Goal: Transaction & Acquisition: Purchase product/service

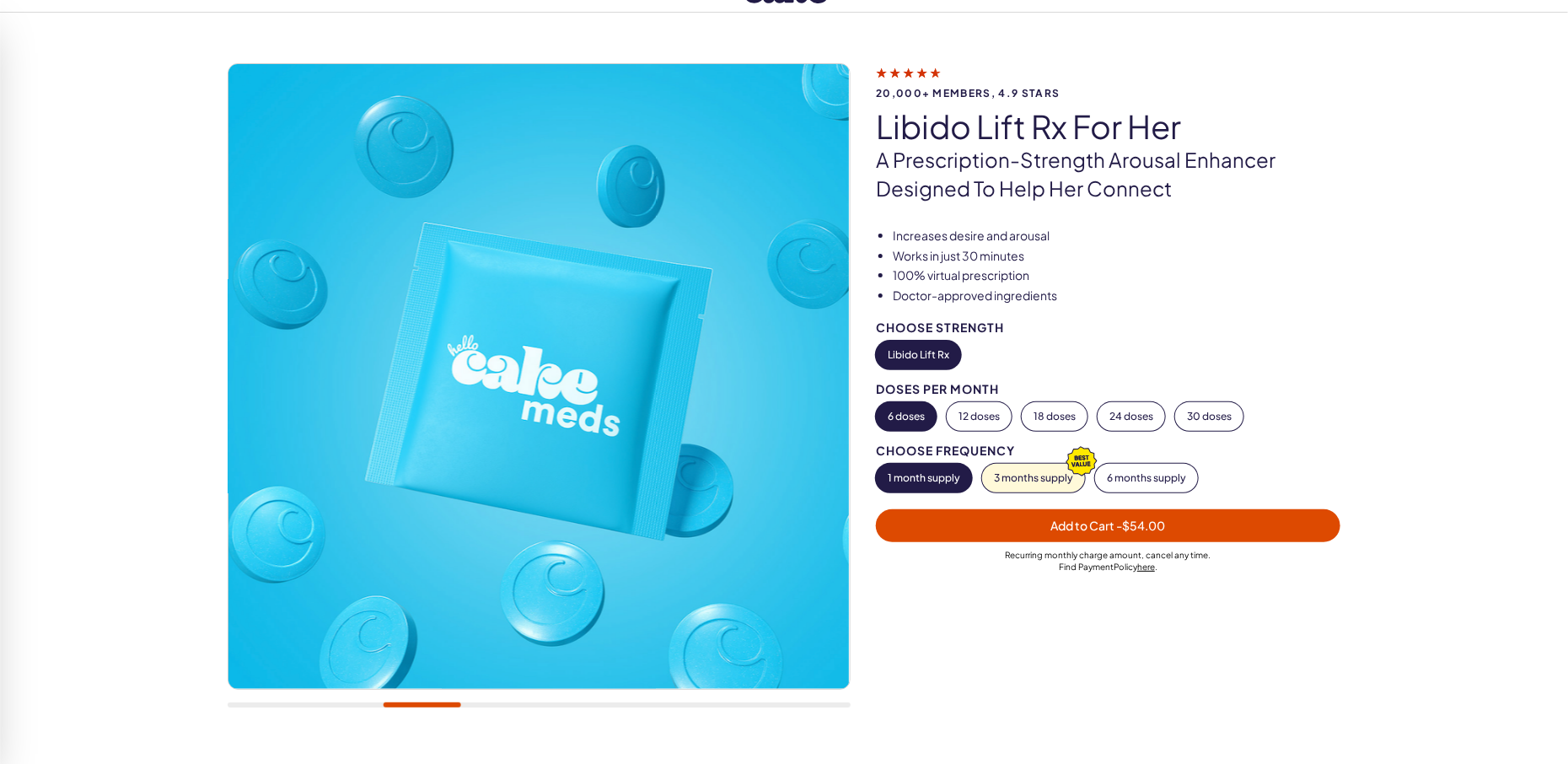
scroll to position [89, 0]
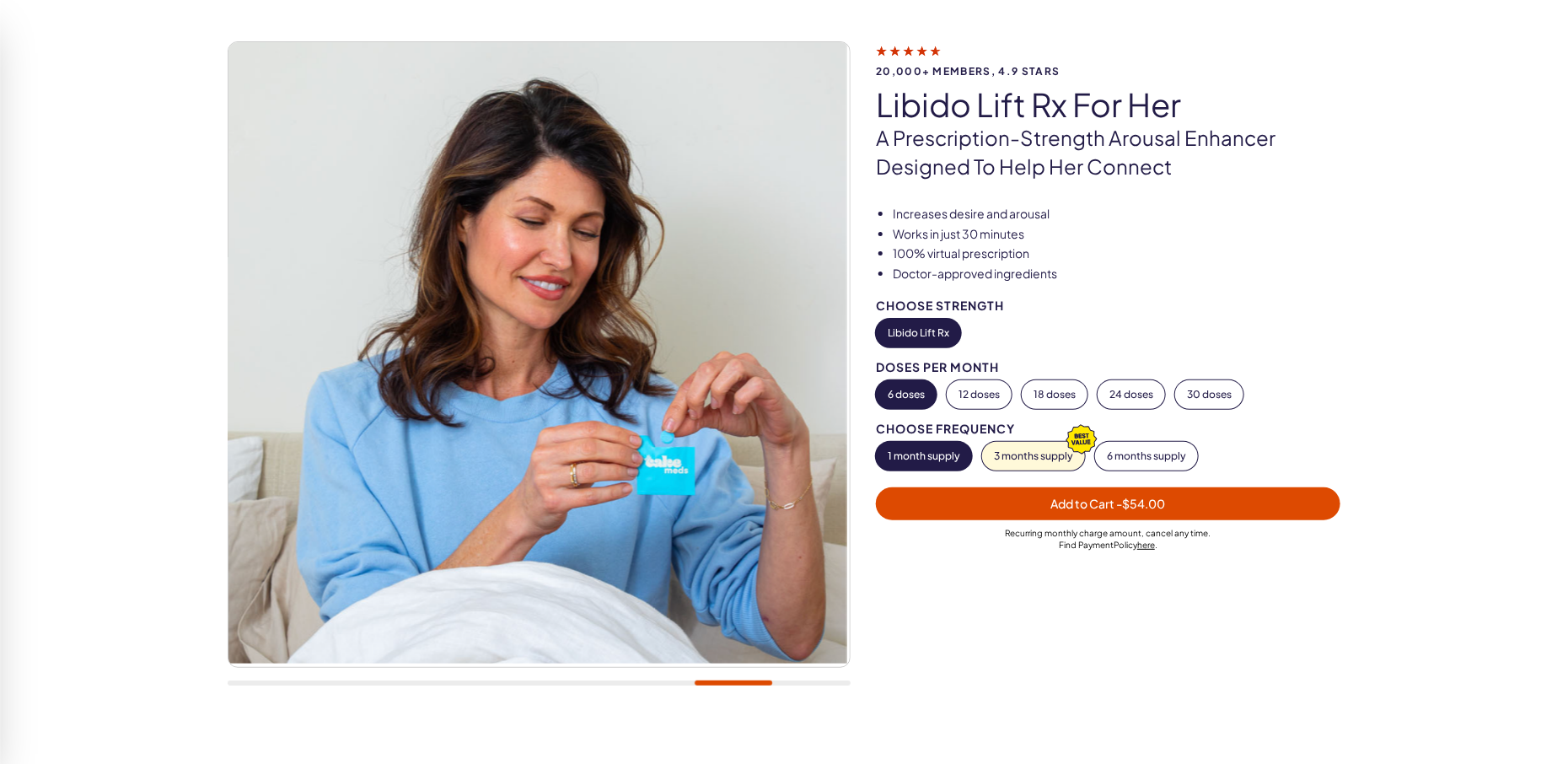
click at [926, 334] on button "Libido Lift Rx" at bounding box center [919, 334] width 85 height 29
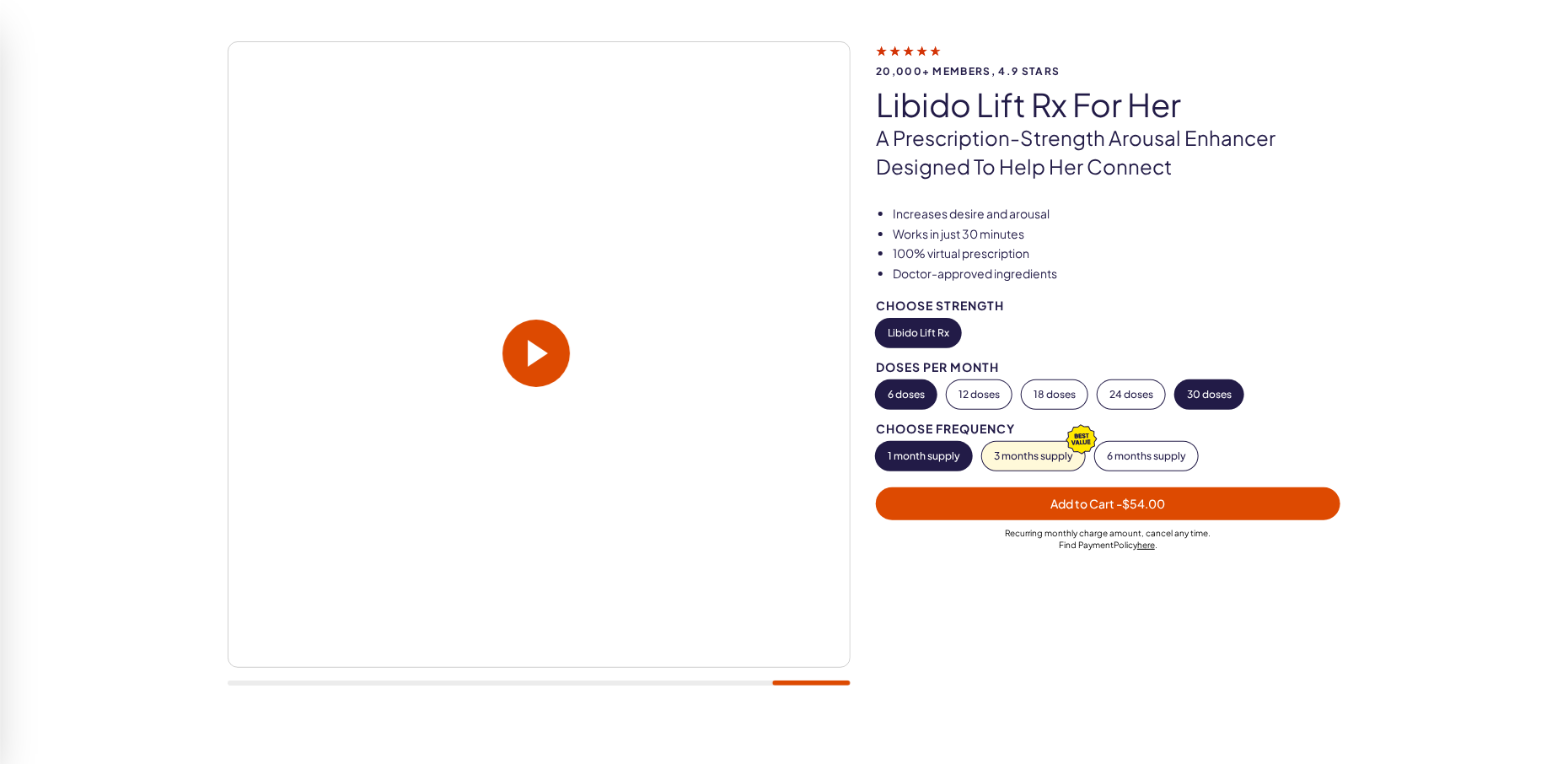
click at [1211, 395] on button "30 doses" at bounding box center [1208, 395] width 68 height 29
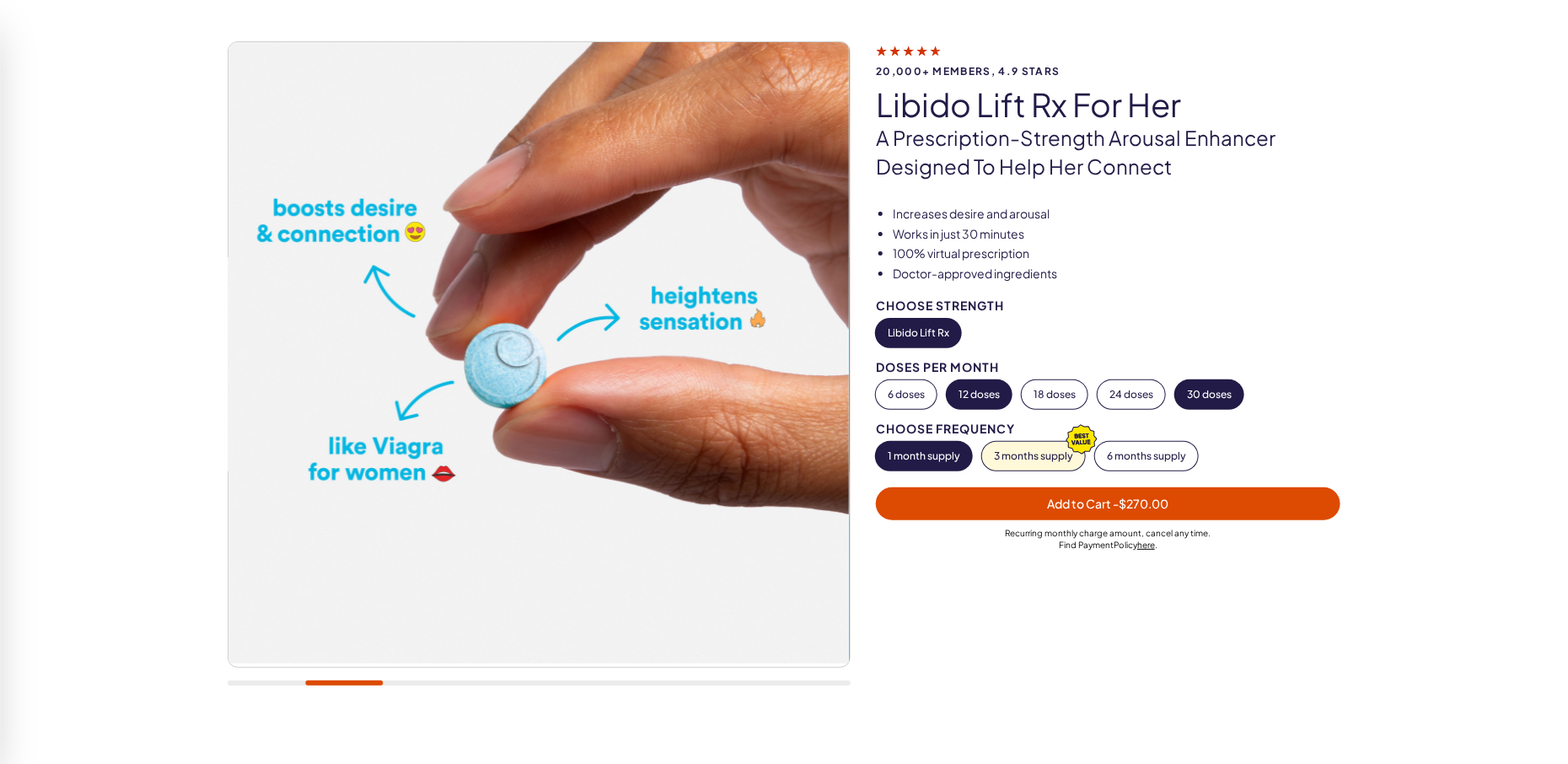
click at [967, 401] on button "12 doses" at bounding box center [979, 395] width 65 height 29
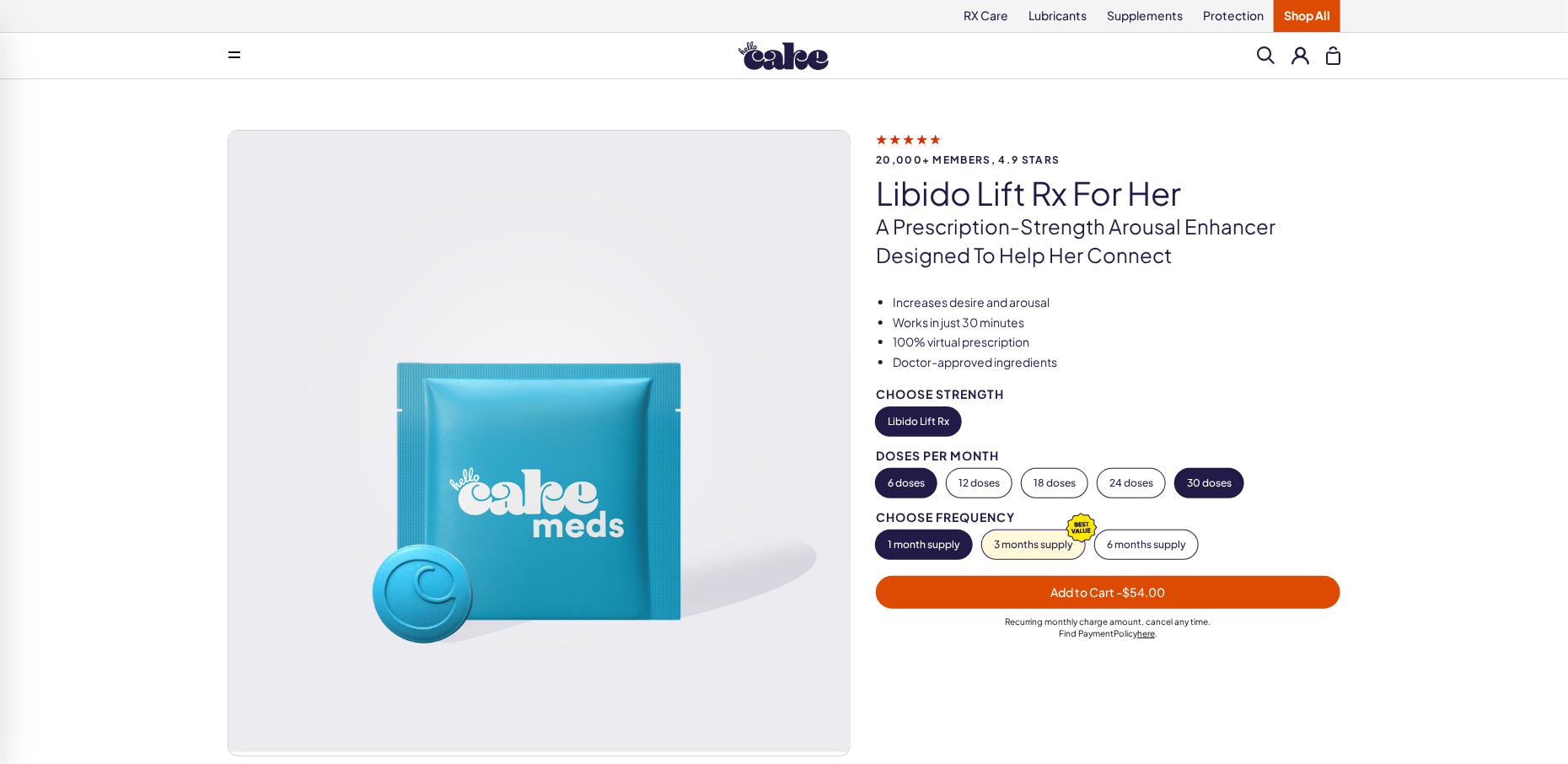
click at [1221, 488] on button "30 doses" at bounding box center [1208, 483] width 68 height 29
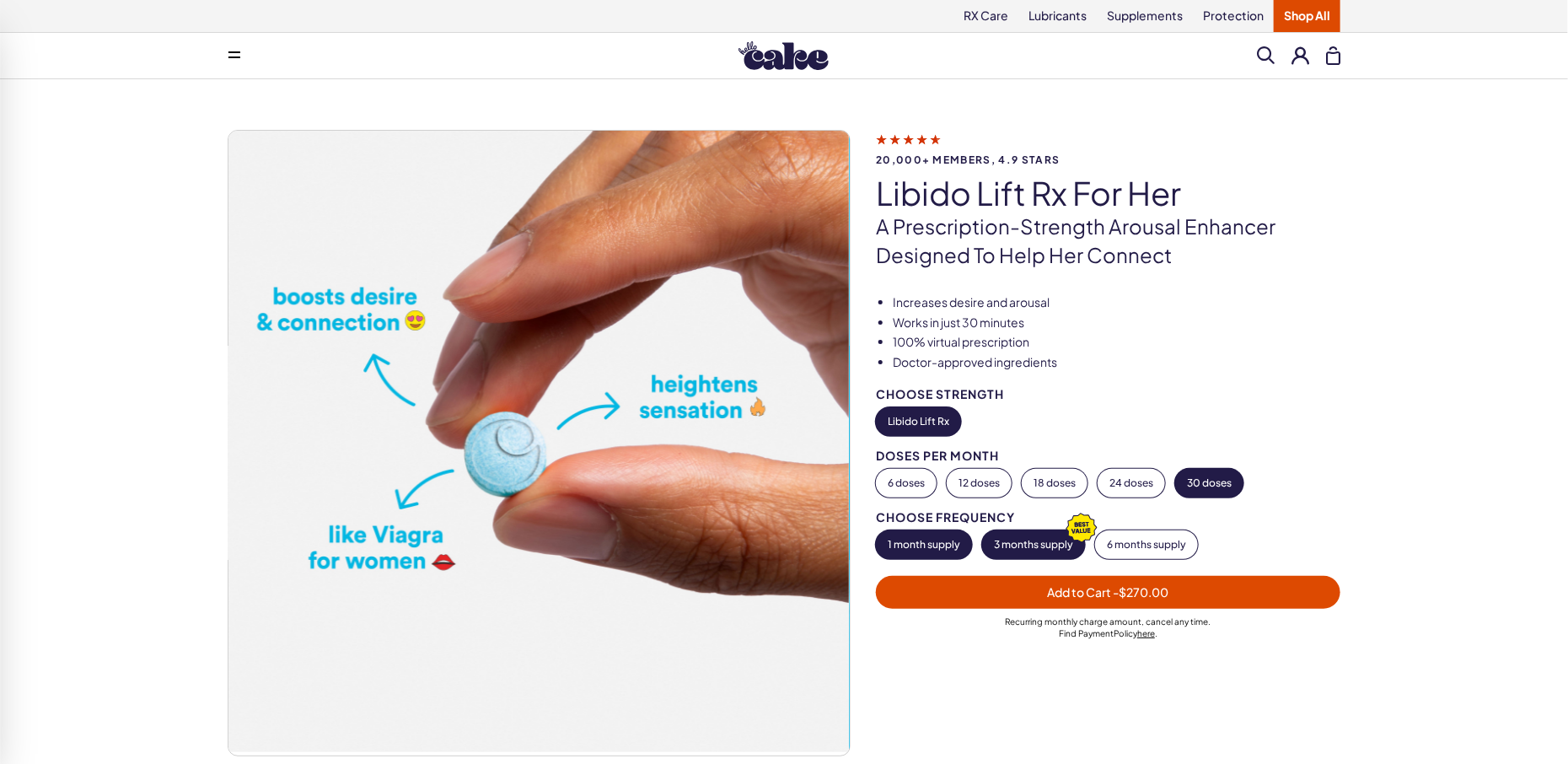
click at [1033, 556] on button "3 months supply" at bounding box center [1034, 545] width 103 height 29
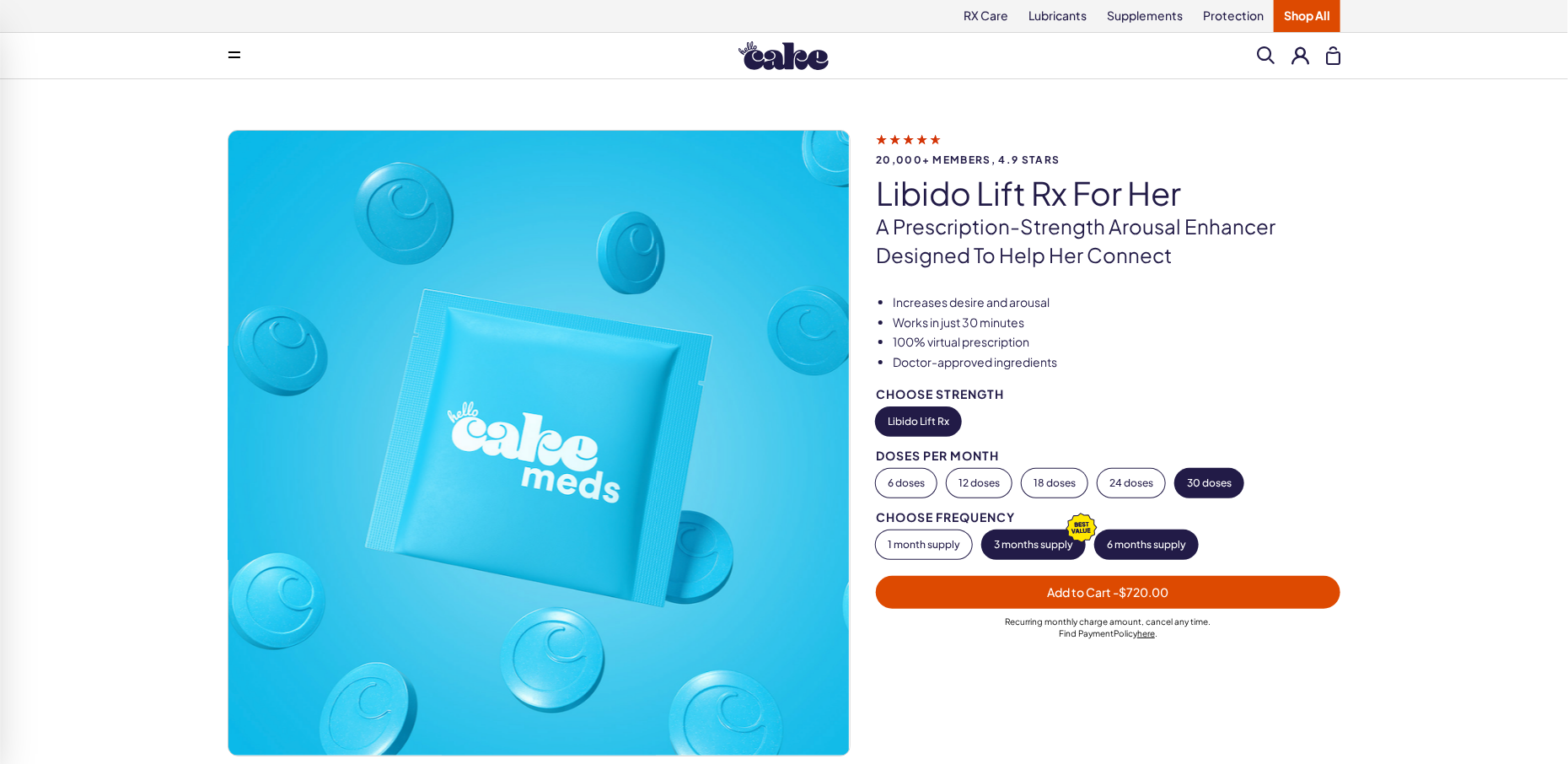
click at [1131, 546] on button "6 months supply" at bounding box center [1147, 545] width 103 height 29
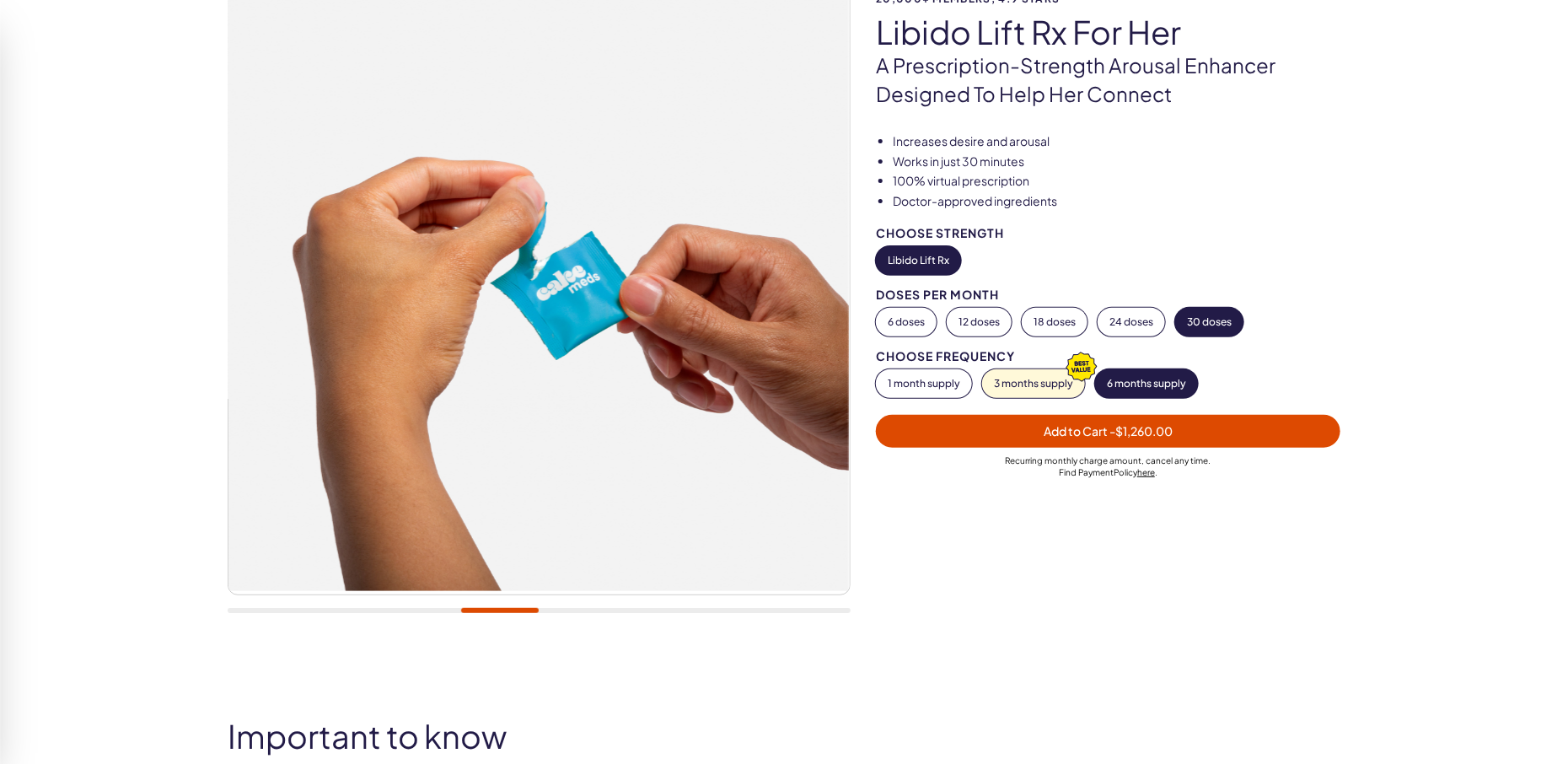
scroll to position [155, 0]
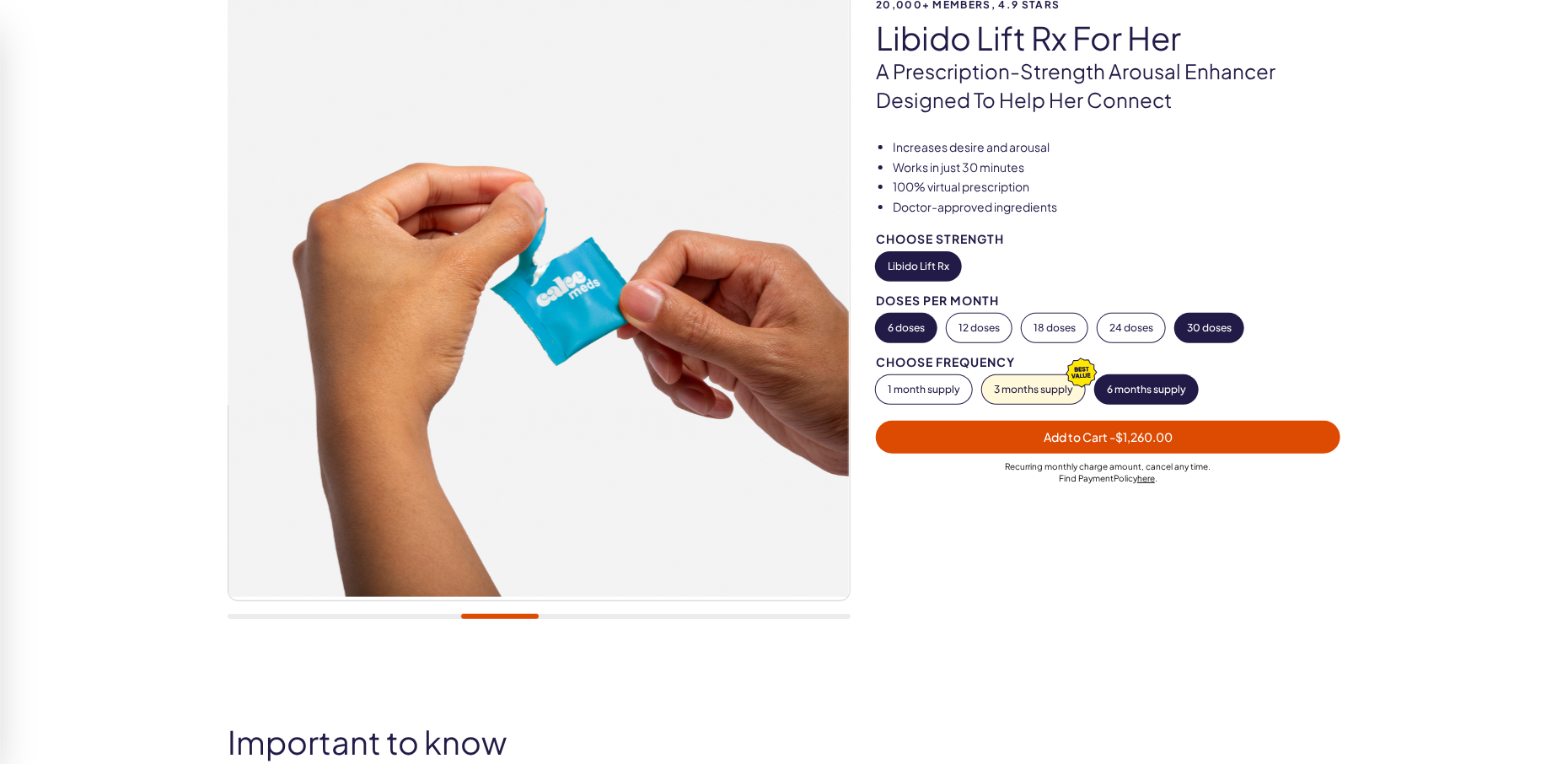
click at [912, 329] on button "6 doses" at bounding box center [906, 328] width 61 height 29
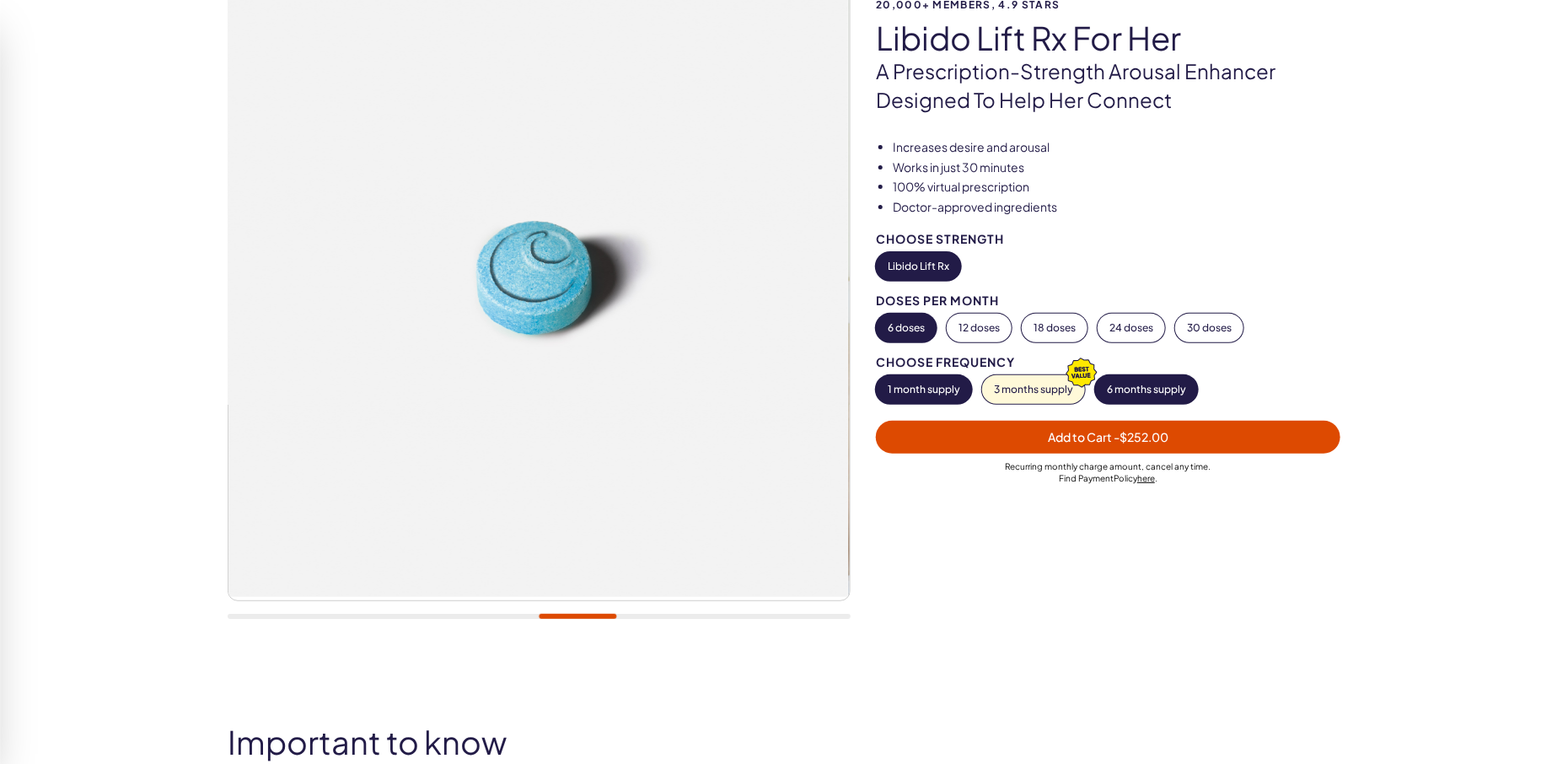
click at [909, 392] on button "1 month supply" at bounding box center [924, 390] width 96 height 29
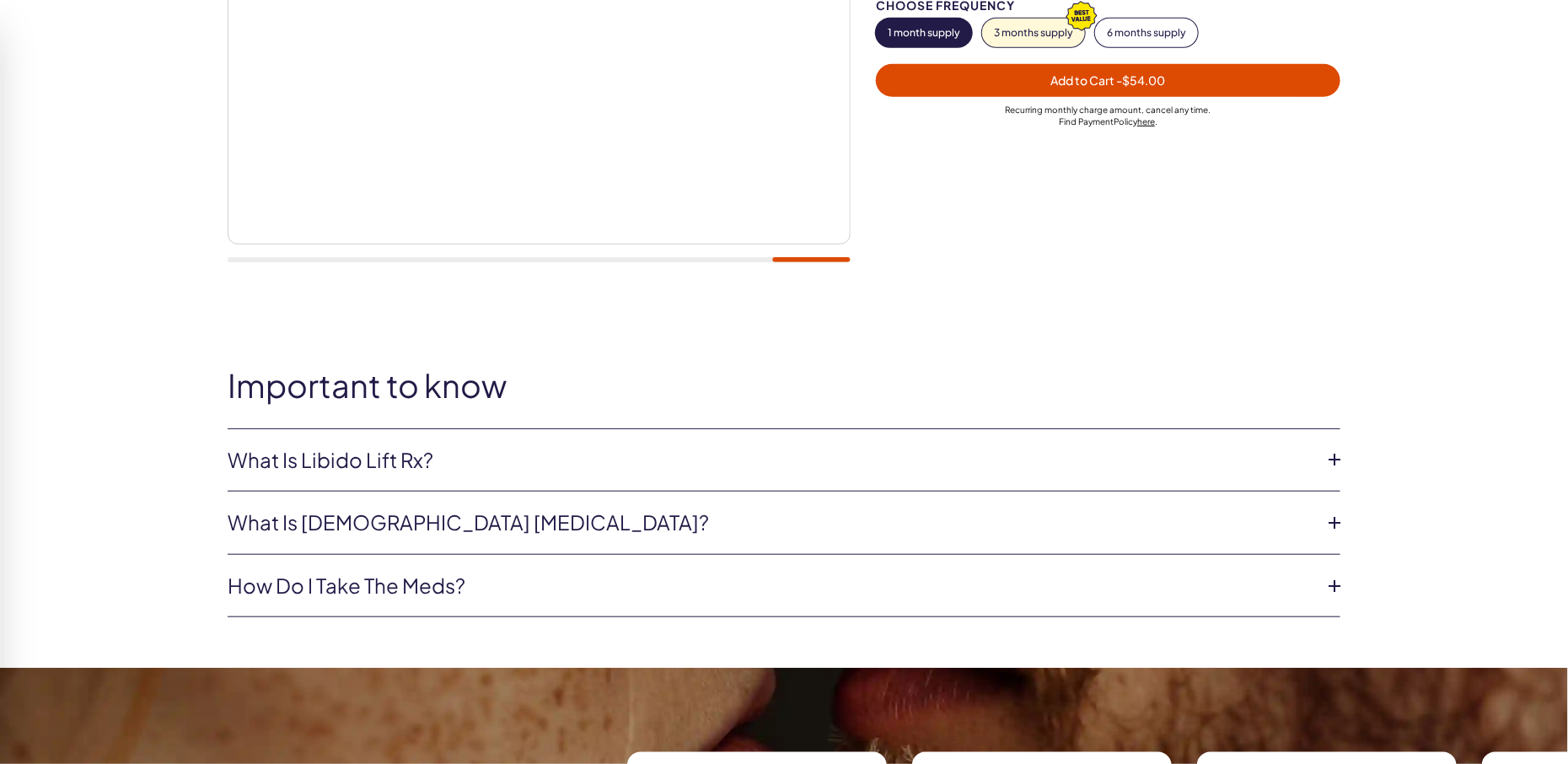
scroll to position [979, 0]
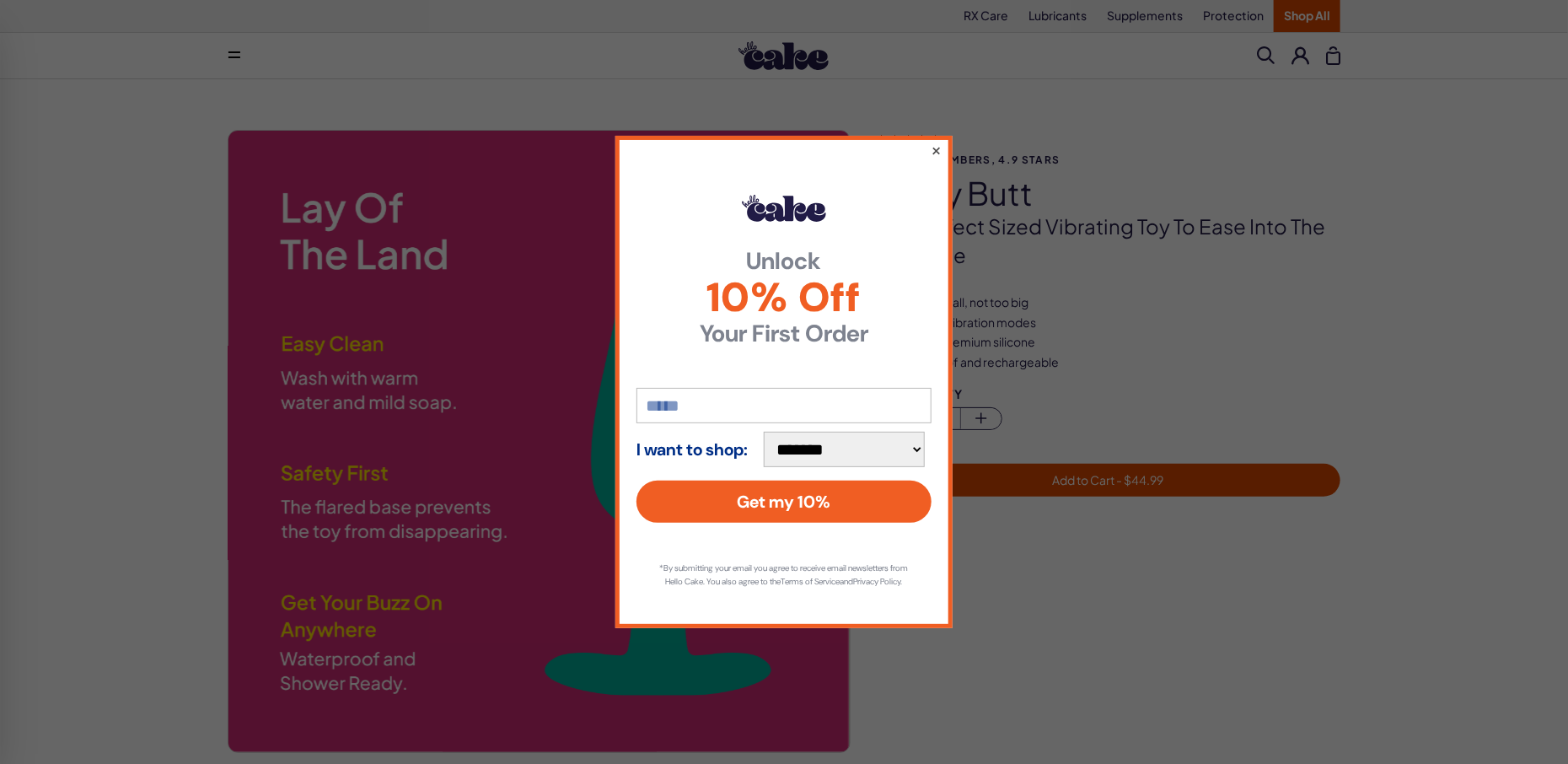
click at [939, 140] on button "×" at bounding box center [936, 150] width 11 height 20
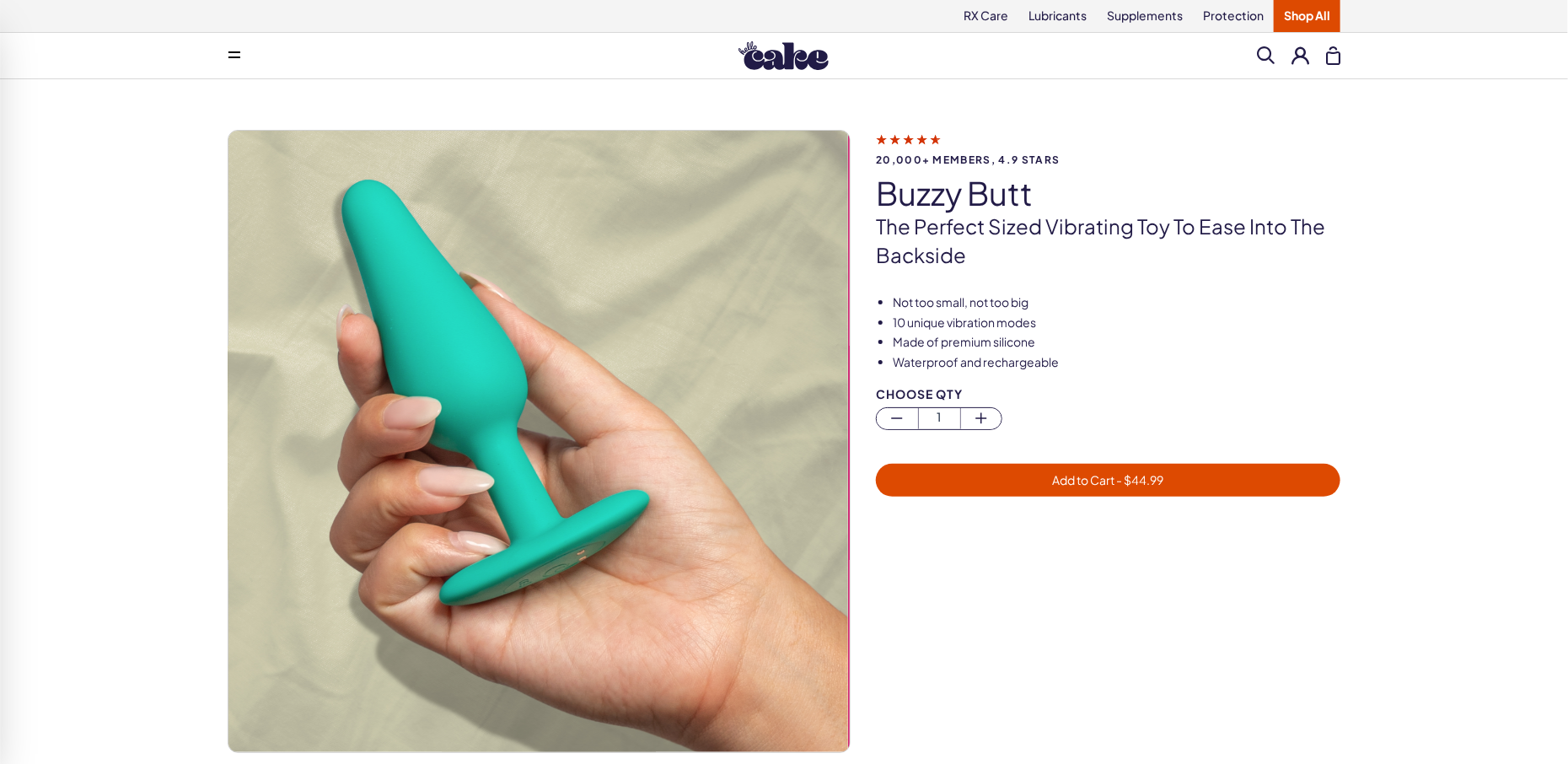
click at [773, 392] on img at bounding box center [537, 441] width 621 height 622
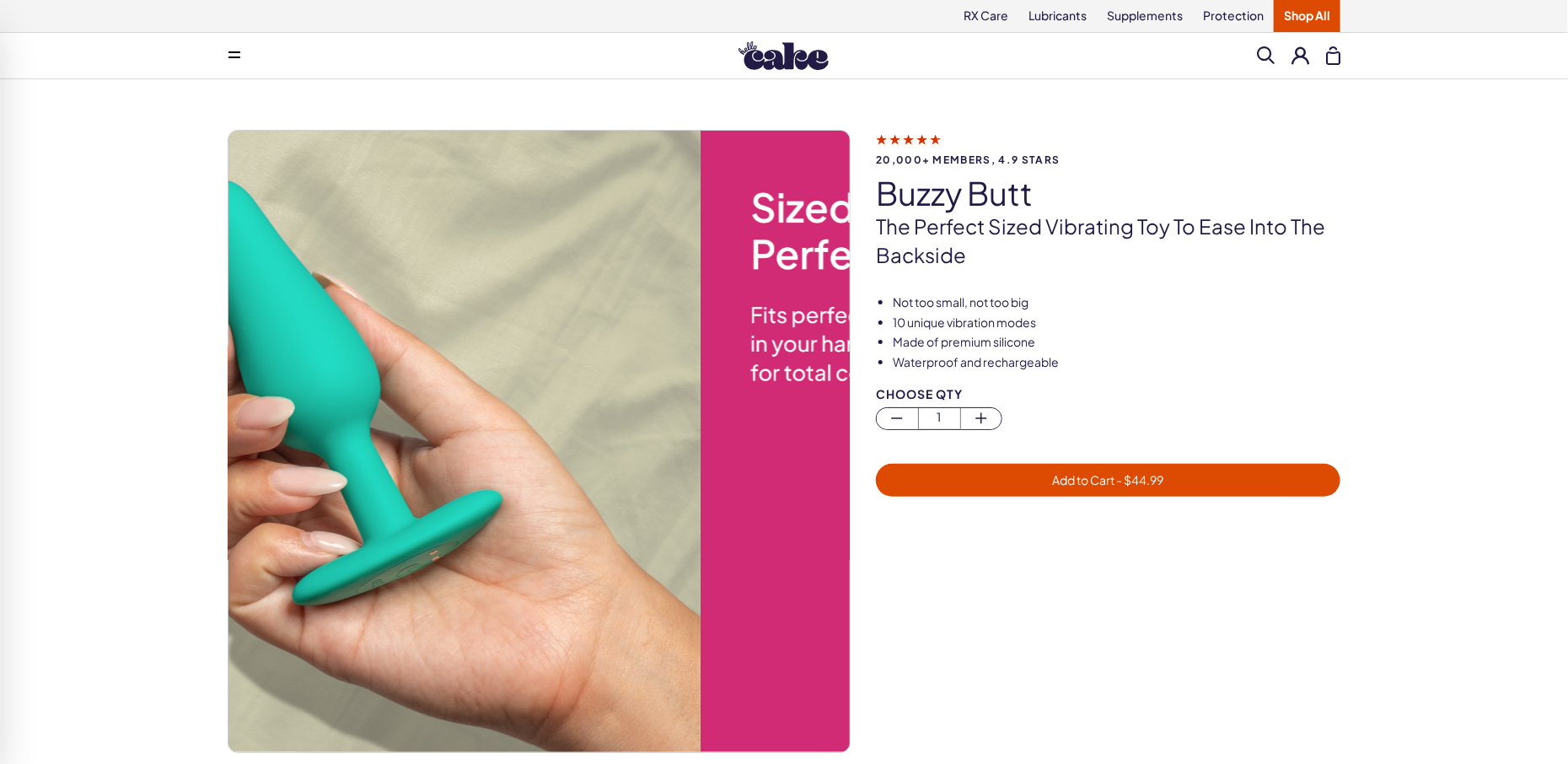
click at [609, 382] on img at bounding box center [390, 441] width 621 height 622
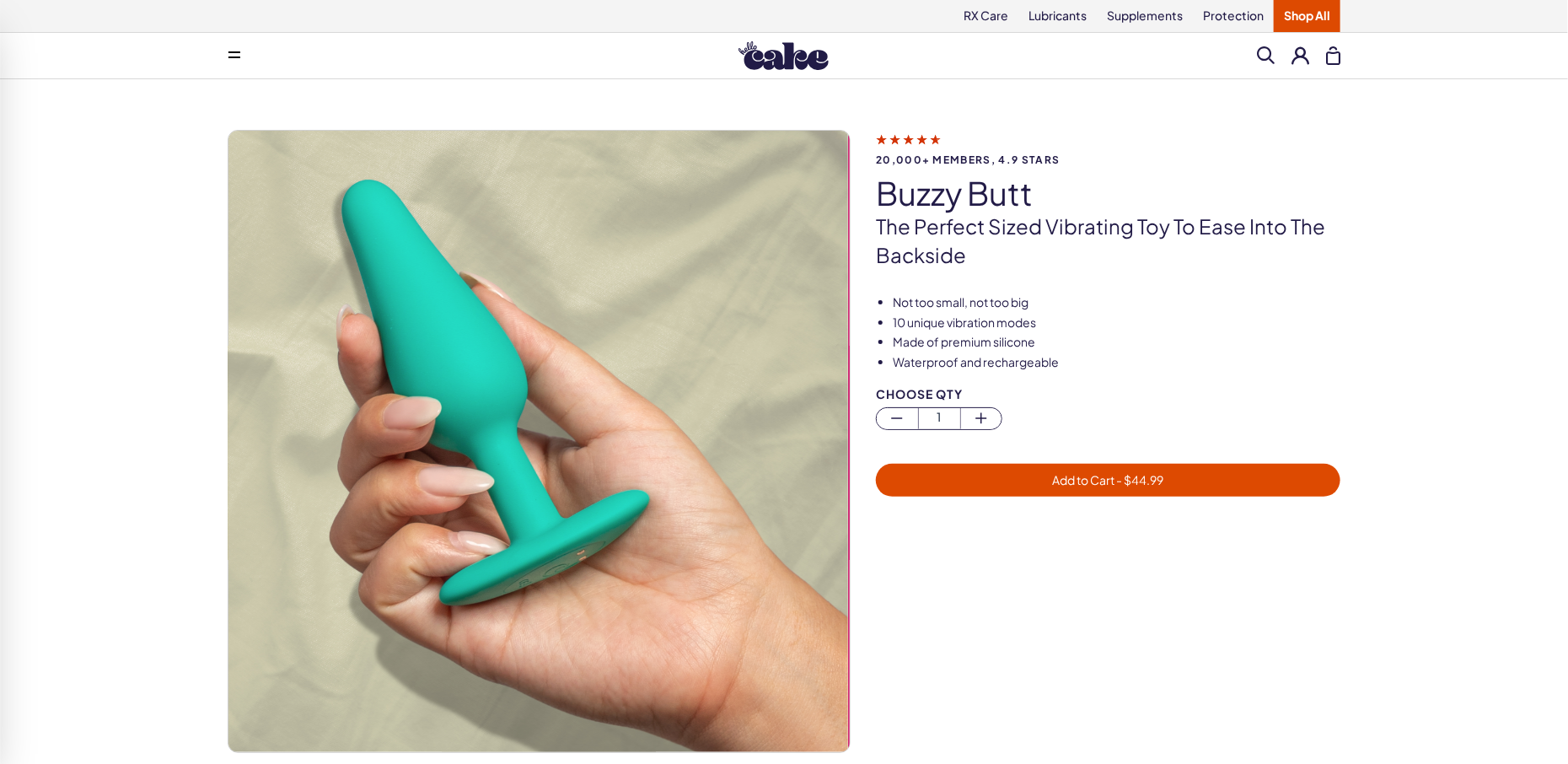
click at [615, 382] on img at bounding box center [537, 441] width 621 height 622
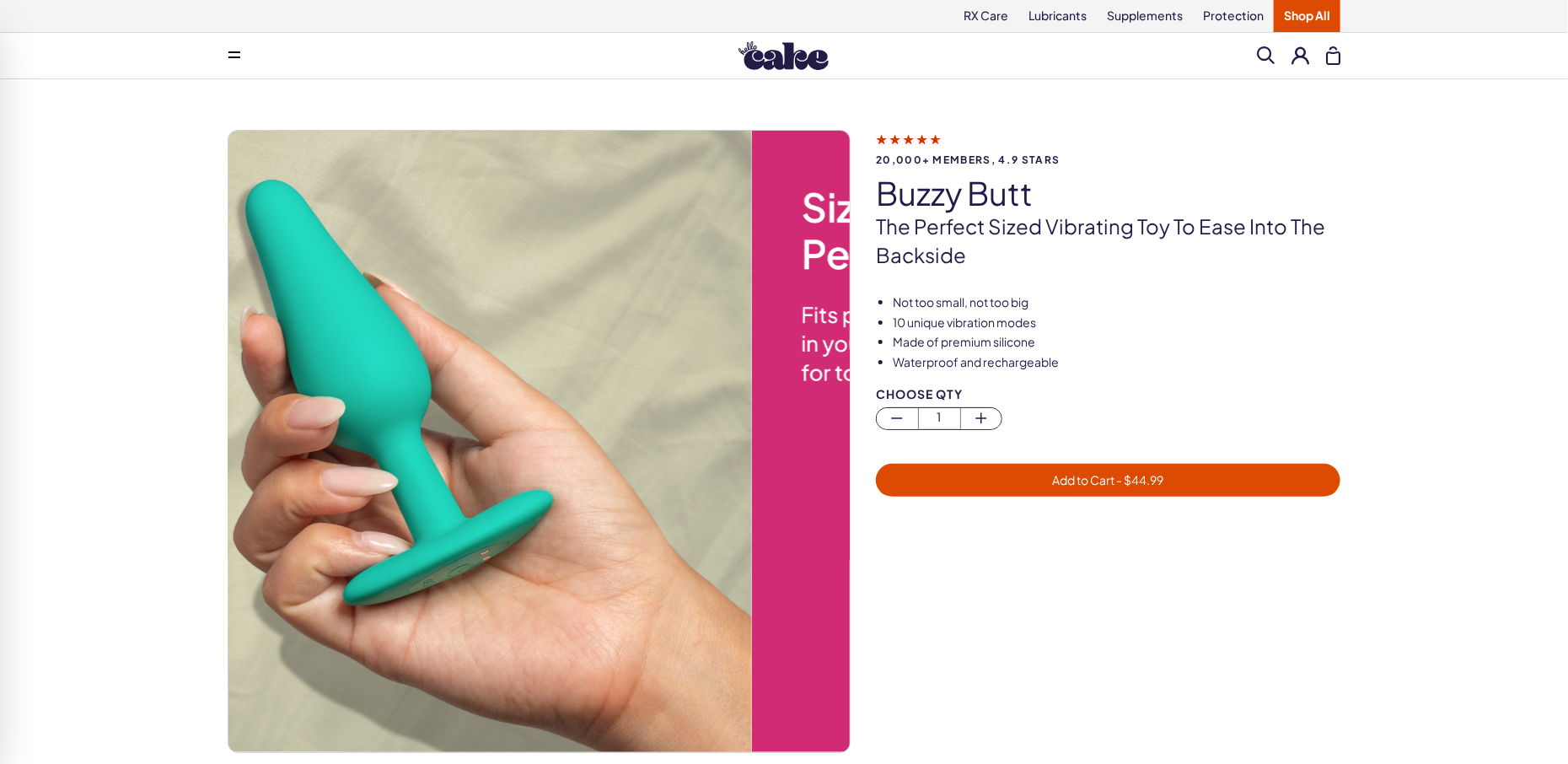
click at [380, 370] on img at bounding box center [441, 441] width 621 height 622
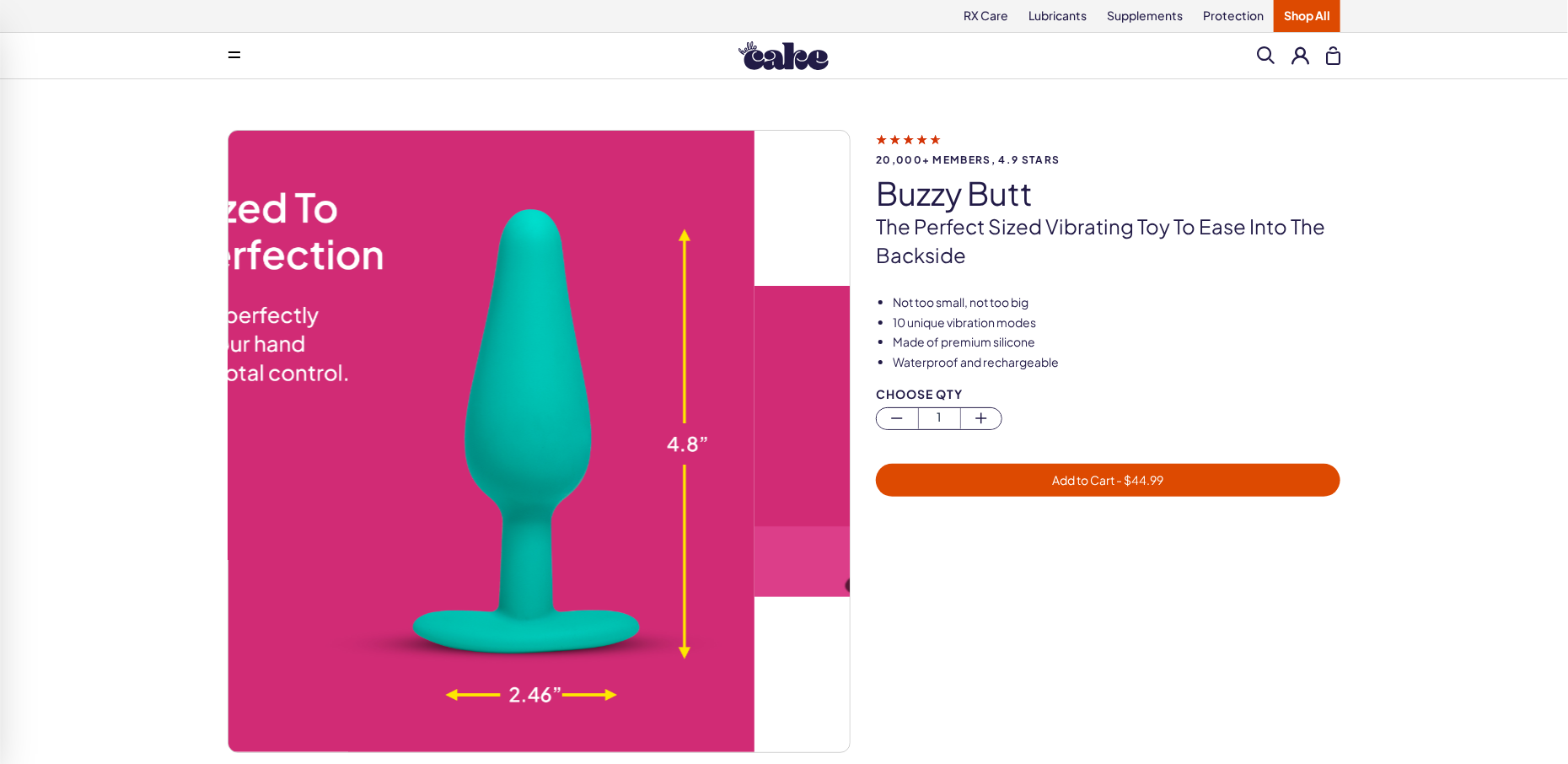
click at [24, 328] on div "20,000+ members, 4.9 stars buzzy butt The perfect sized vibrating toy to ease i…" at bounding box center [784, 484] width 1568 height 810
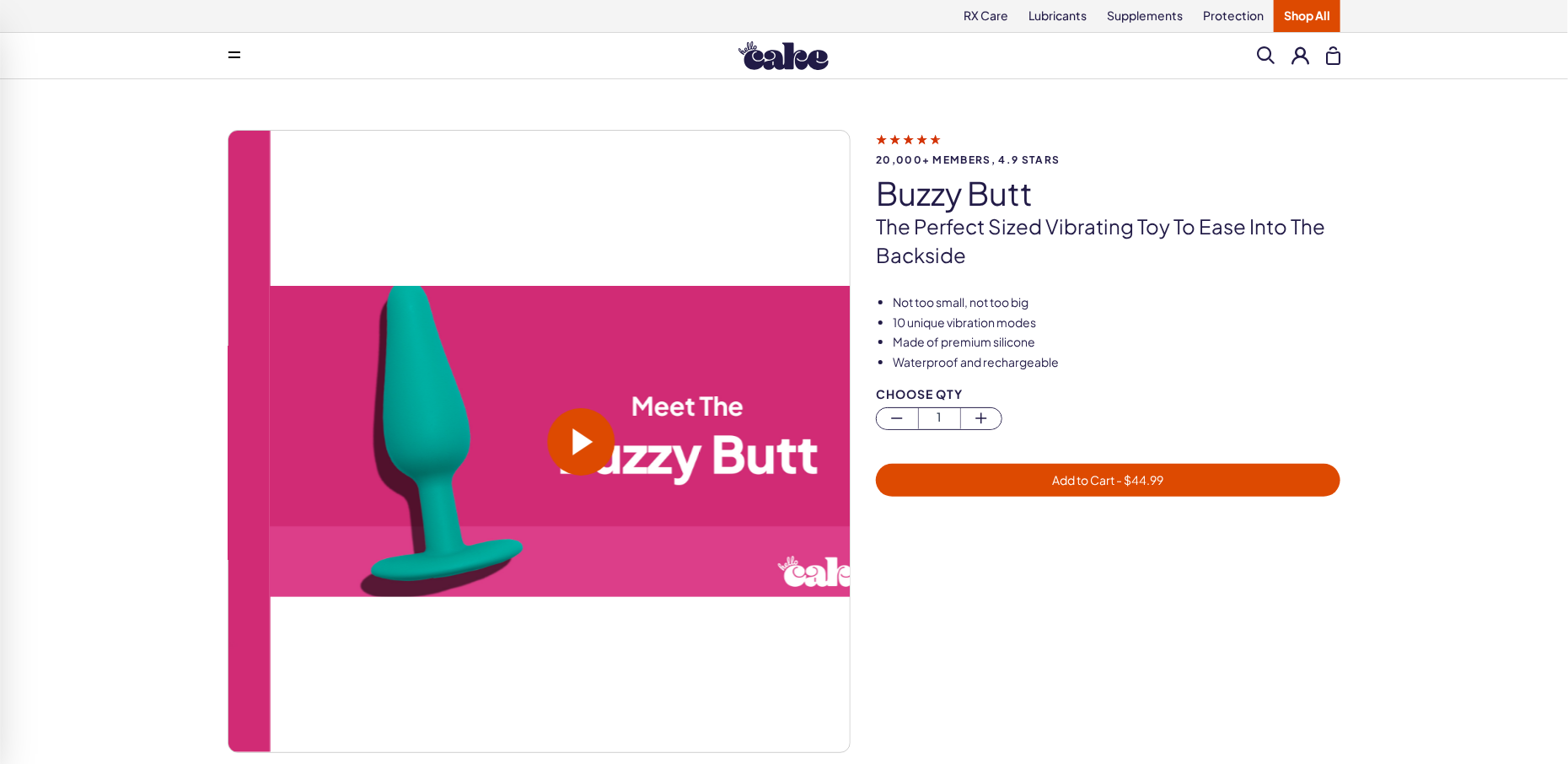
click at [137, 381] on div "20,000+ members, 4.9 stars buzzy butt The perfect sized vibrating toy to ease i…" at bounding box center [784, 484] width 1568 height 810
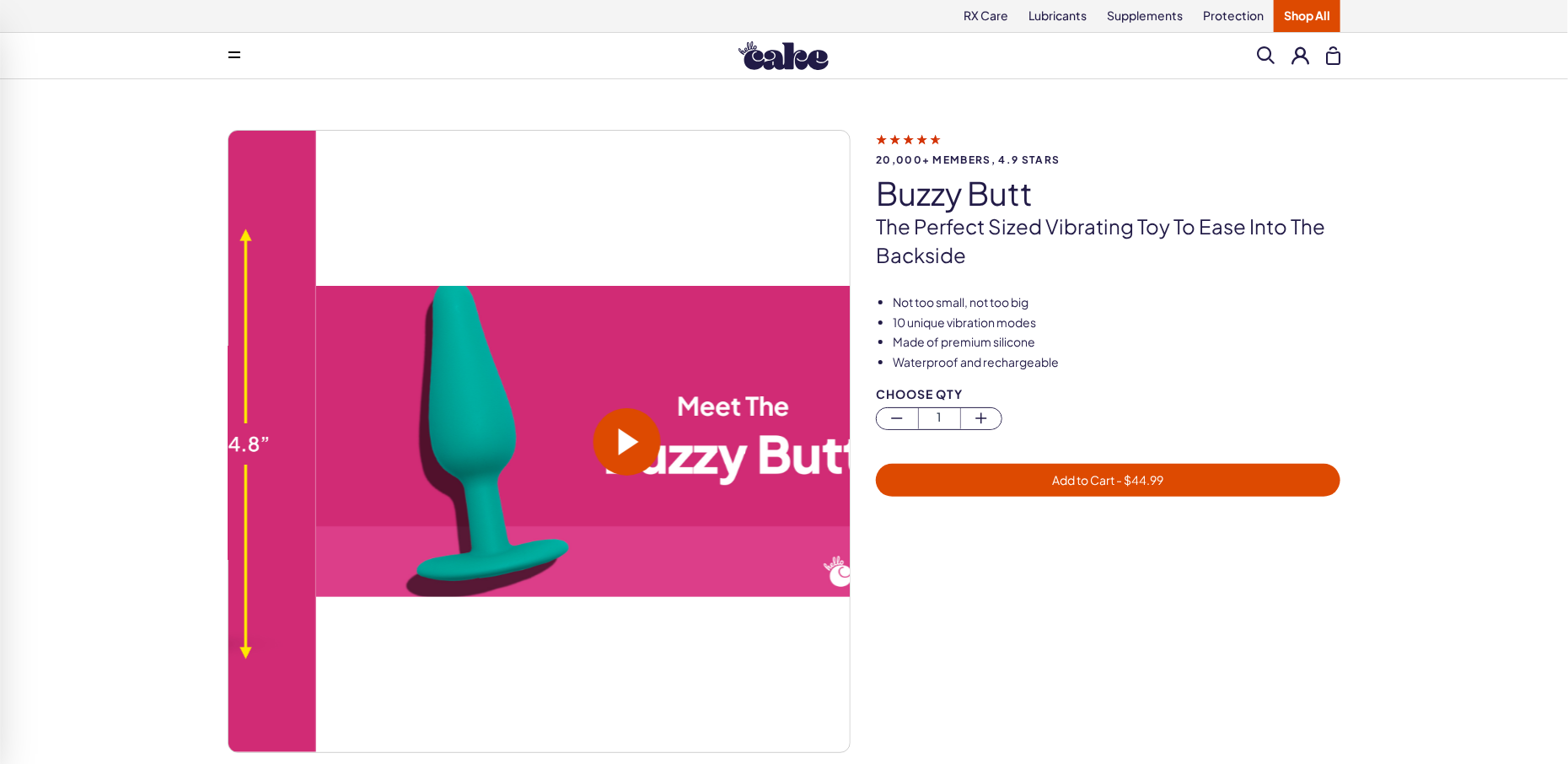
drag, startPoint x: 777, startPoint y: 434, endPoint x: 24, endPoint y: 405, distance: 753.6
click at [24, 405] on div "20,000+ members, 4.9 stars buzzy butt The perfect sized vibrating toy to ease i…" at bounding box center [784, 484] width 1568 height 810
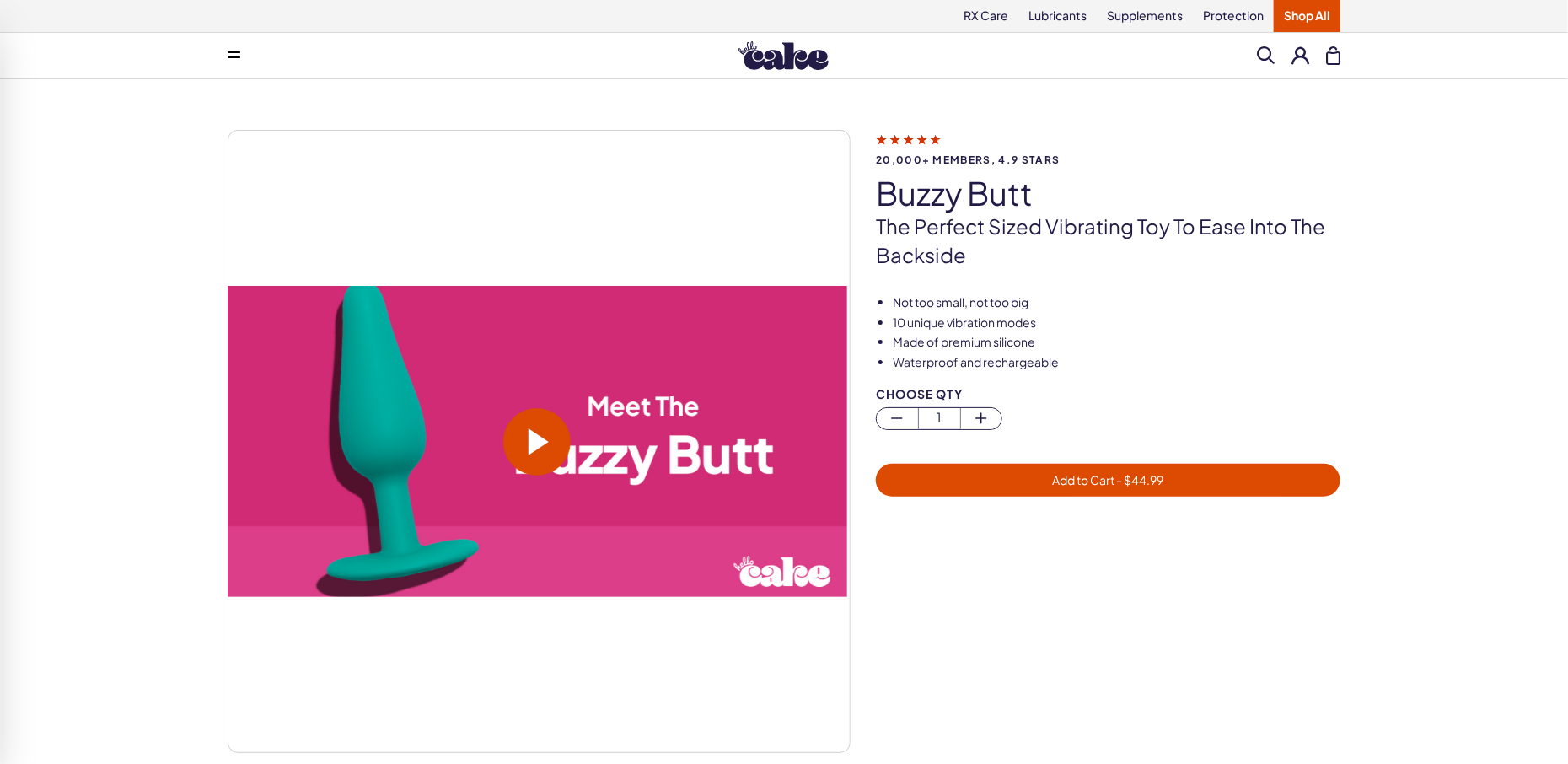
drag, startPoint x: 745, startPoint y: 409, endPoint x: 0, endPoint y: 379, distance: 745.6
click at [0, 378] on div "20,000+ members, 4.9 stars buzzy butt The perfect sized vibrating toy to ease i…" at bounding box center [784, 484] width 1568 height 810
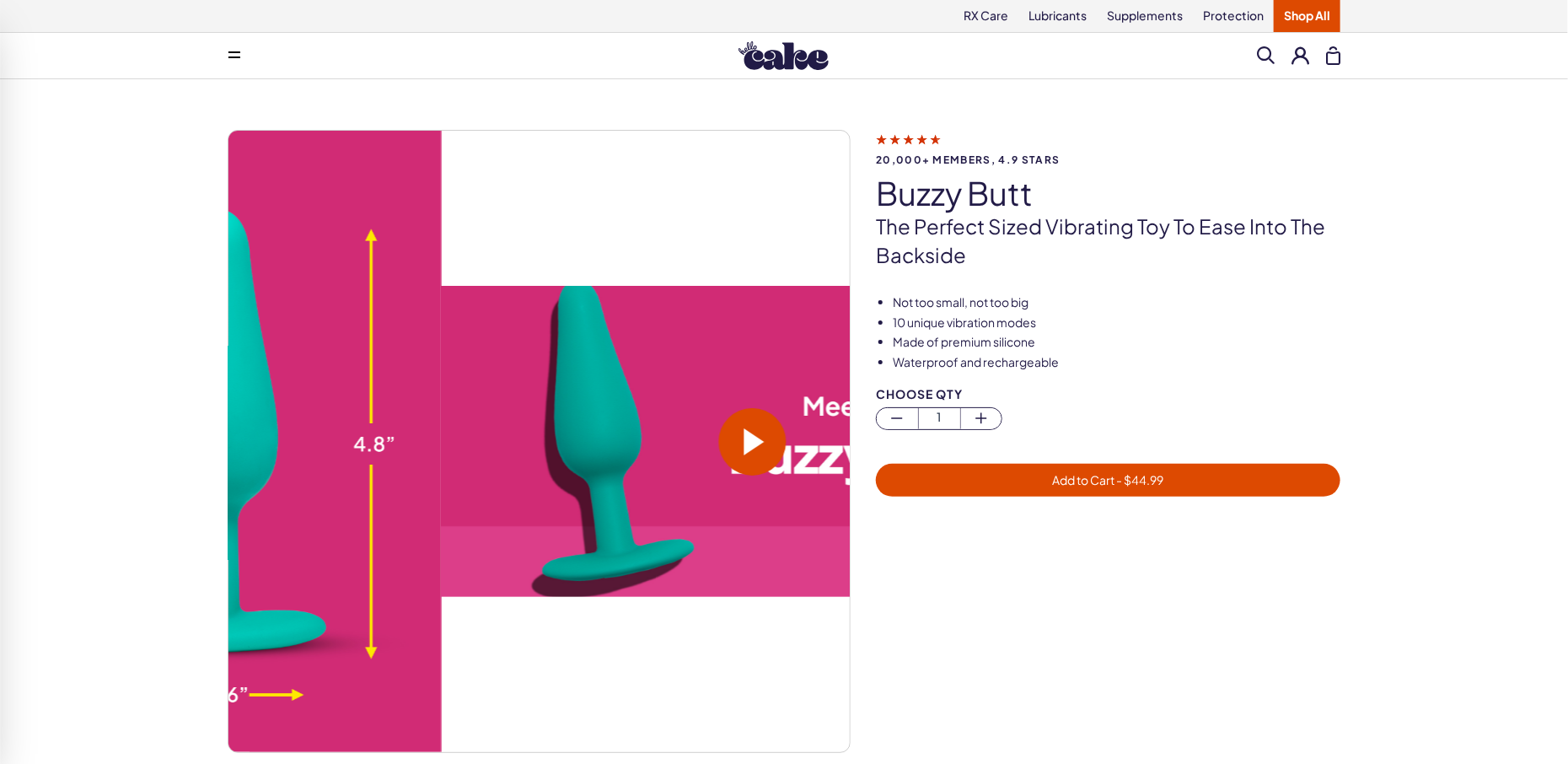
drag, startPoint x: 695, startPoint y: 444, endPoint x: 31, endPoint y: 430, distance: 664.1
click at [31, 430] on div "20,000+ members, 4.9 stars buzzy butt The perfect sized vibrating toy to ease i…" at bounding box center [784, 484] width 1568 height 810
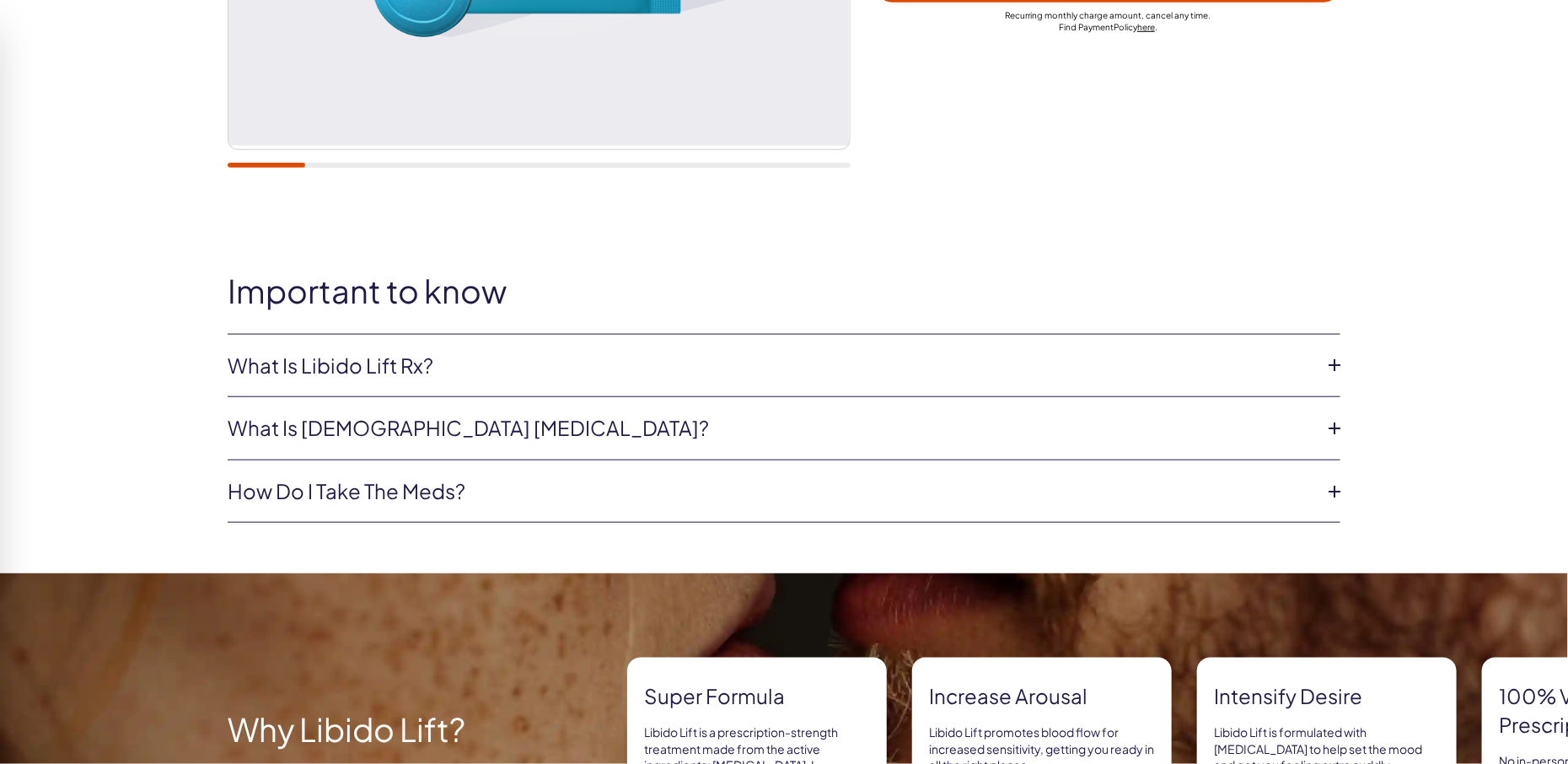
scroll to position [624, 0]
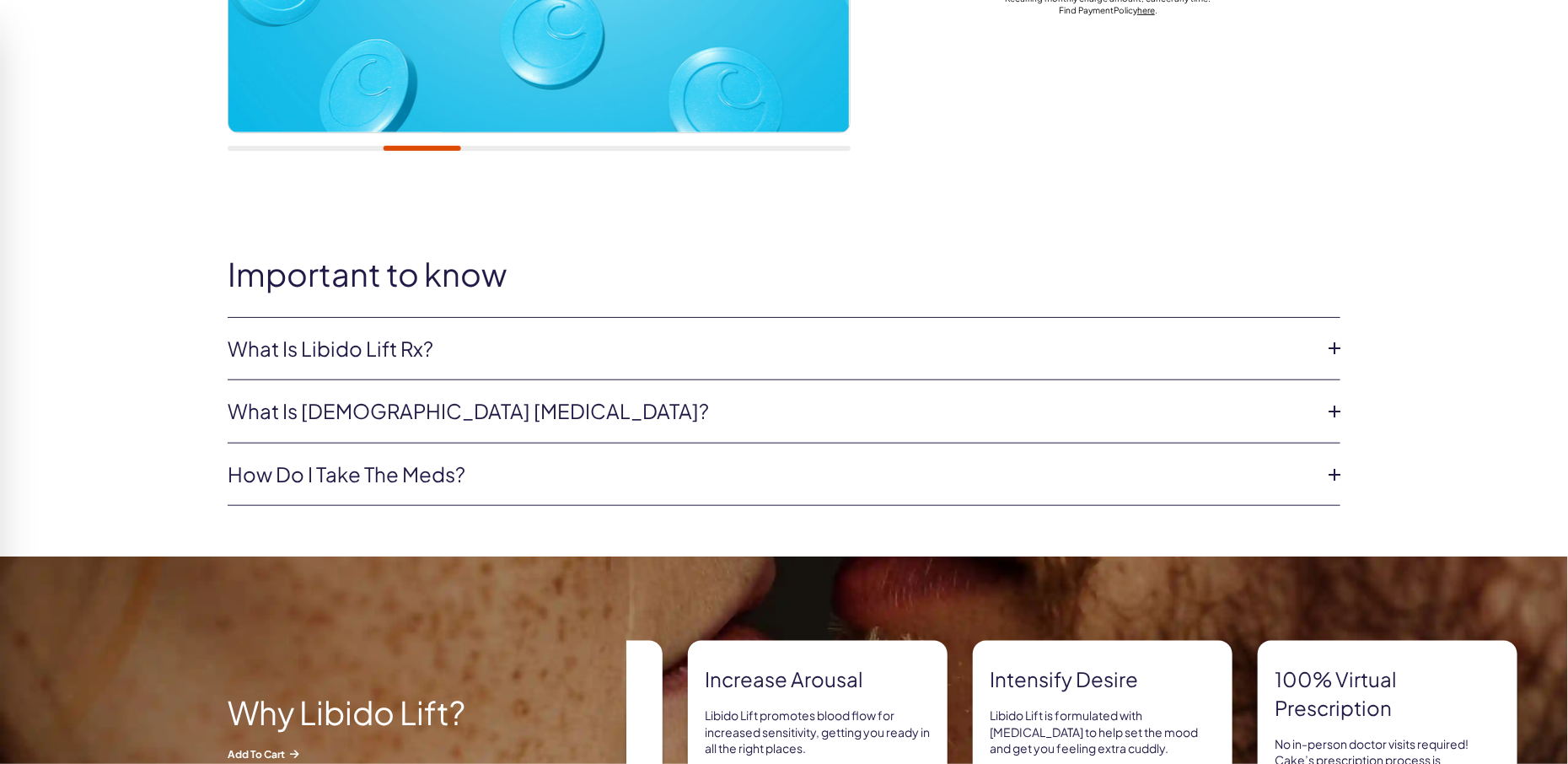
click at [358, 474] on link "How do I take the meds?" at bounding box center [770, 475] width 1085 height 29
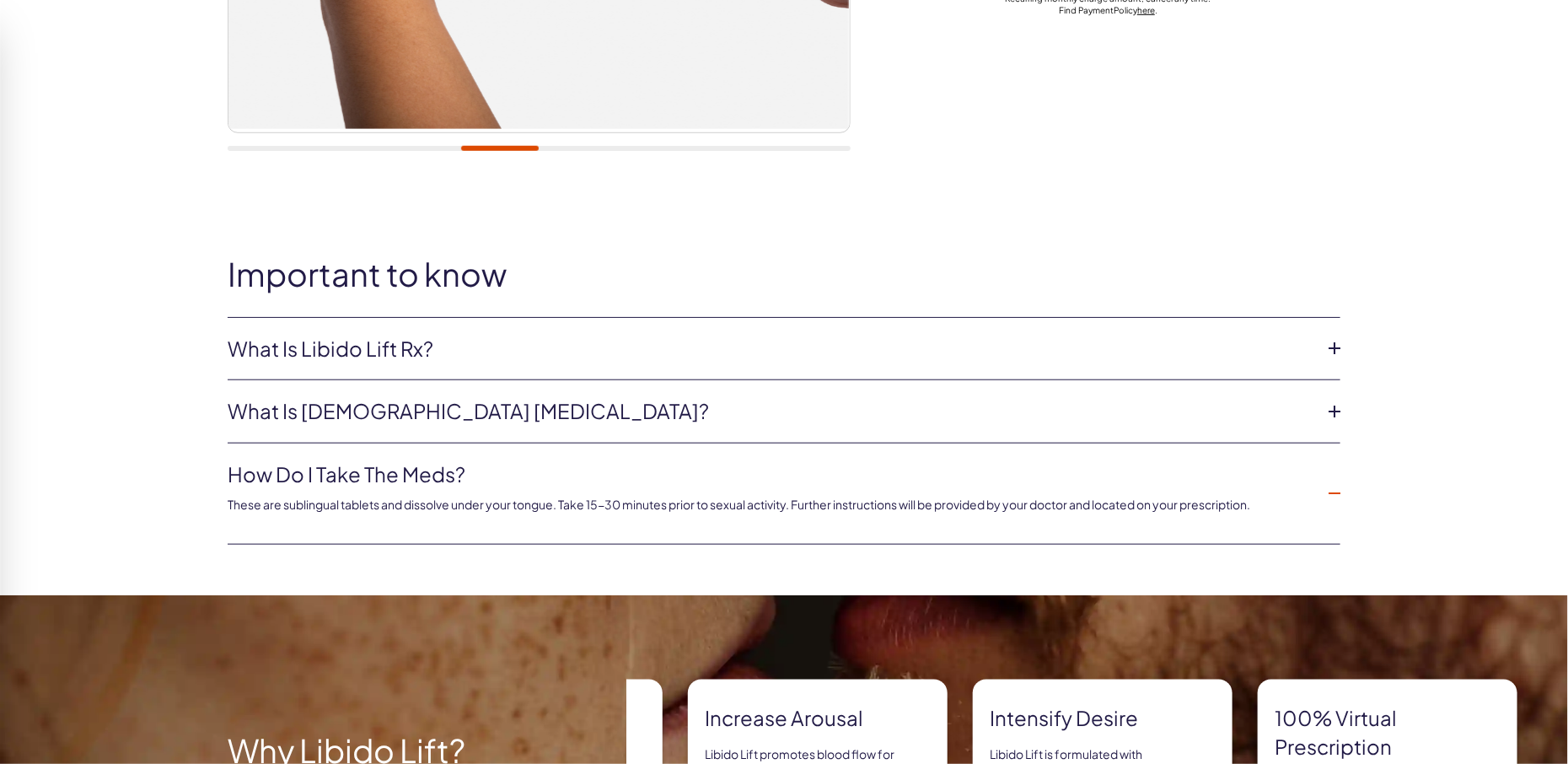
click at [358, 474] on link "How do I take the meds?" at bounding box center [770, 475] width 1085 height 29
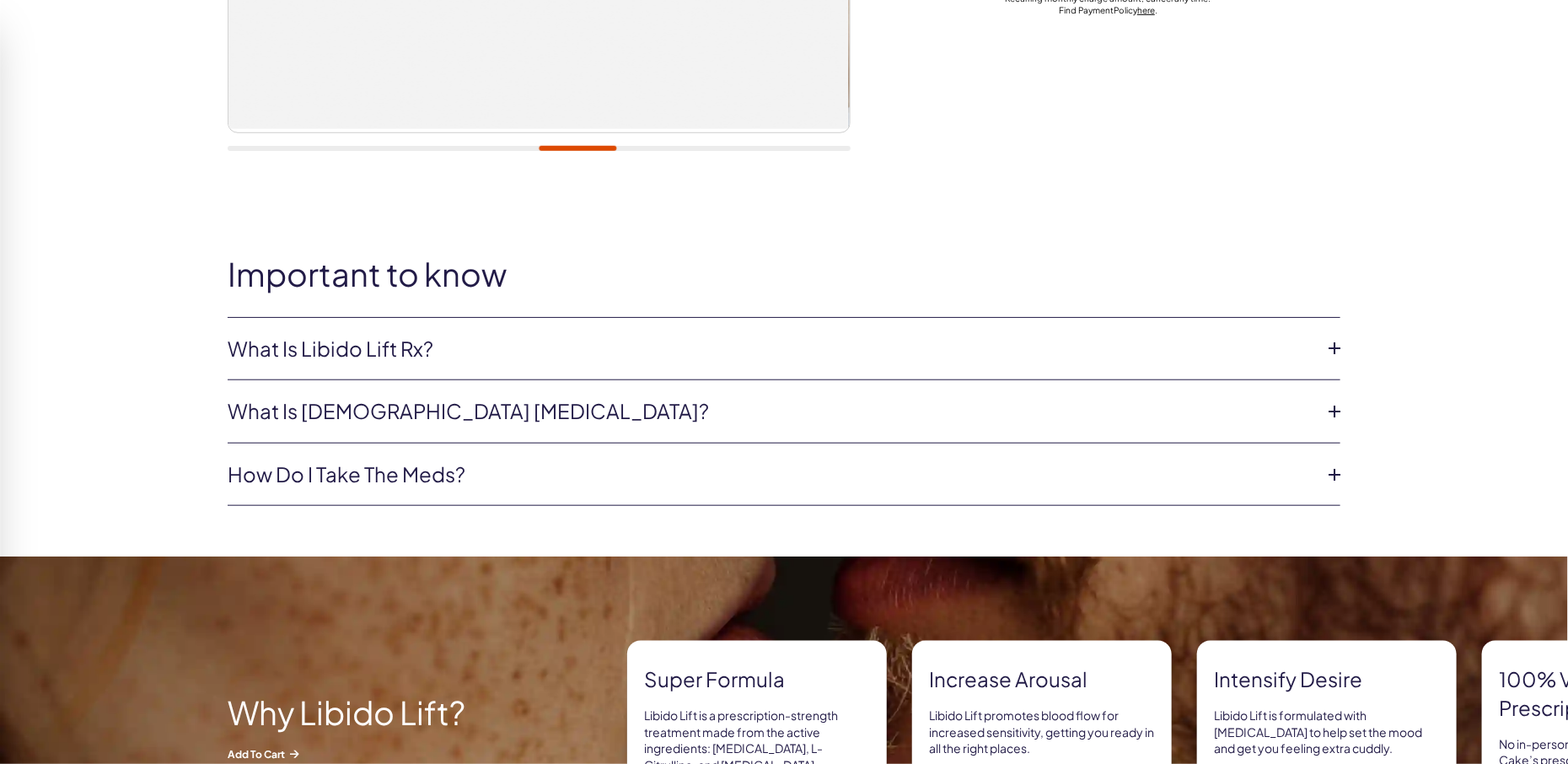
click at [355, 356] on link "What is Libido Lift Rx?" at bounding box center [770, 349] width 1085 height 29
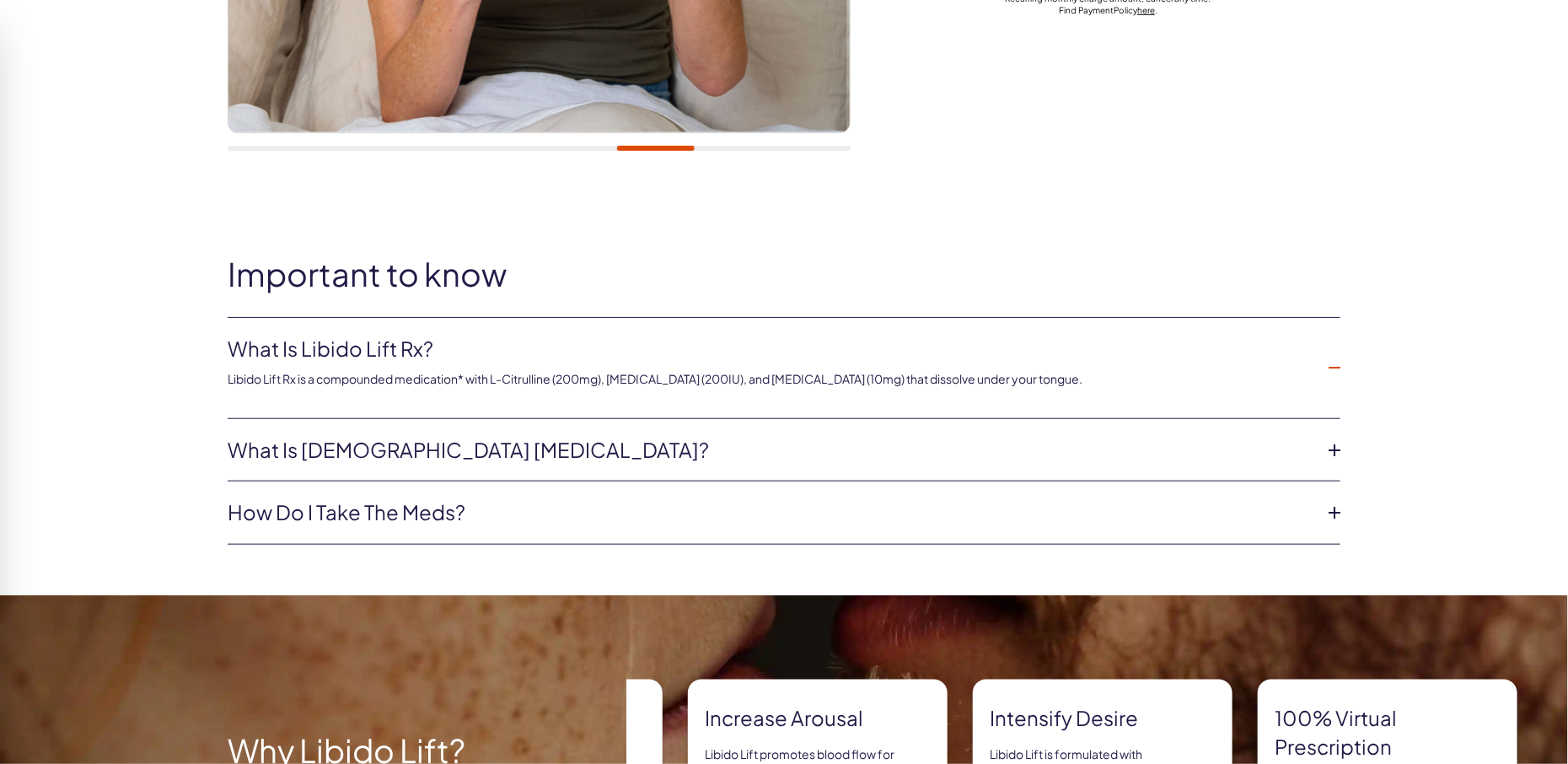
click at [355, 356] on link "What is Libido Lift Rx?" at bounding box center [770, 349] width 1085 height 29
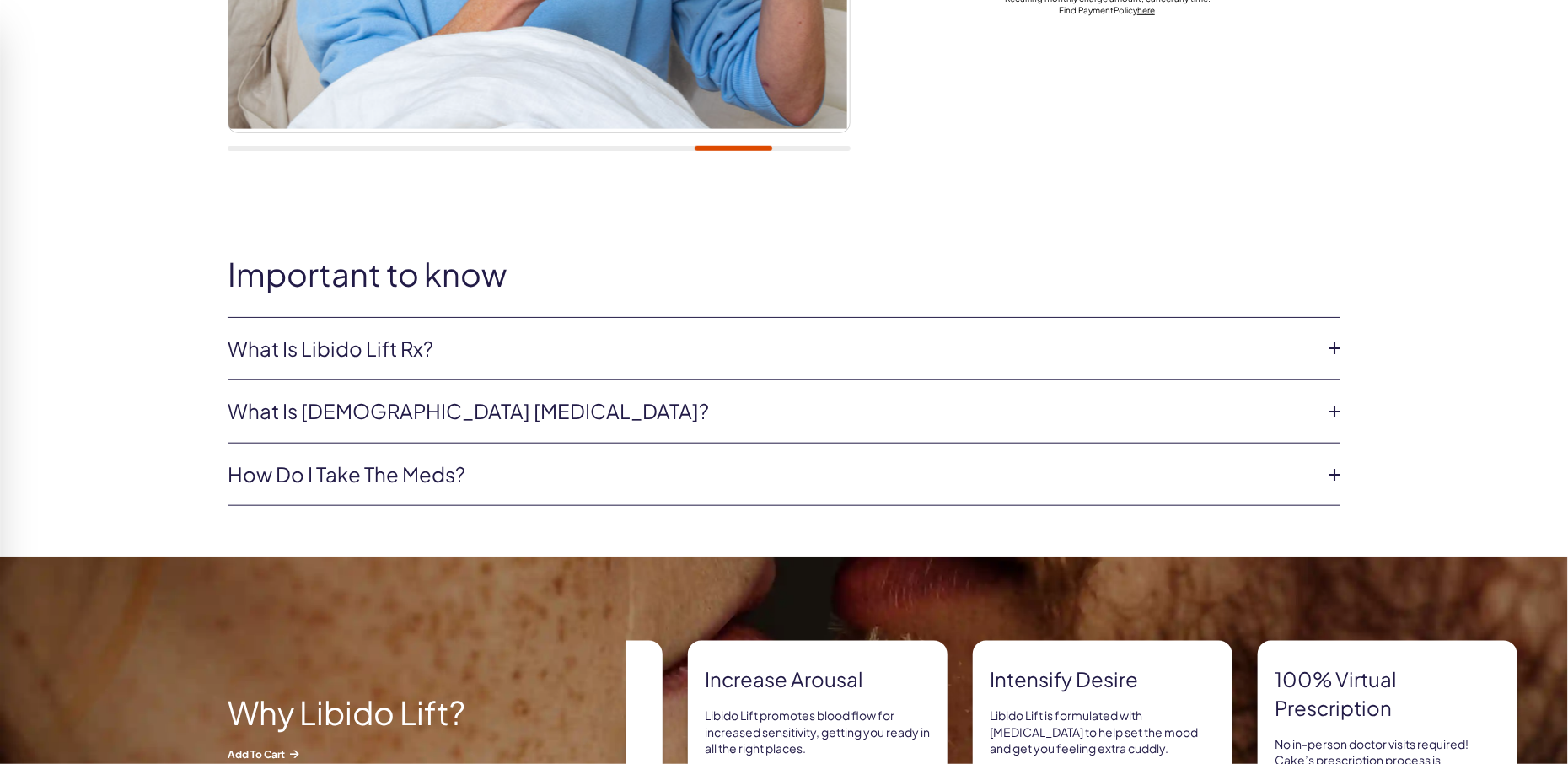
click at [351, 412] on link "What is [DEMOGRAPHIC_DATA] [MEDICAL_DATA]?" at bounding box center [770, 411] width 1085 height 29
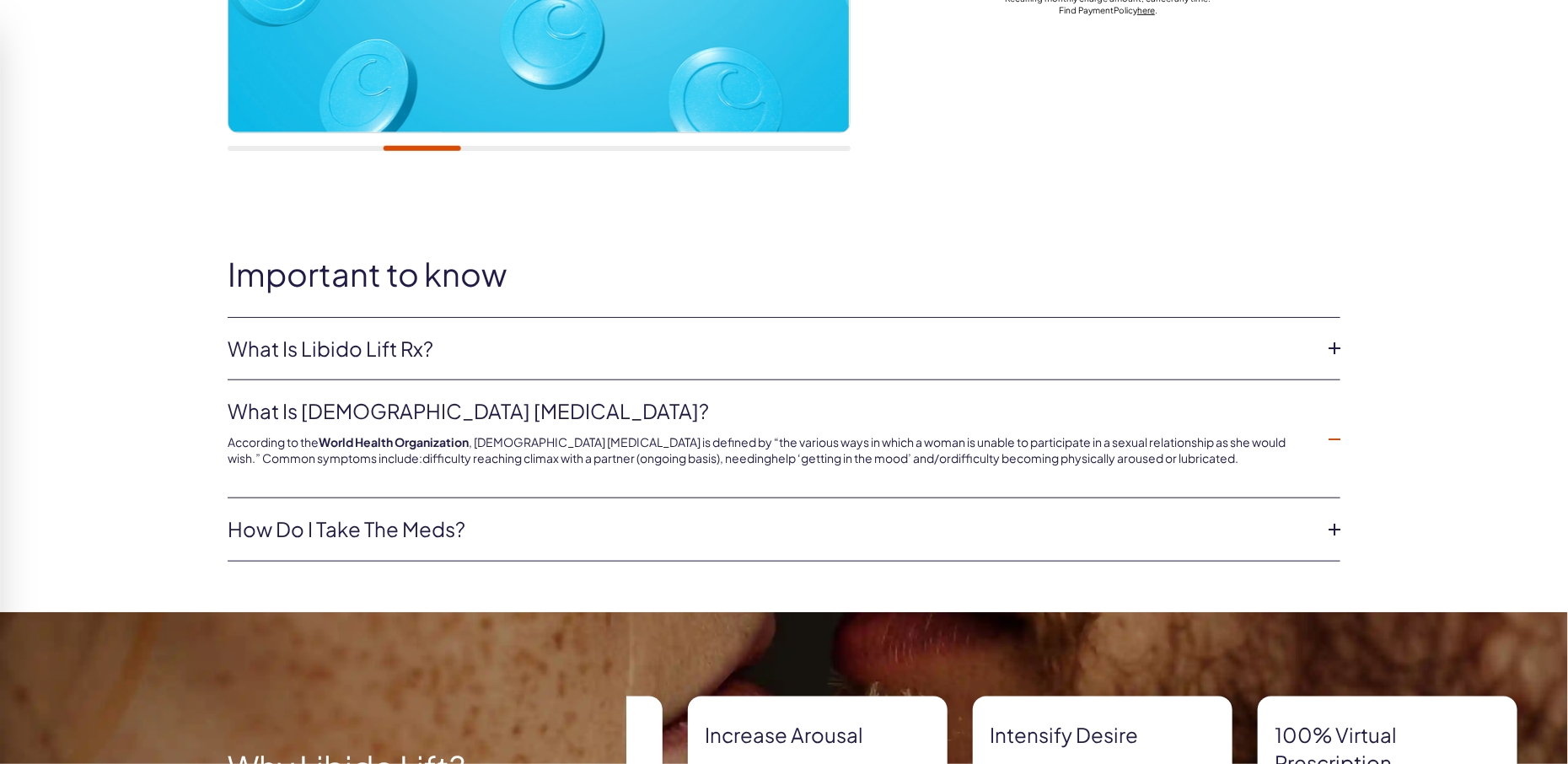
click at [351, 412] on link "What is female sexual dysfunction?" at bounding box center [770, 411] width 1085 height 29
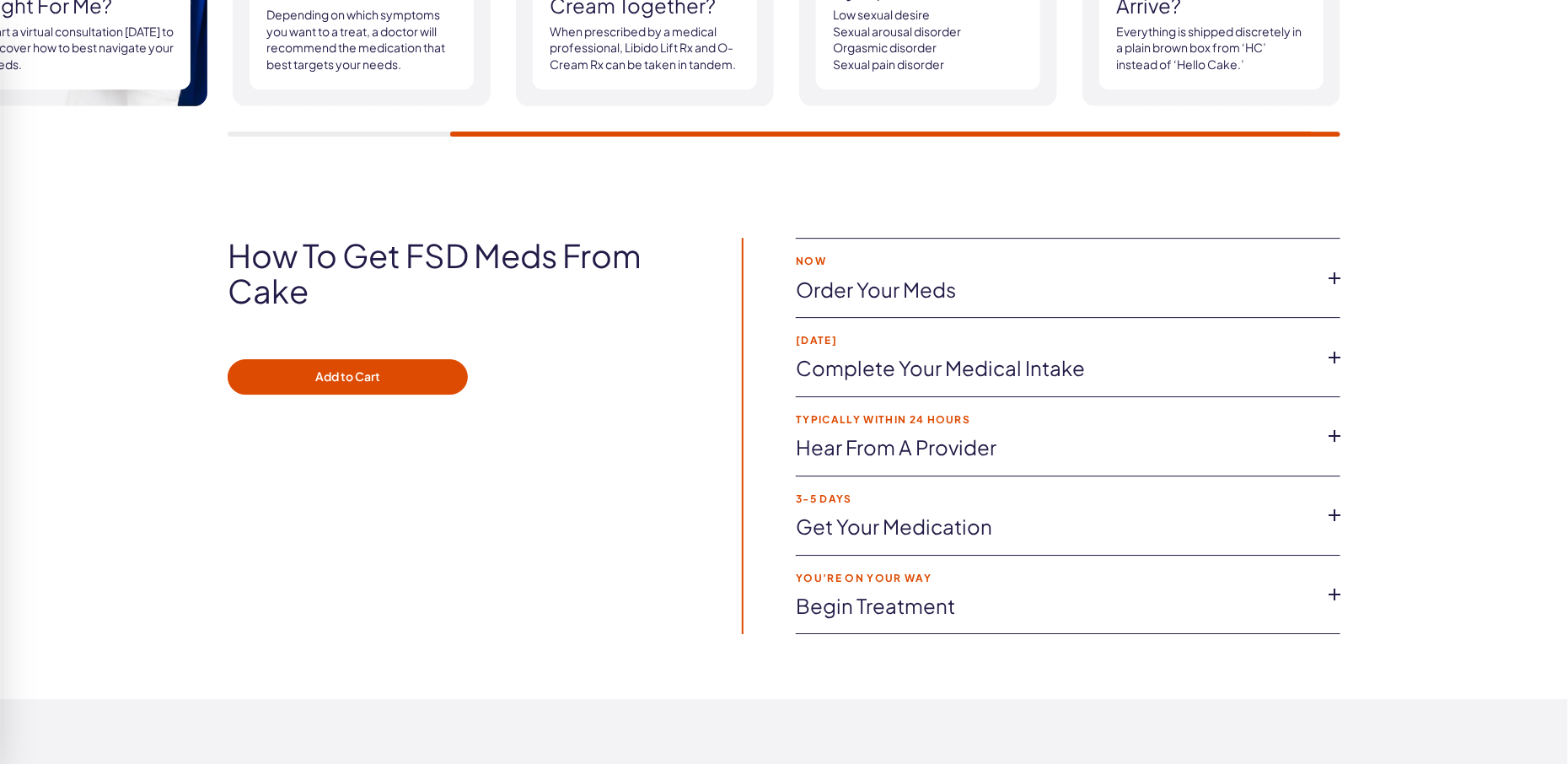
scroll to position [2760, 0]
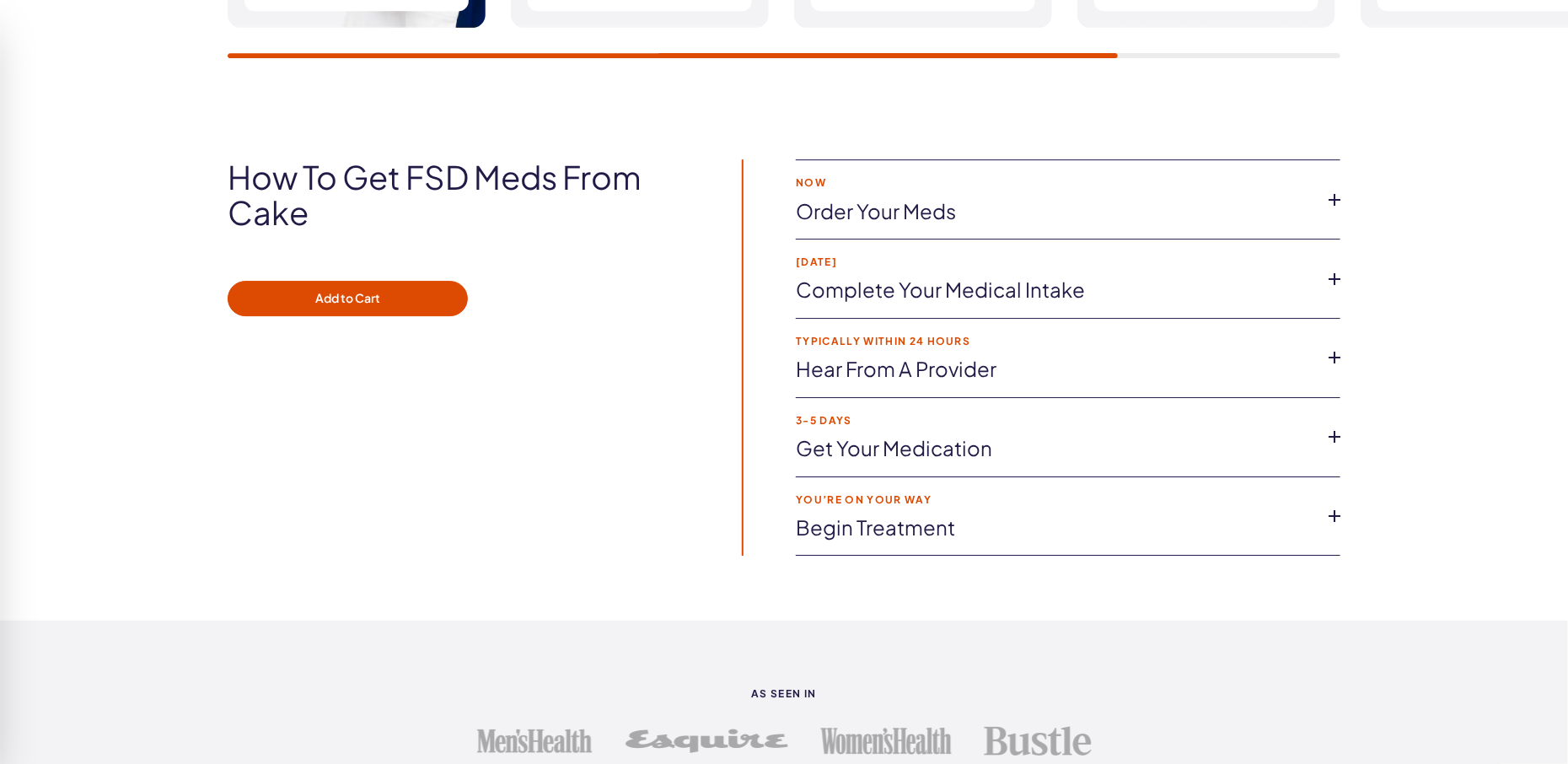
click at [870, 205] on link "Order your meds" at bounding box center [1053, 212] width 517 height 29
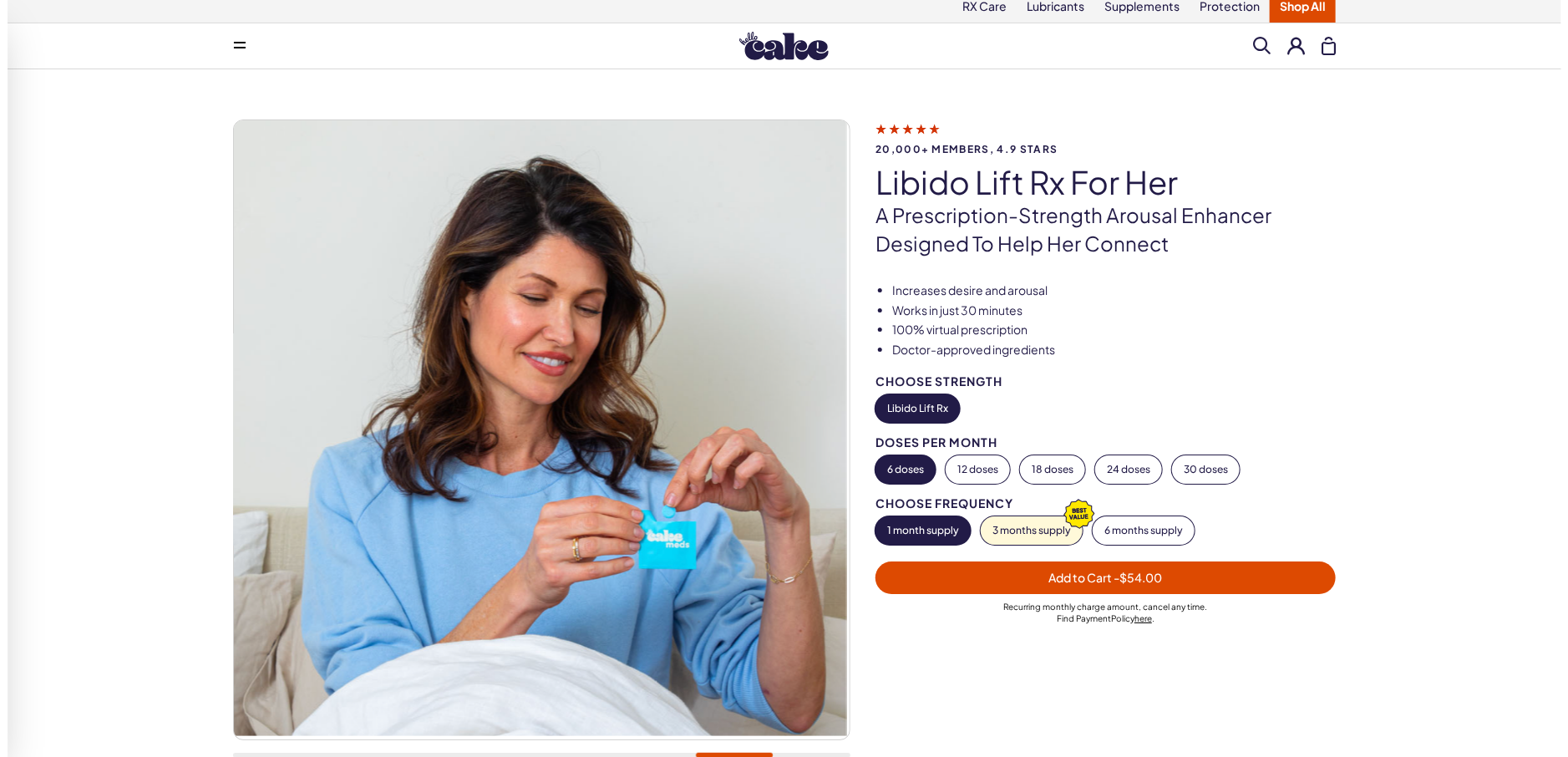
scroll to position [0, 0]
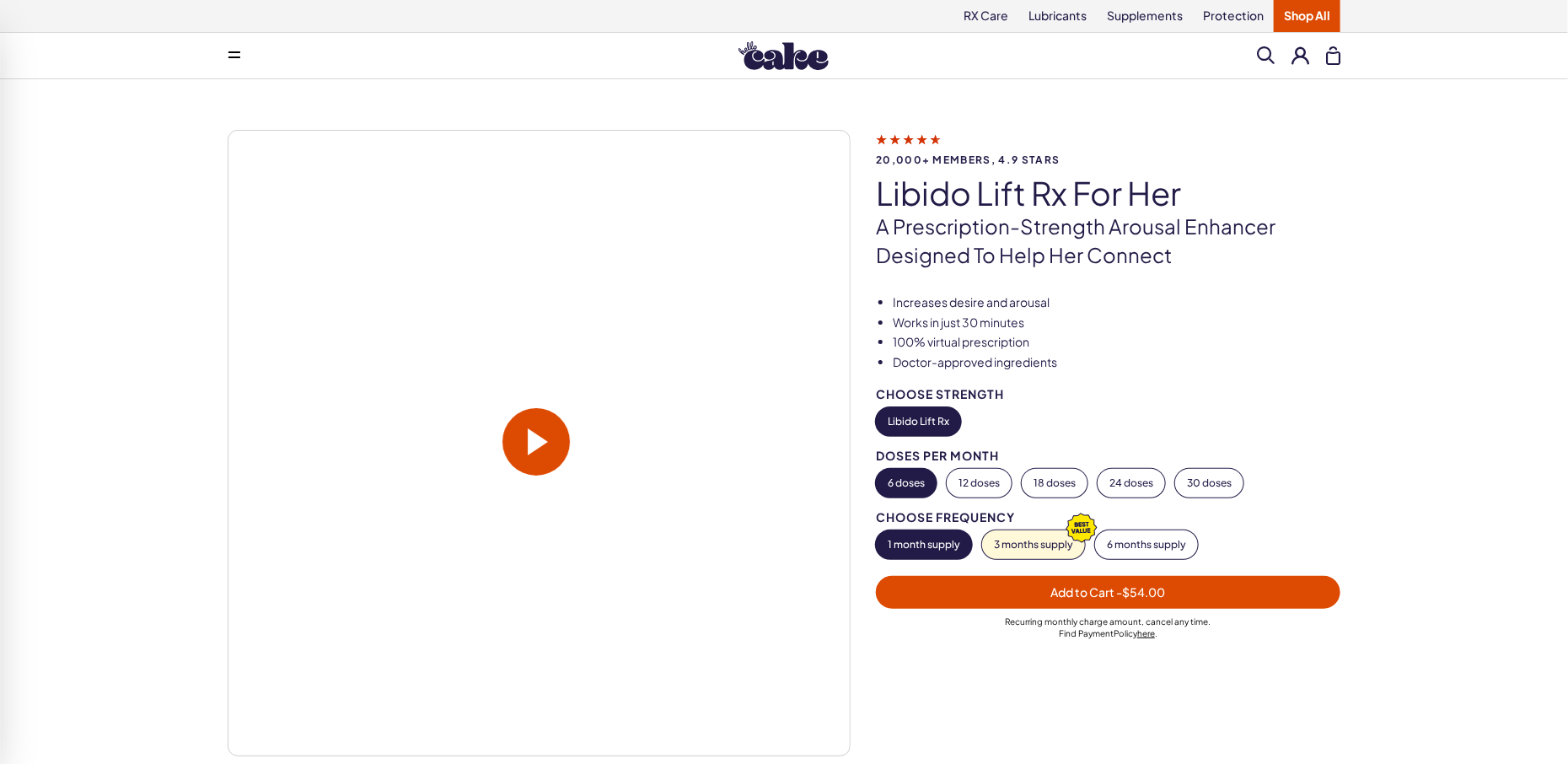
click at [1115, 596] on span "Add to Cart - $54.00" at bounding box center [1108, 592] width 115 height 15
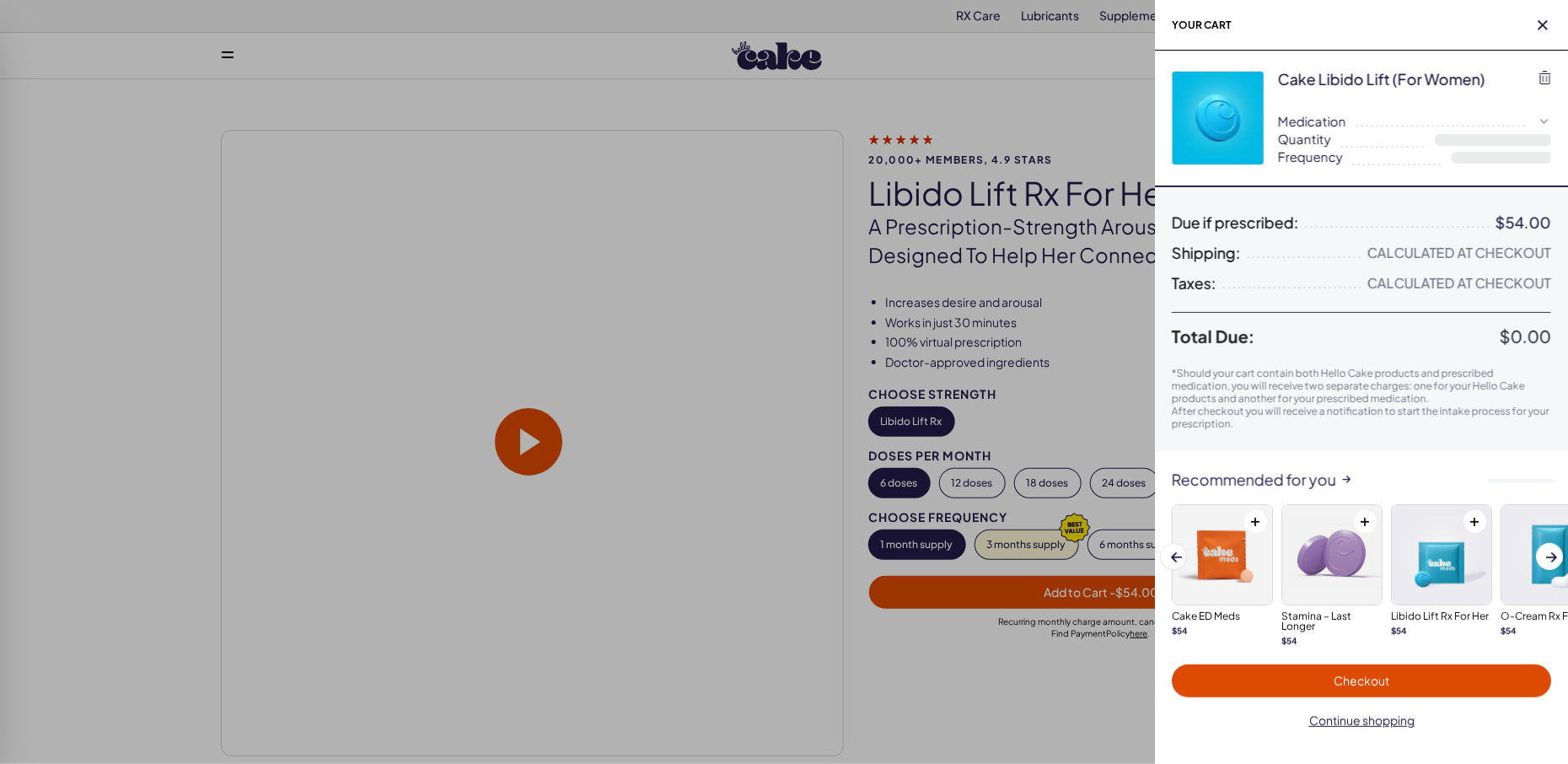
select select "**"
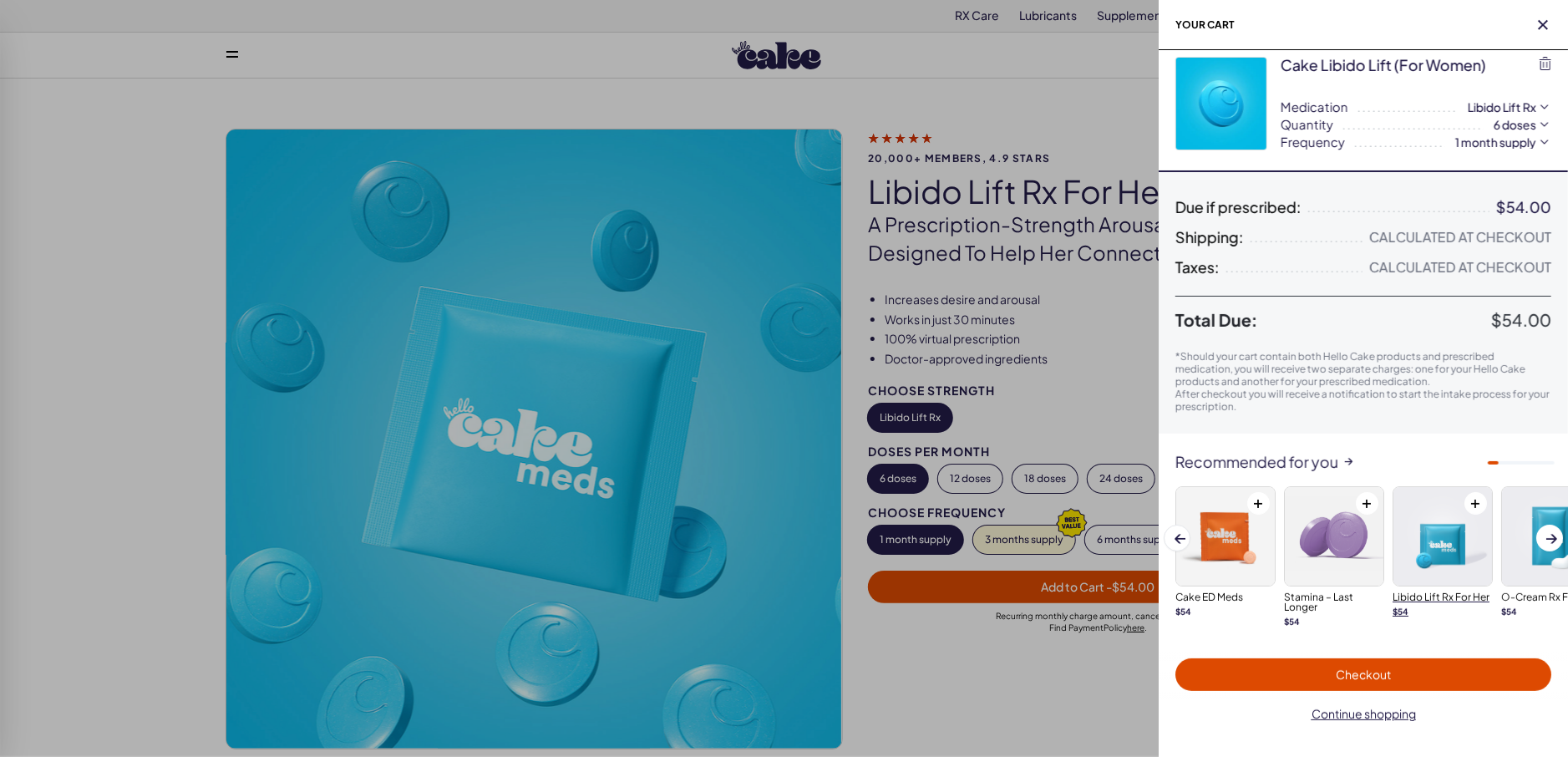
scroll to position [13, 0]
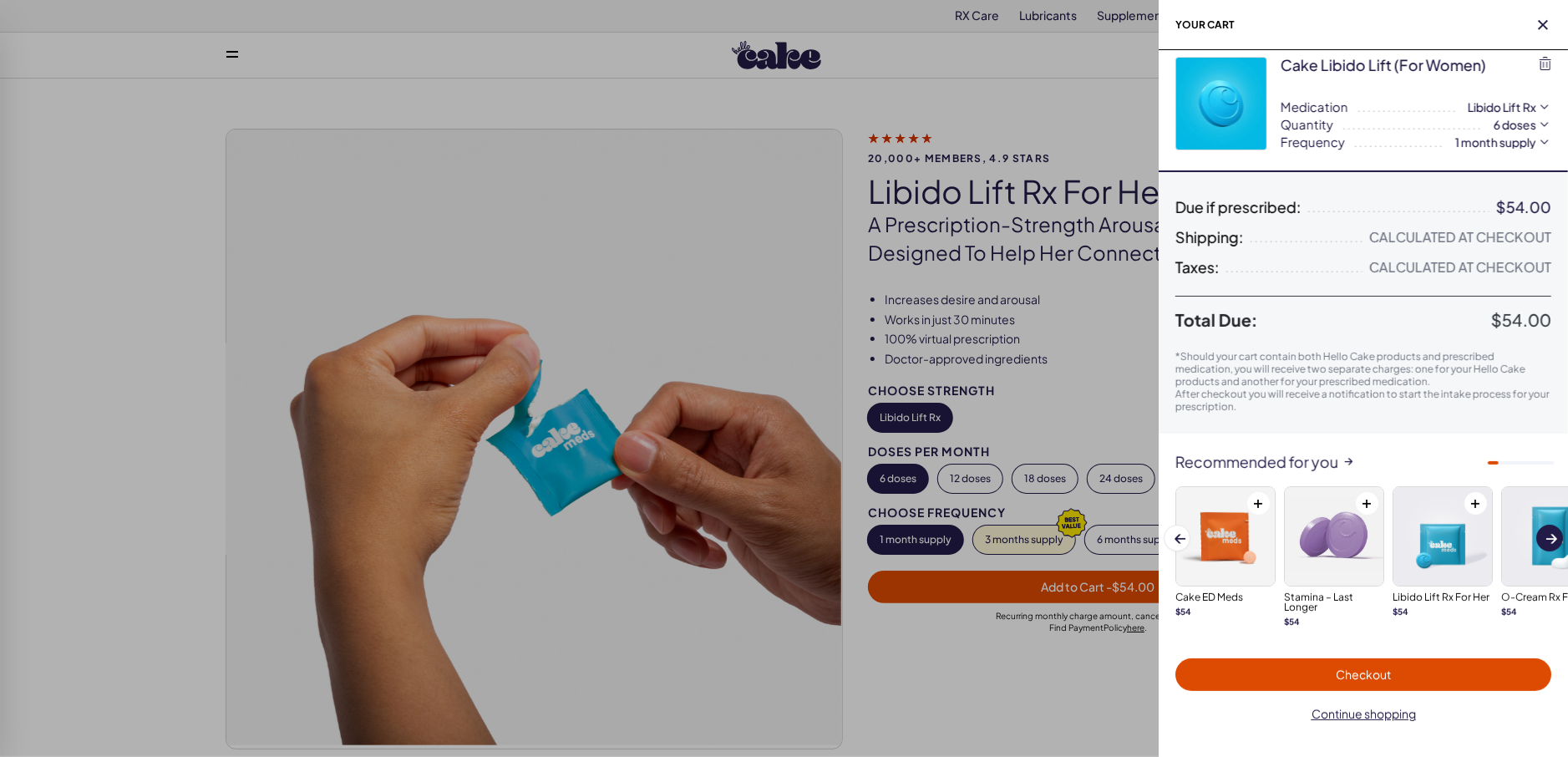
click at [1545, 539] on button "Next slide" at bounding box center [1550, 538] width 27 height 27
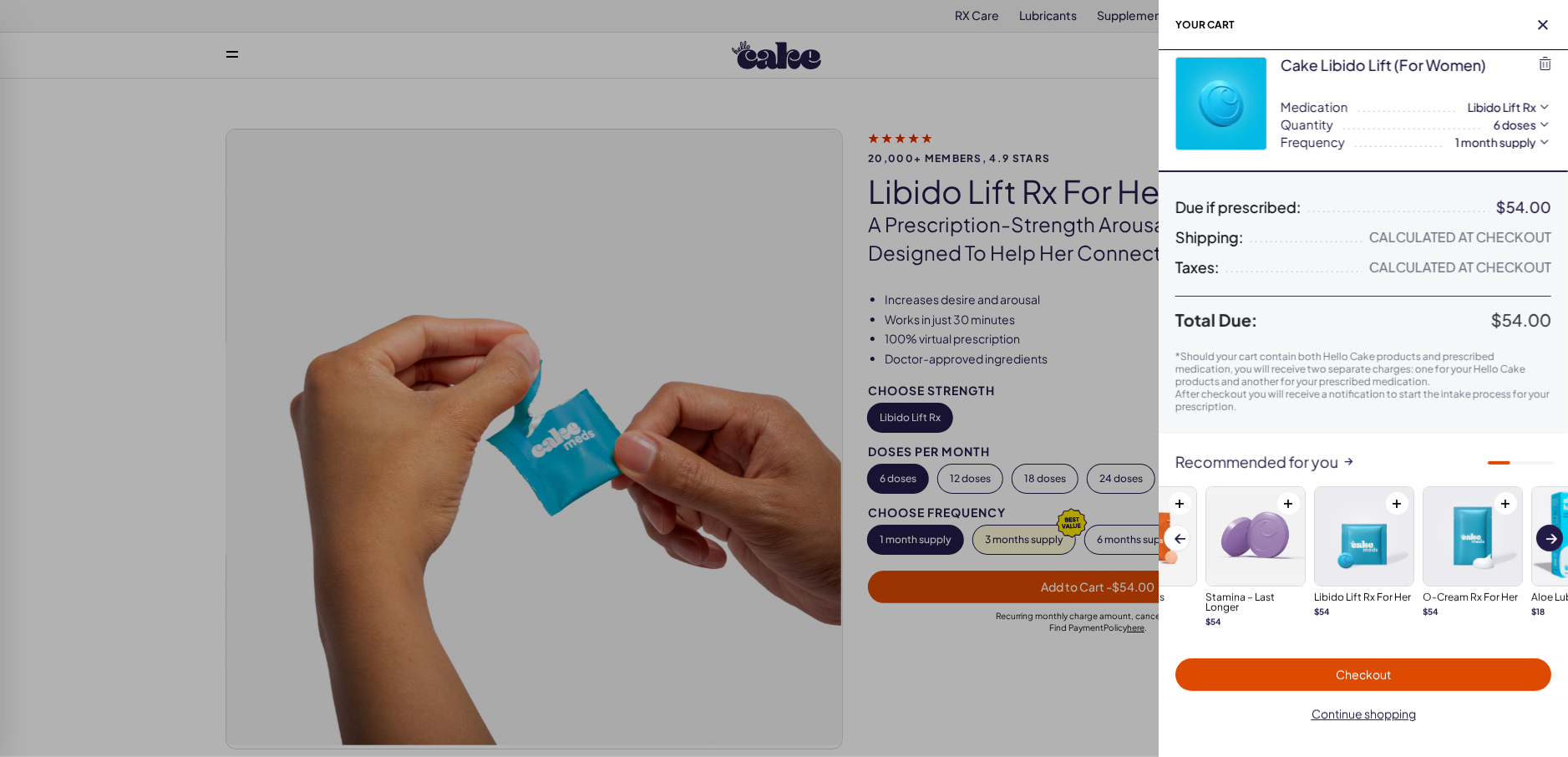
click at [1545, 539] on button "Next slide" at bounding box center [1550, 538] width 27 height 27
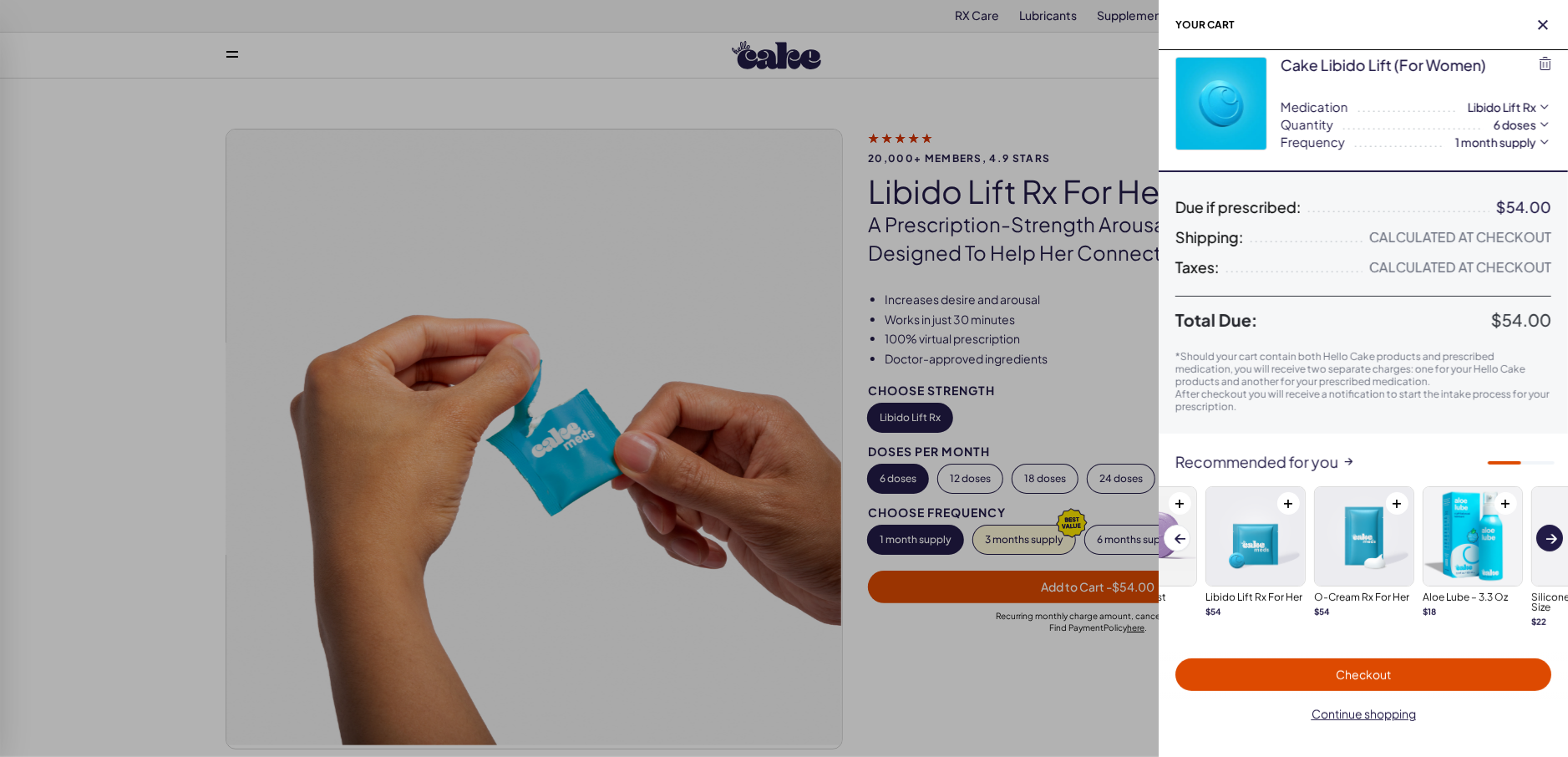
click at [1545, 539] on button "Next slide" at bounding box center [1550, 538] width 27 height 27
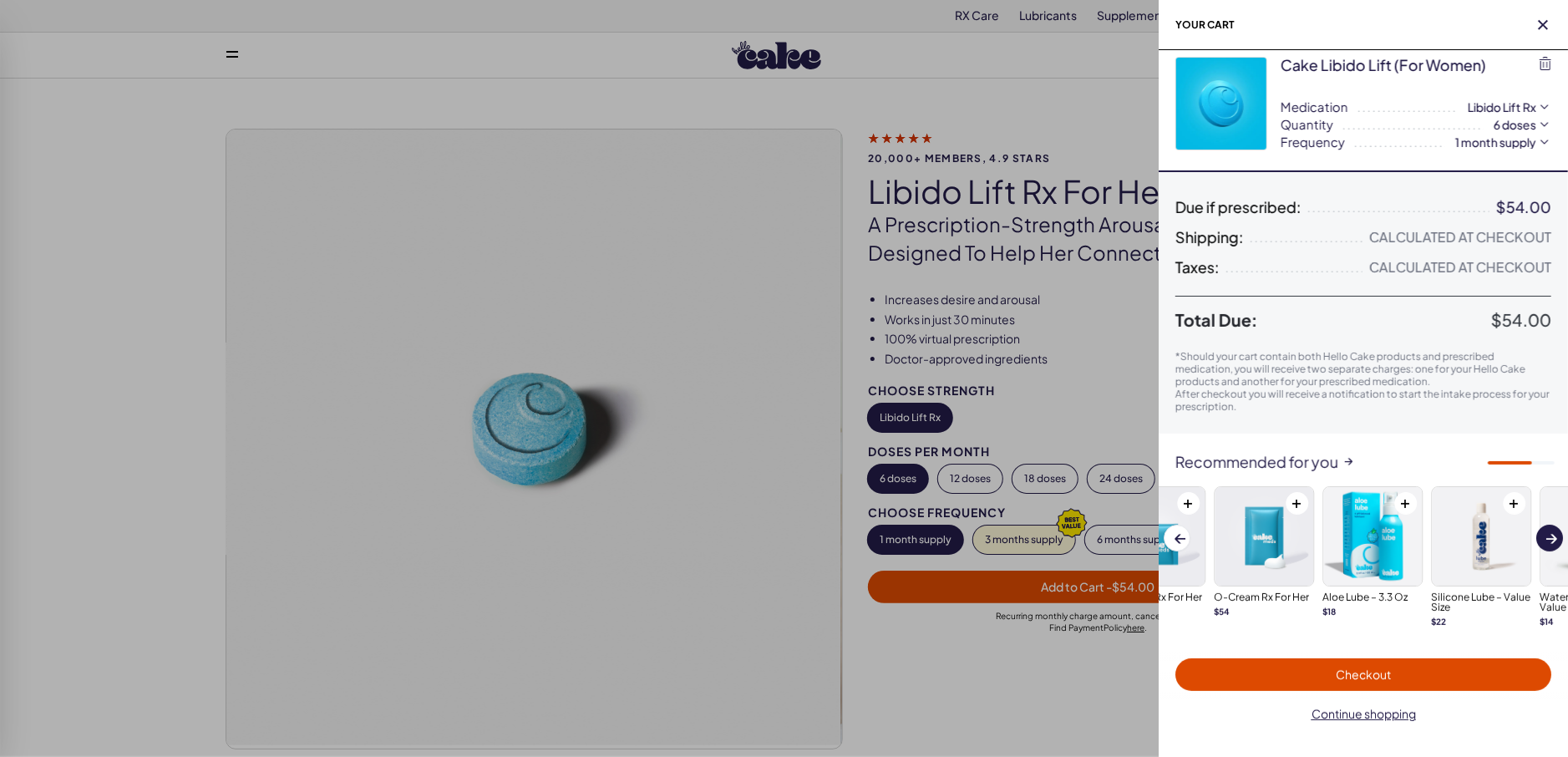
click at [1545, 539] on button "Next slide" at bounding box center [1550, 538] width 27 height 27
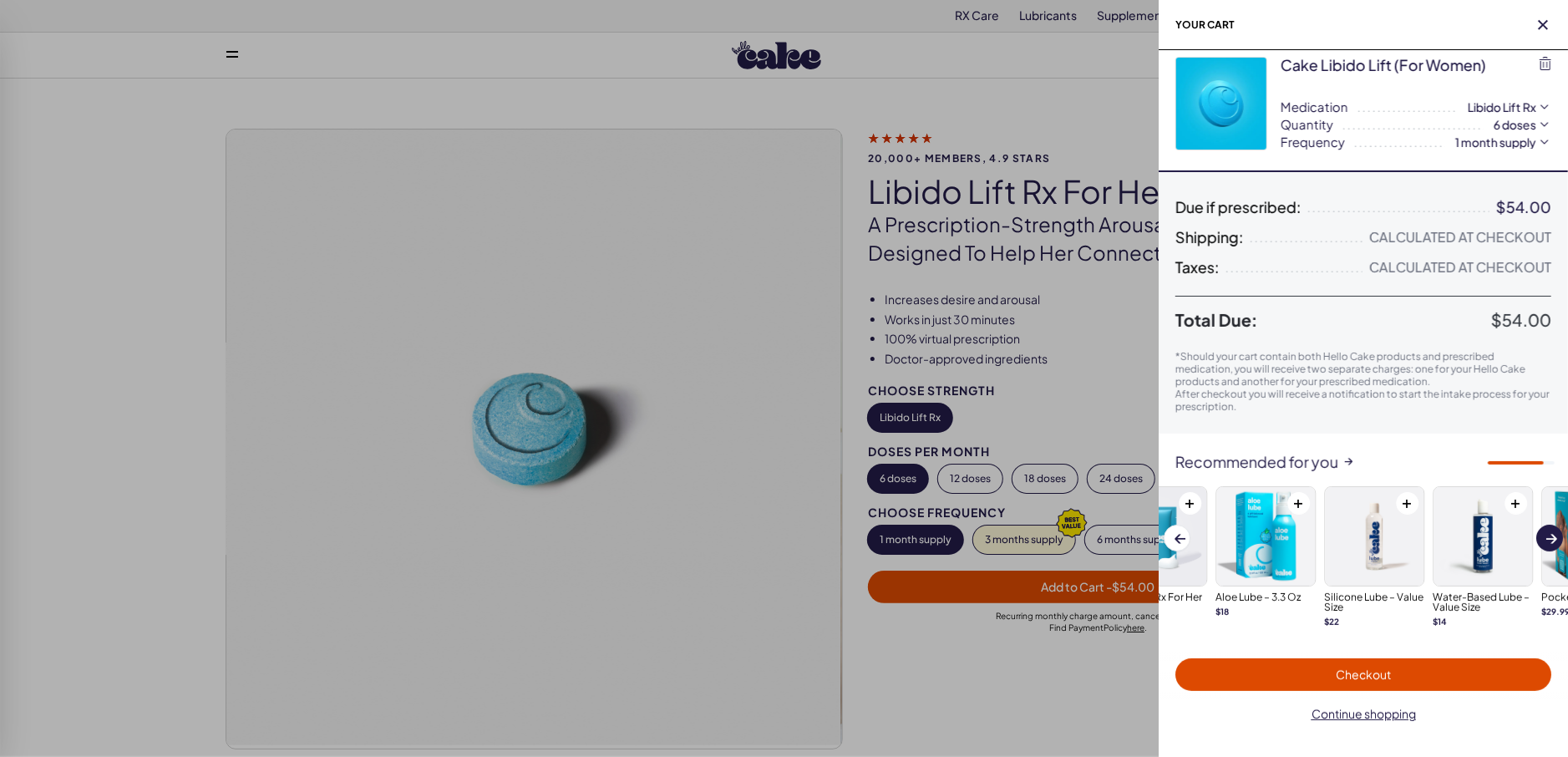
click at [1545, 539] on button "Next slide" at bounding box center [1550, 538] width 27 height 27
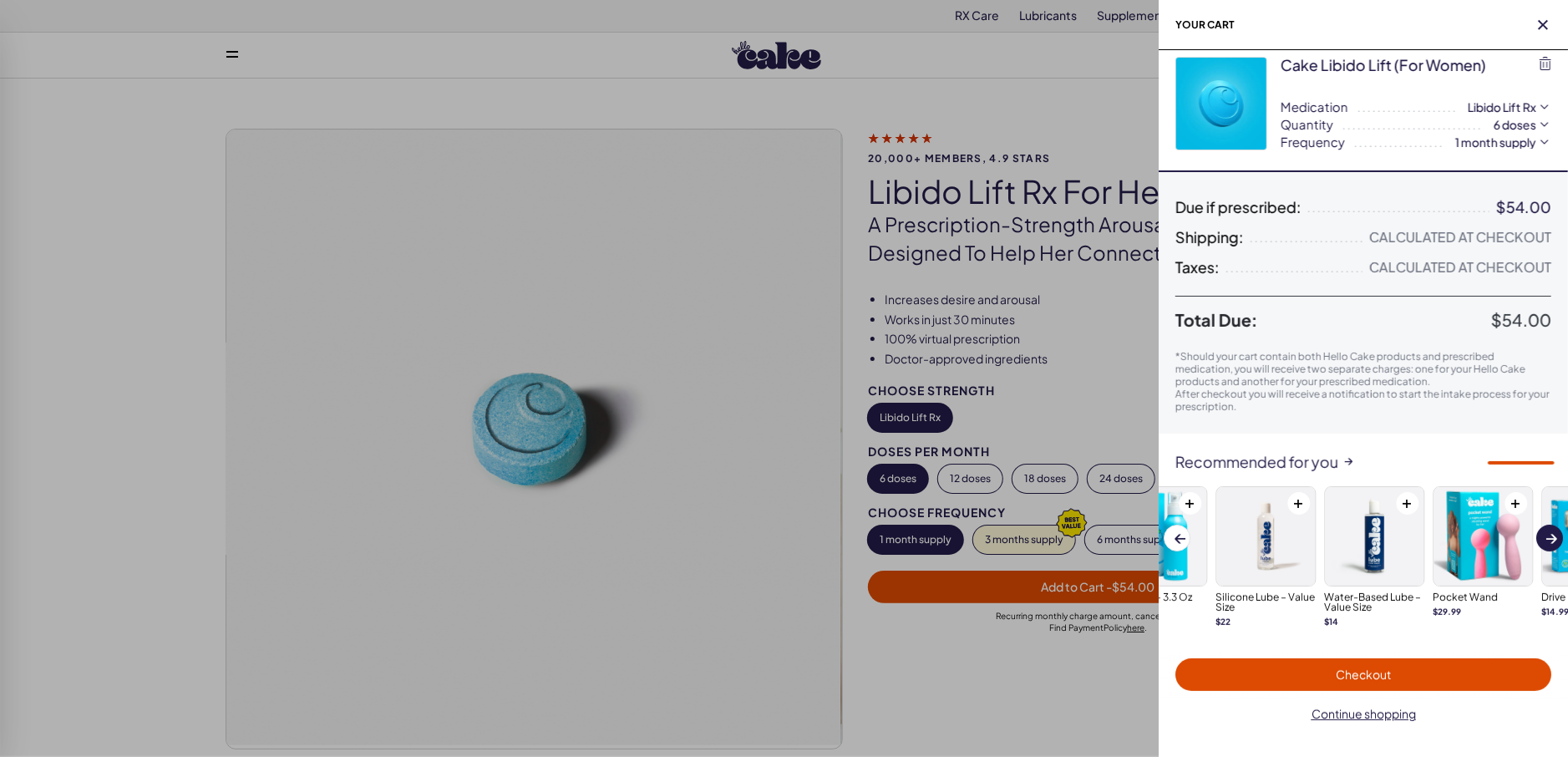
click at [1545, 539] on button "Next slide" at bounding box center [1550, 538] width 27 height 27
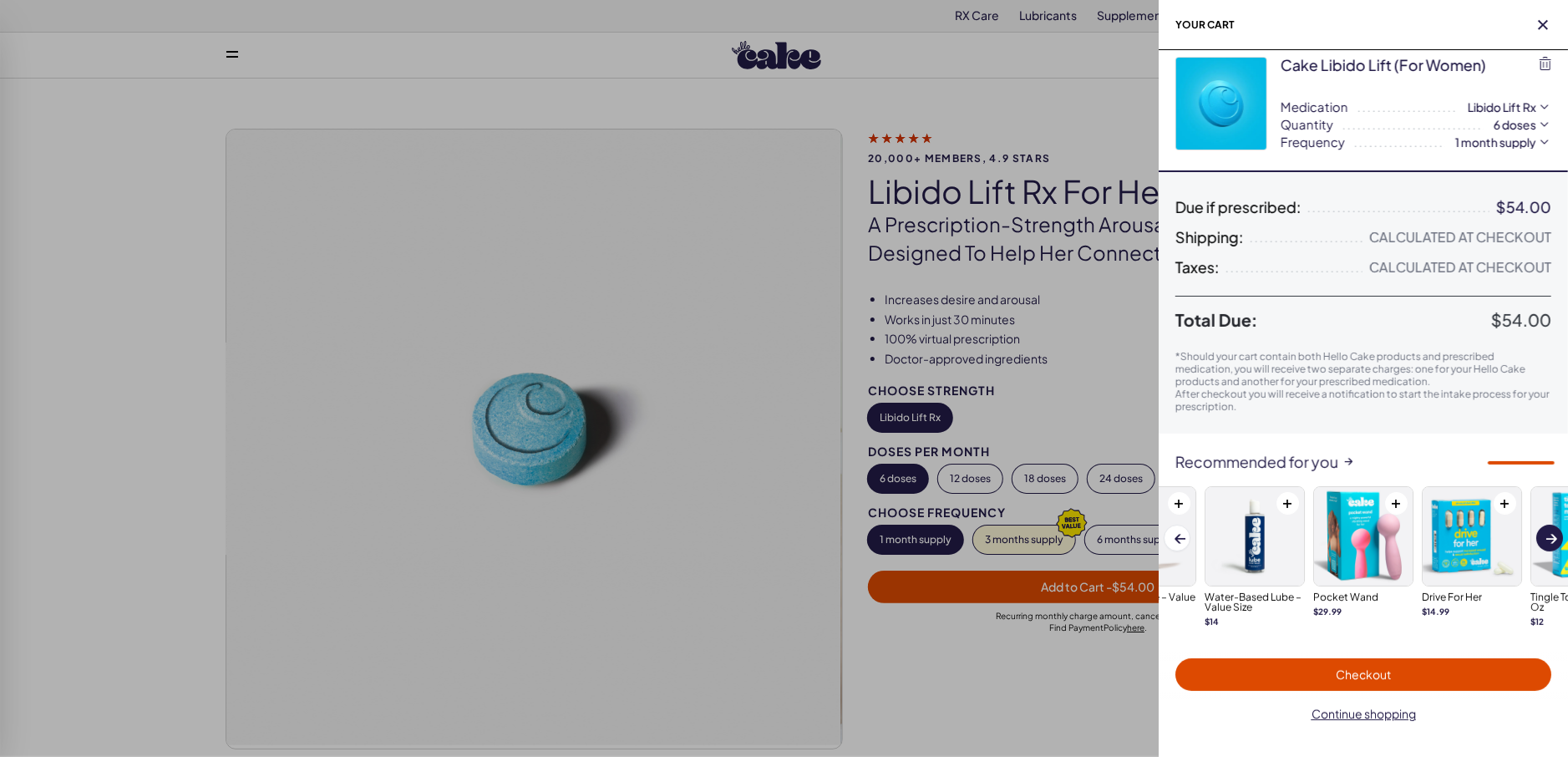
click at [1545, 539] on button "Next slide" at bounding box center [1550, 538] width 27 height 27
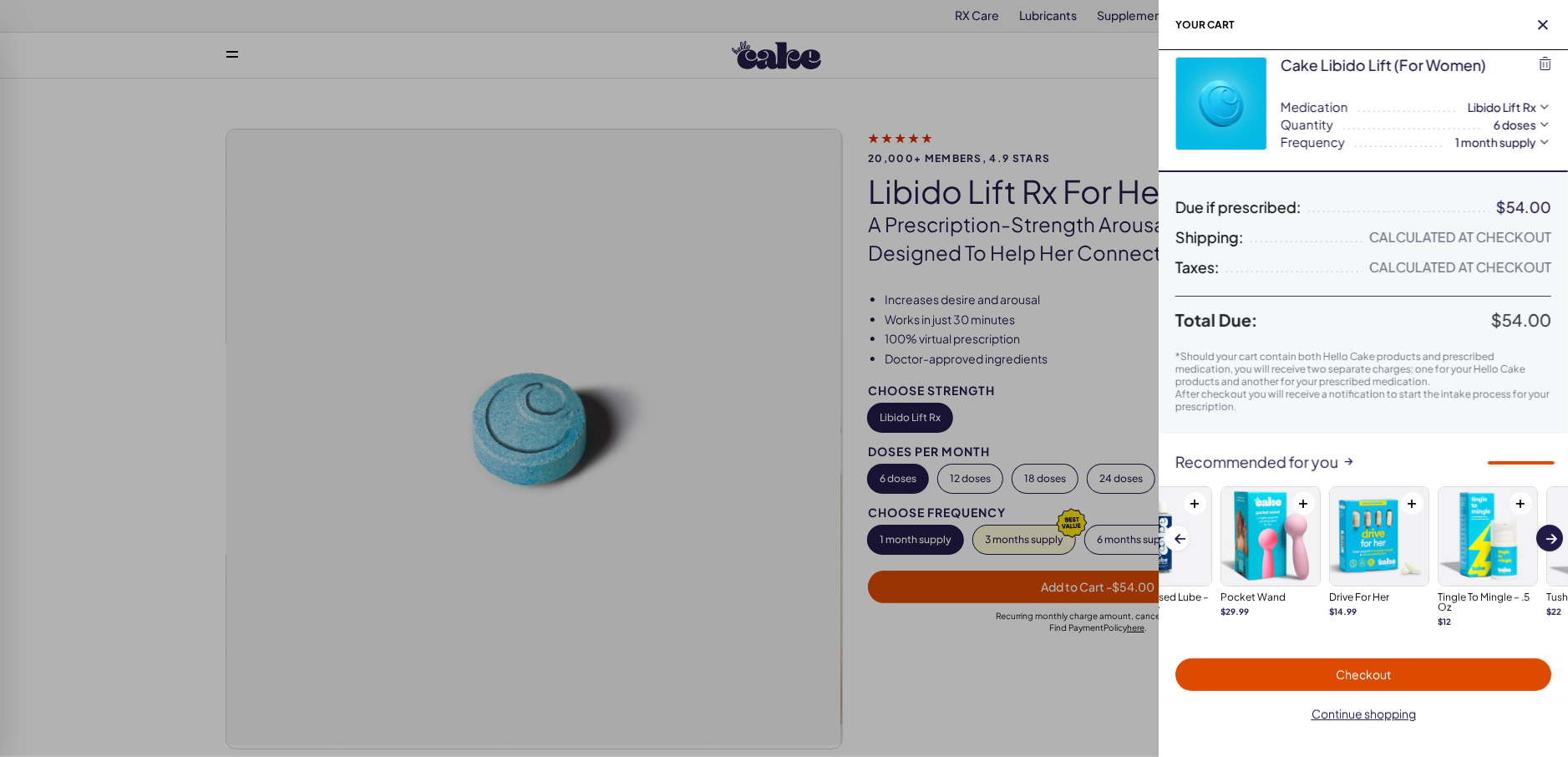
click at [1545, 539] on button "Next slide" at bounding box center [1550, 538] width 27 height 27
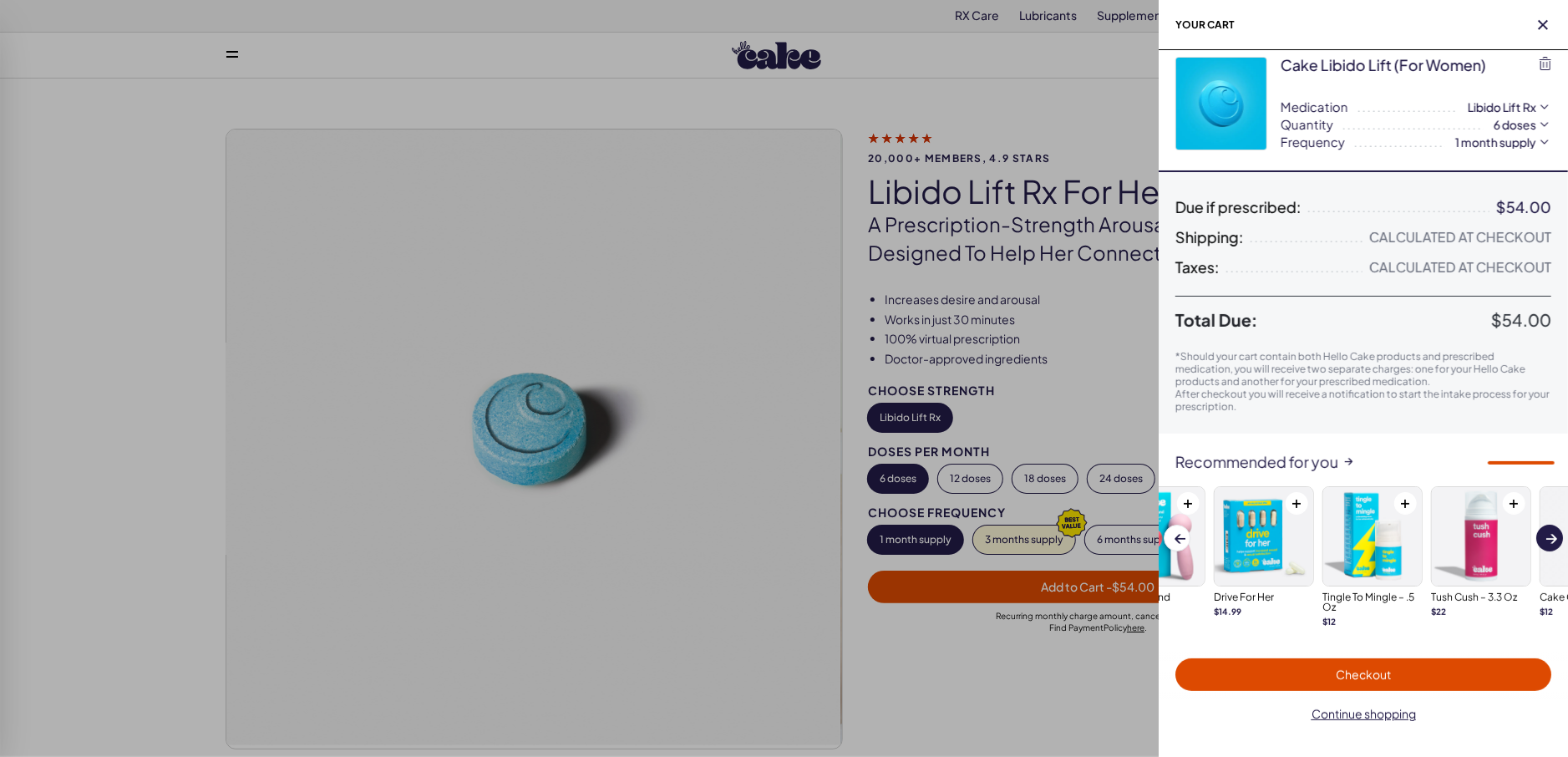
click at [1545, 539] on button "Next slide" at bounding box center [1550, 538] width 27 height 27
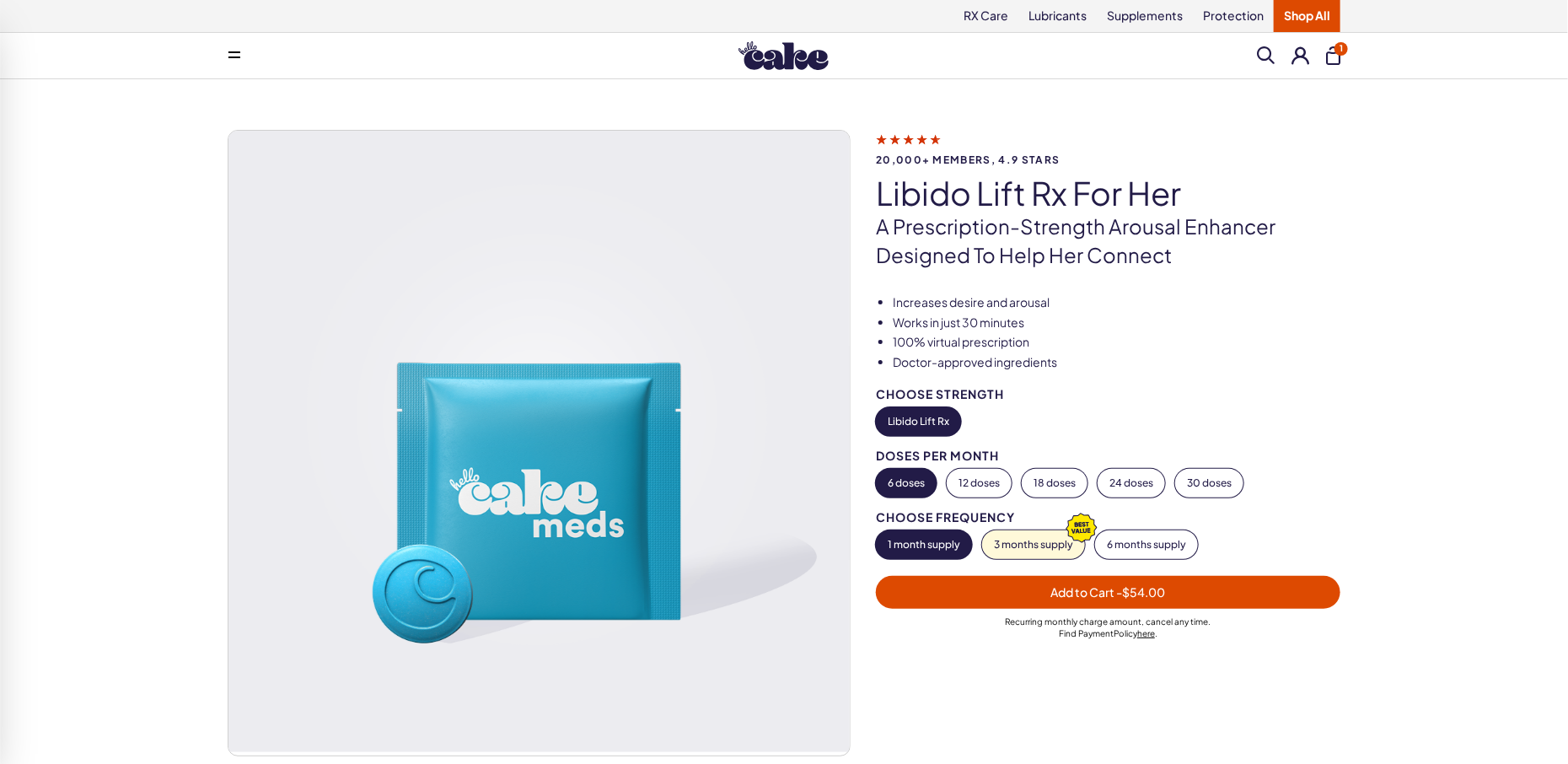
click at [908, 142] on icon at bounding box center [909, 139] width 65 height 18
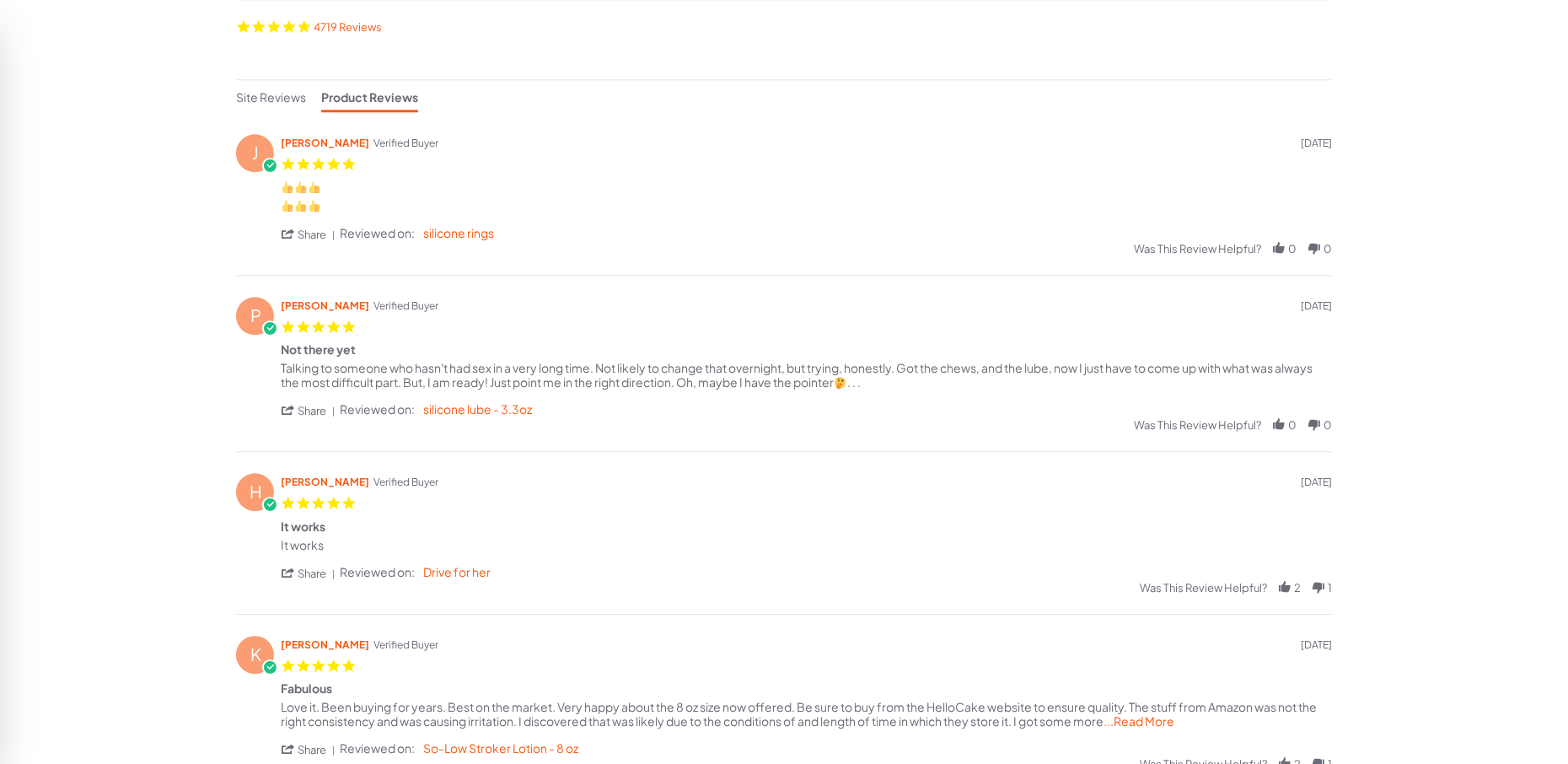
scroll to position [445, 0]
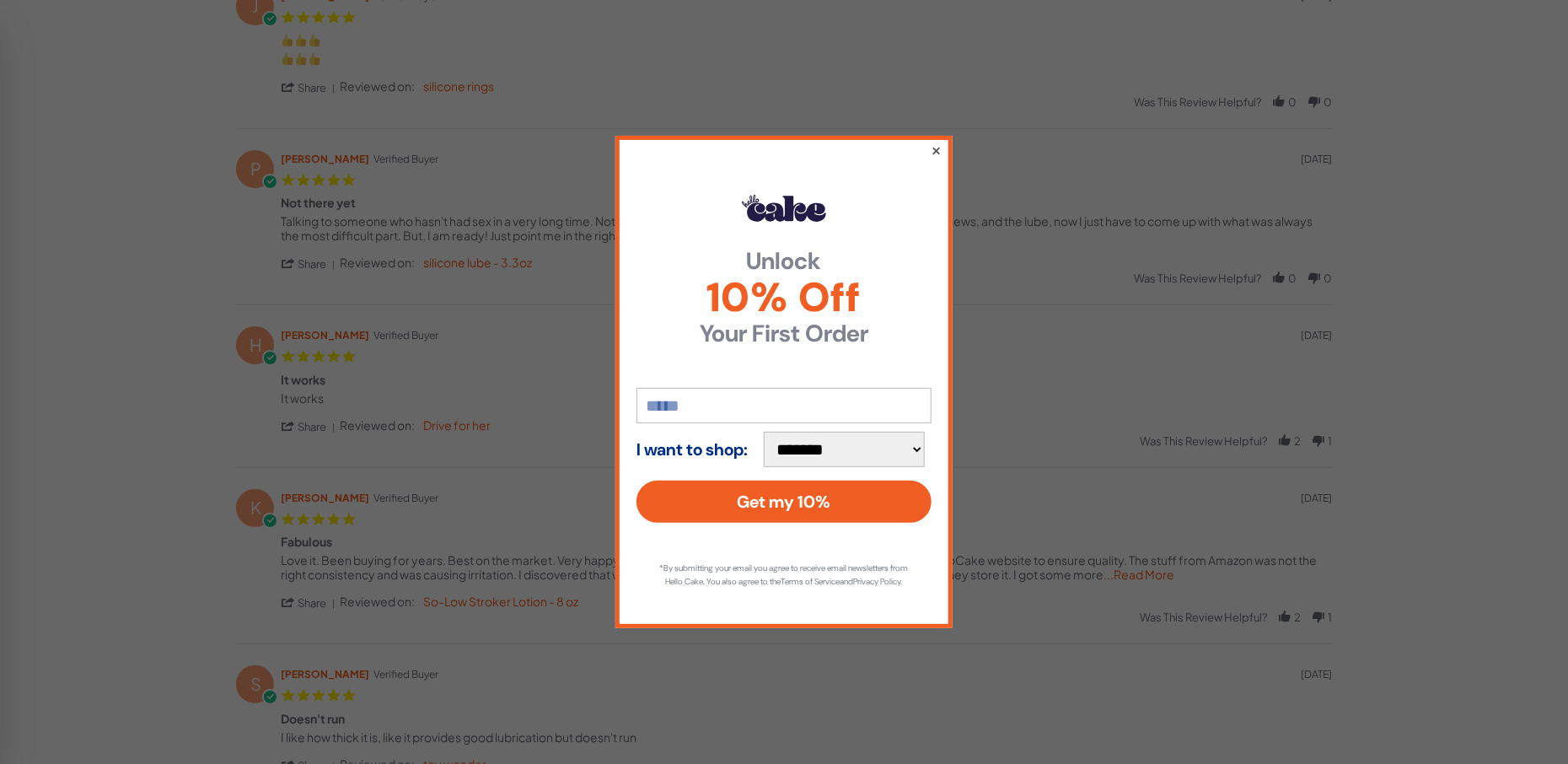
click at [938, 144] on button "×" at bounding box center [936, 150] width 11 height 20
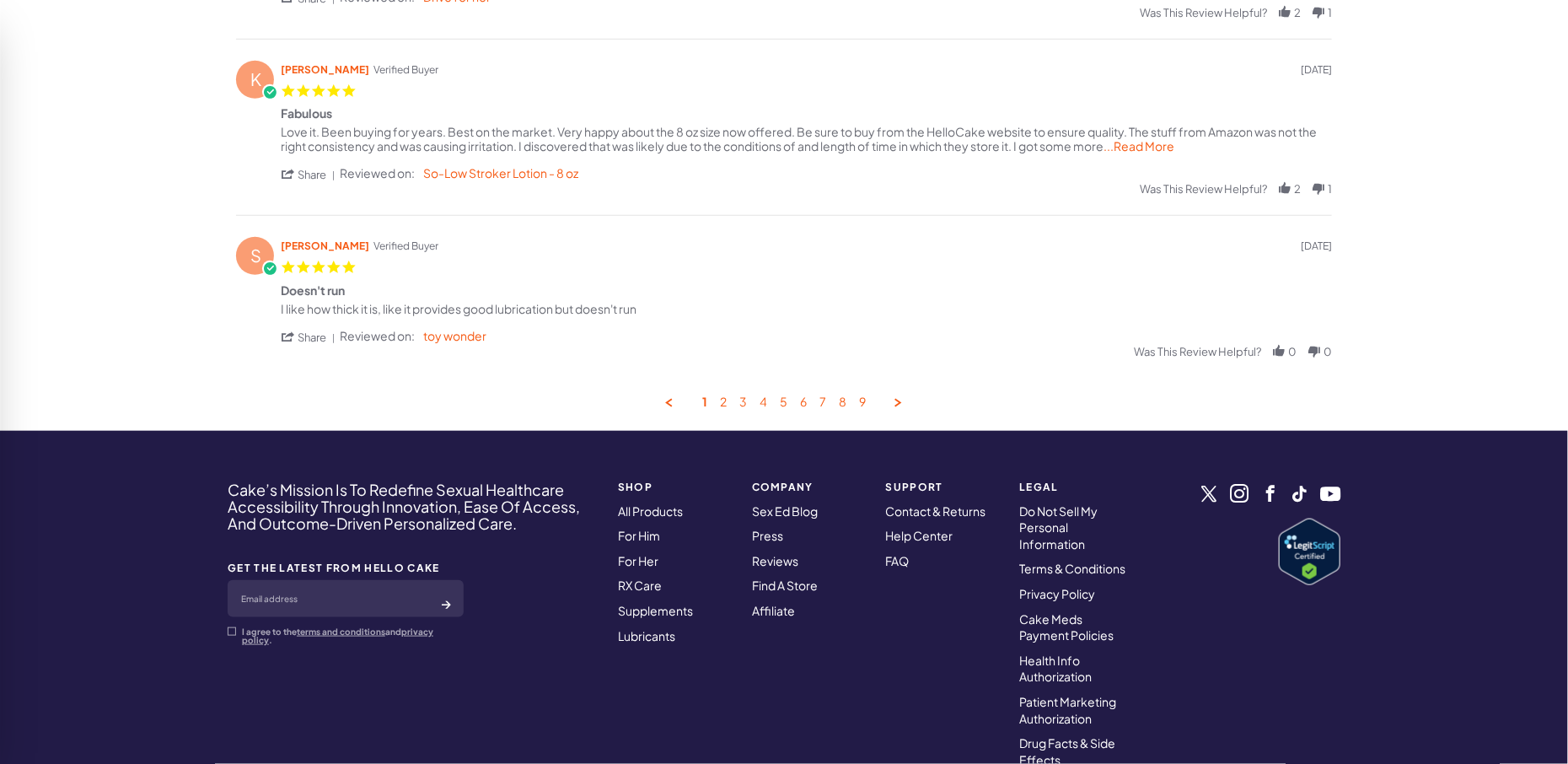
scroll to position [891, 0]
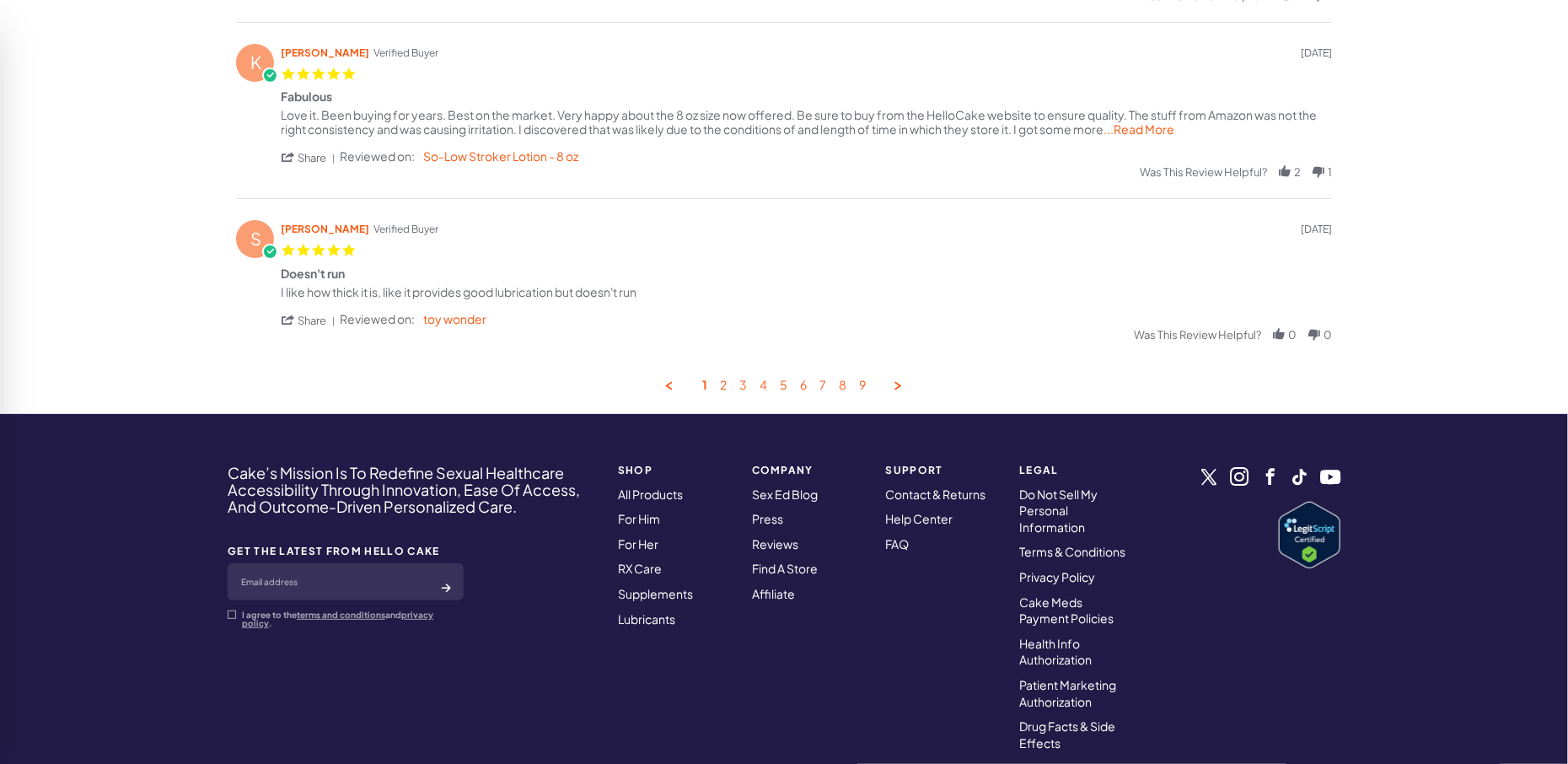
click at [728, 392] on div "1 2 3 4 5 6 7 8 9" at bounding box center [784, 386] width 1096 height 16
click at [724, 393] on link "2" at bounding box center [723, 386] width 6 height 16
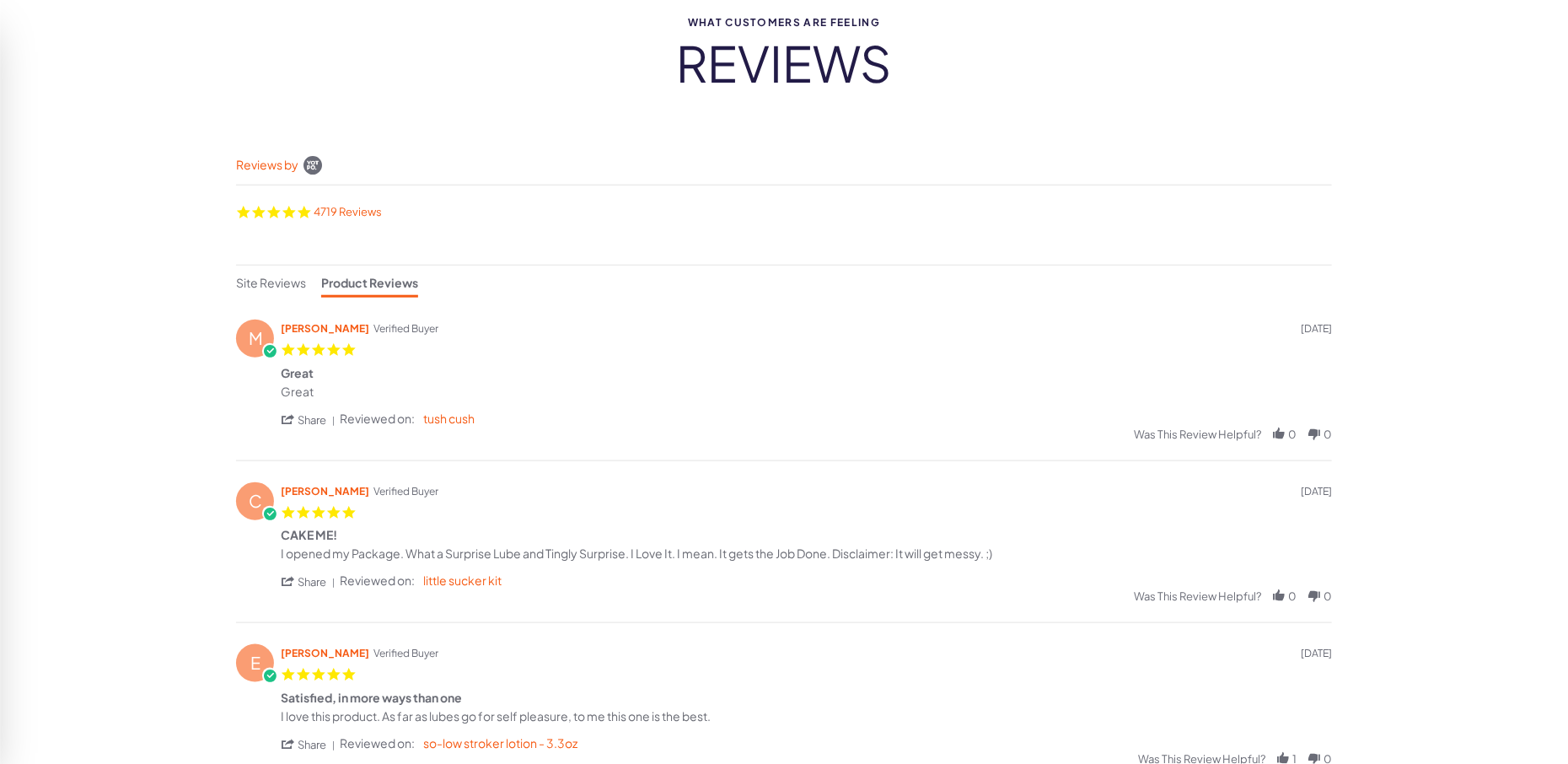
scroll to position [0, 0]
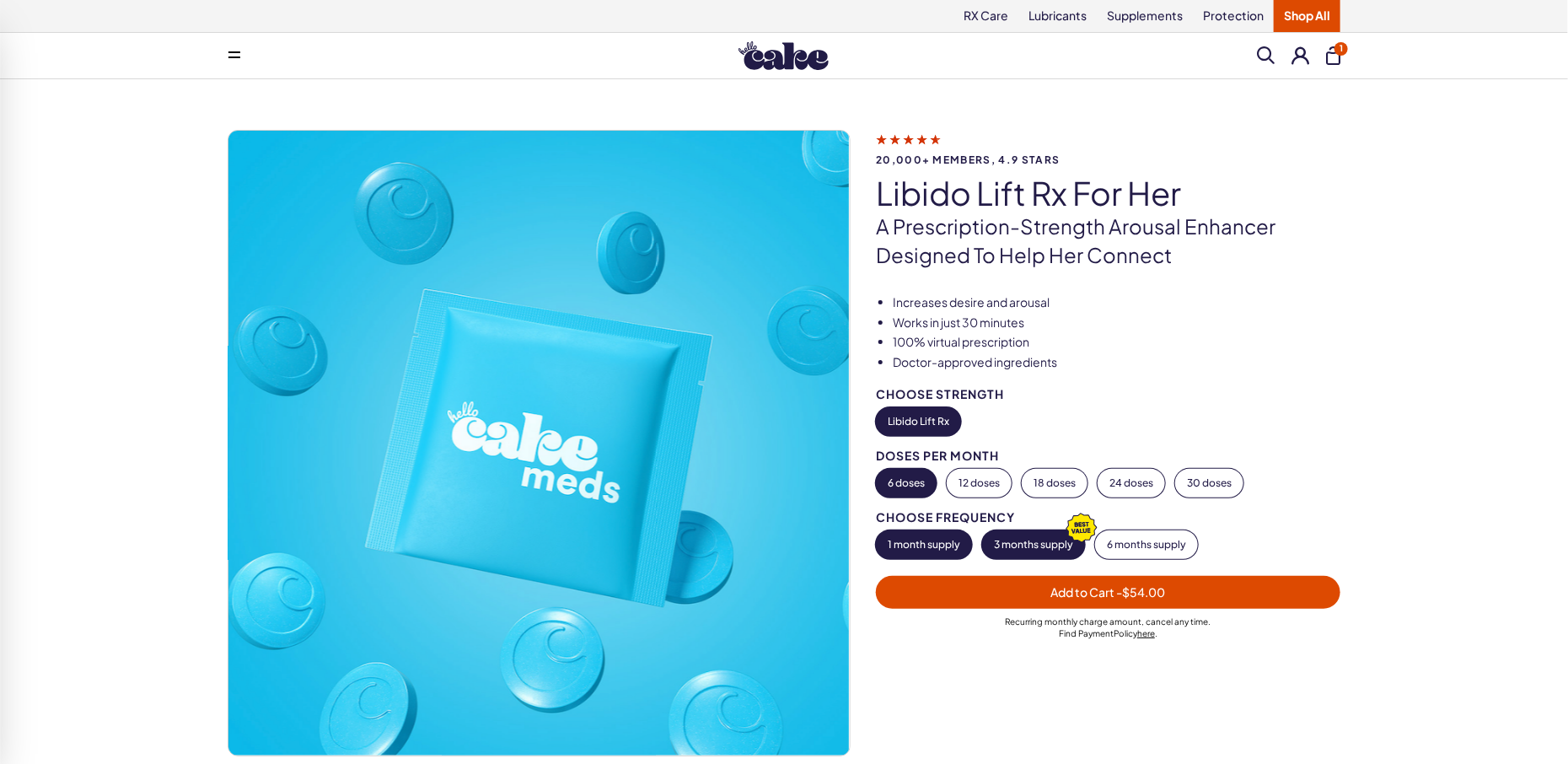
click at [1037, 542] on button "3 months supply" at bounding box center [1034, 545] width 103 height 29
click at [940, 548] on button "1 month supply" at bounding box center [924, 545] width 96 height 29
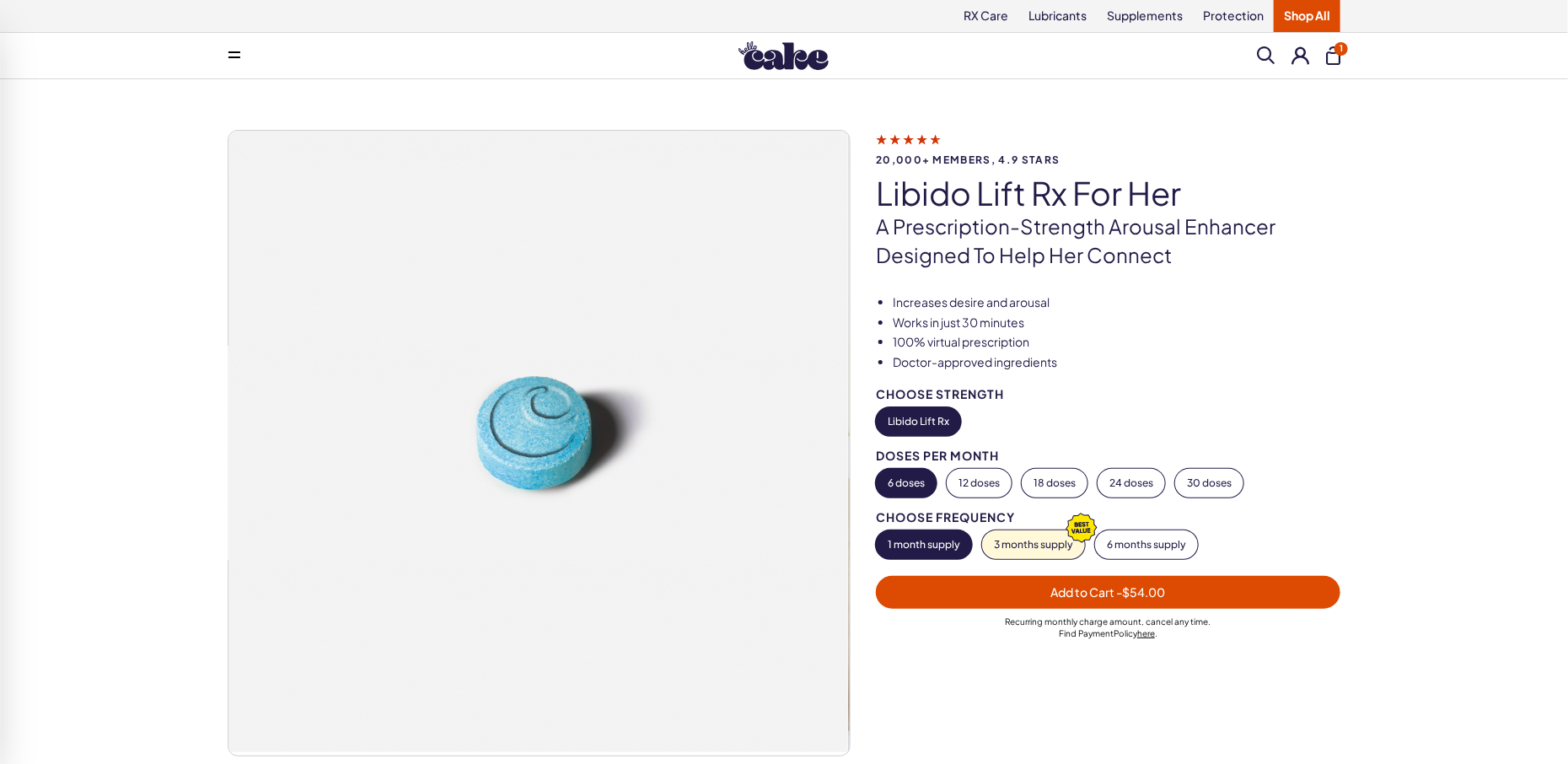
click at [1329, 54] on button "1" at bounding box center [1333, 55] width 14 height 18
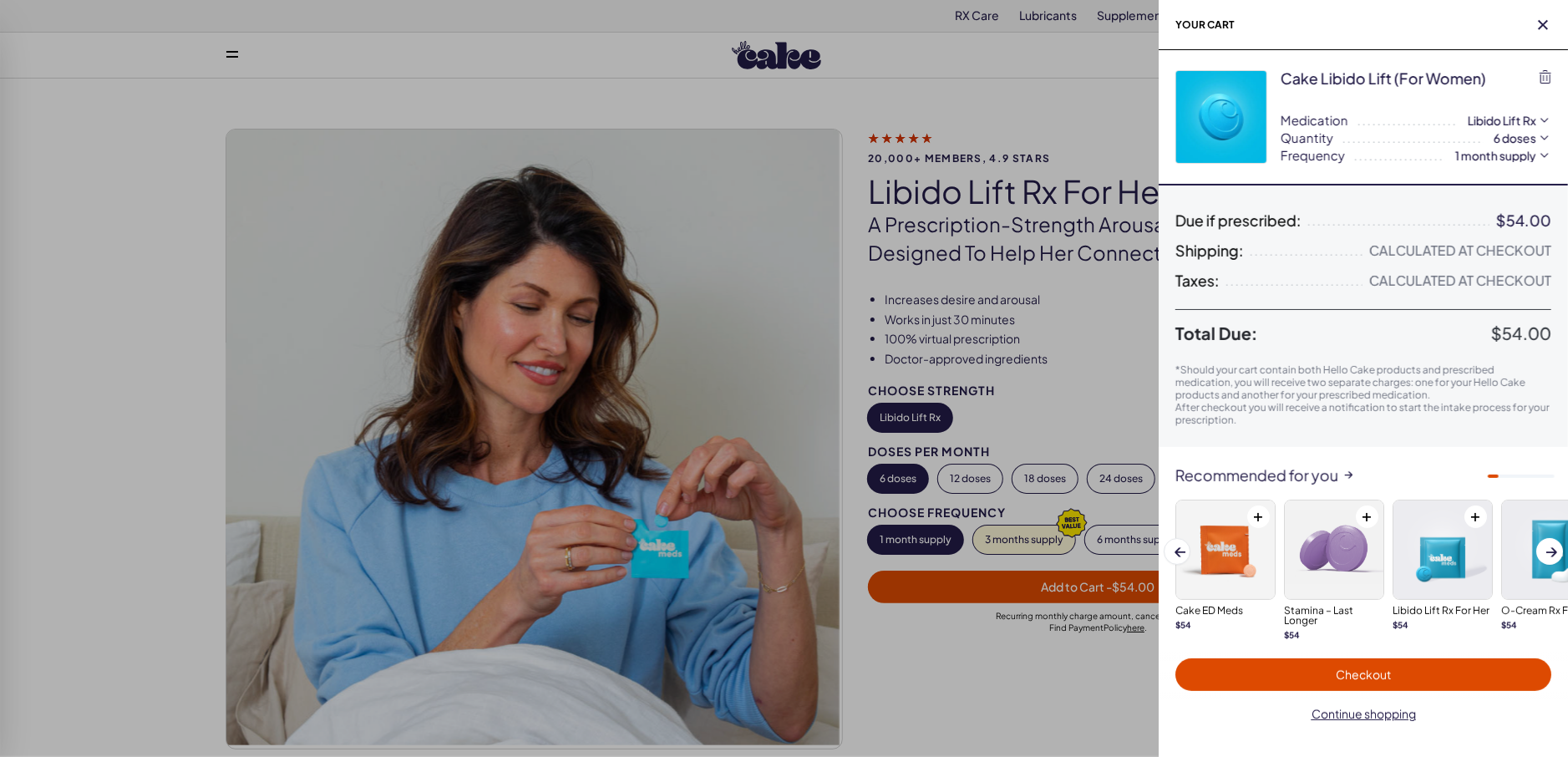
click at [1323, 678] on span "Checkout" at bounding box center [1363, 674] width 356 height 19
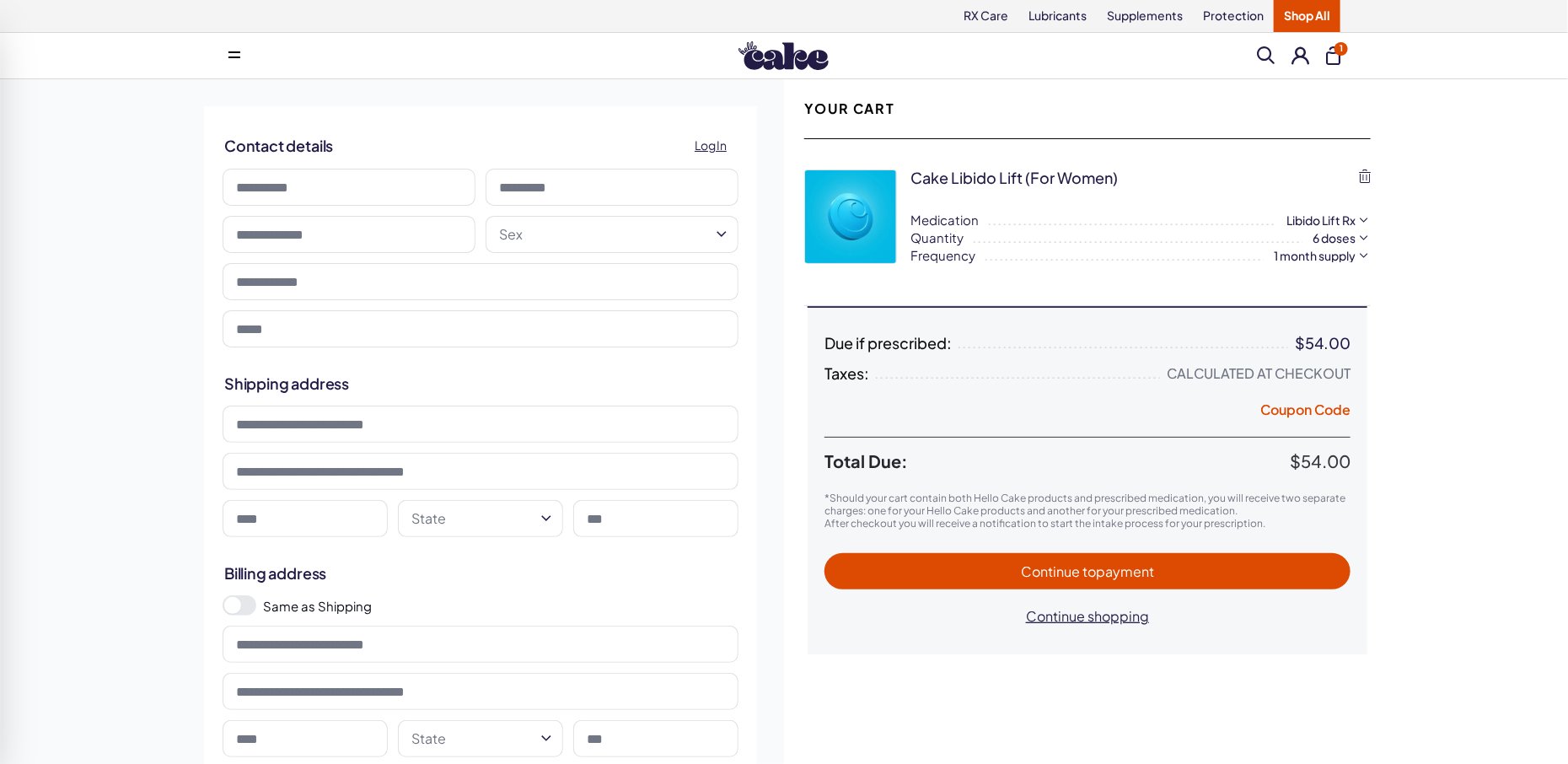
click at [321, 189] on input at bounding box center [349, 187] width 253 height 37
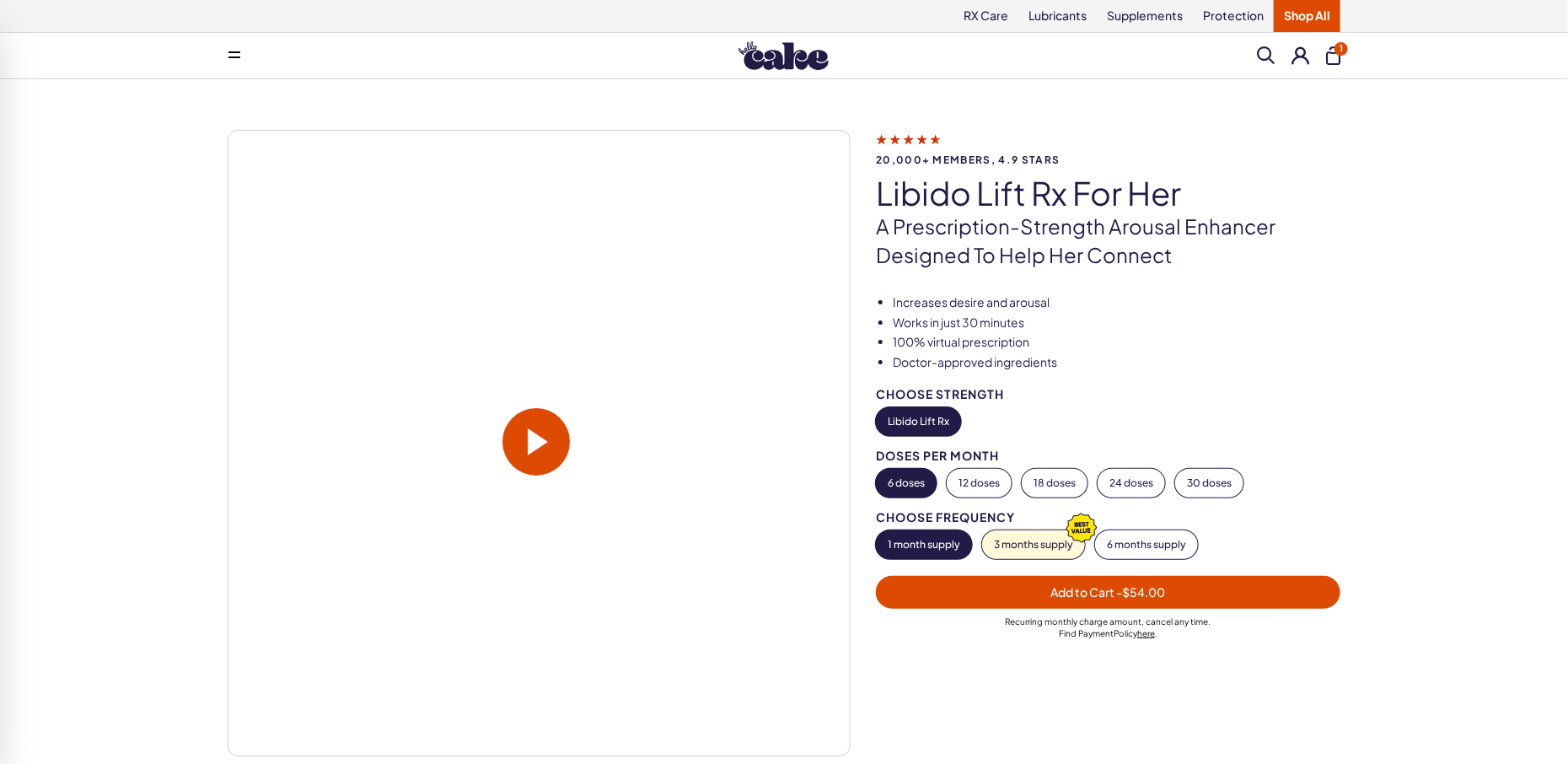
click at [1335, 57] on button "1" at bounding box center [1333, 55] width 14 height 18
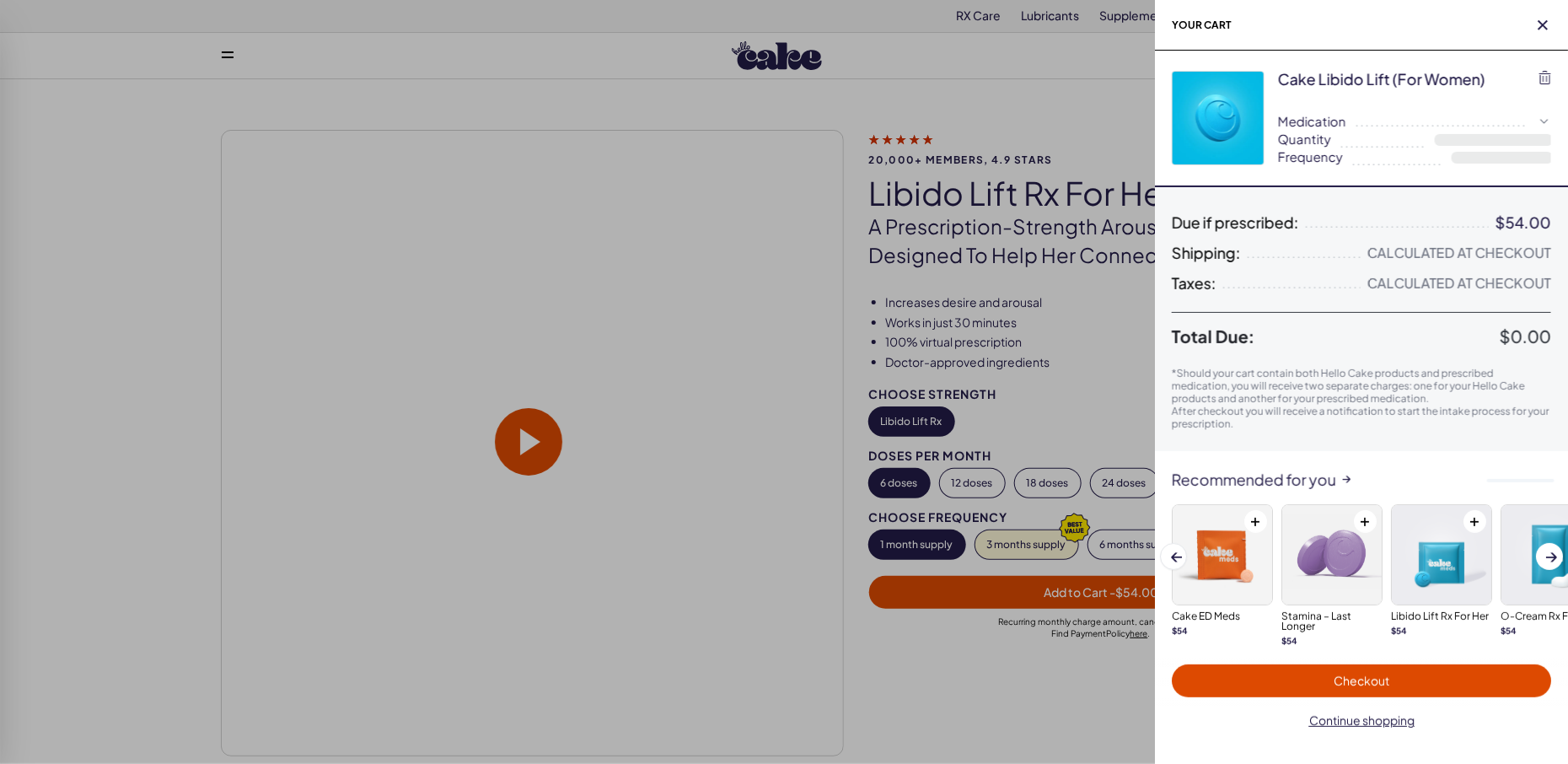
select select "**"
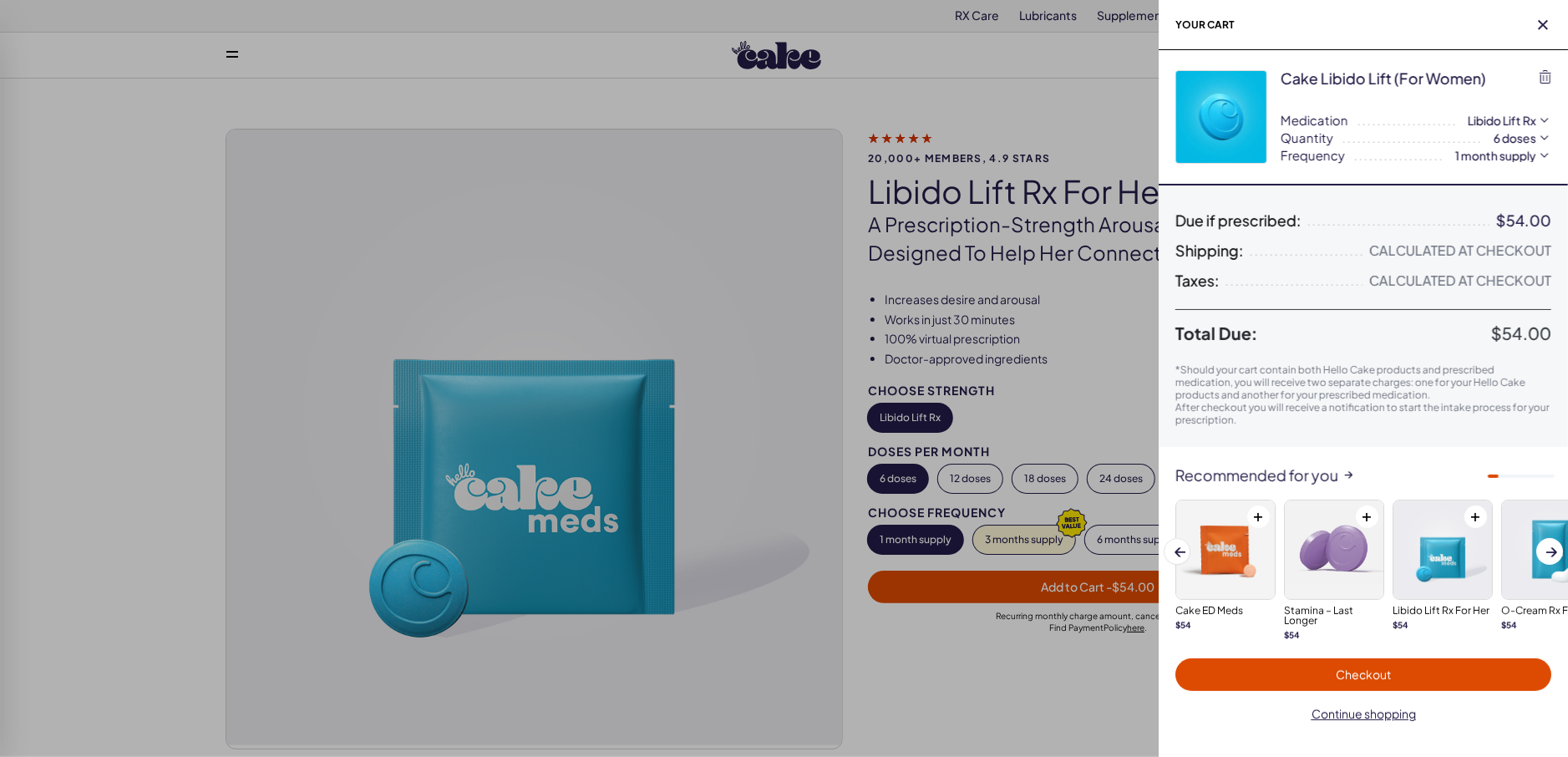
click at [1274, 681] on span "Checkout" at bounding box center [1363, 674] width 356 height 19
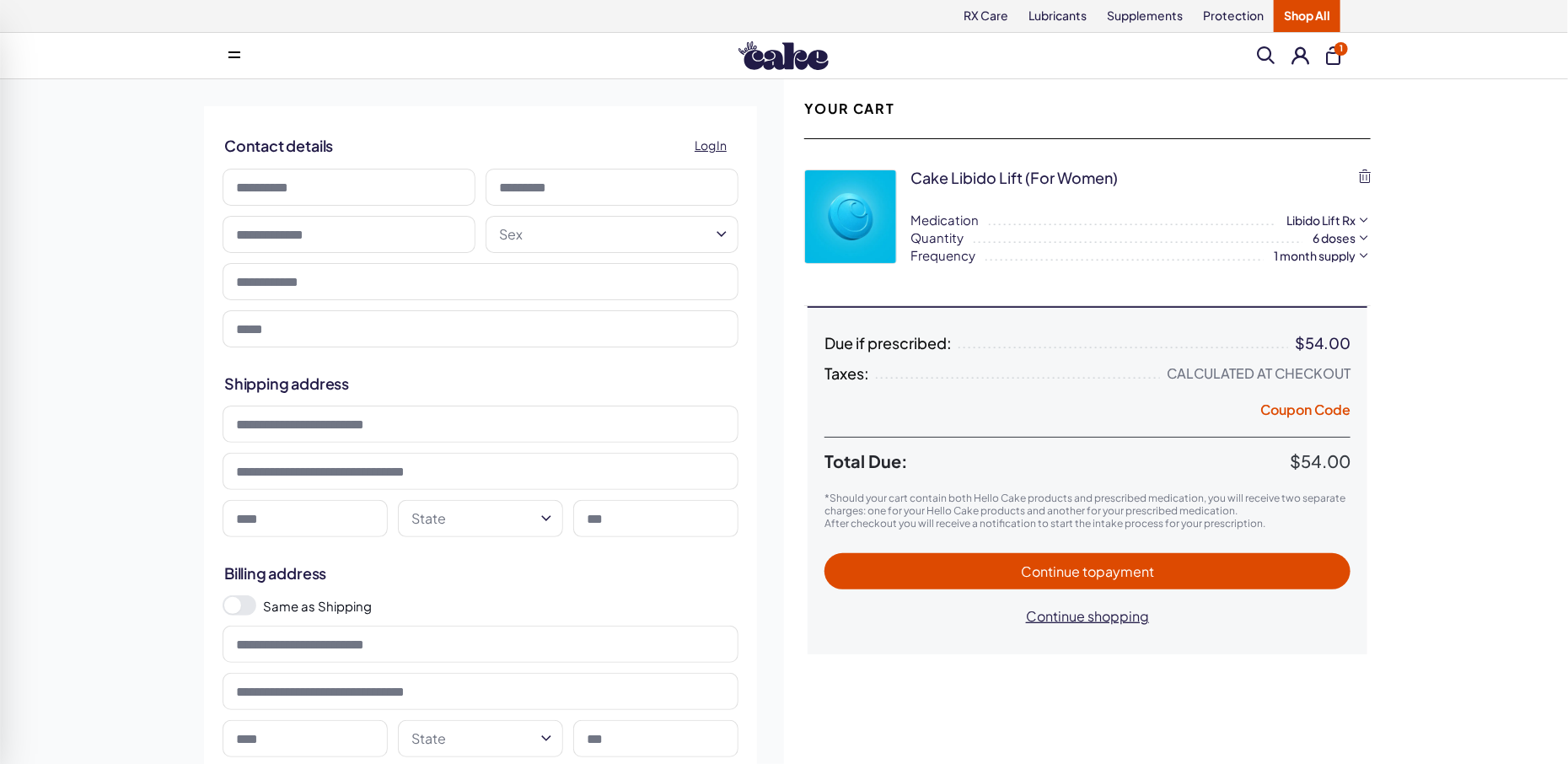
click at [467, 190] on input at bounding box center [349, 187] width 253 height 37
type input "******"
type input "*******"
type input "**********"
select select "******"
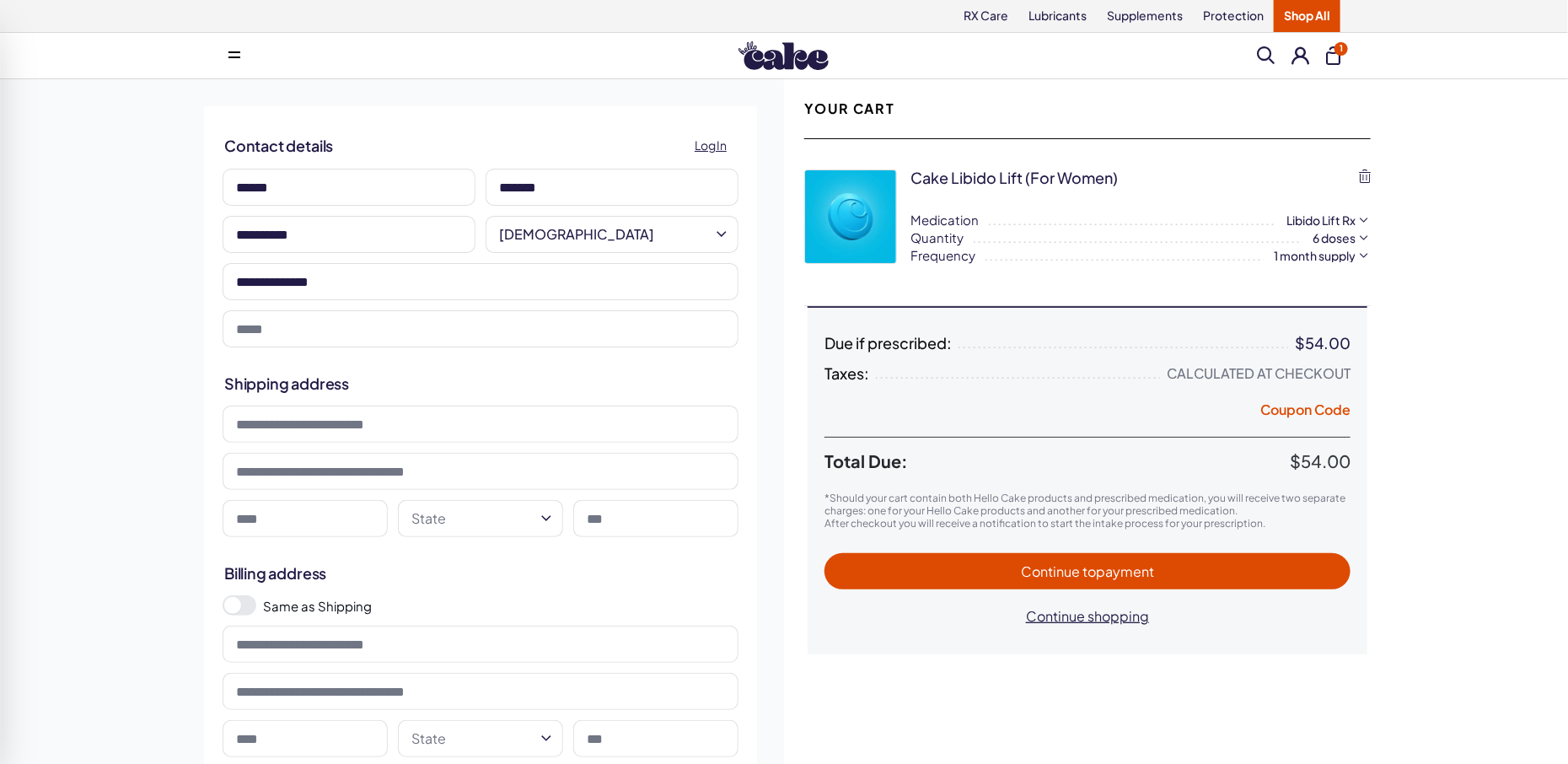
type input "**********"
type input "*"
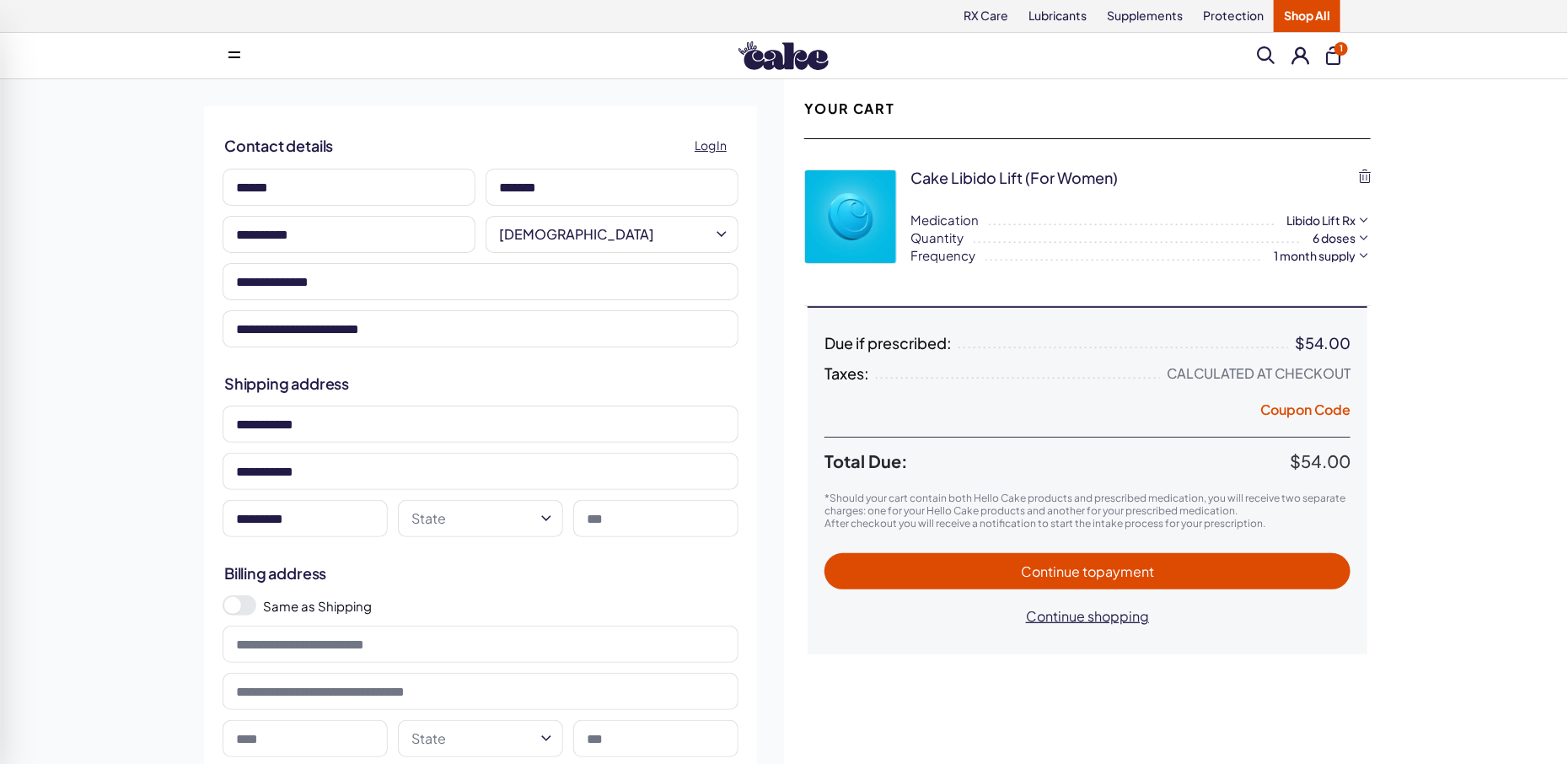
type input "********"
click at [544, 511] on html "RX Care Lubricants Supplements Protection Shop All Menu Everything For Him For …" at bounding box center [784, 670] width 1568 height 1340
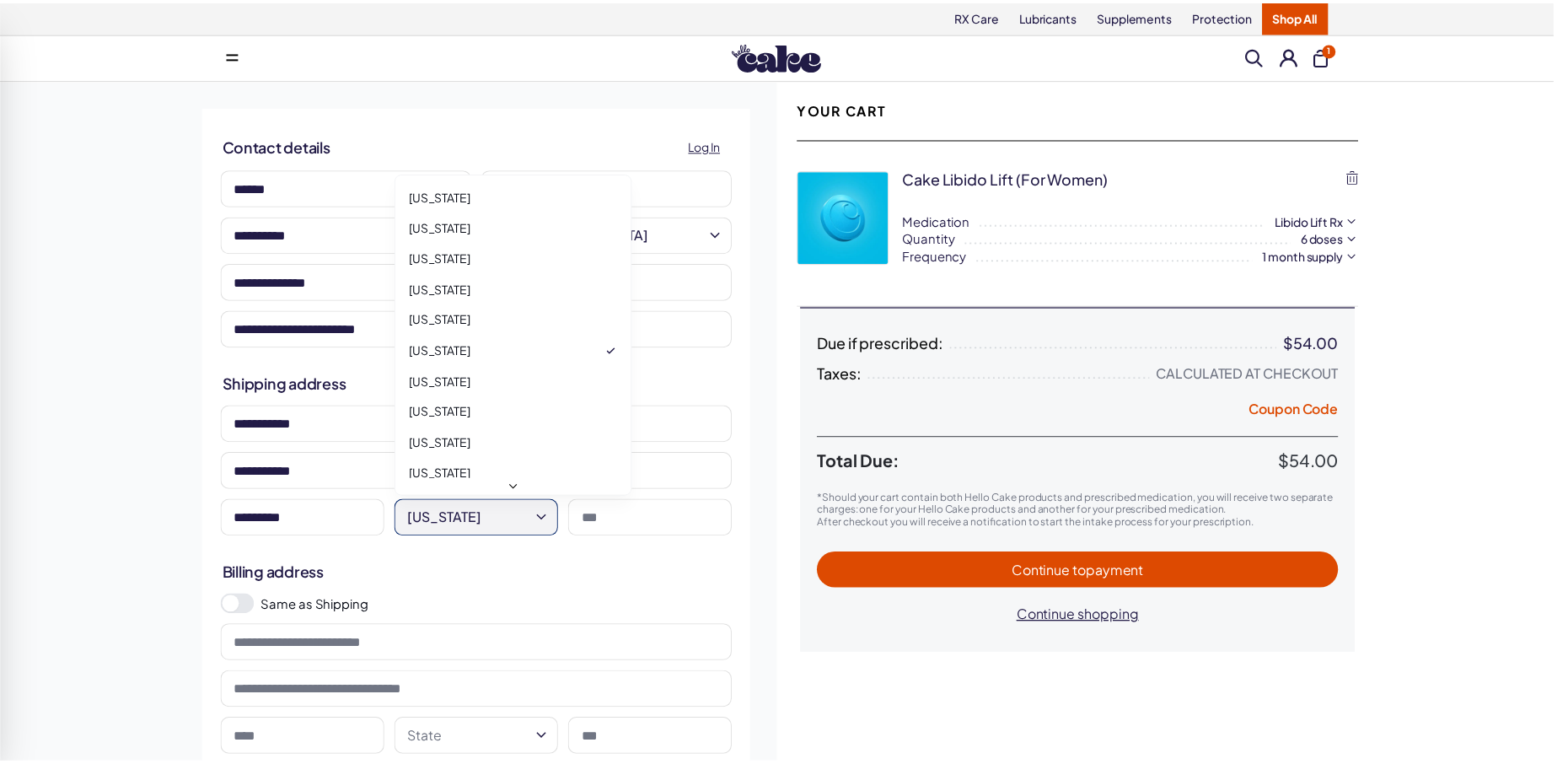
scroll to position [62, 0]
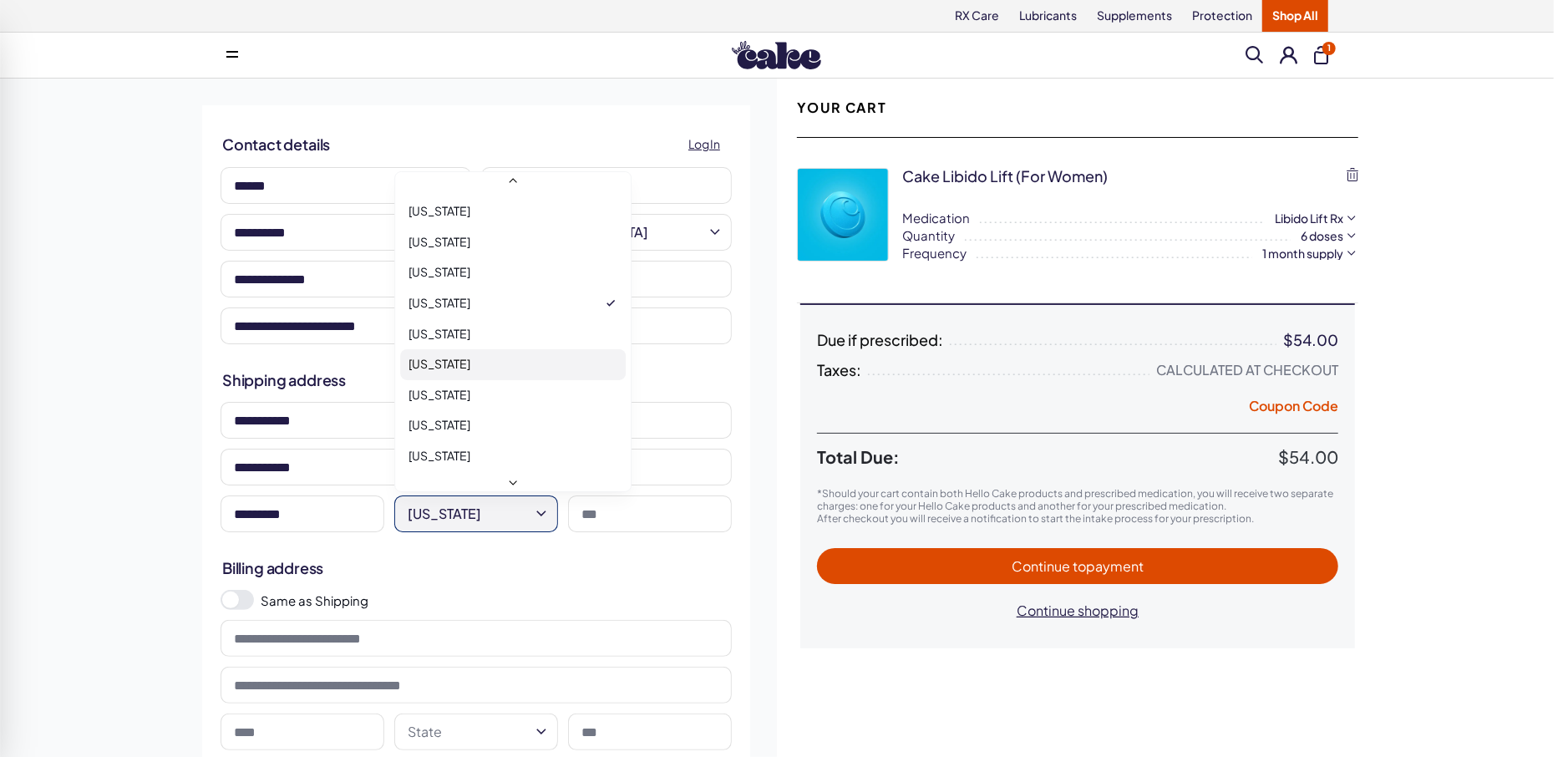
select select "**"
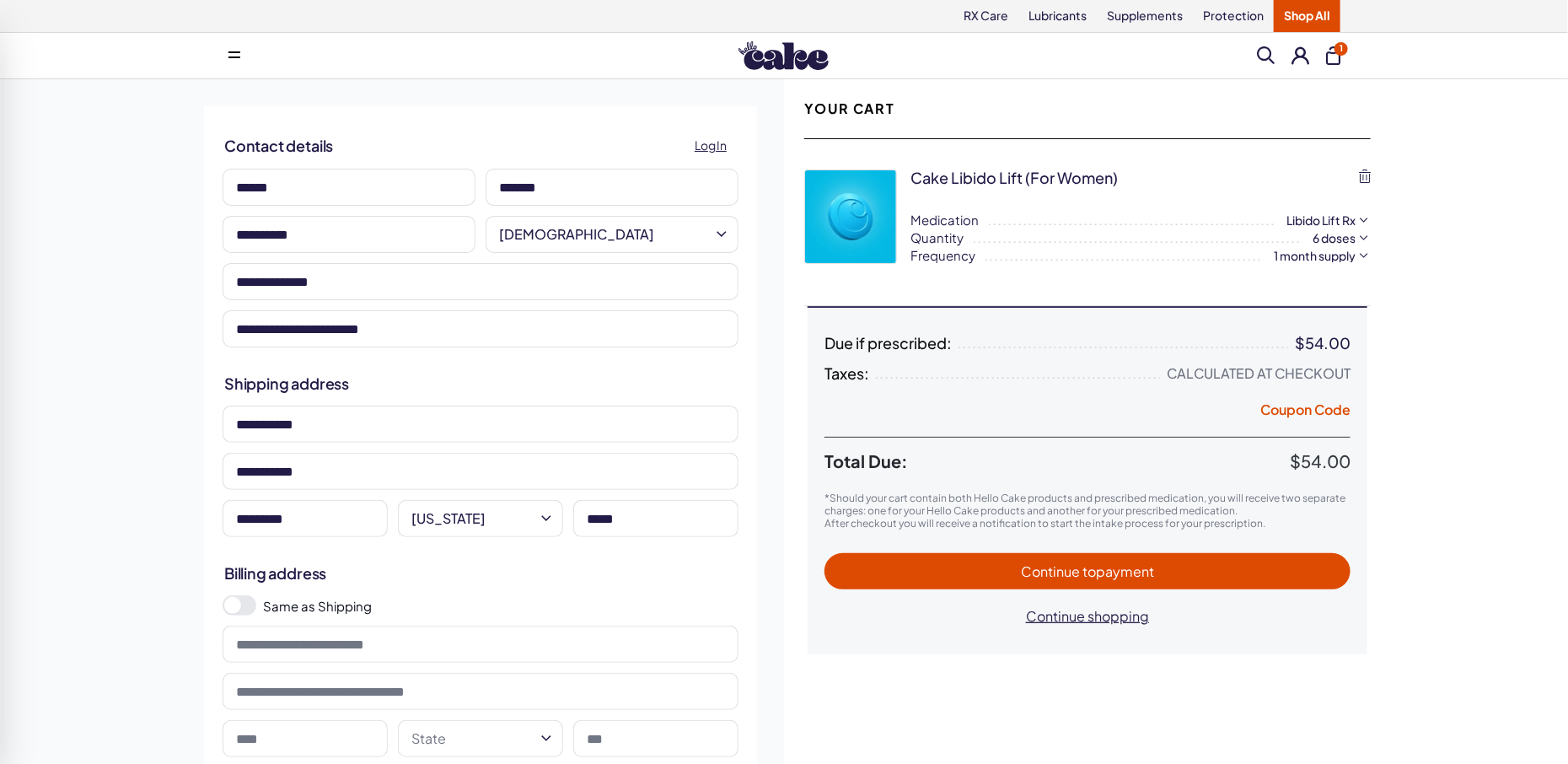
type input "*****"
type input "**********"
type input "********"
select select "**"
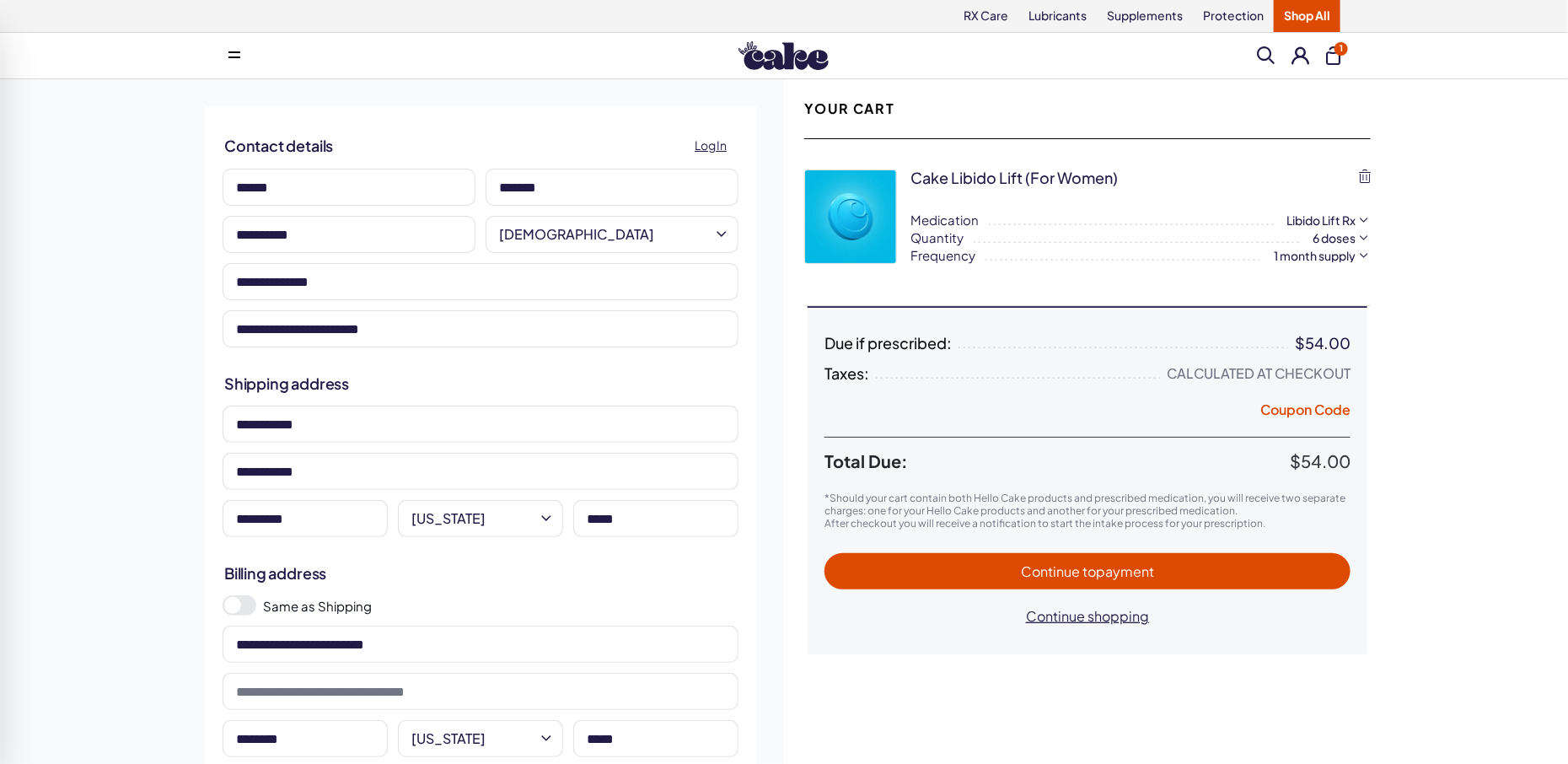
type input "*****"
click at [1026, 571] on span "Continue to payment" at bounding box center [1087, 572] width 133 height 18
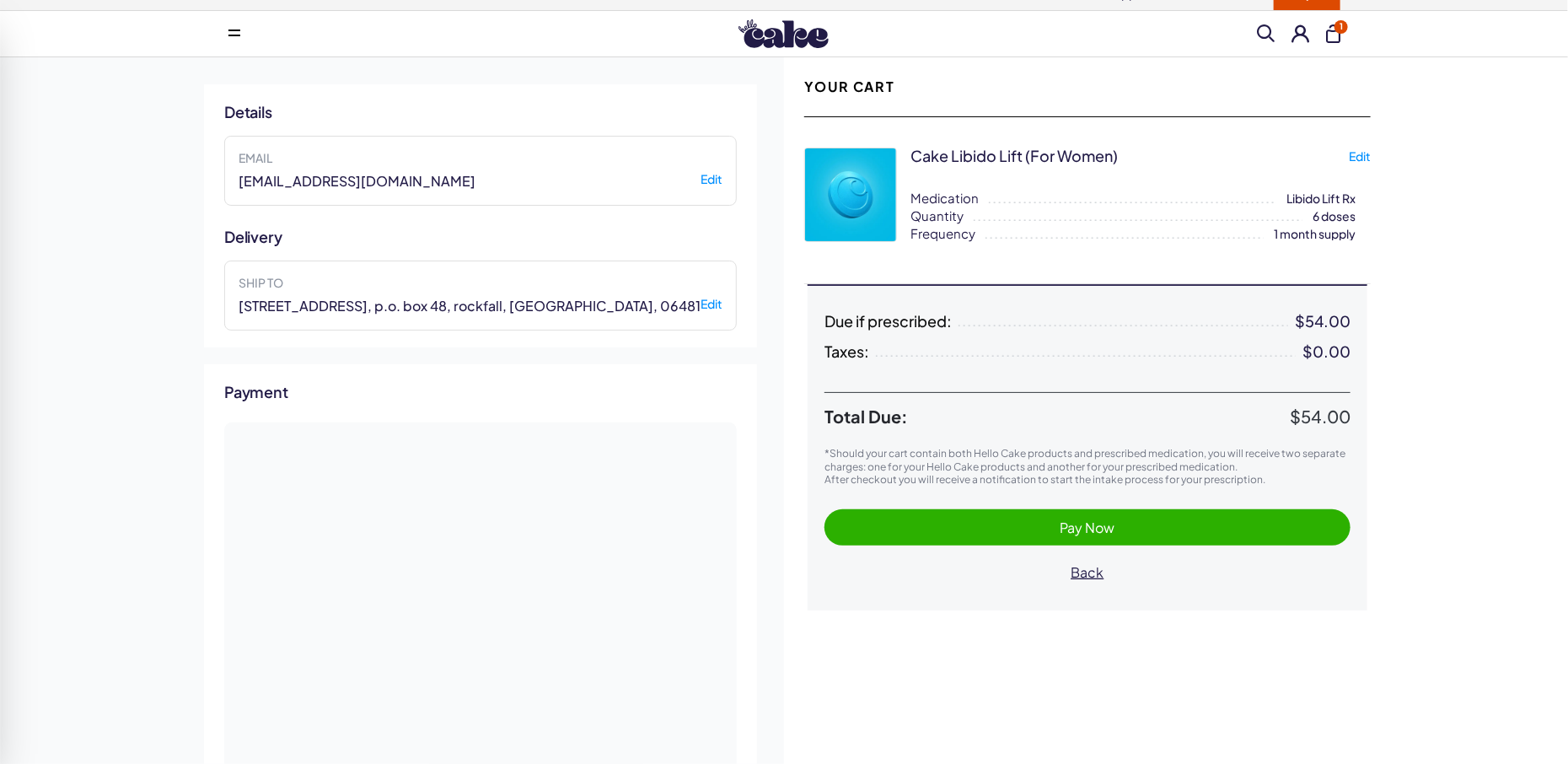
scroll to position [472, 0]
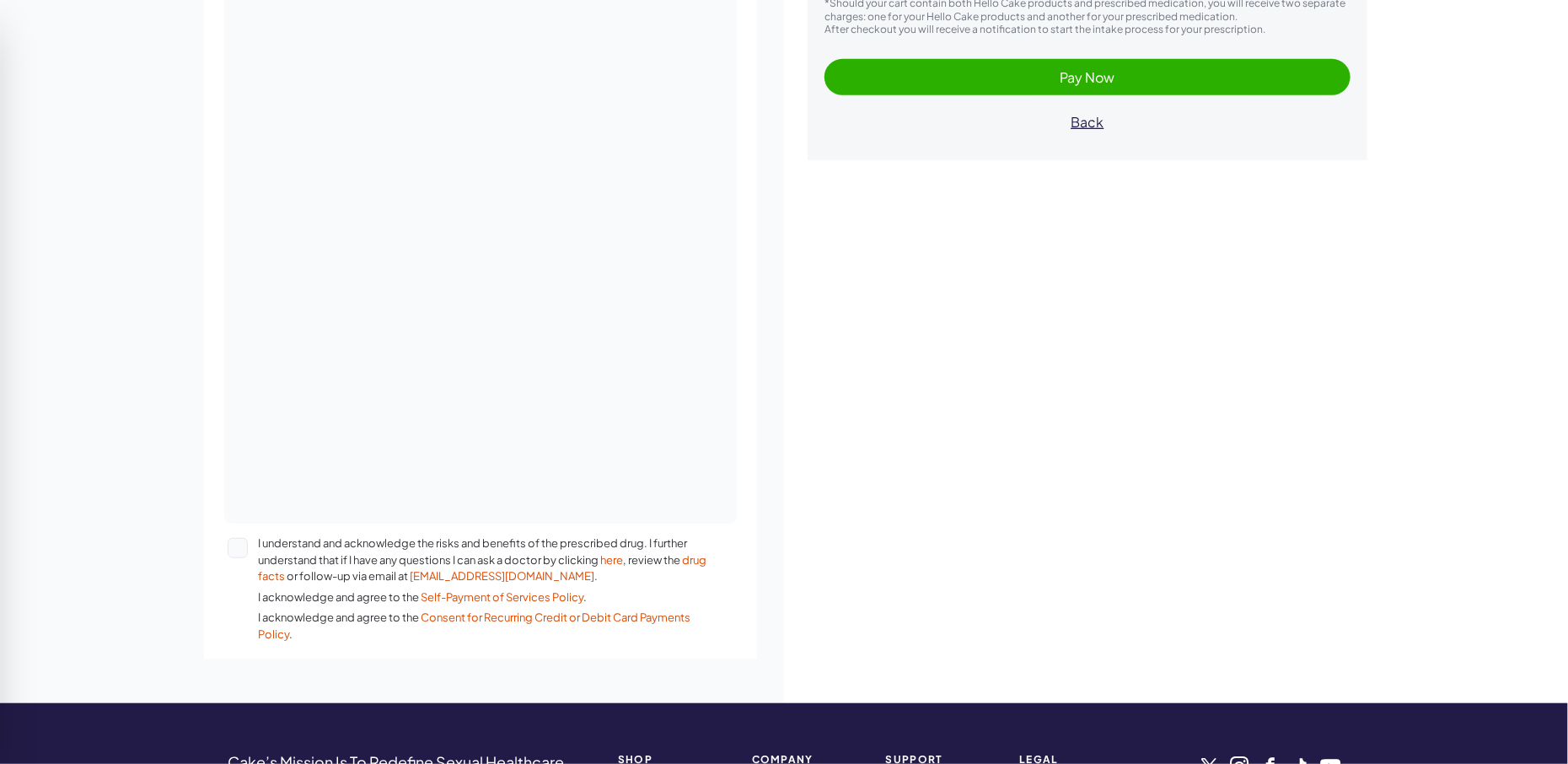
click at [237, 551] on button "I understand and acknowledge the risks and benefits of the prescribed drug. I f…" at bounding box center [237, 548] width 20 height 20
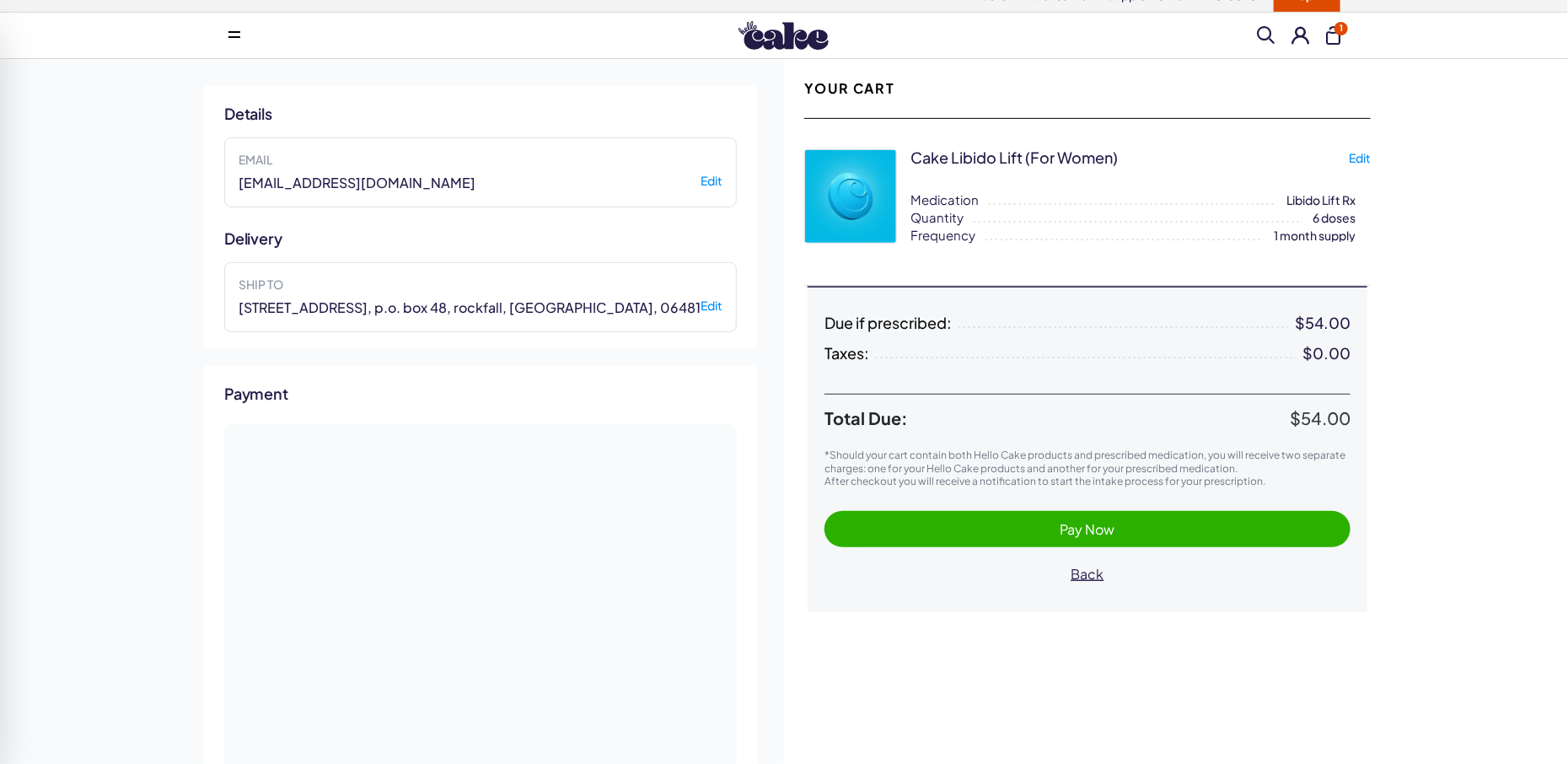
scroll to position [0, 0]
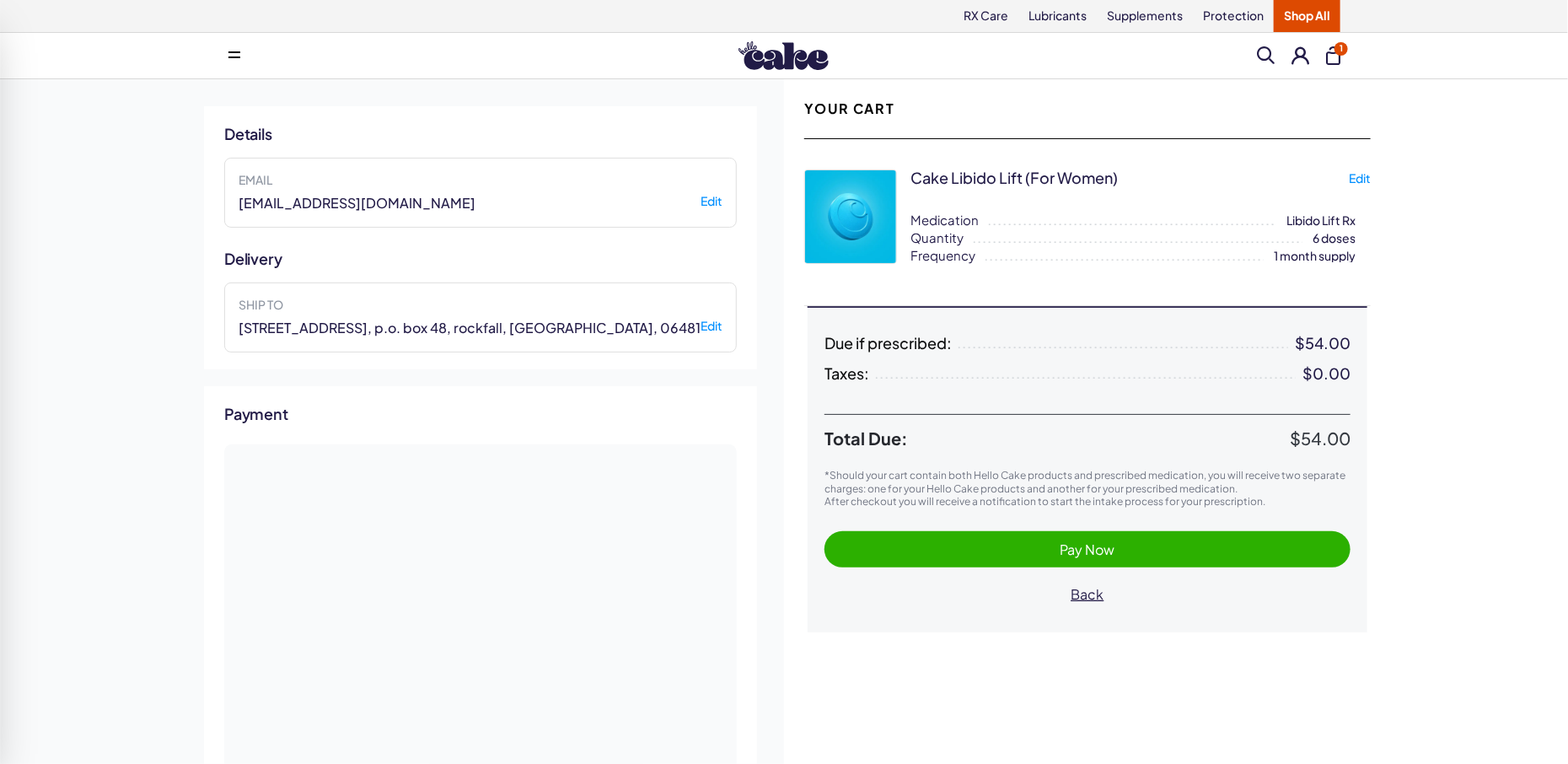
click at [1094, 546] on span "Pay Now" at bounding box center [1087, 549] width 54 height 18
click at [1074, 548] on span "Pay Now" at bounding box center [1087, 549] width 54 height 18
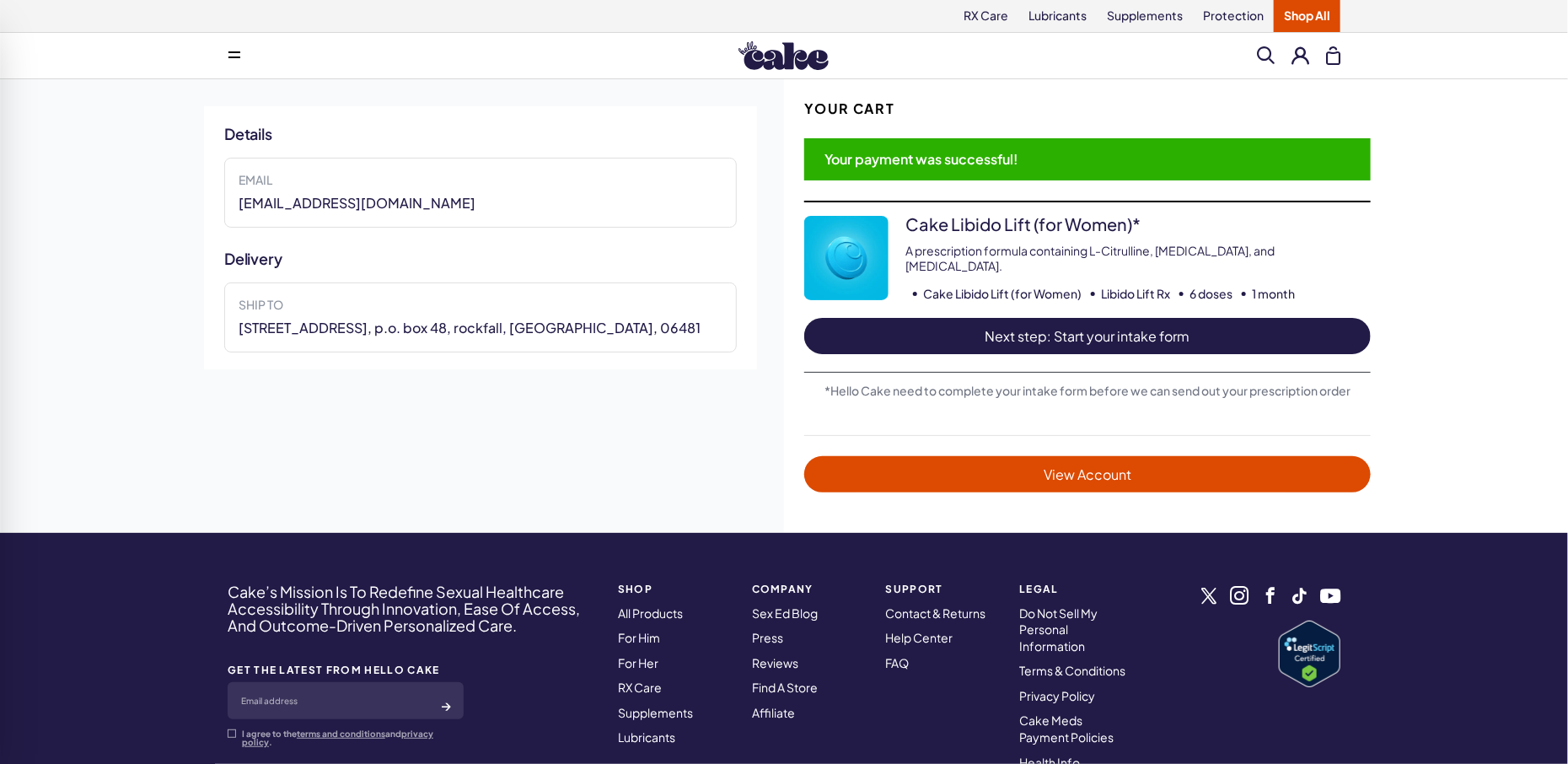
click at [1048, 333] on span "Next step: Start your intake form" at bounding box center [1087, 335] width 533 height 19
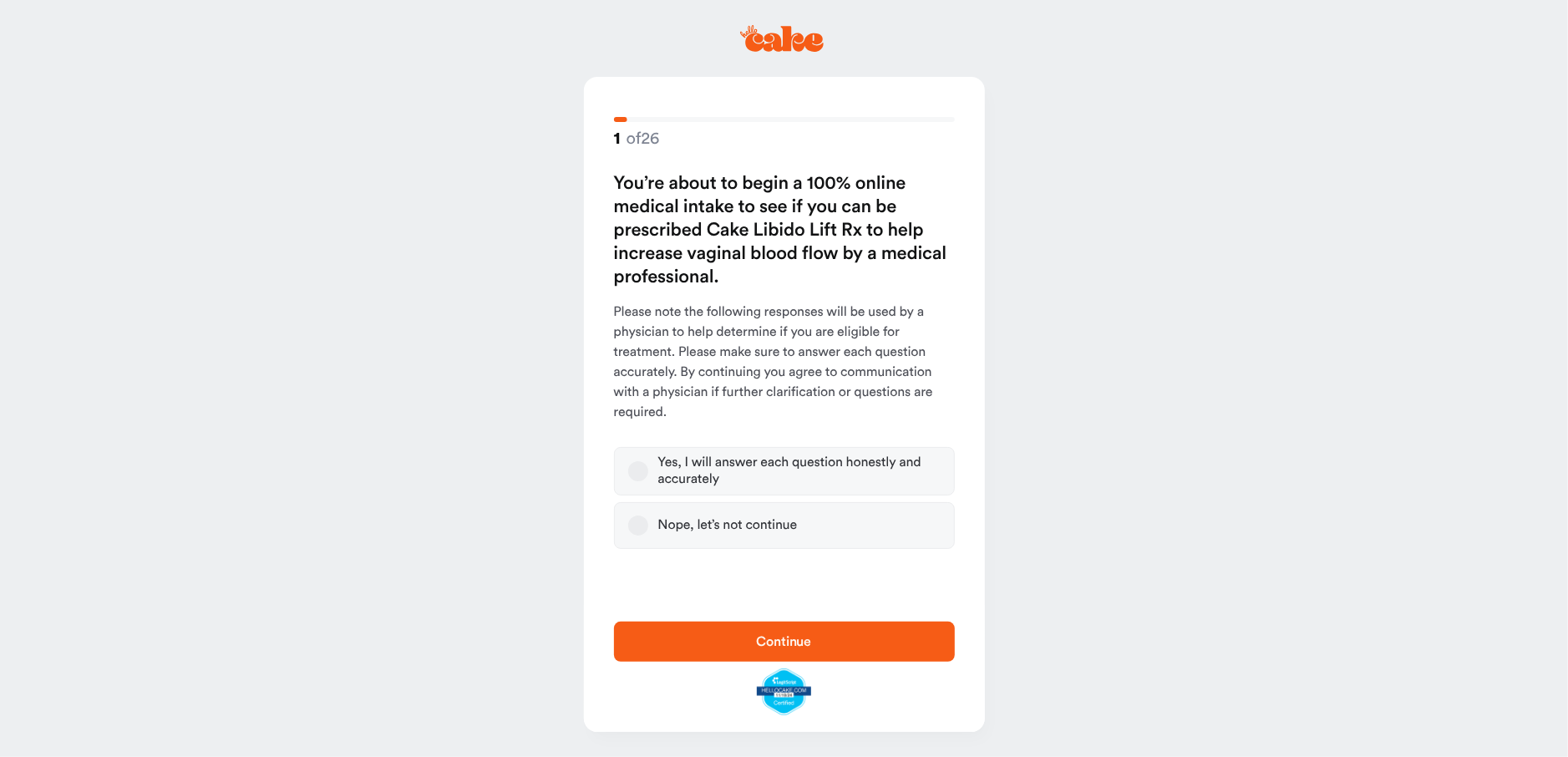
click at [639, 469] on button "Yes, I will answer each question honestly and accurately" at bounding box center [639, 471] width 20 height 20
click at [760, 640] on span "Continue" at bounding box center [784, 641] width 55 height 13
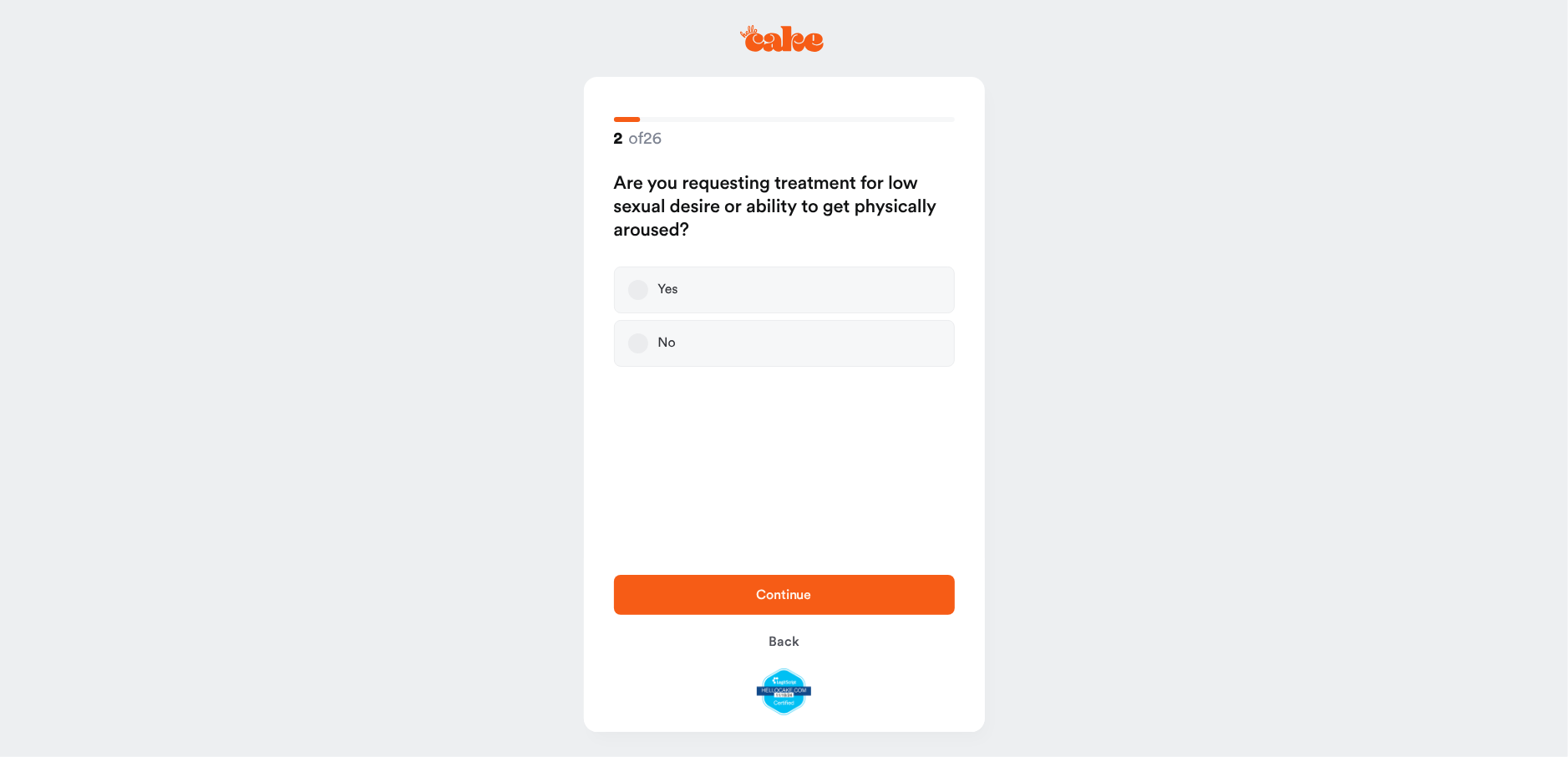
click at [638, 294] on button "Yes" at bounding box center [639, 290] width 20 height 20
click at [725, 598] on span "Continue" at bounding box center [785, 594] width 287 height 20
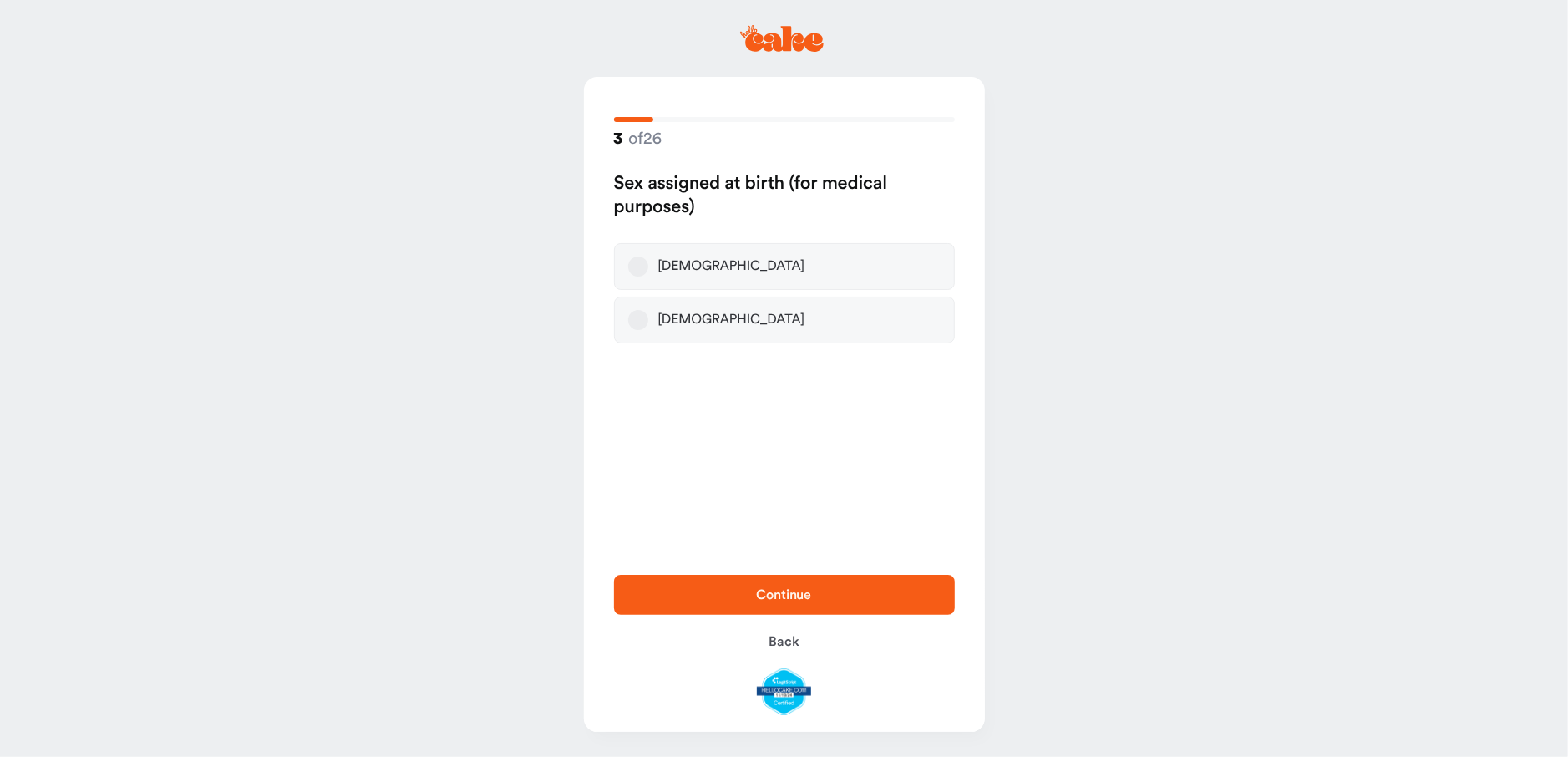
click at [633, 268] on button "[DEMOGRAPHIC_DATA]" at bounding box center [639, 267] width 20 height 20
click at [726, 593] on span "Continue" at bounding box center [785, 594] width 287 height 20
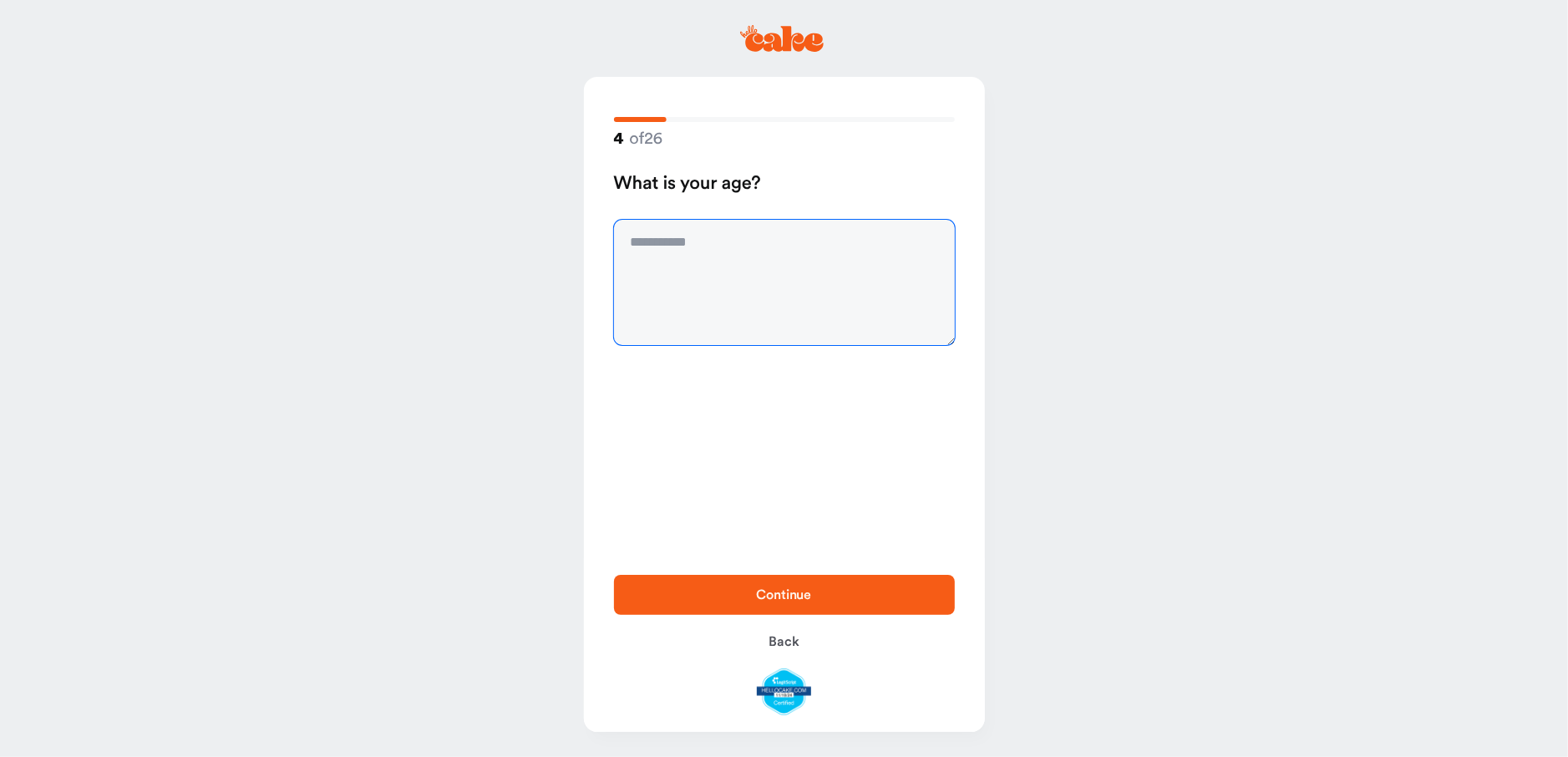
click at [692, 245] on textarea at bounding box center [785, 283] width 341 height 126
type textarea "**"
click at [726, 585] on span "Continue" at bounding box center [785, 594] width 287 height 20
click at [716, 247] on textarea at bounding box center [785, 283] width 341 height 126
type textarea "*****"
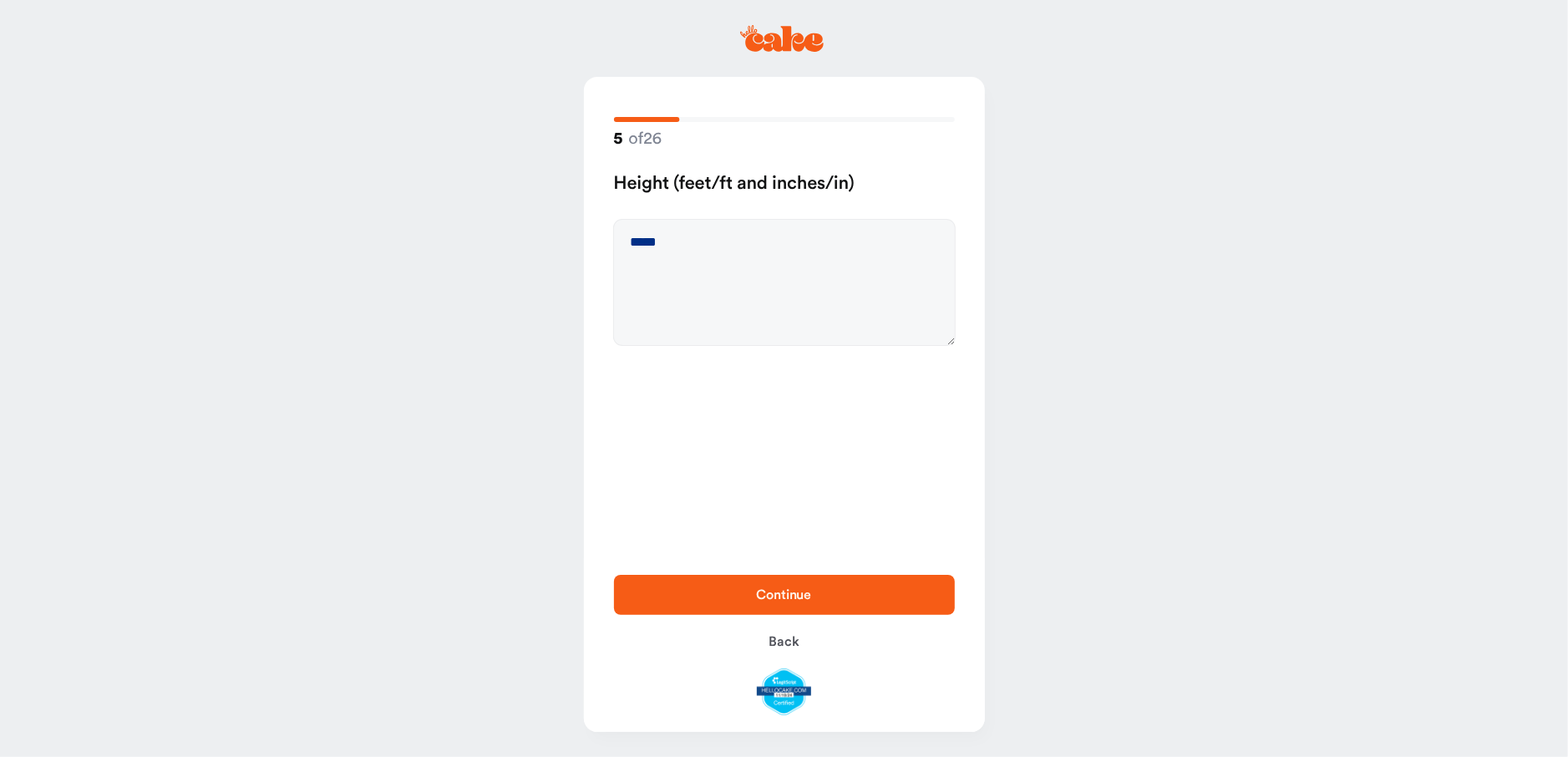
click at [727, 603] on span "Continue" at bounding box center [785, 594] width 287 height 20
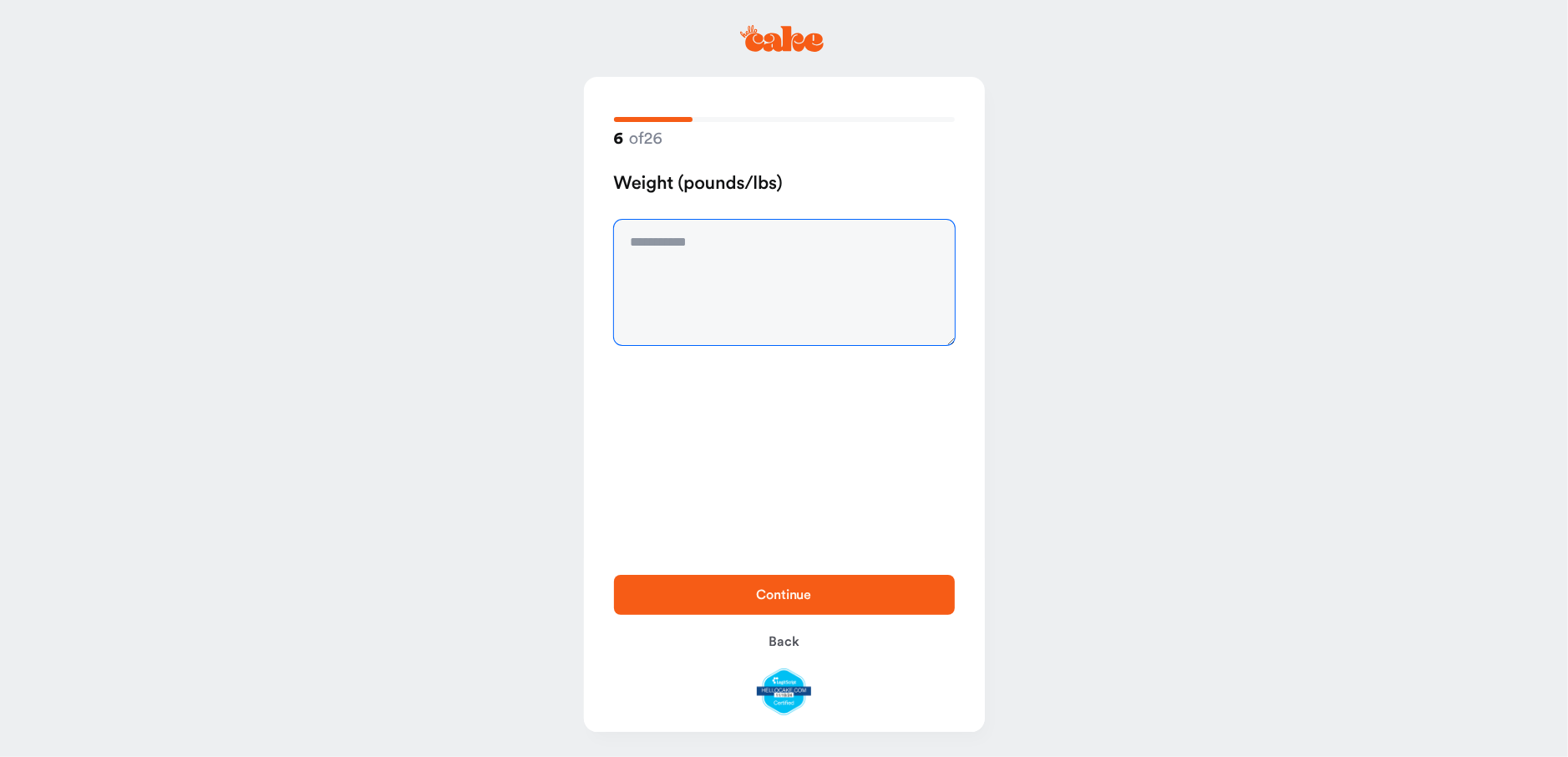
click at [654, 251] on textarea at bounding box center [785, 283] width 341 height 126
type textarea "***"
click at [698, 584] on button "Continue" at bounding box center [785, 594] width 341 height 40
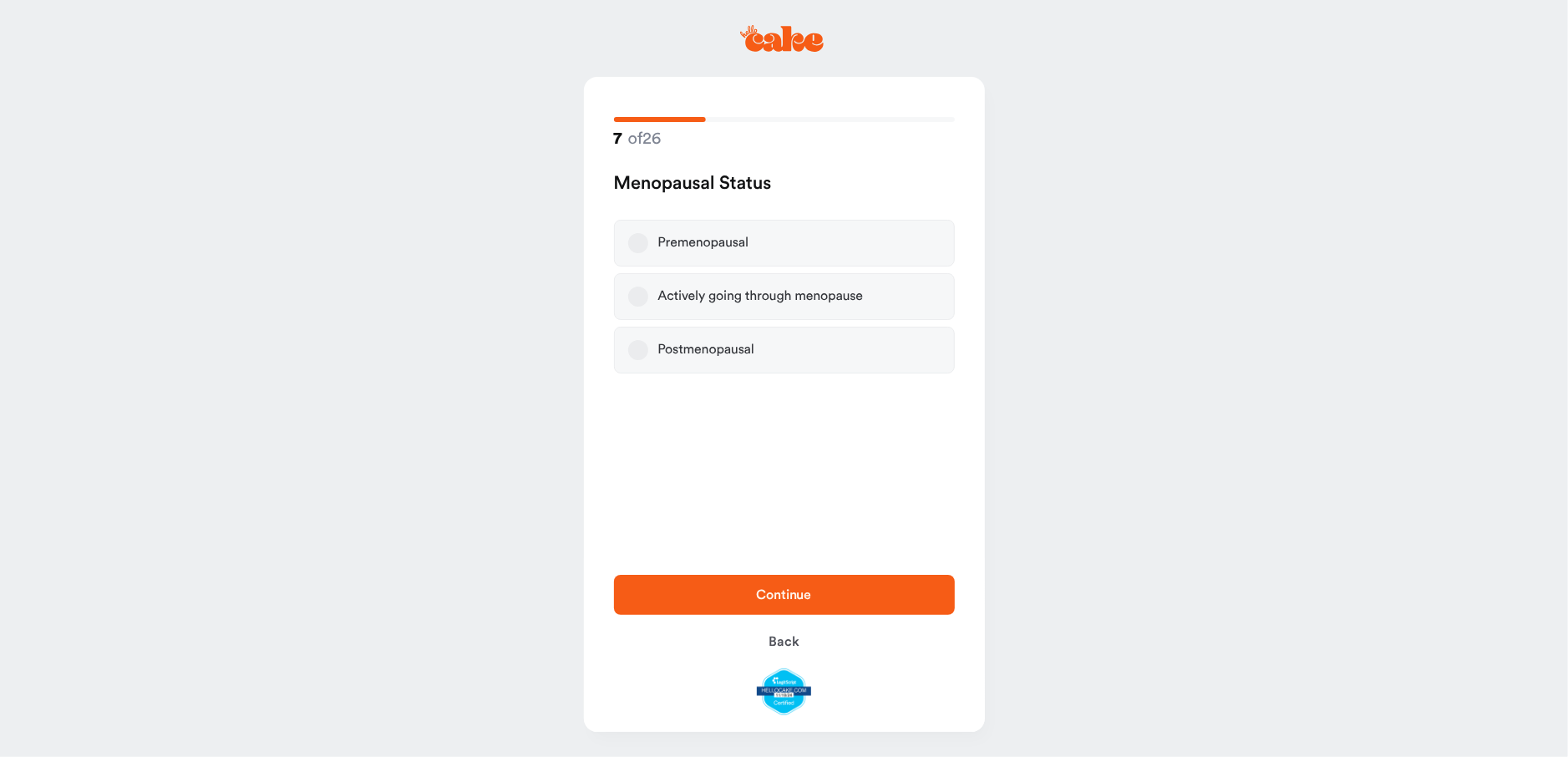
click at [637, 351] on button "Postmenopausal" at bounding box center [639, 350] width 20 height 20
click at [760, 601] on span "Continue" at bounding box center [784, 594] width 55 height 13
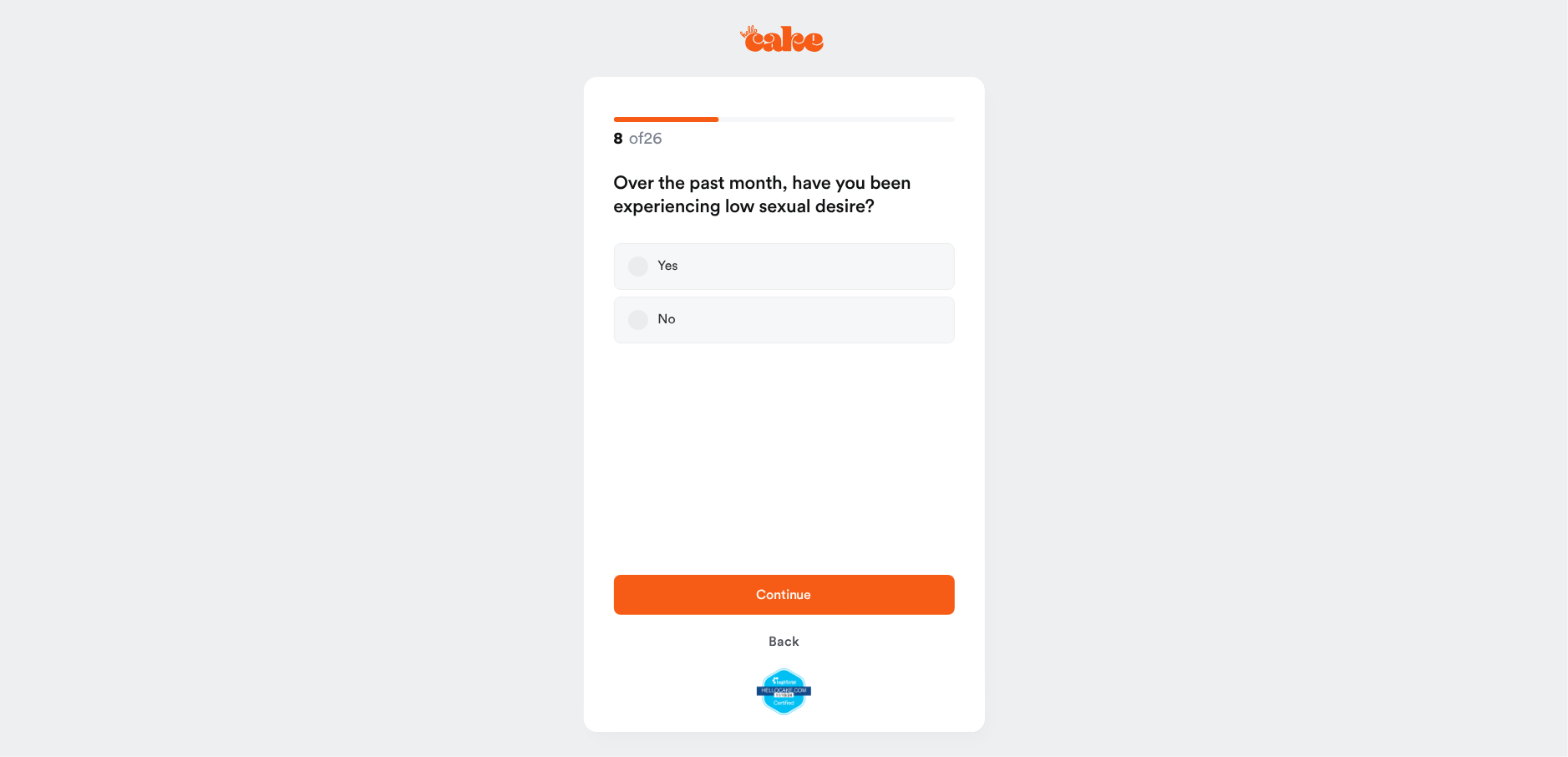
click at [637, 267] on button "Yes" at bounding box center [639, 267] width 20 height 20
click at [710, 594] on span "Continue" at bounding box center [785, 594] width 287 height 20
click at [638, 266] on button "Yes" at bounding box center [639, 267] width 20 height 20
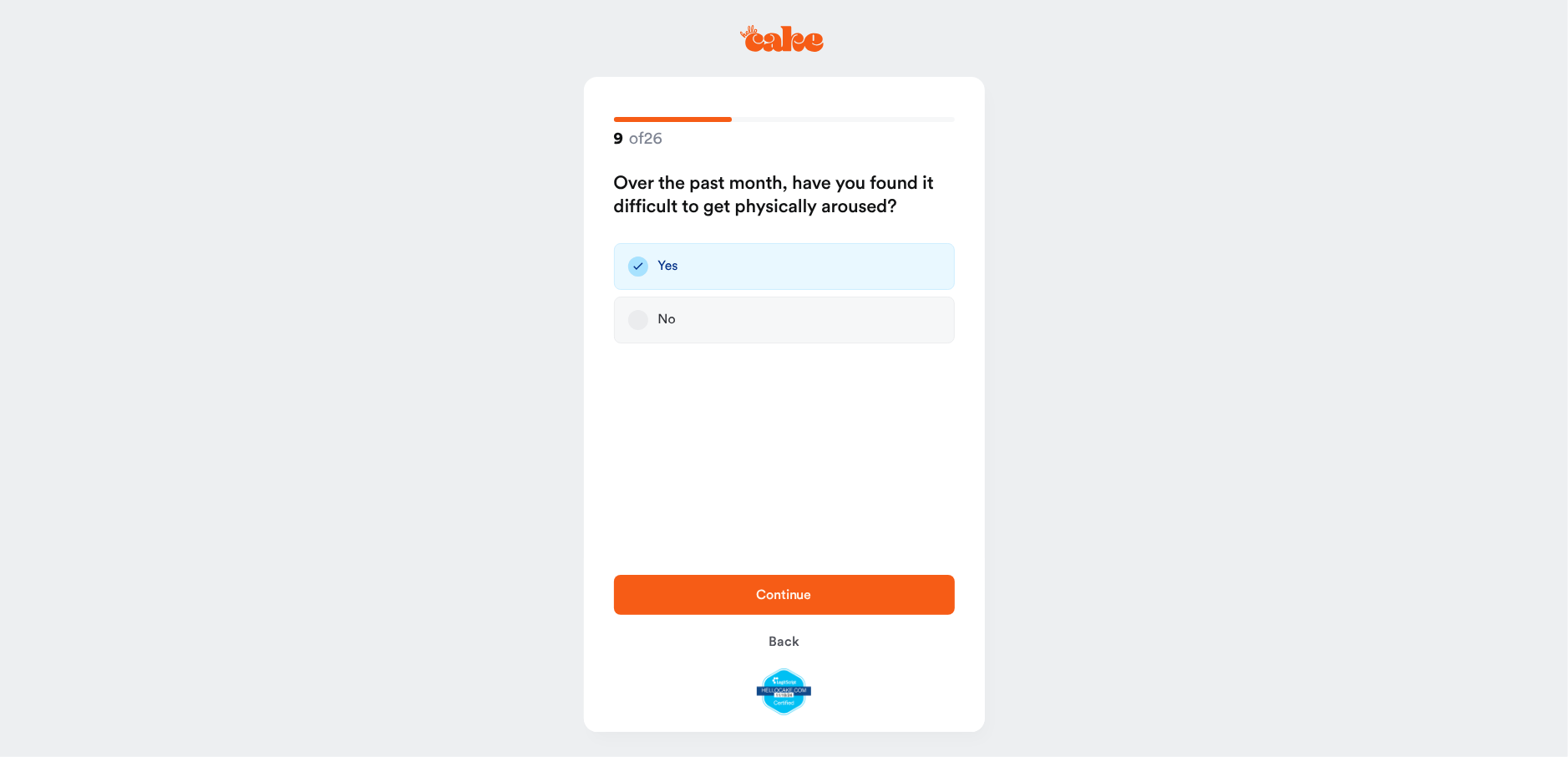
click at [765, 591] on span "Continue" at bounding box center [784, 594] width 55 height 13
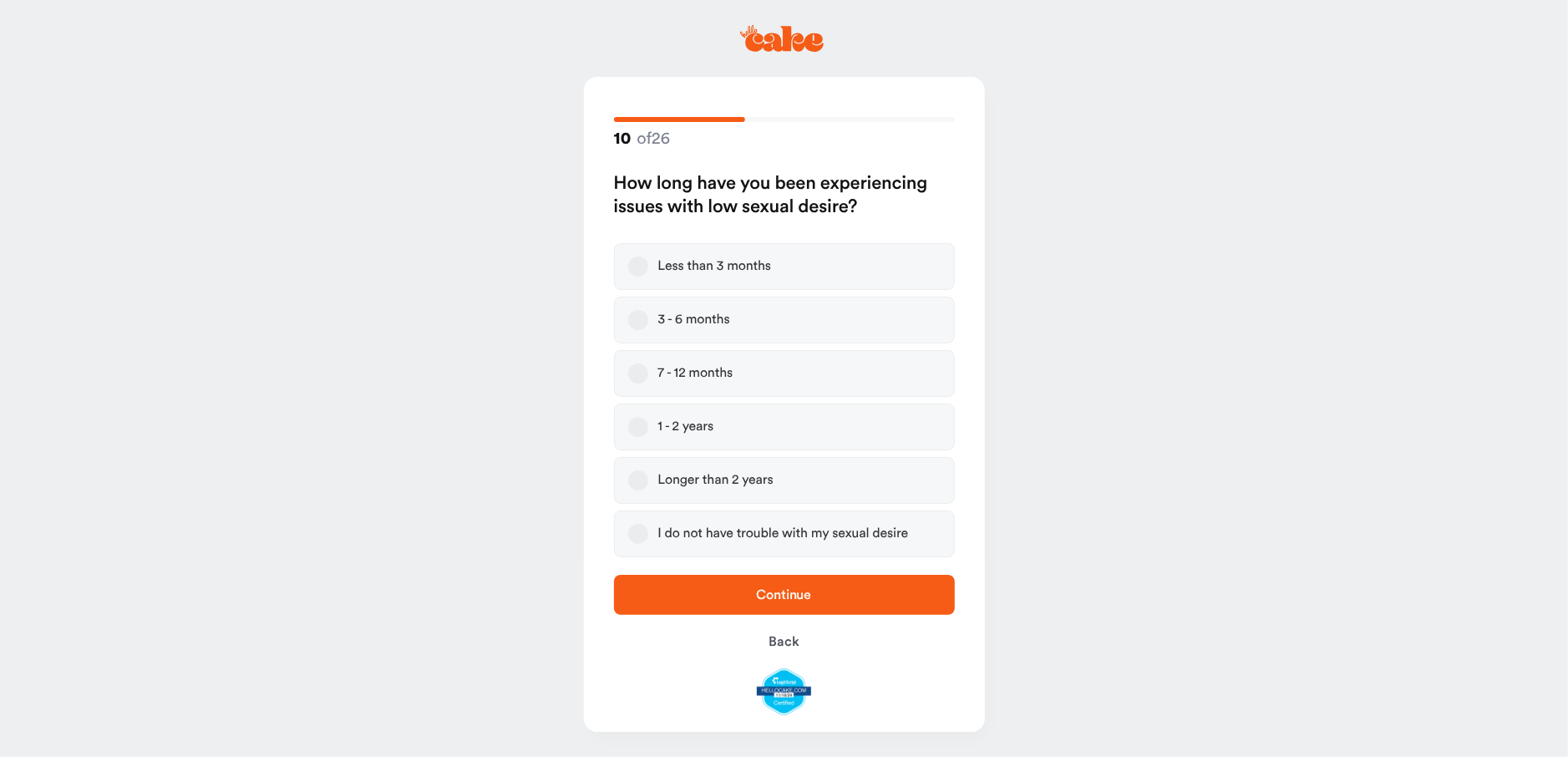
click at [641, 374] on button "7 - 12 months" at bounding box center [639, 374] width 20 height 20
click at [767, 590] on span "Continue" at bounding box center [784, 594] width 55 height 13
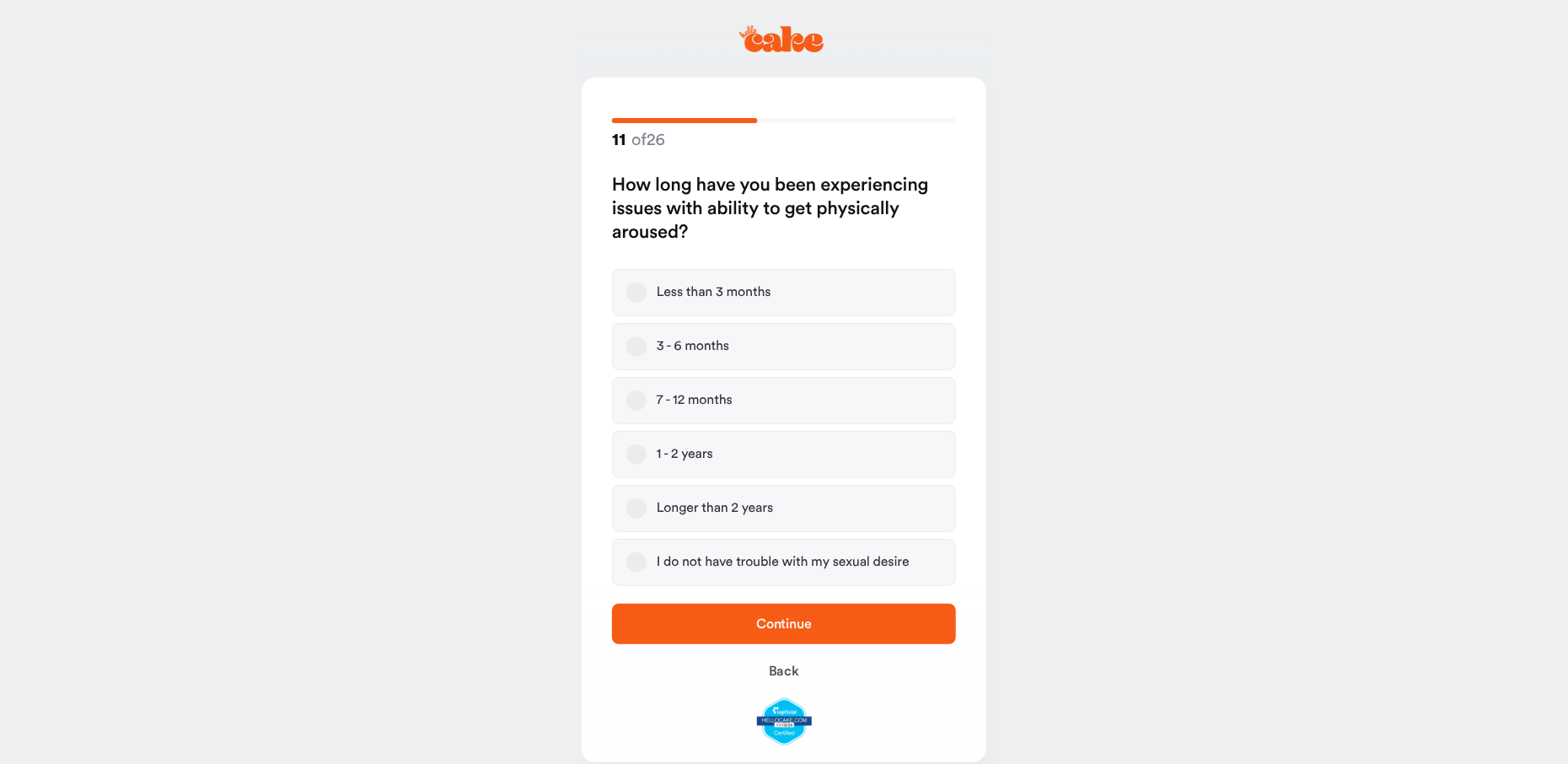
click at [640, 345] on button "3 - 6 months" at bounding box center [636, 346] width 20 height 20
click at [790, 625] on span "Continue" at bounding box center [784, 624] width 55 height 14
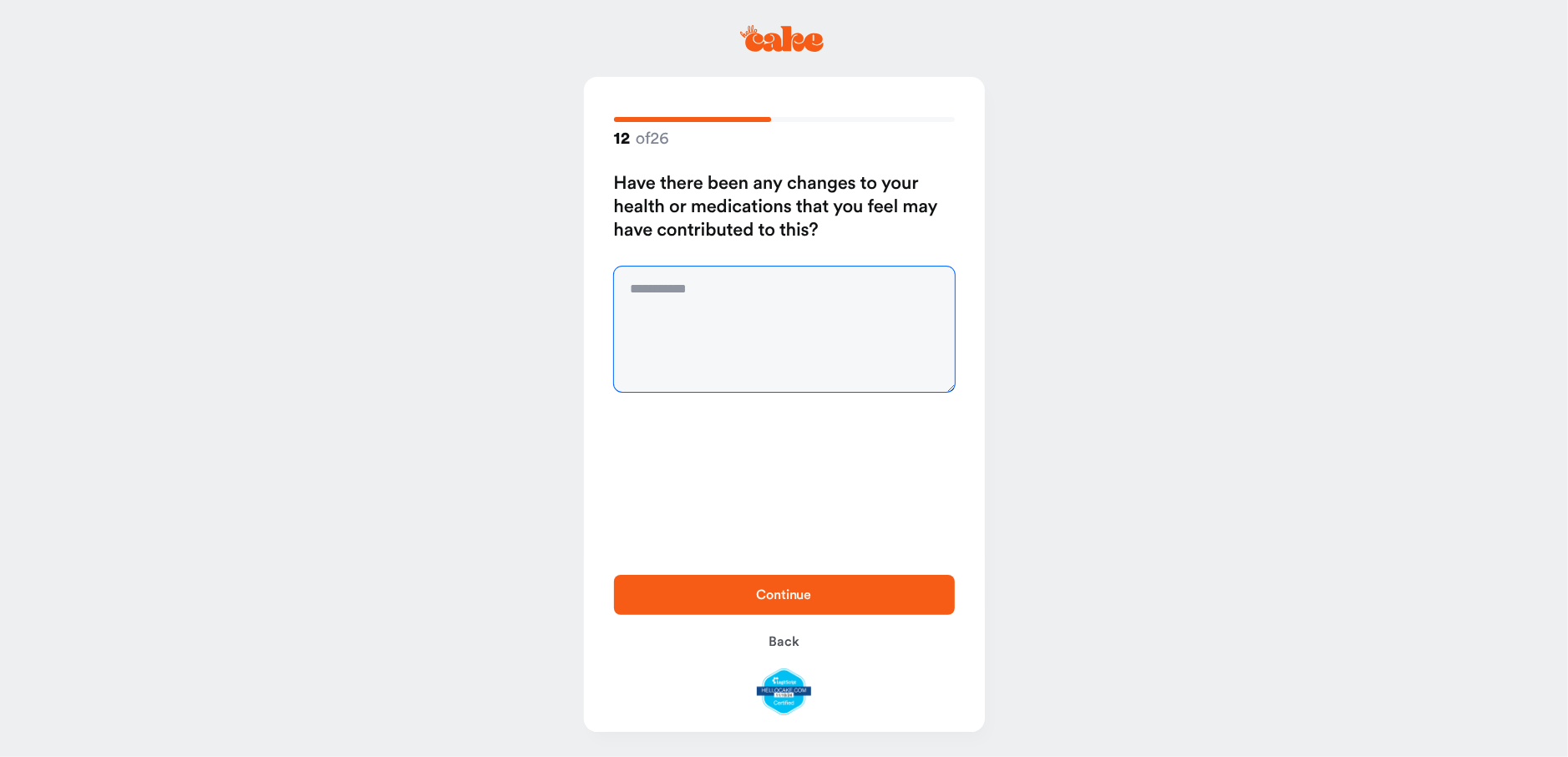
click at [630, 281] on textarea at bounding box center [785, 330] width 341 height 126
type textarea "**"
click at [707, 589] on span "Continue" at bounding box center [785, 594] width 287 height 20
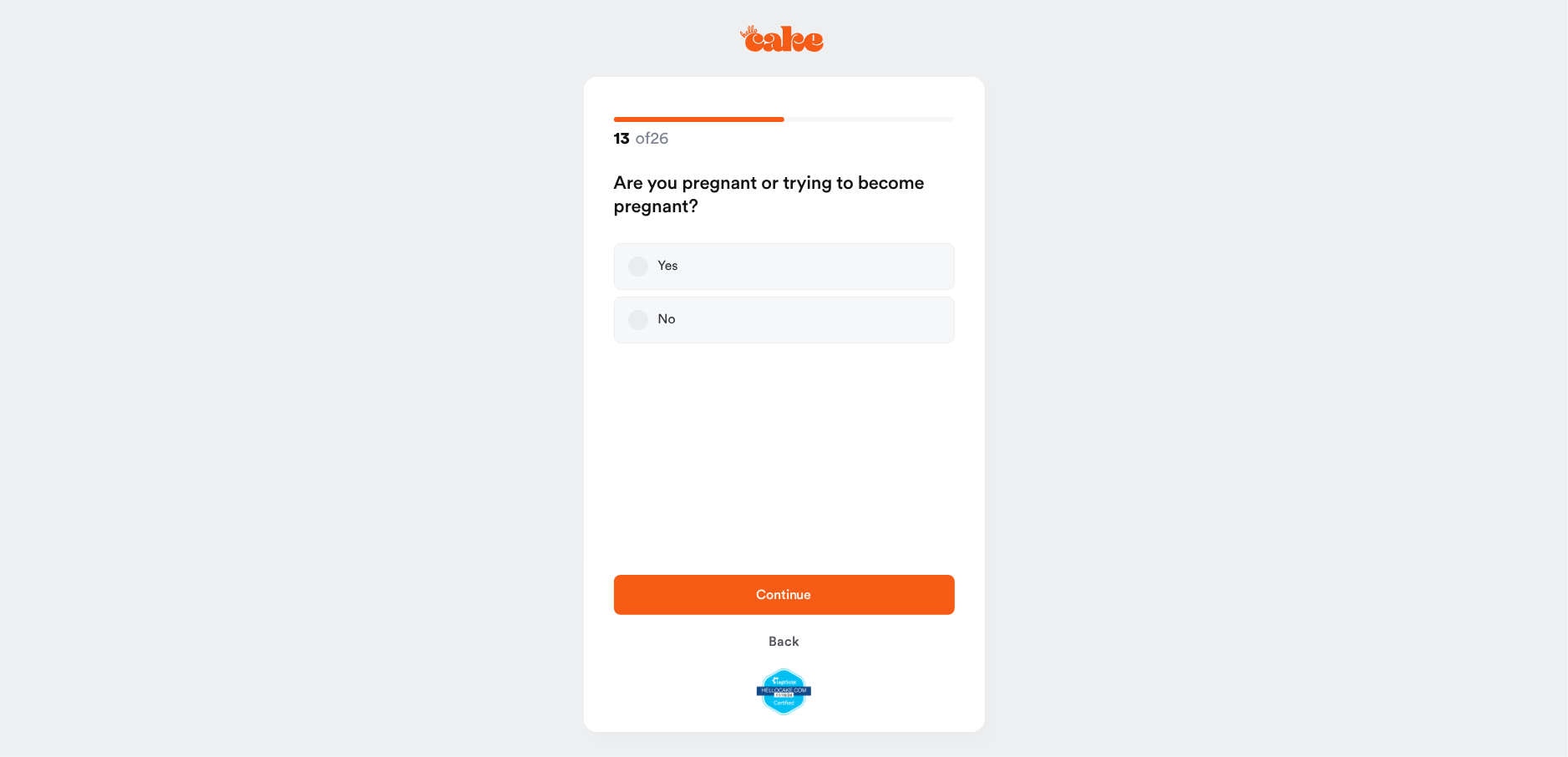
click at [647, 322] on button "No" at bounding box center [639, 320] width 20 height 20
click at [727, 596] on span "Continue" at bounding box center [785, 594] width 287 height 20
click at [637, 297] on button "No" at bounding box center [639, 296] width 20 height 20
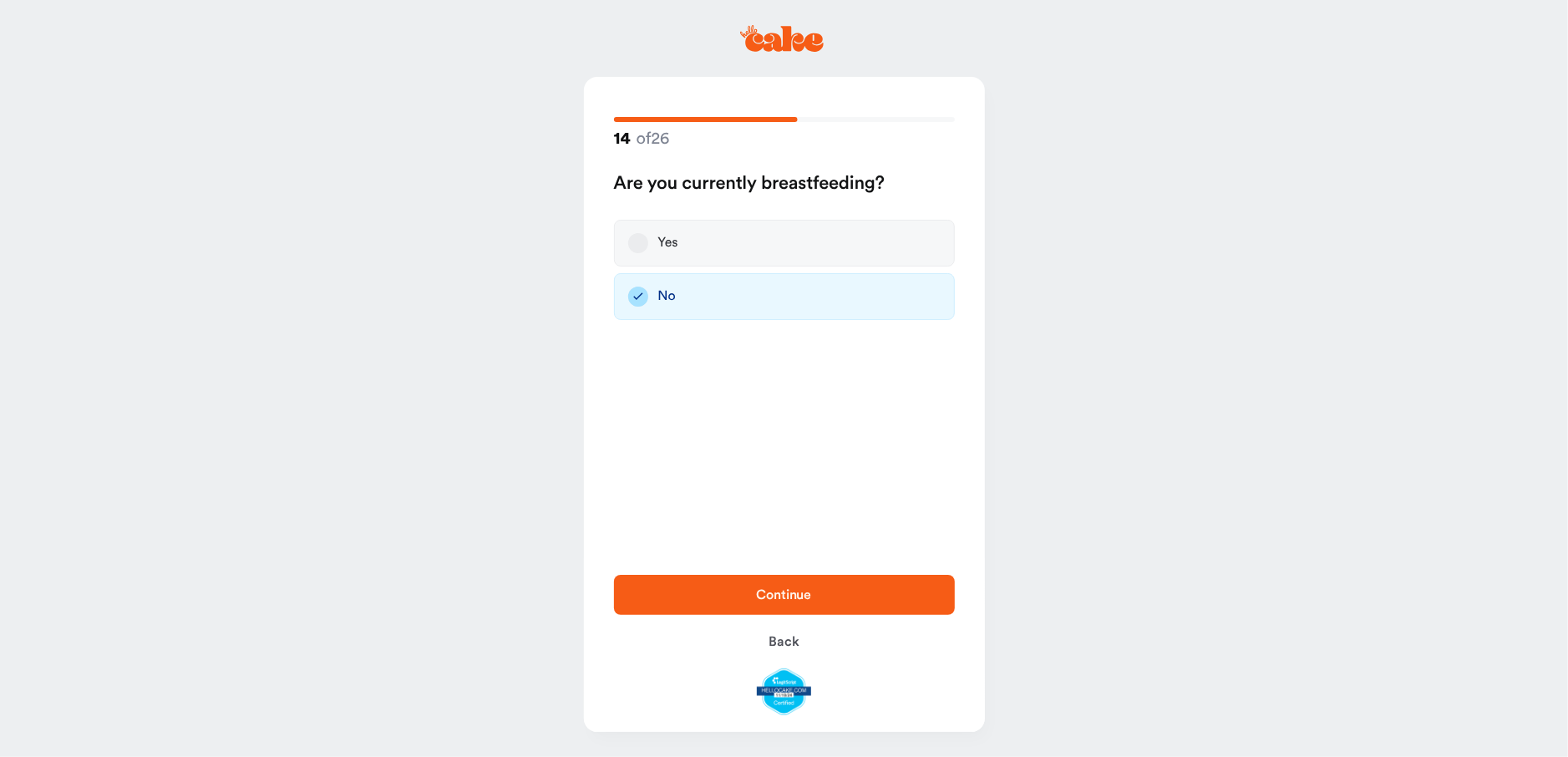
click at [736, 593] on span "Continue" at bounding box center [785, 594] width 287 height 20
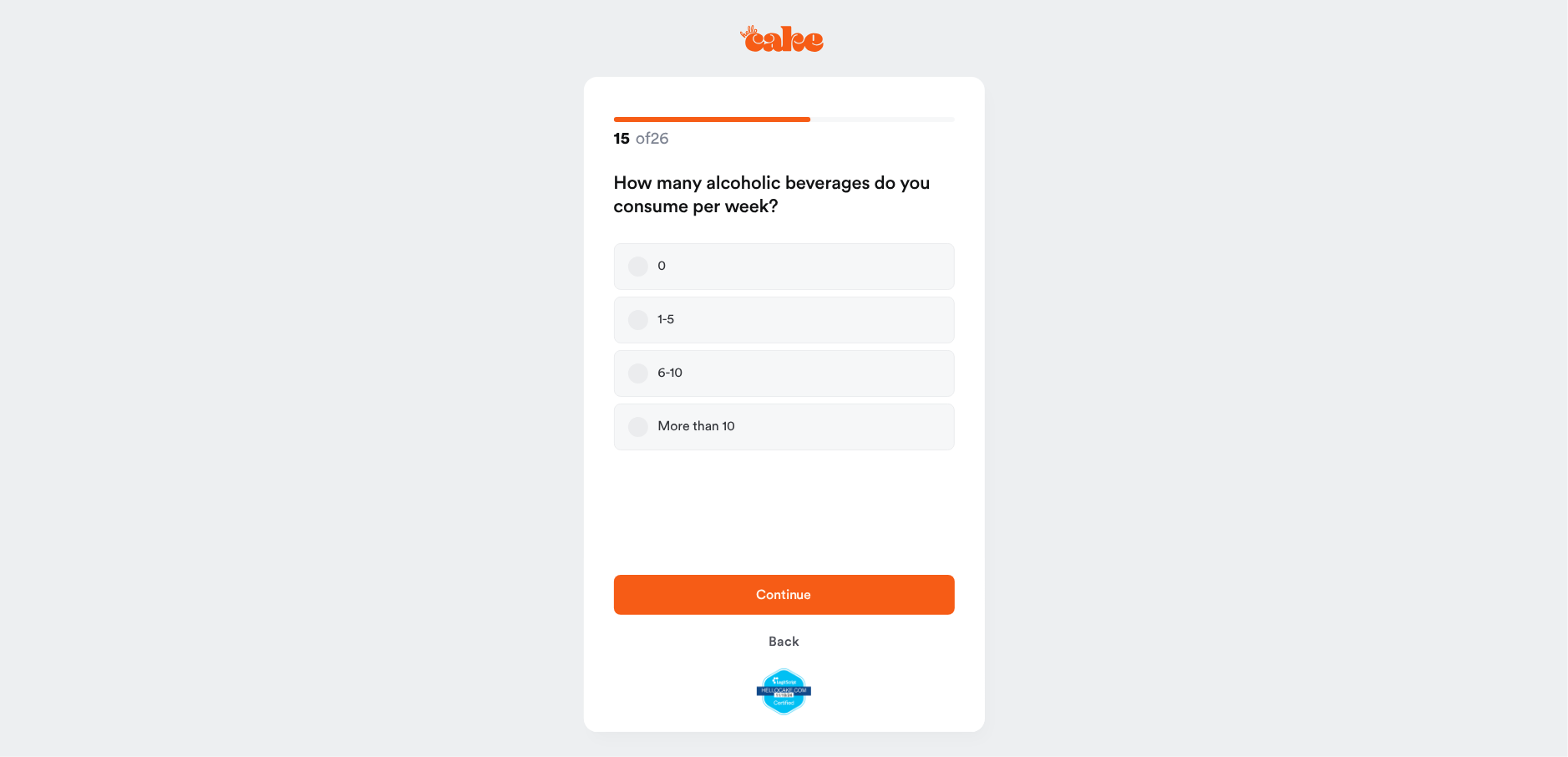
click at [636, 319] on button "1-5" at bounding box center [639, 320] width 20 height 20
click at [716, 600] on span "Continue" at bounding box center [785, 594] width 287 height 20
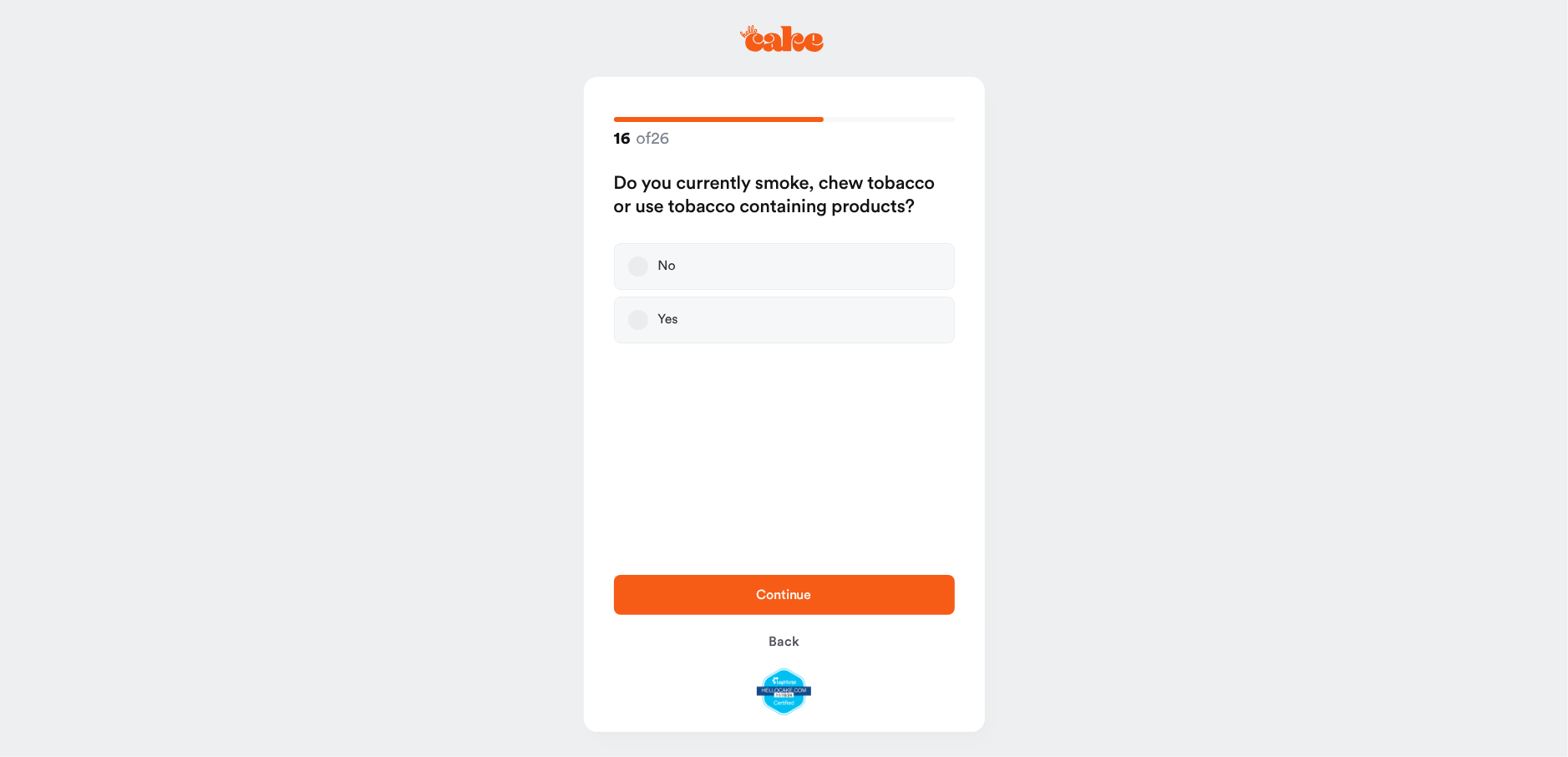
click at [637, 321] on button "Yes" at bounding box center [639, 320] width 20 height 20
click at [797, 596] on span "Continue" at bounding box center [784, 594] width 55 height 13
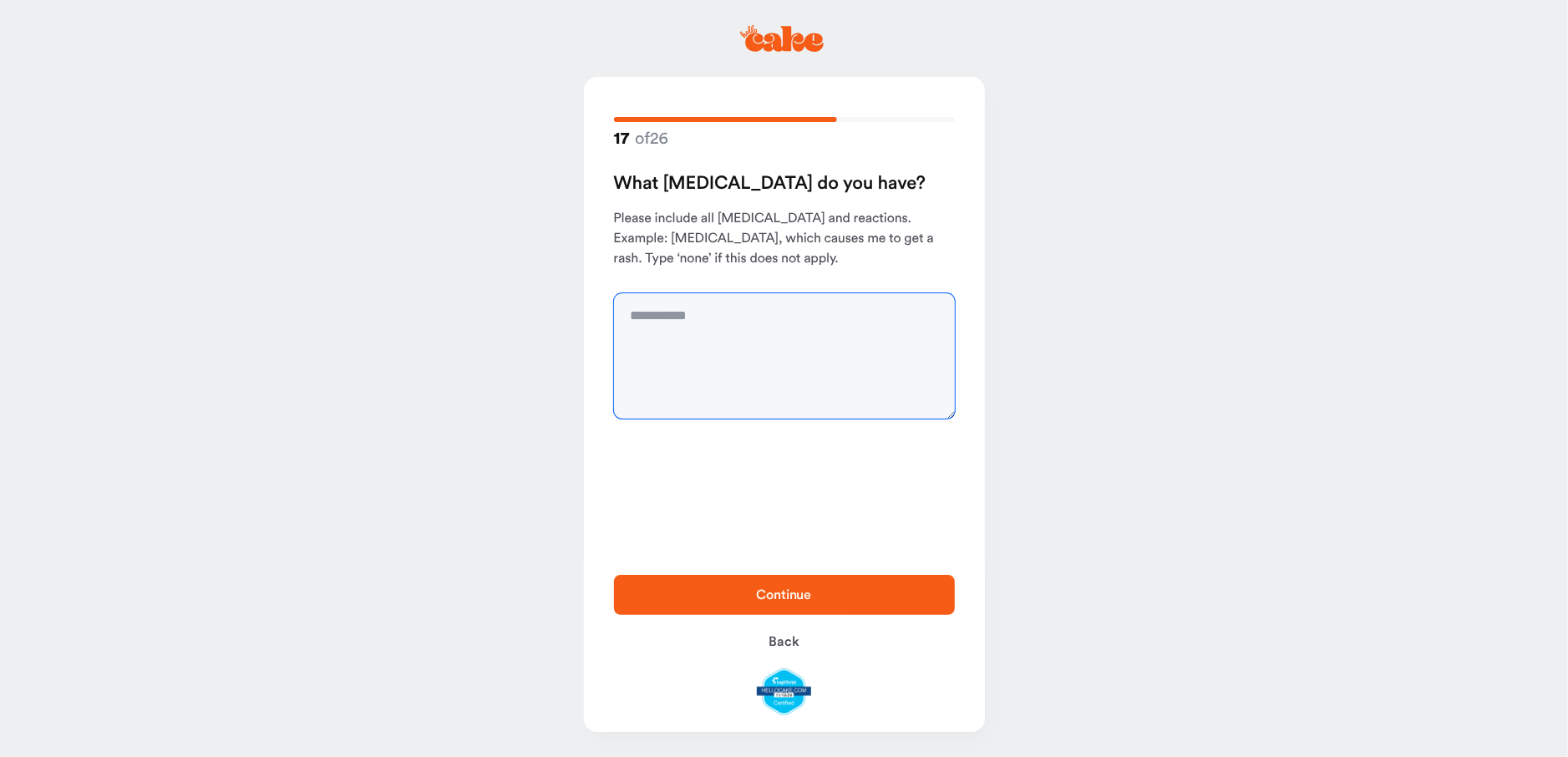
click at [627, 312] on textarea at bounding box center [785, 356] width 341 height 126
type textarea "****"
click at [738, 594] on span "Continue" at bounding box center [785, 594] width 287 height 20
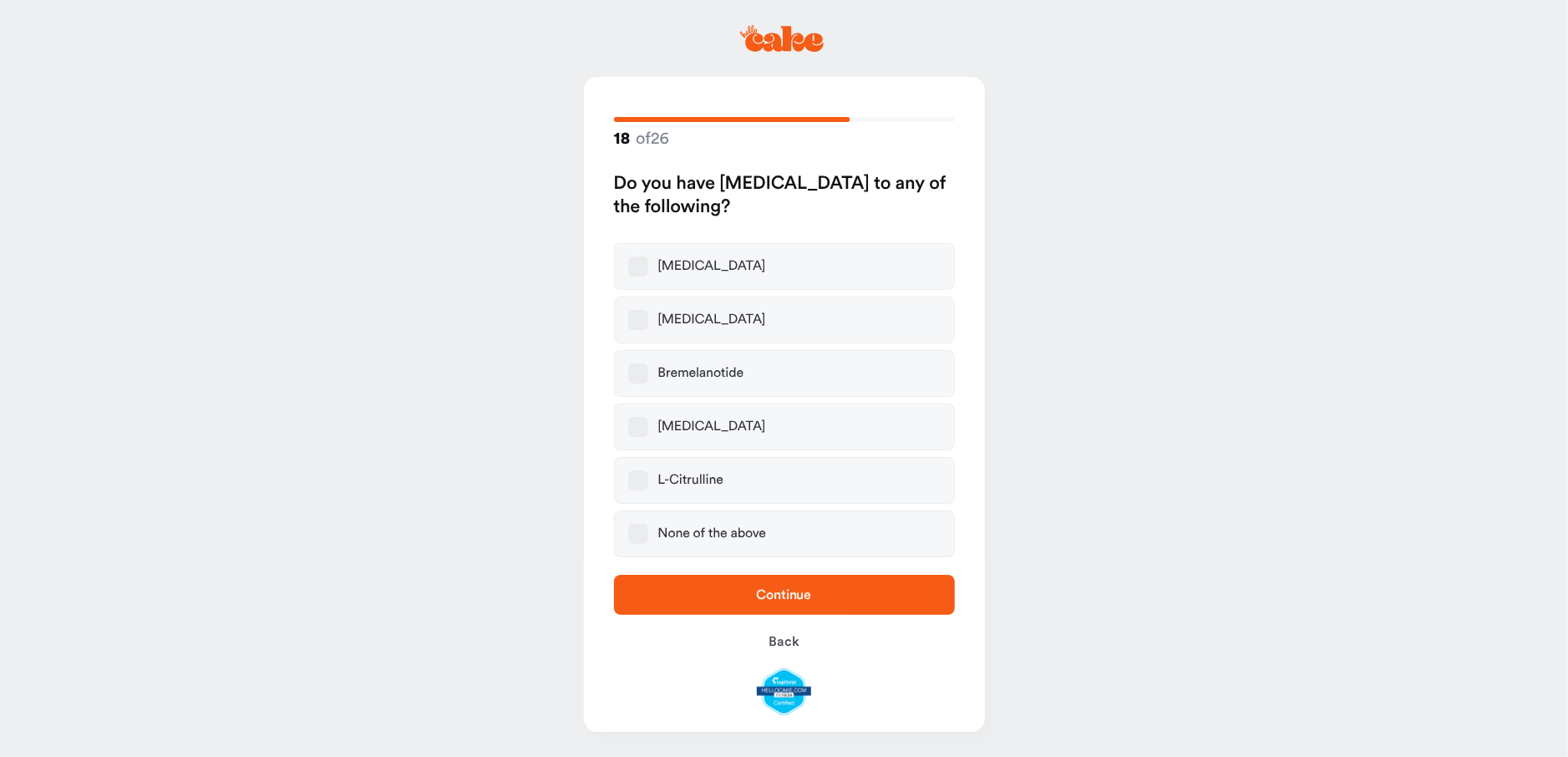
click at [637, 531] on button "None of the above" at bounding box center [639, 533] width 20 height 20
click at [738, 589] on span "Continue" at bounding box center [785, 594] width 287 height 20
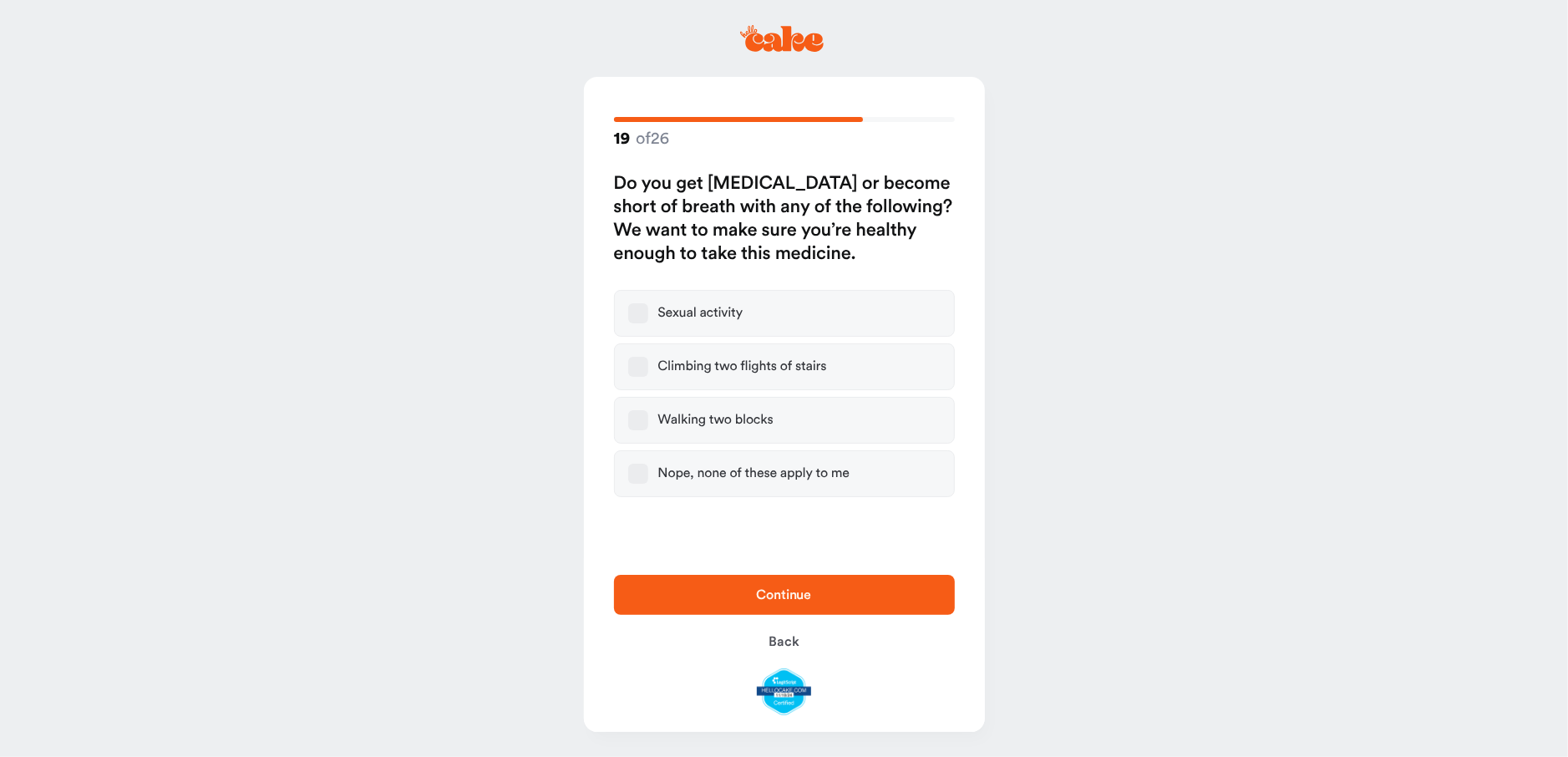
click at [643, 471] on button "Nope, none of these apply to me" at bounding box center [639, 473] width 20 height 20
click at [774, 594] on span "Continue" at bounding box center [784, 594] width 55 height 13
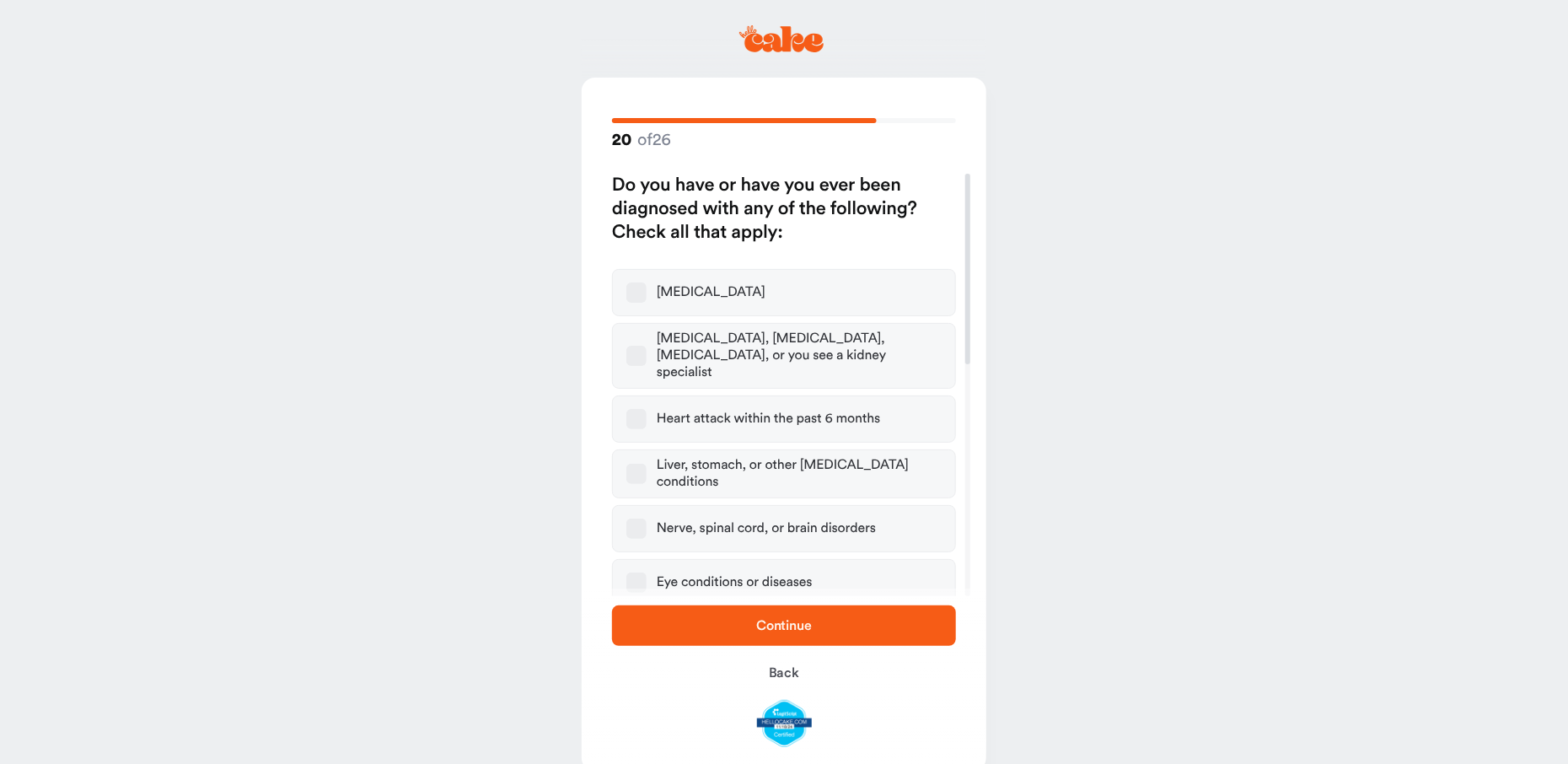
click at [783, 627] on span "Continue" at bounding box center [784, 625] width 55 height 14
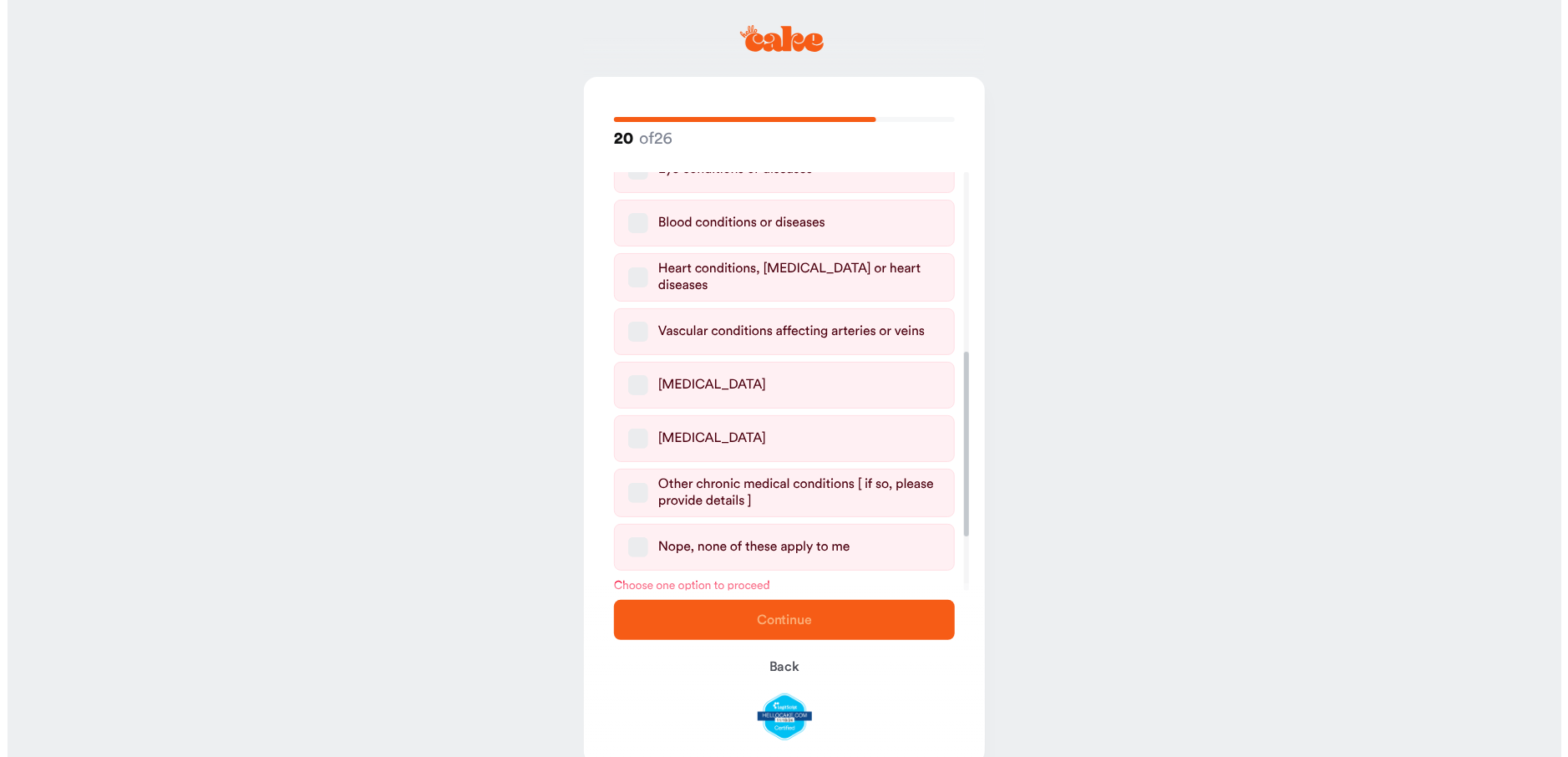
scroll to position [409, 0]
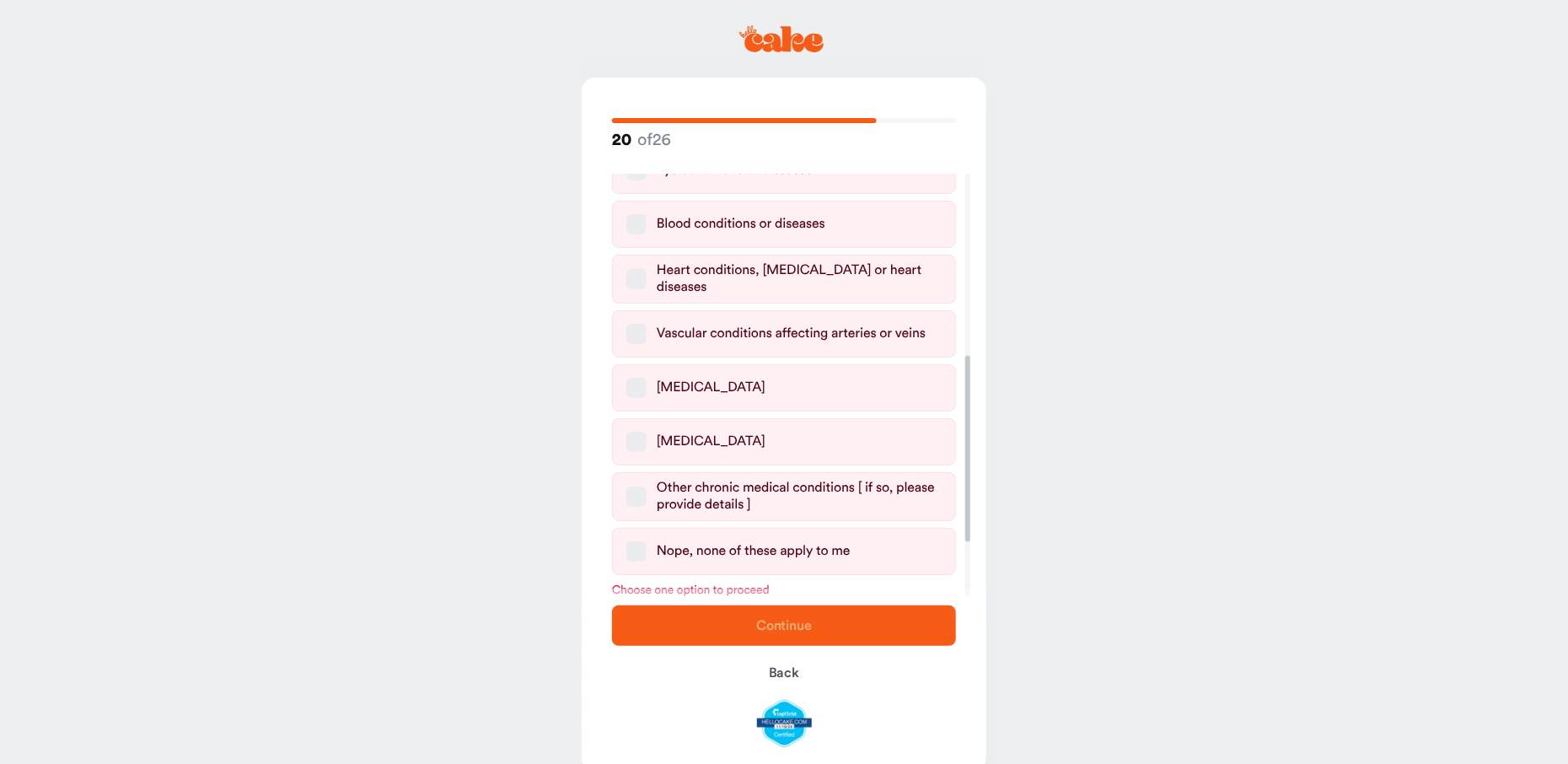
drag, startPoint x: 967, startPoint y: 216, endPoint x: 1003, endPoint y: 398, distance: 185.5
click at [970, 398] on div at bounding box center [967, 450] width 5 height 187
click at [640, 431] on button "High blood pressure" at bounding box center [636, 441] width 20 height 20
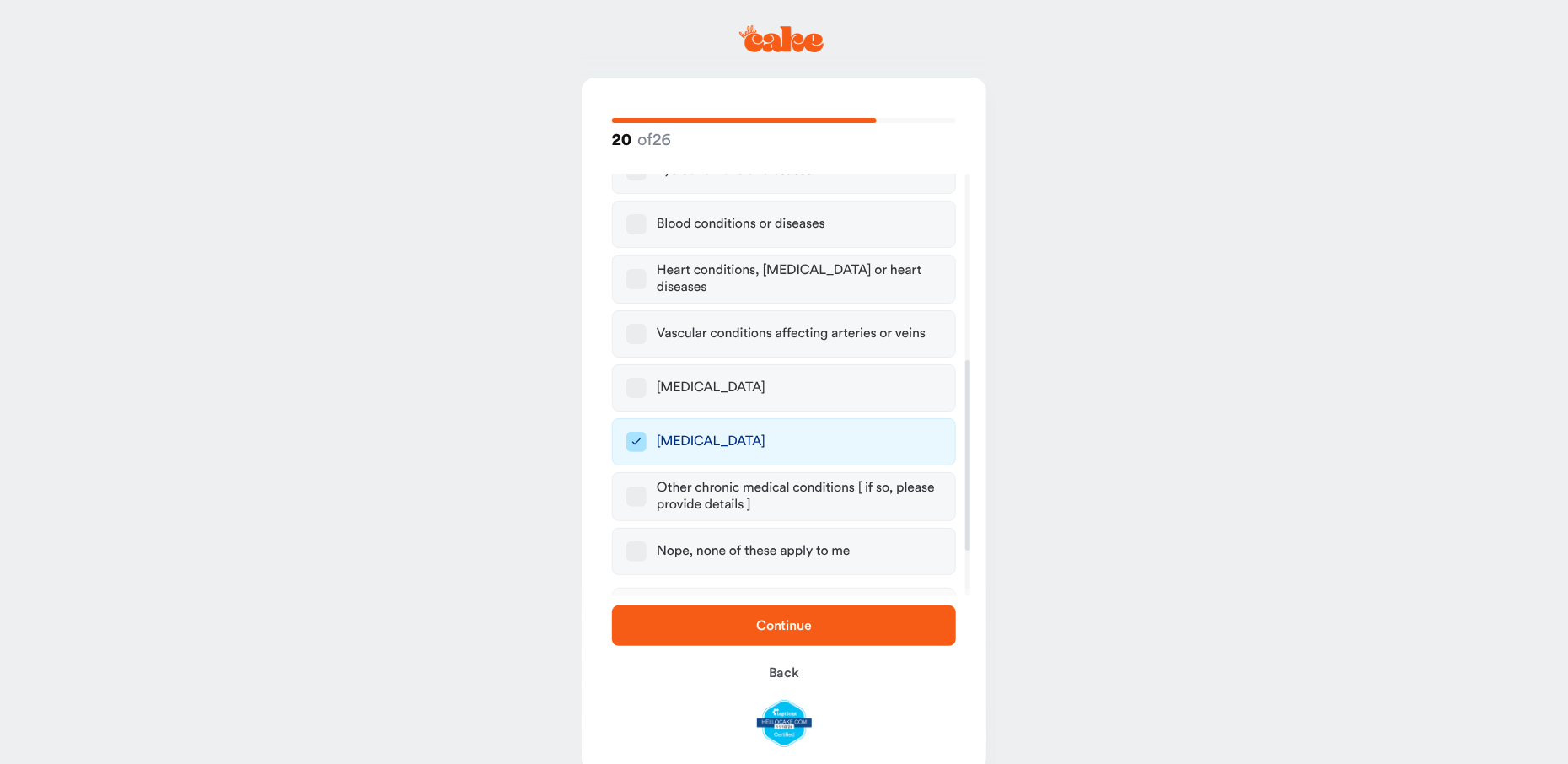
click at [757, 624] on span "Continue" at bounding box center [784, 625] width 55 height 14
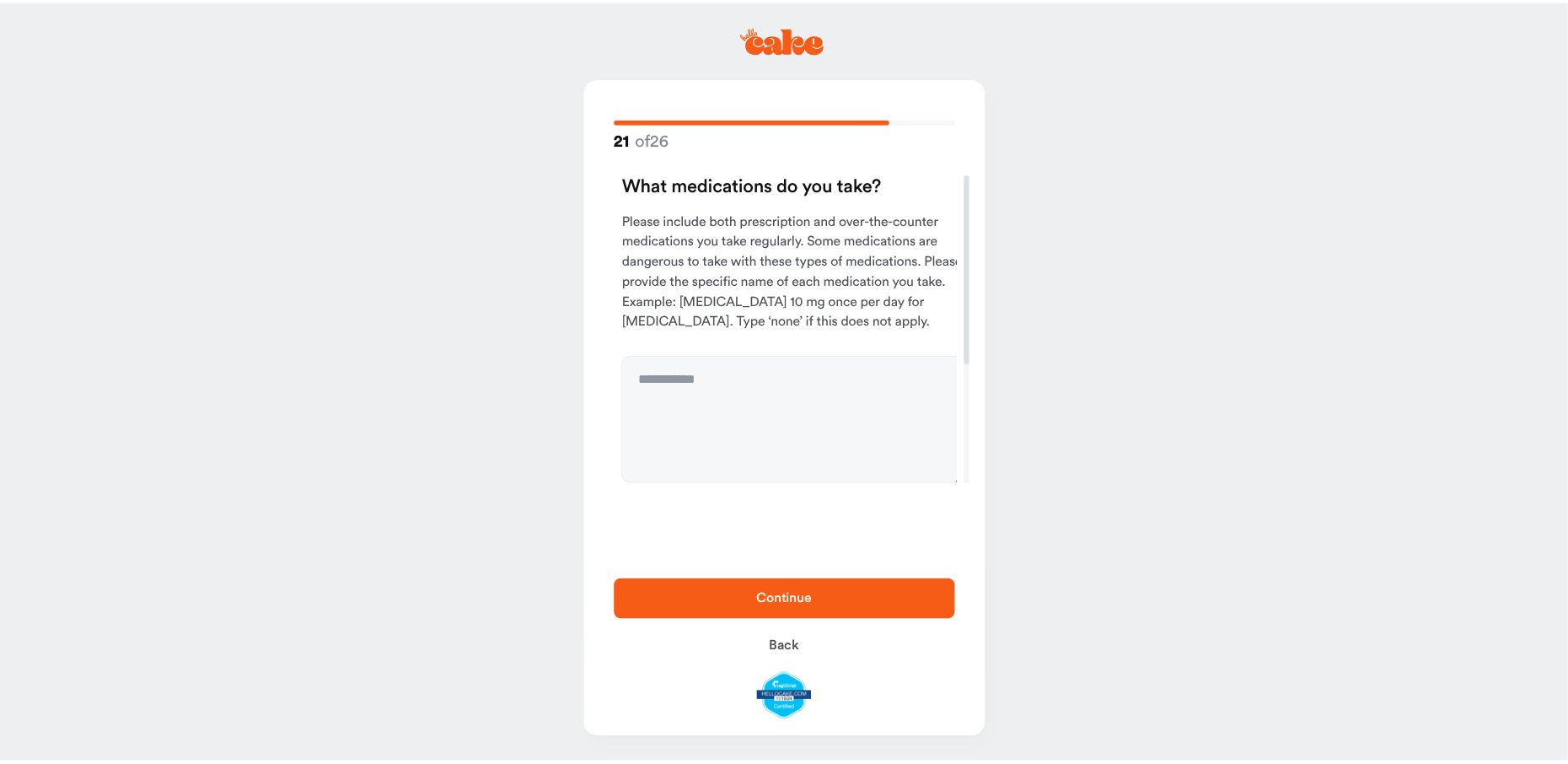
scroll to position [0, 0]
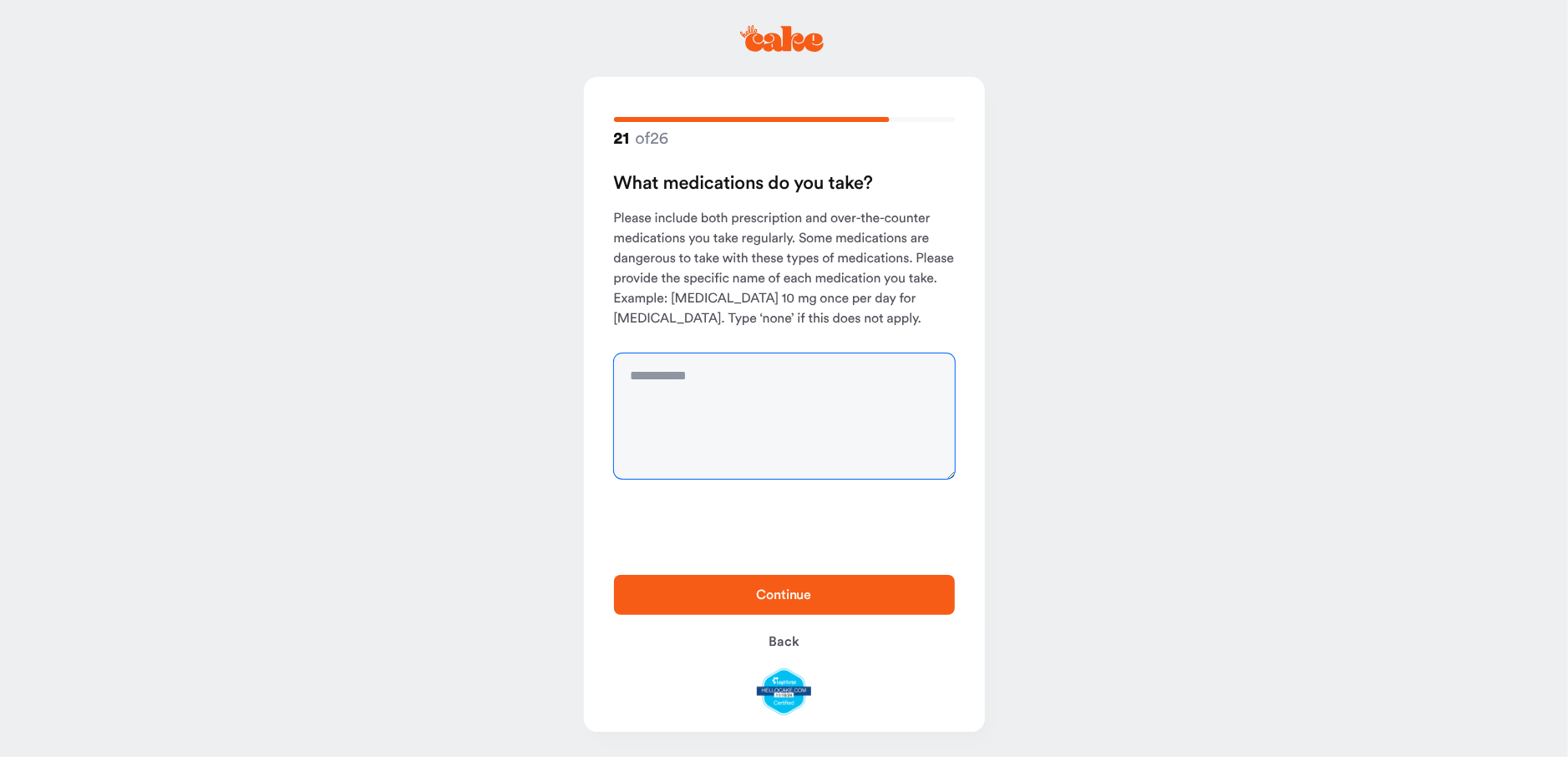
click at [663, 359] on textarea at bounding box center [785, 417] width 341 height 126
click at [633, 378] on textarea "**********" at bounding box center [785, 417] width 341 height 126
click at [738, 368] on textarea "**********" at bounding box center [785, 417] width 341 height 126
click at [740, 377] on textarea "**********" at bounding box center [785, 417] width 341 height 126
type textarea "**********"
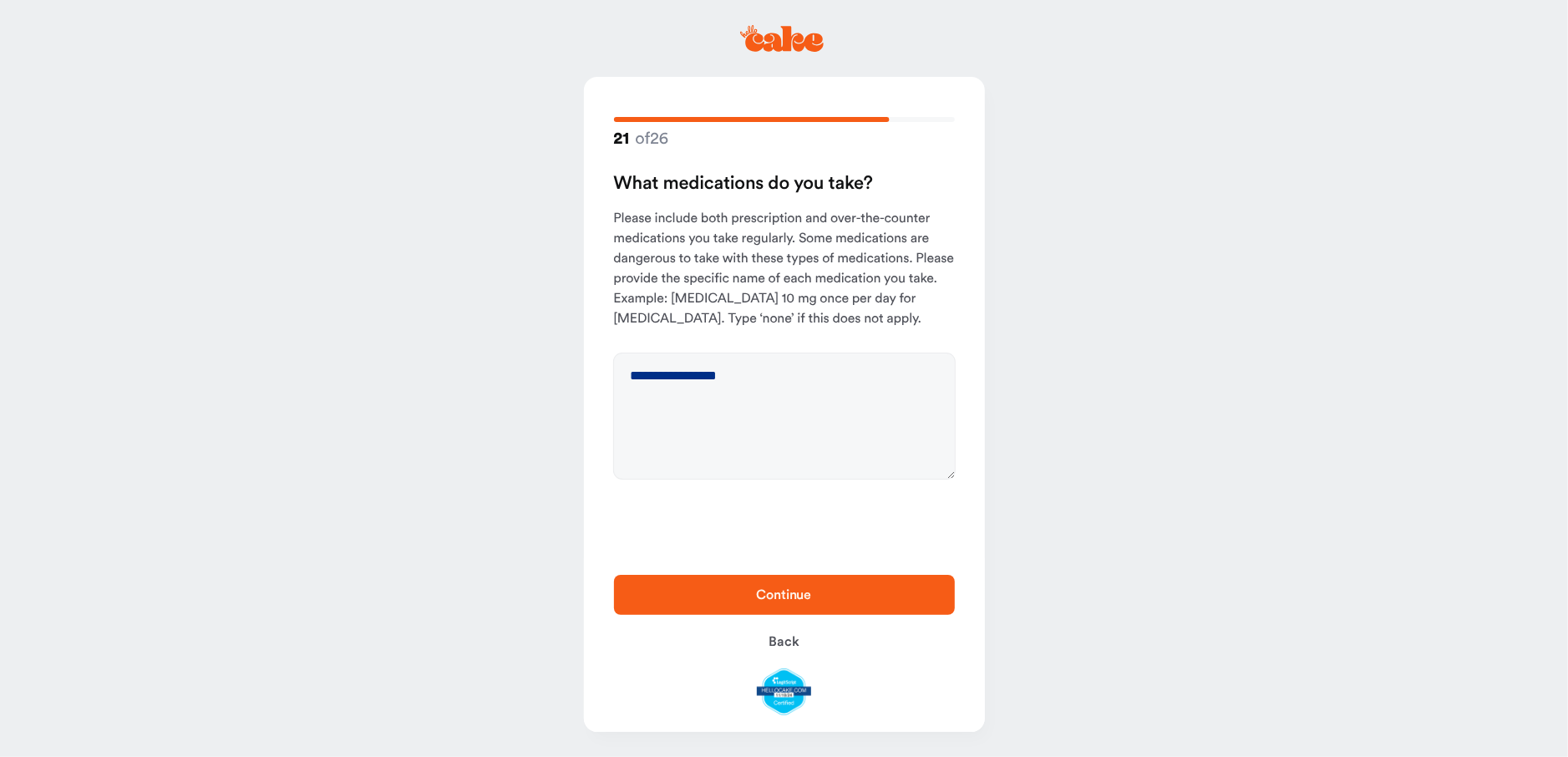
click at [833, 587] on span "Continue" at bounding box center [785, 594] width 287 height 20
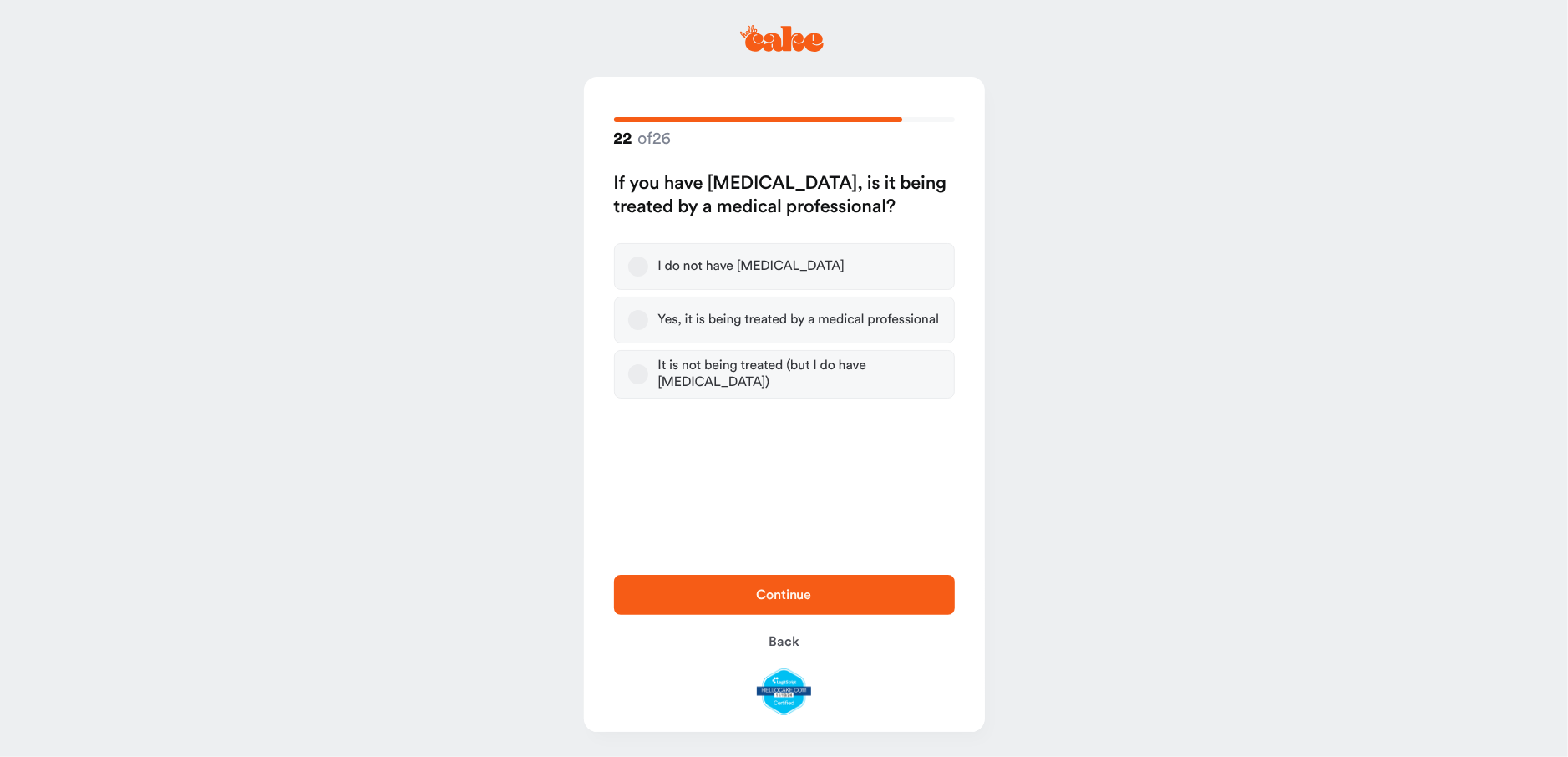
click at [635, 318] on button "Yes, it is being treated by a medical professional" at bounding box center [639, 320] width 20 height 20
click at [753, 592] on span "Continue" at bounding box center [785, 594] width 287 height 20
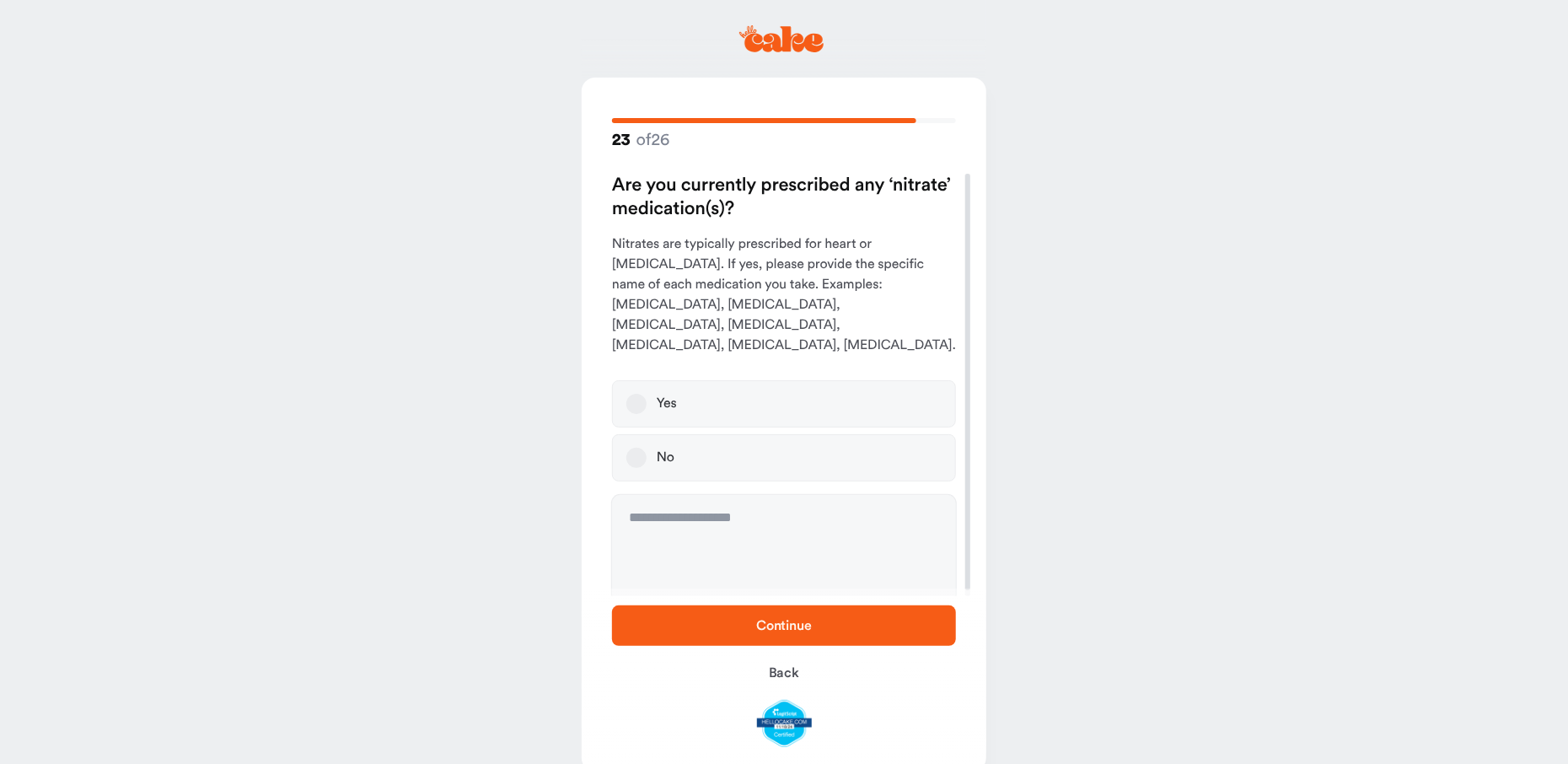
click at [639, 448] on button "No" at bounding box center [636, 458] width 20 height 20
click at [692, 627] on span "Continue" at bounding box center [784, 625] width 290 height 20
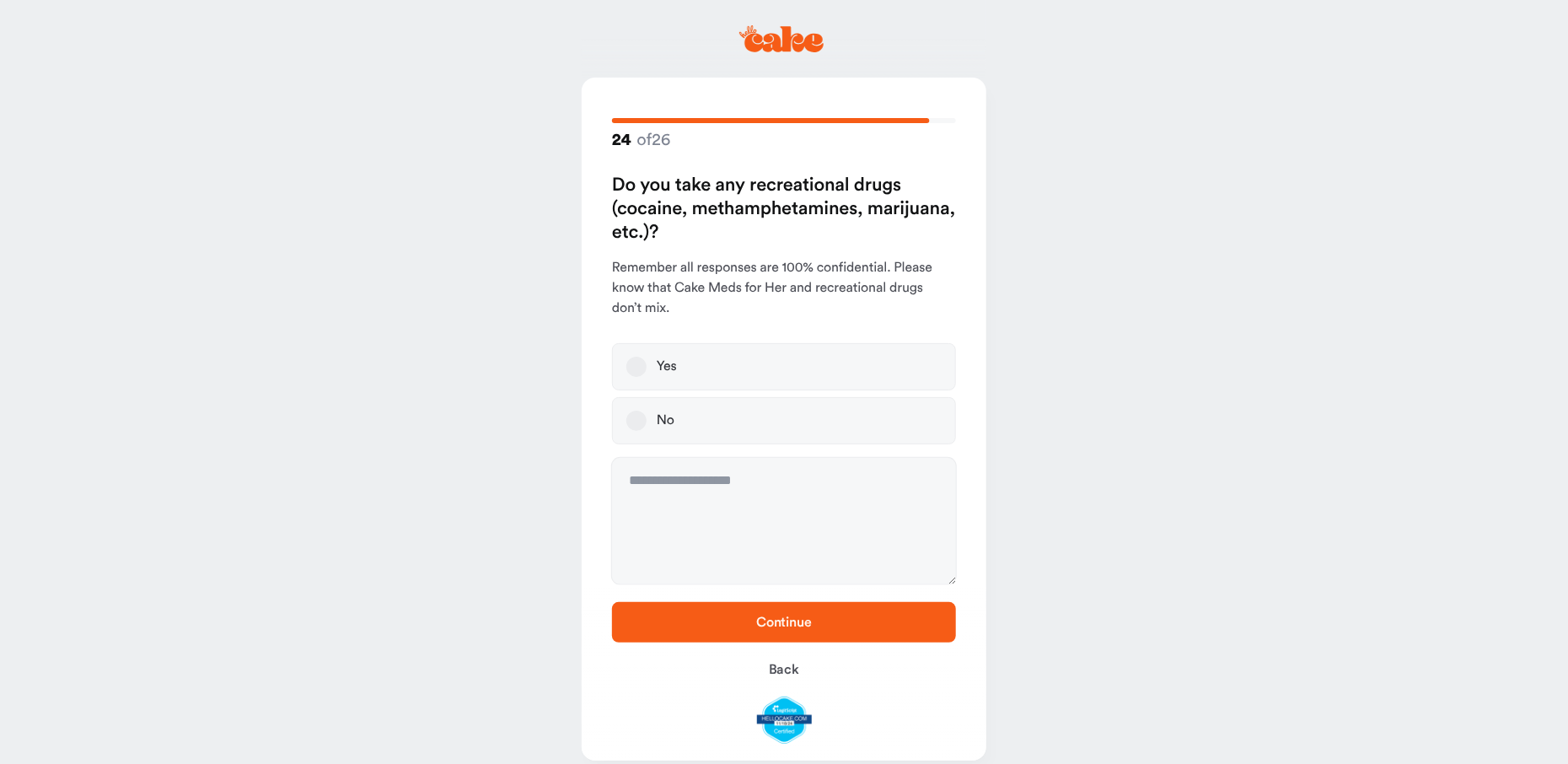
click at [640, 368] on button "Yes" at bounding box center [636, 367] width 20 height 20
click at [775, 624] on span "Continue" at bounding box center [784, 622] width 55 height 14
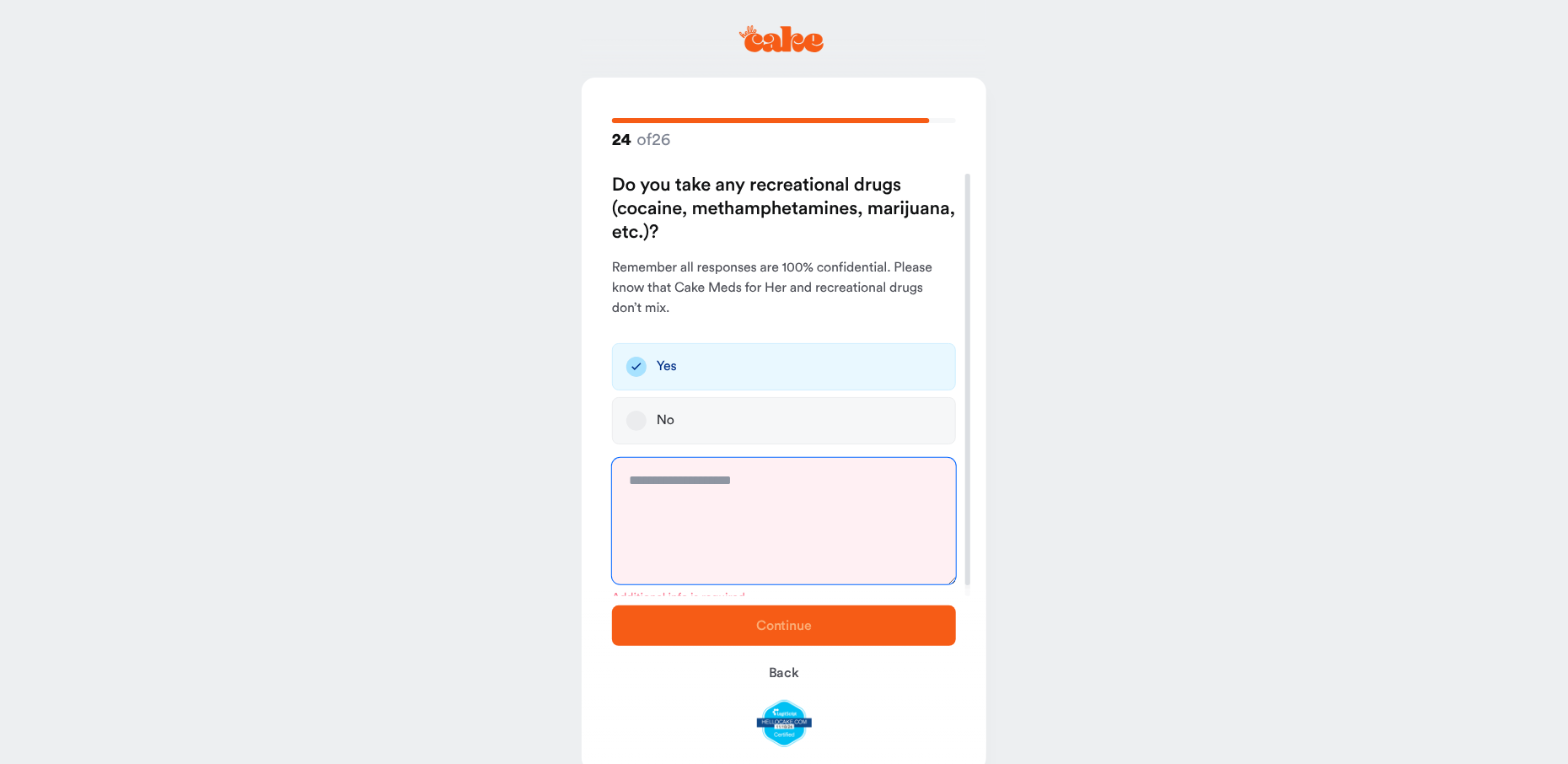
click at [646, 492] on textarea at bounding box center [784, 521] width 344 height 127
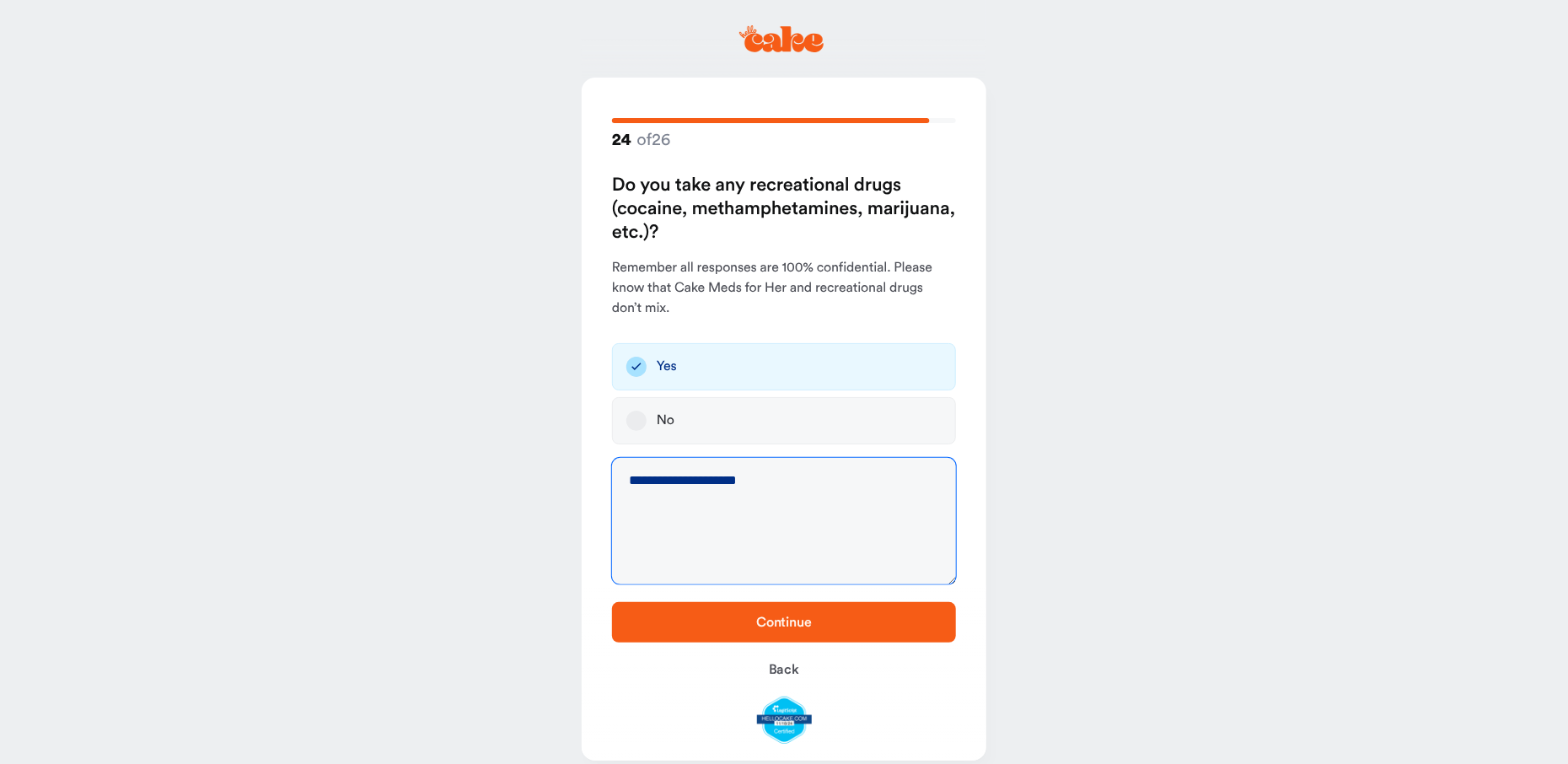
click at [708, 479] on textarea "**********" at bounding box center [784, 521] width 344 height 127
click at [828, 488] on textarea "**********" at bounding box center [784, 521] width 344 height 127
type textarea "**********"
click at [777, 621] on span "Continue" at bounding box center [784, 622] width 55 height 14
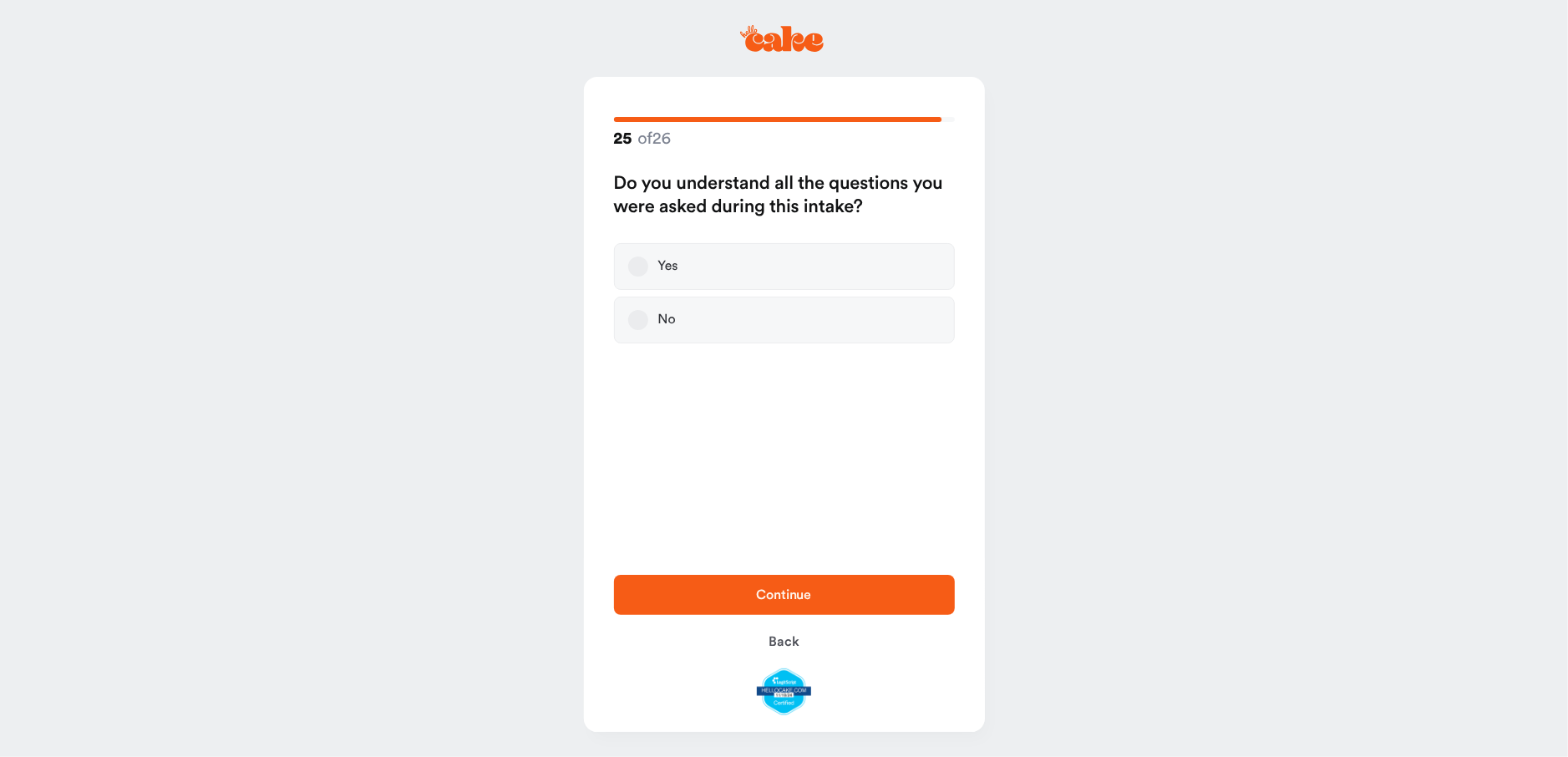
click at [638, 267] on button "Yes" at bounding box center [639, 267] width 20 height 20
click at [735, 596] on span "Continue" at bounding box center [785, 594] width 287 height 20
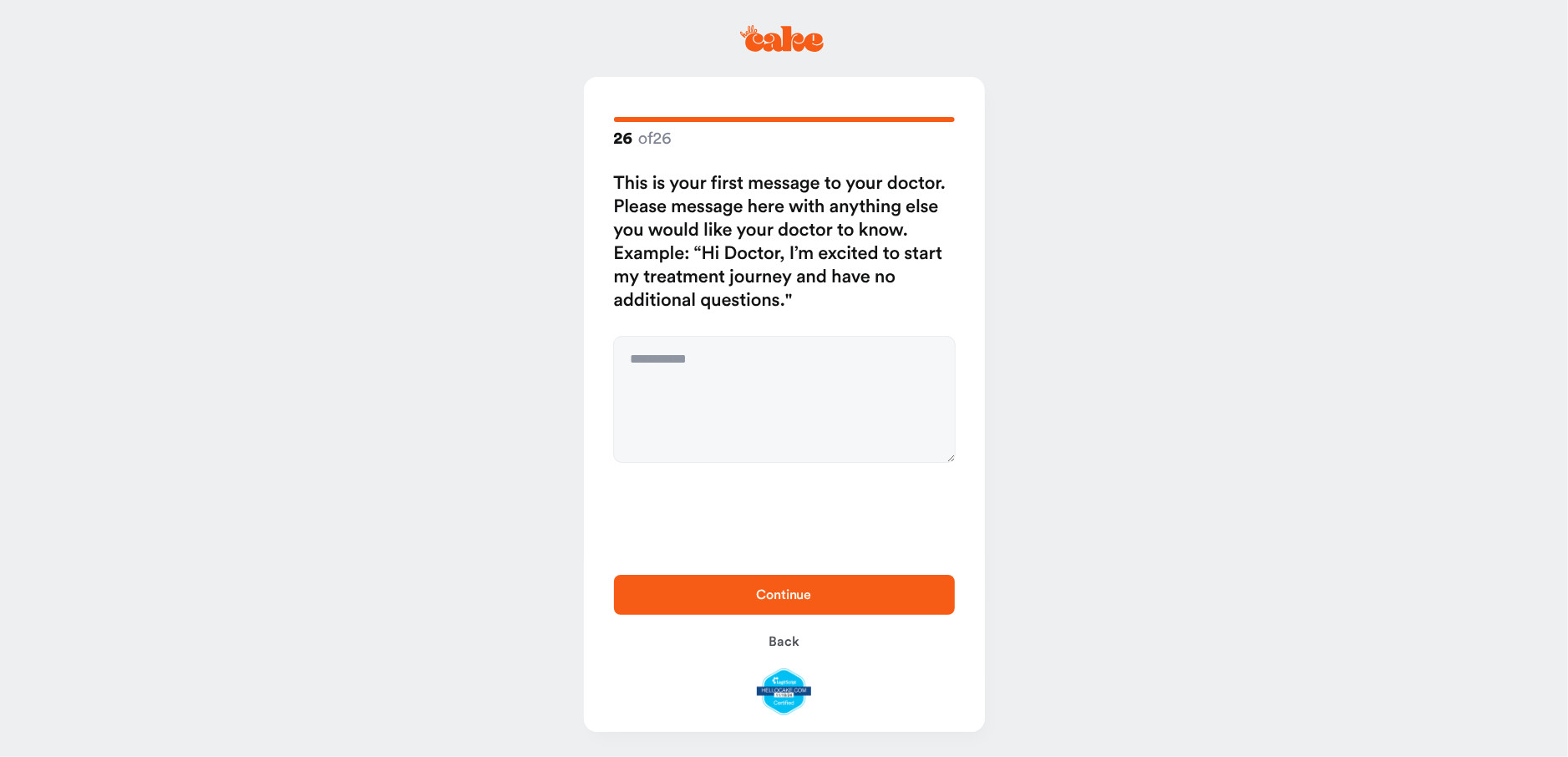
click at [788, 594] on span "Continue" at bounding box center [784, 594] width 55 height 13
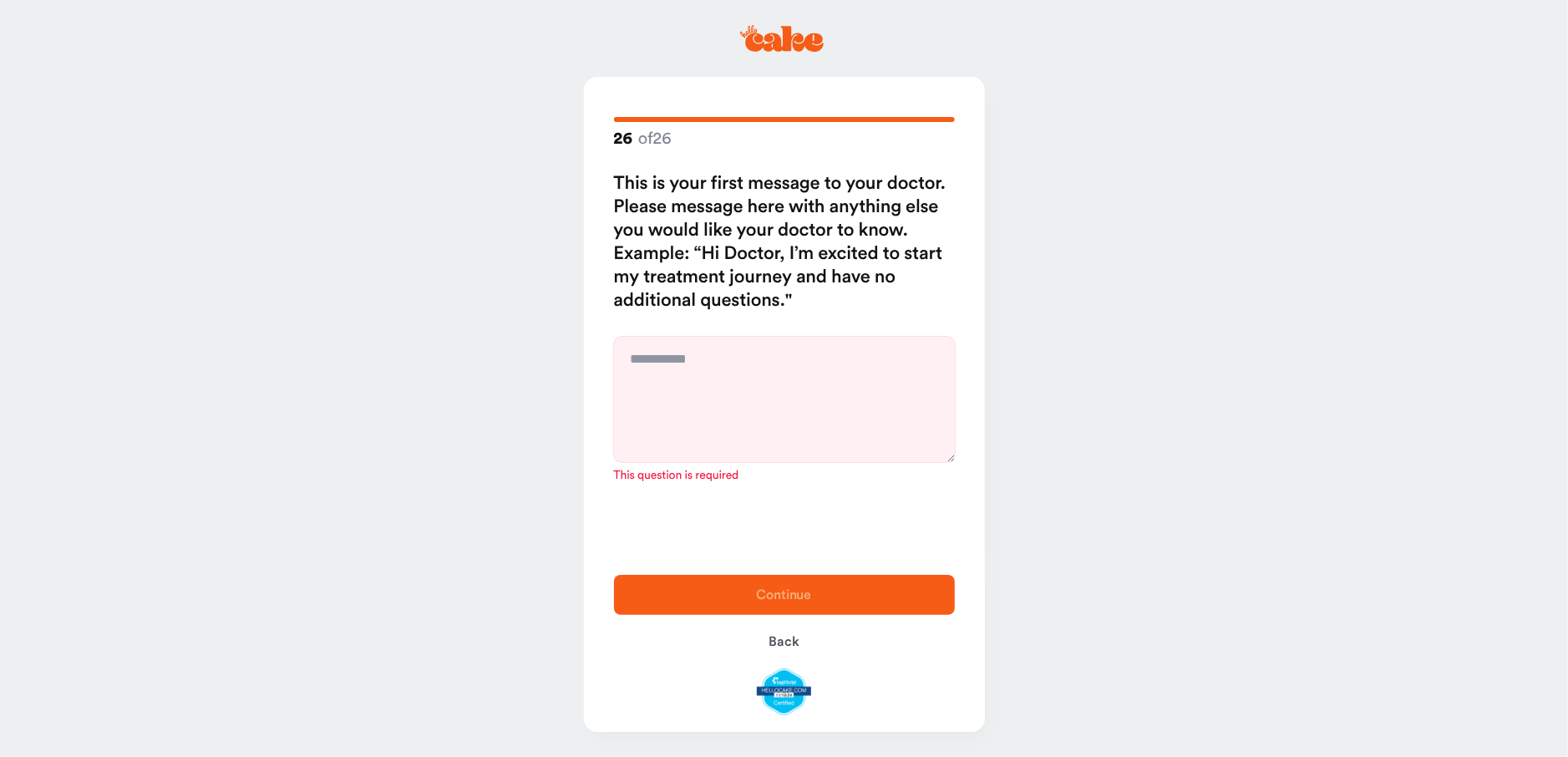
click at [533, 431] on main "26 of 26 This is your first message to your doctor. Please message here with an…" at bounding box center [784, 378] width 1568 height 757
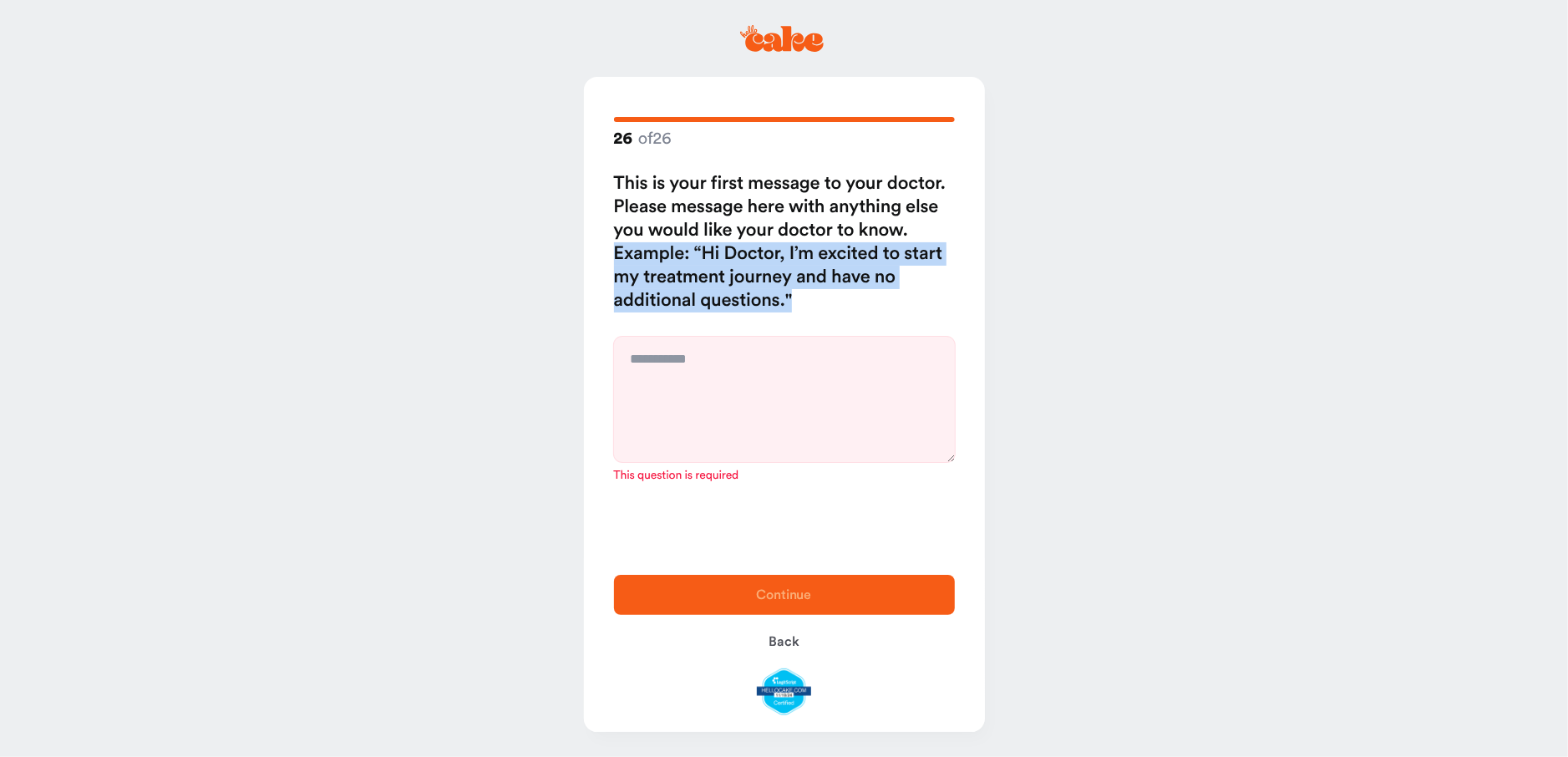
drag, startPoint x: 791, startPoint y: 298, endPoint x: 613, endPoint y: 262, distance: 181.6
click at [613, 262] on div "This is your first message to your doctor. Please message here with anything el…" at bounding box center [784, 329] width 344 height 312
copy h2 "Example: “Hi Doctor, I’m excited to start my treatment journey and have no addi…"
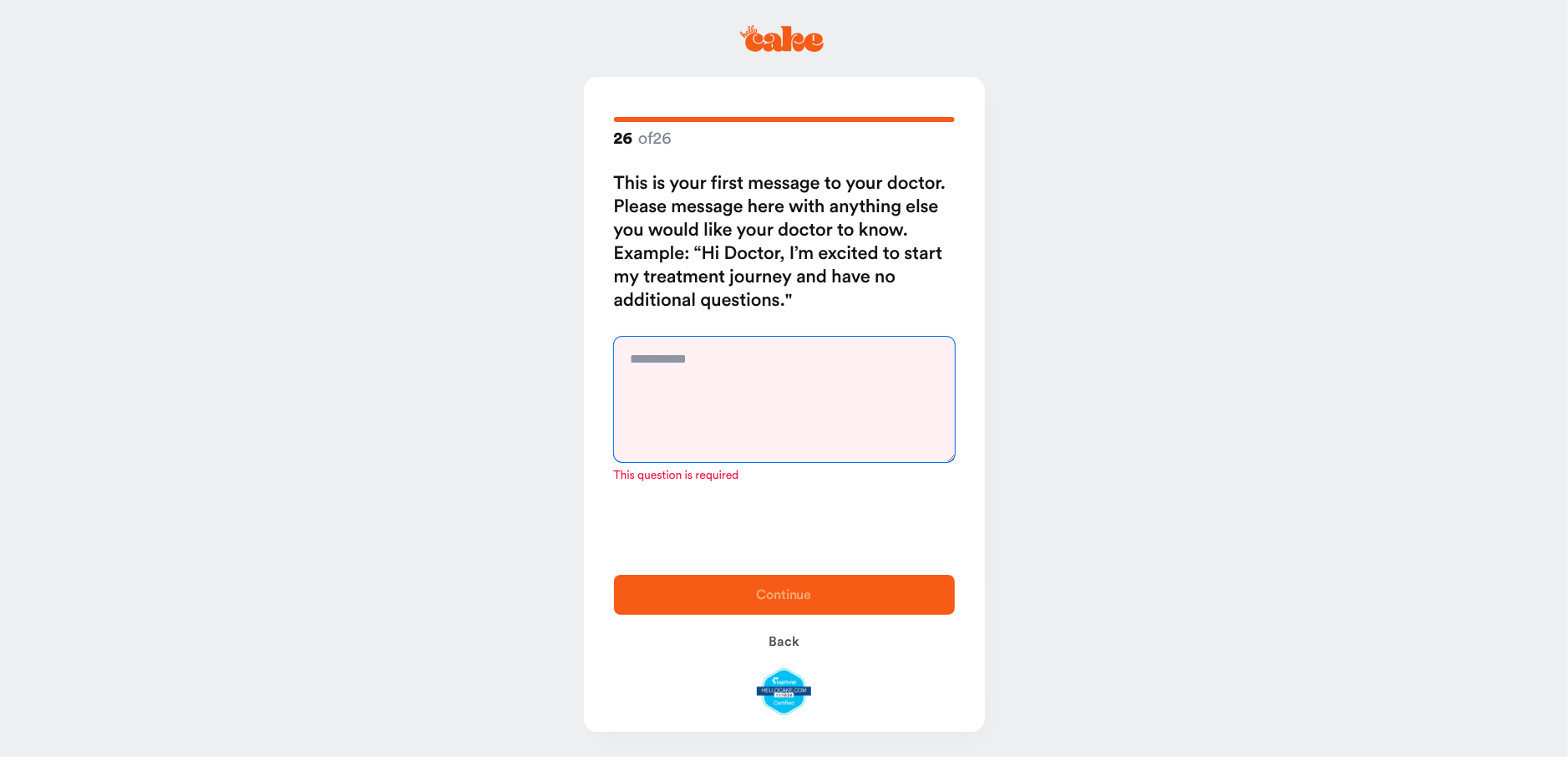
paste textarea "**********"
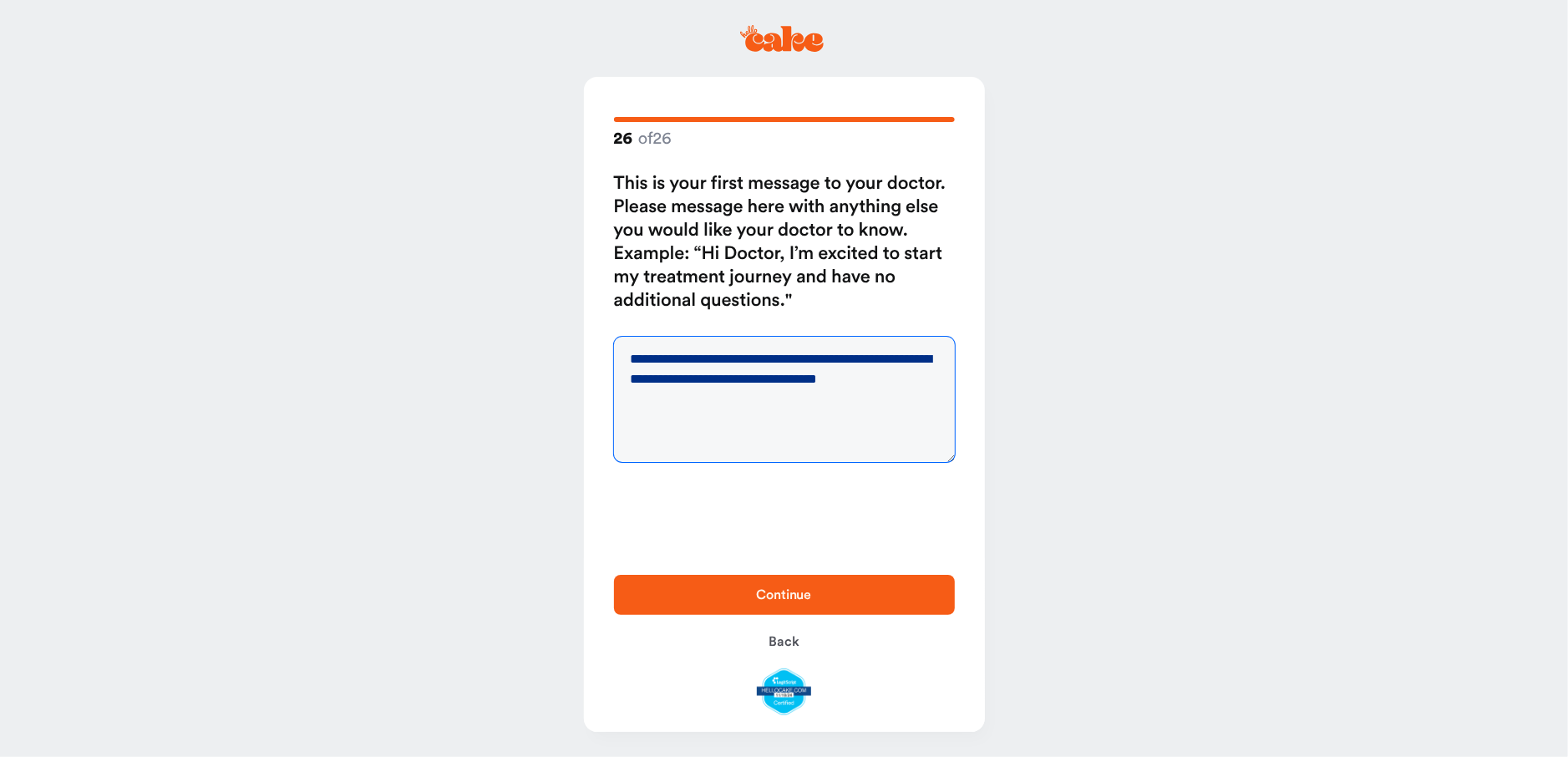
click at [695, 357] on textarea "**********" at bounding box center [785, 400] width 341 height 126
type textarea "**********"
click at [730, 594] on span "Continue" at bounding box center [785, 594] width 287 height 20
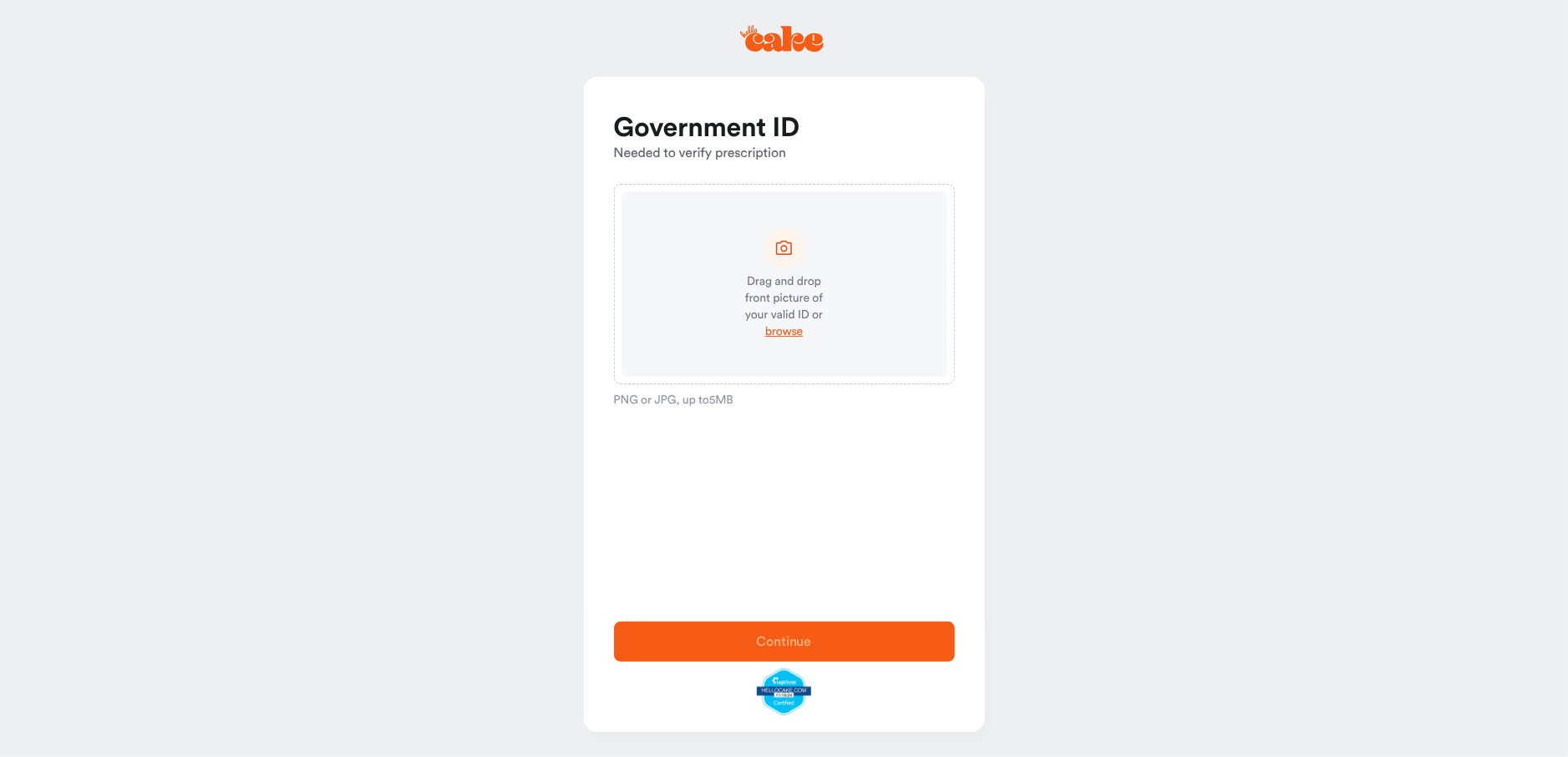
click at [787, 245] on icon at bounding box center [784, 247] width 21 height 21
click at [782, 242] on icon at bounding box center [784, 248] width 16 height 14
click at [789, 331] on span "browse" at bounding box center [784, 331] width 38 height 17
click at [785, 330] on span "browse" at bounding box center [784, 331] width 38 height 17
click at [754, 639] on span "Continue" at bounding box center [785, 641] width 287 height 20
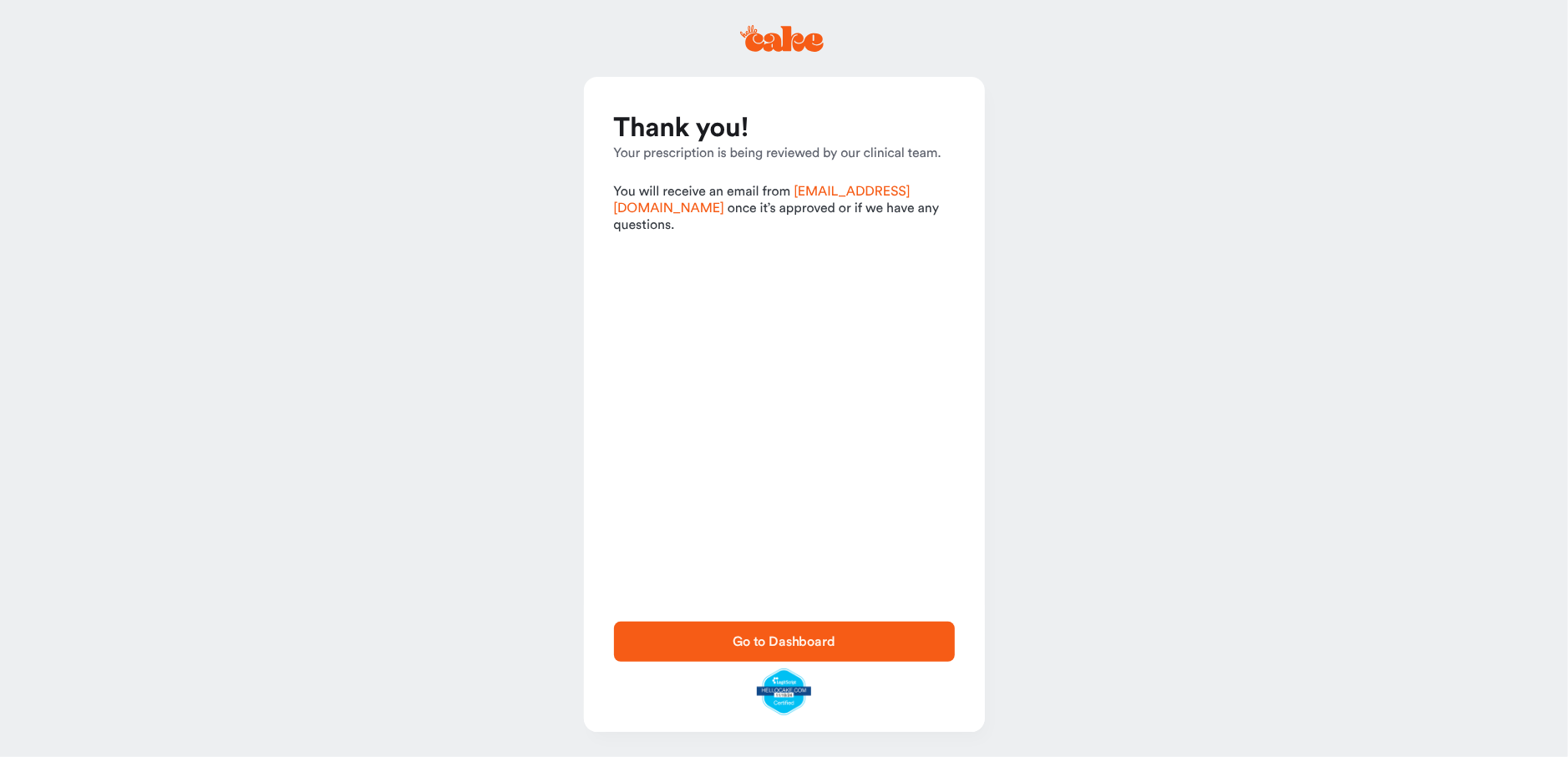
click at [762, 645] on span "Go to Dashboard" at bounding box center [784, 641] width 102 height 13
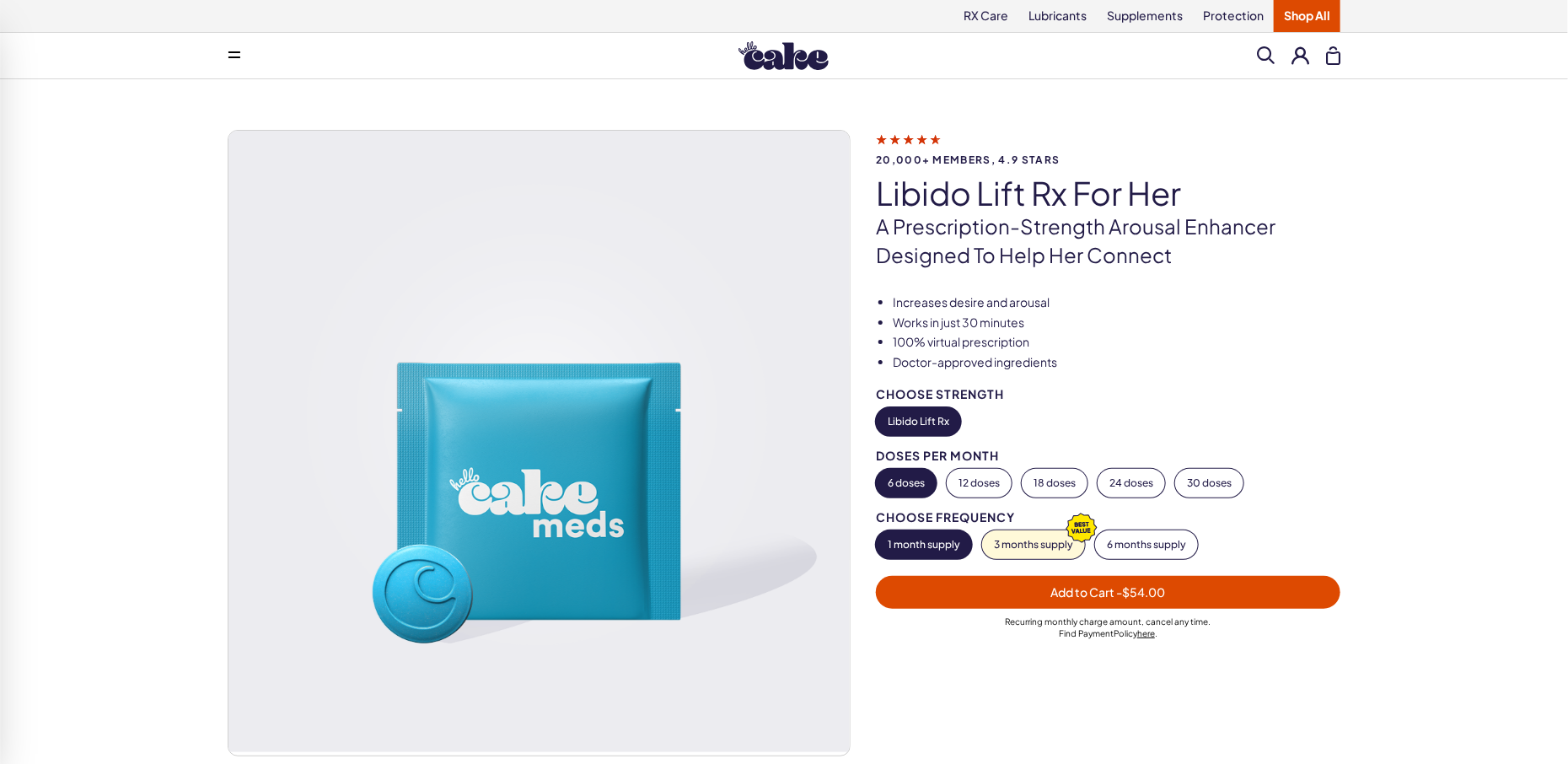
click at [914, 142] on icon at bounding box center [909, 139] width 65 height 18
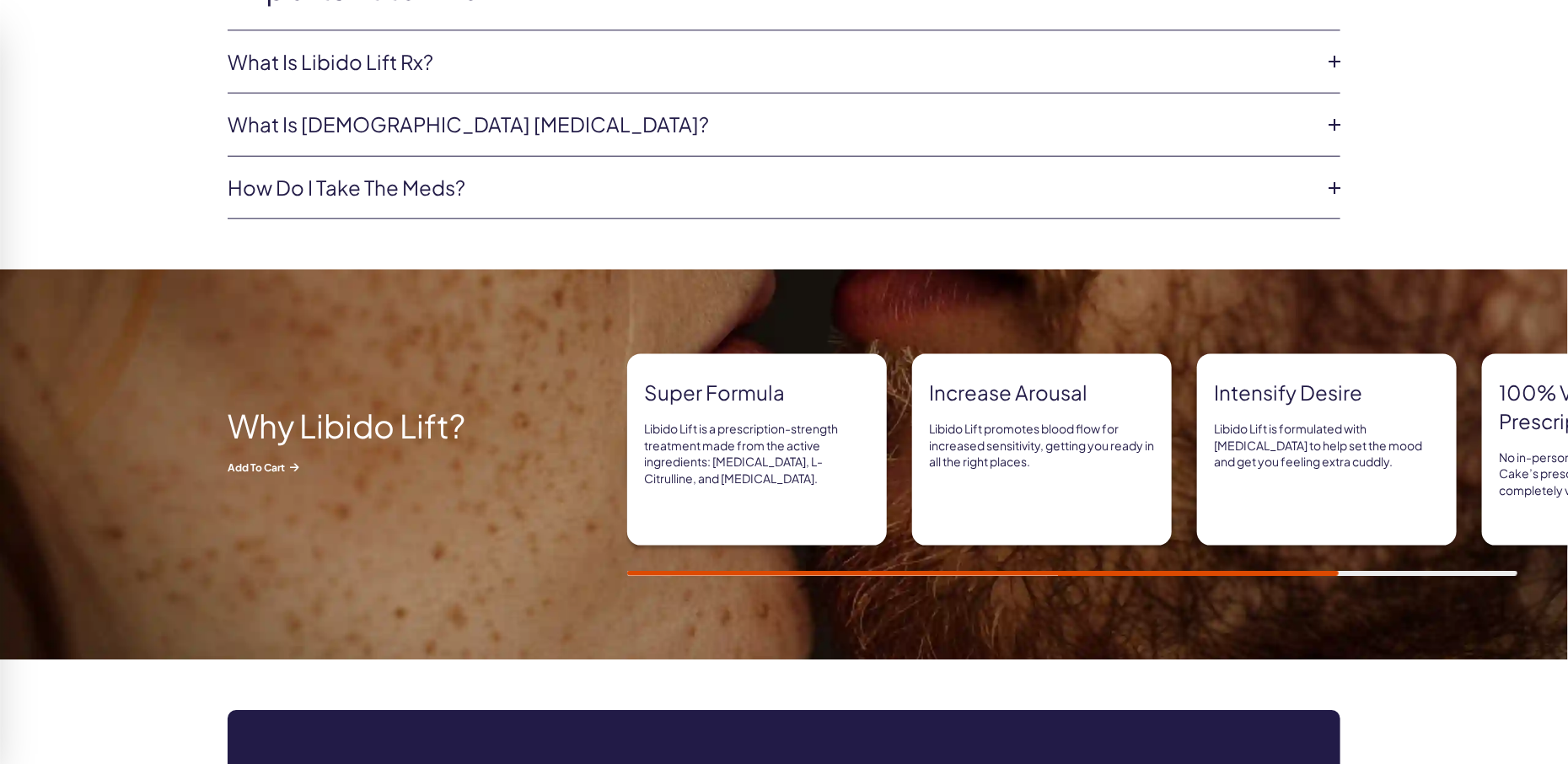
scroll to position [934, 0]
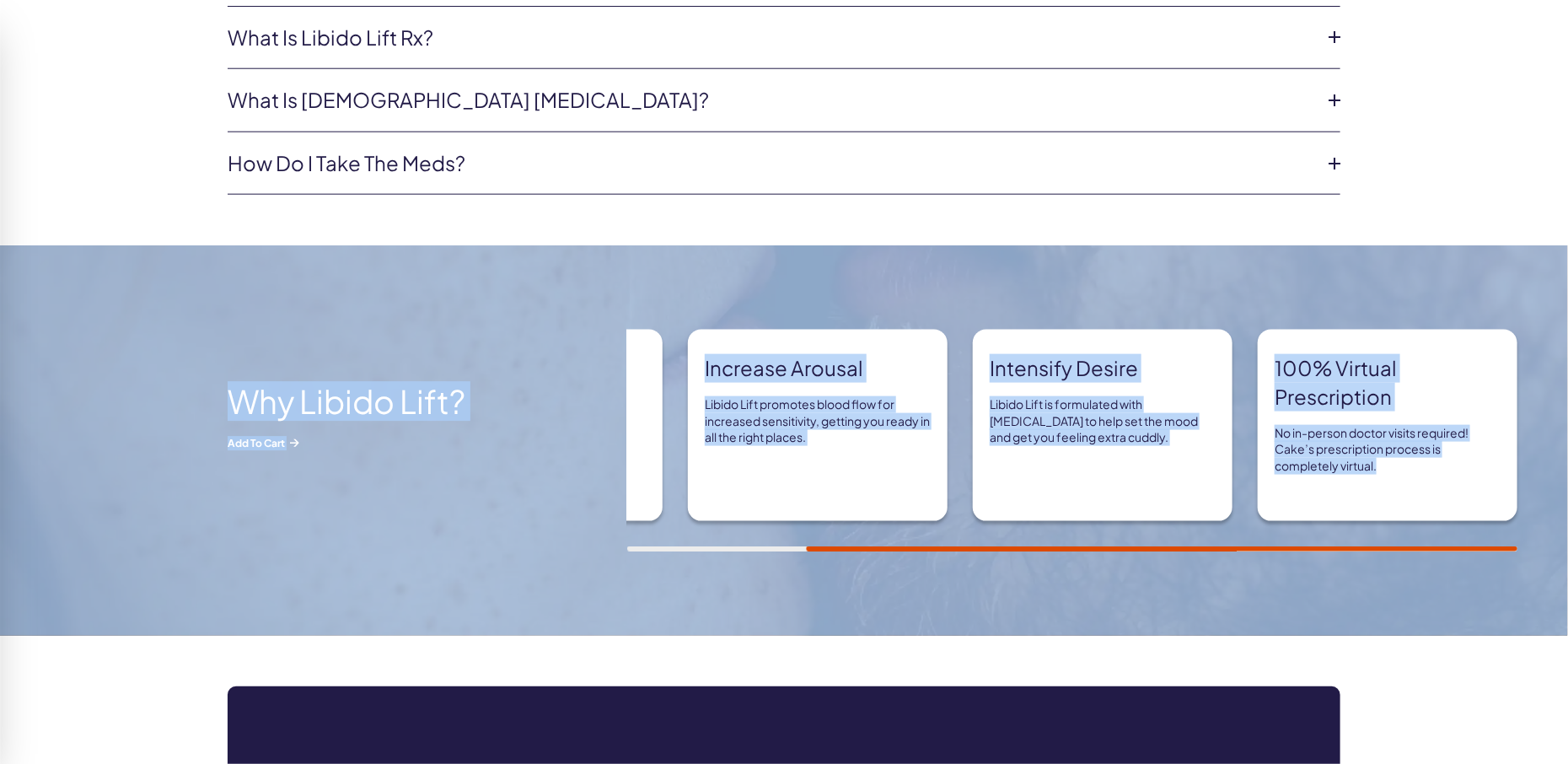
drag, startPoint x: 1141, startPoint y: 544, endPoint x: 925, endPoint y: 555, distance: 216.3
click at [927, 551] on div "Super formula Libido Lift is a prescription-strength treatment made from the ac…" at bounding box center [1097, 440] width 940 height 222
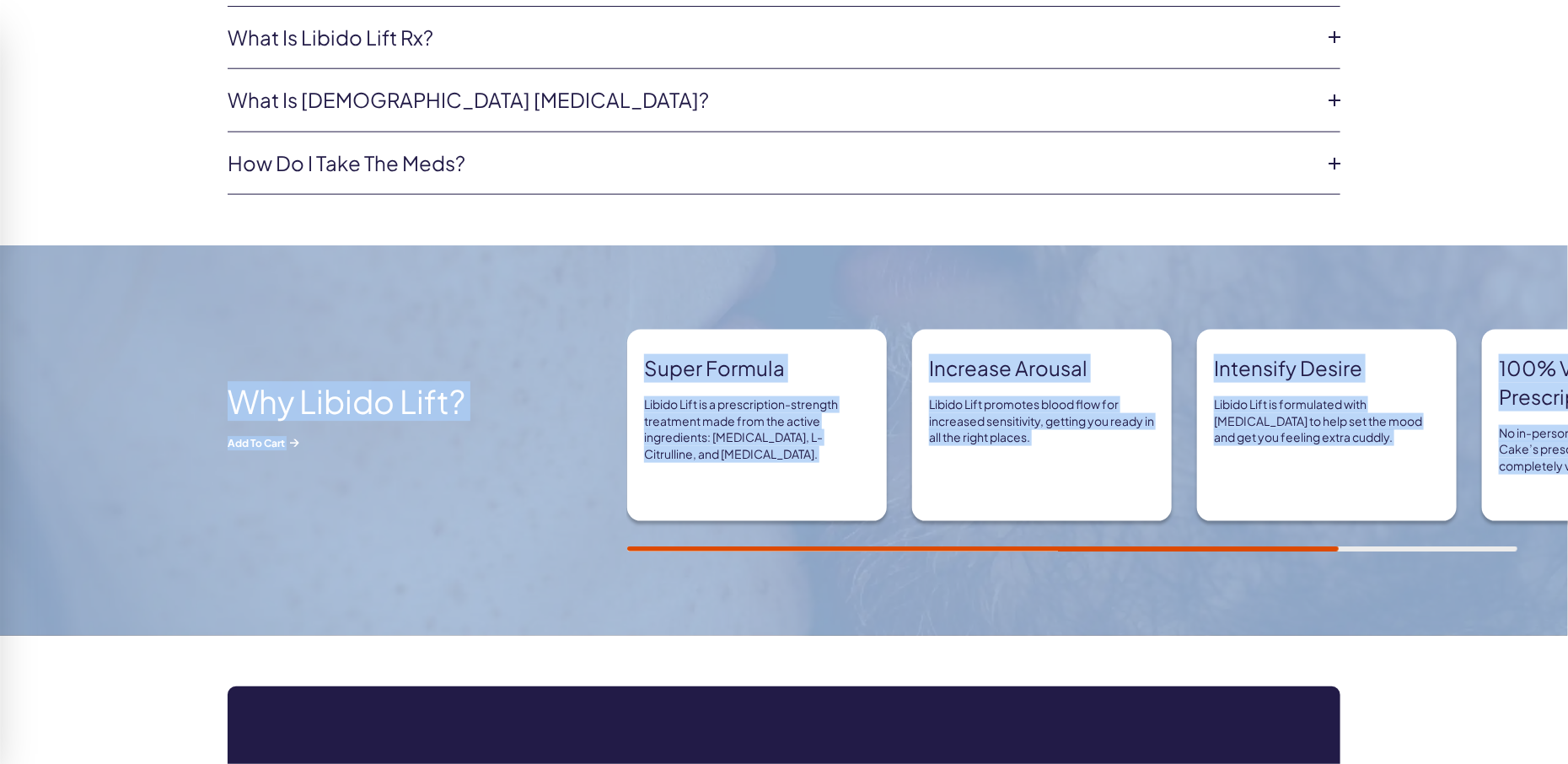
click at [669, 537] on div "Super formula Libido Lift is a prescription-strength treatment made from the ac…" at bounding box center [1097, 440] width 940 height 222
click at [733, 483] on div "Super formula Libido Lift is a prescription-strength treatment made from the ac…" at bounding box center [756, 425] width 260 height 191
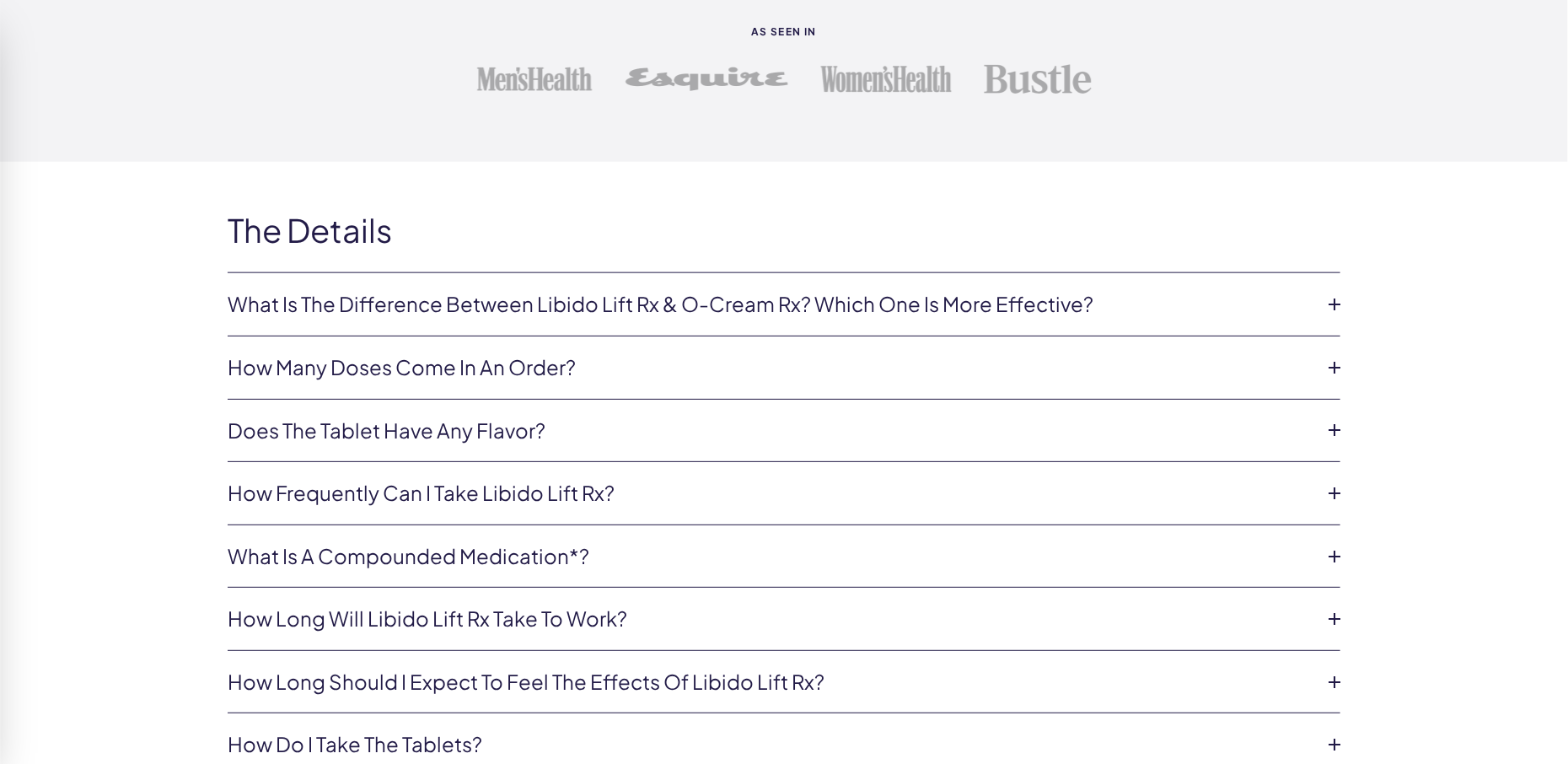
scroll to position [3428, 0]
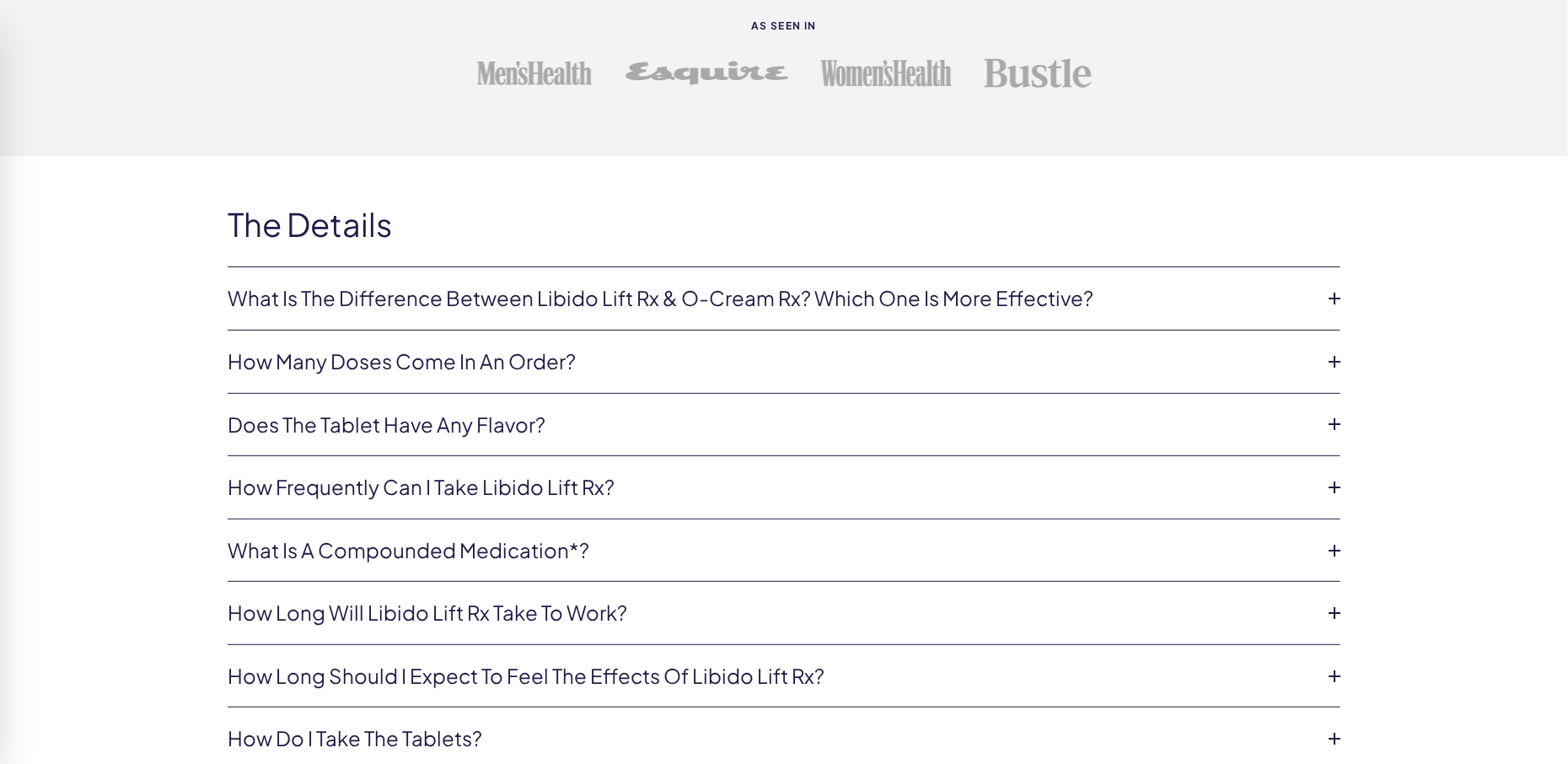
click at [437, 609] on link "How long will Libido Lift Rx take to work?" at bounding box center [770, 614] width 1085 height 29
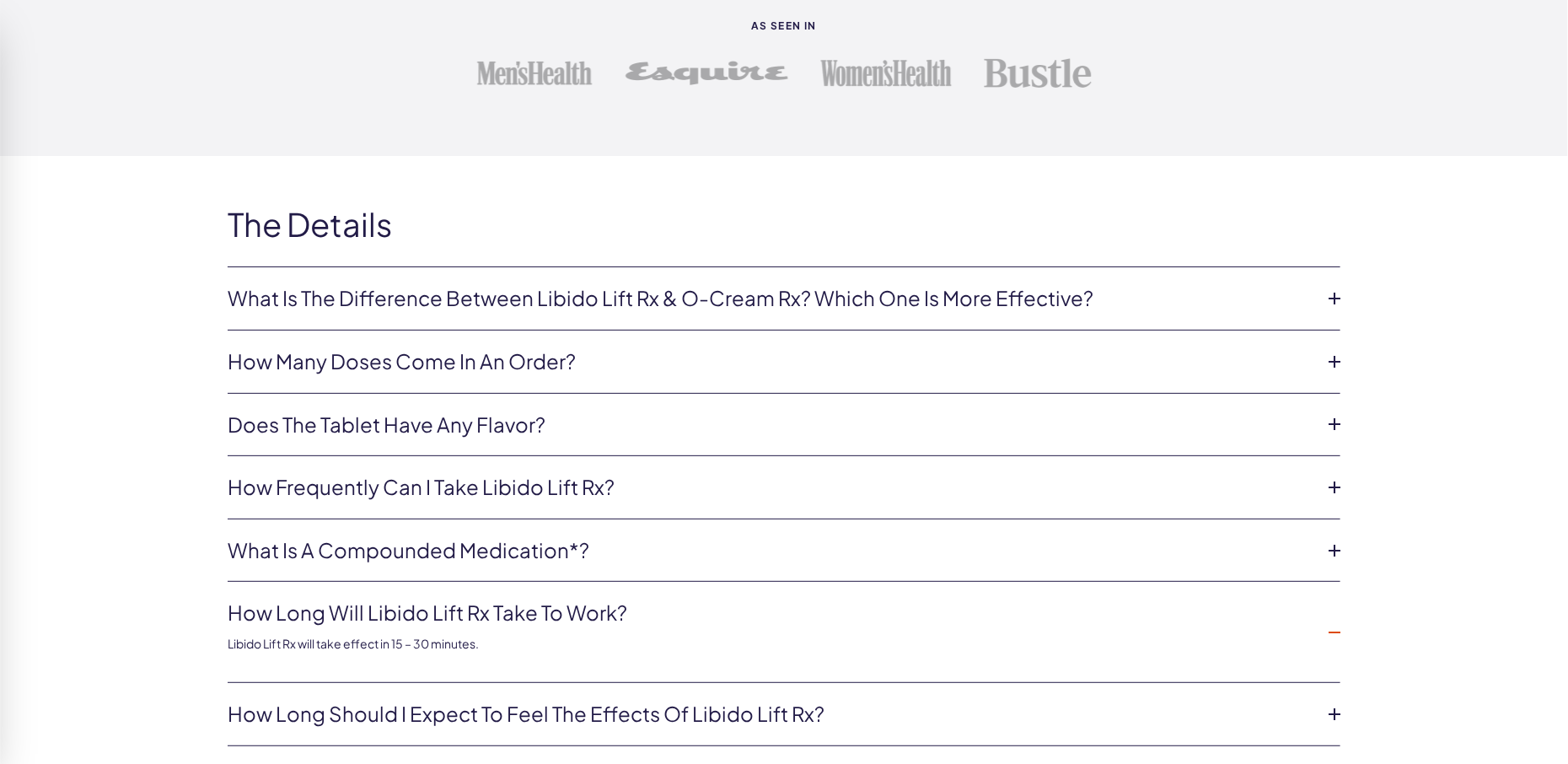
click at [437, 609] on link "How long will Libido Lift Rx take to work?" at bounding box center [770, 614] width 1085 height 29
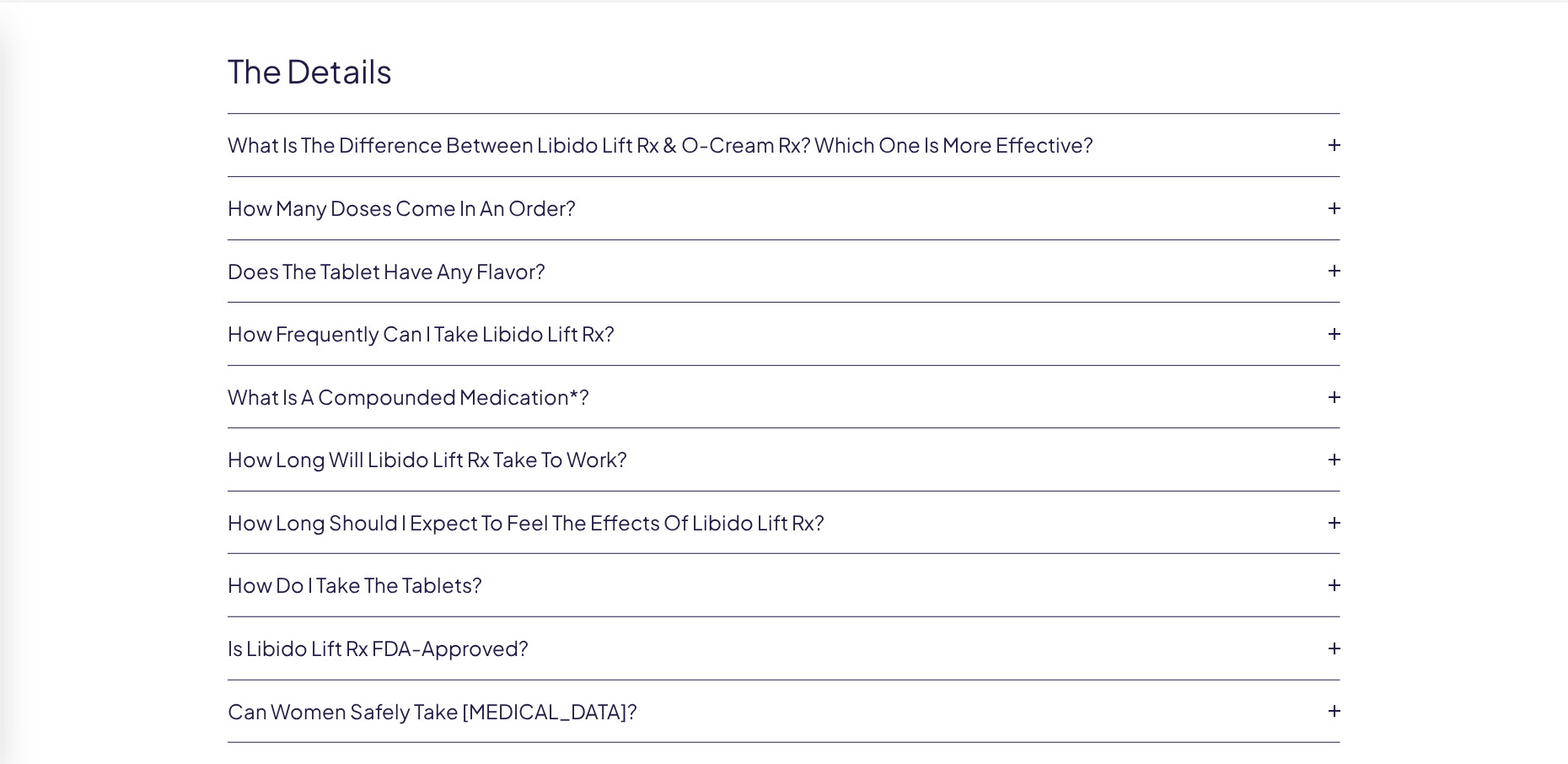
scroll to position [3583, 0]
click at [496, 517] on link "How long should I expect to feel the effects of Libido Lift Rx?" at bounding box center [770, 520] width 1085 height 29
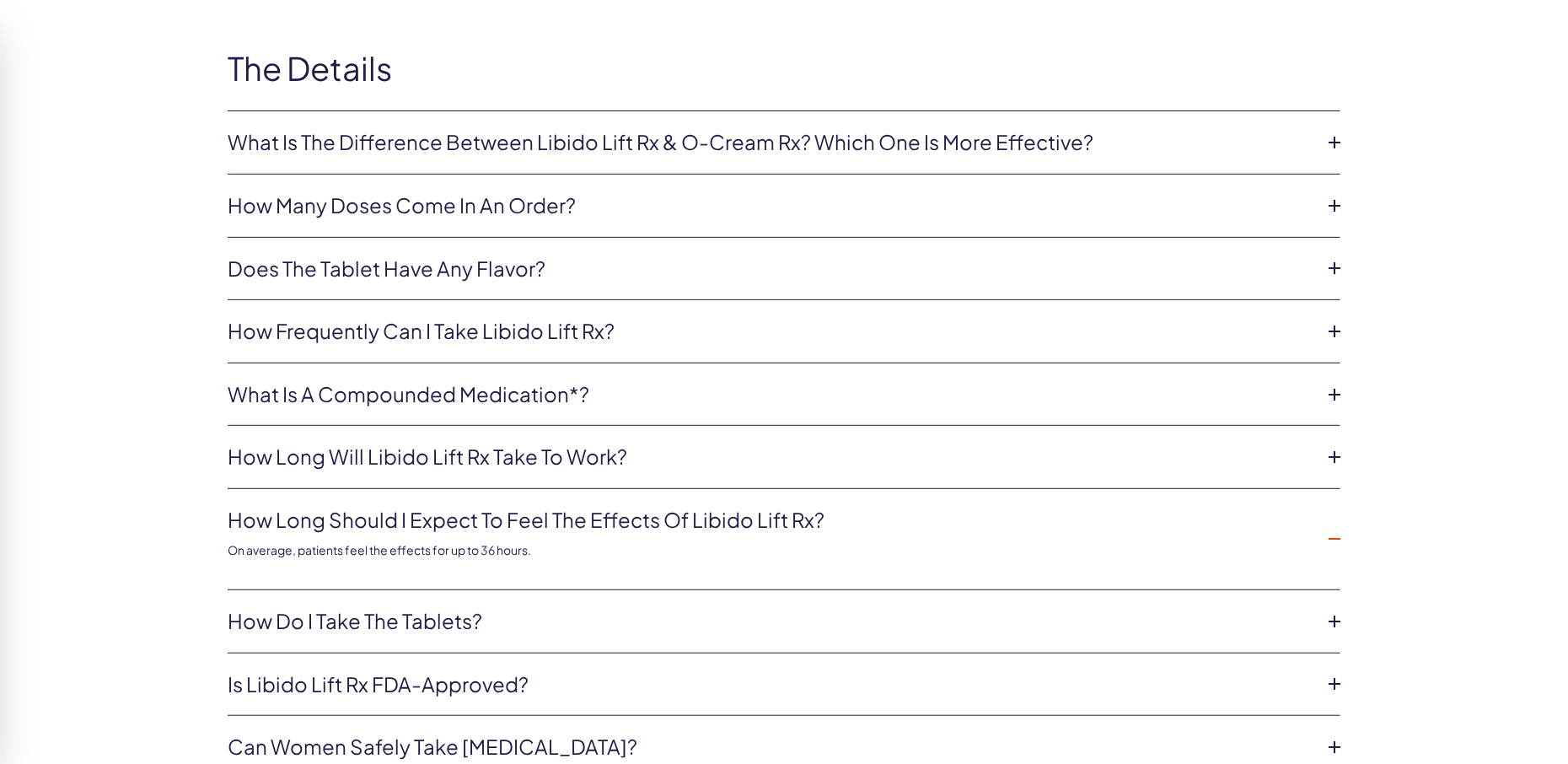
click at [358, 618] on link "How do I take the tablets?" at bounding box center [770, 622] width 1085 height 29
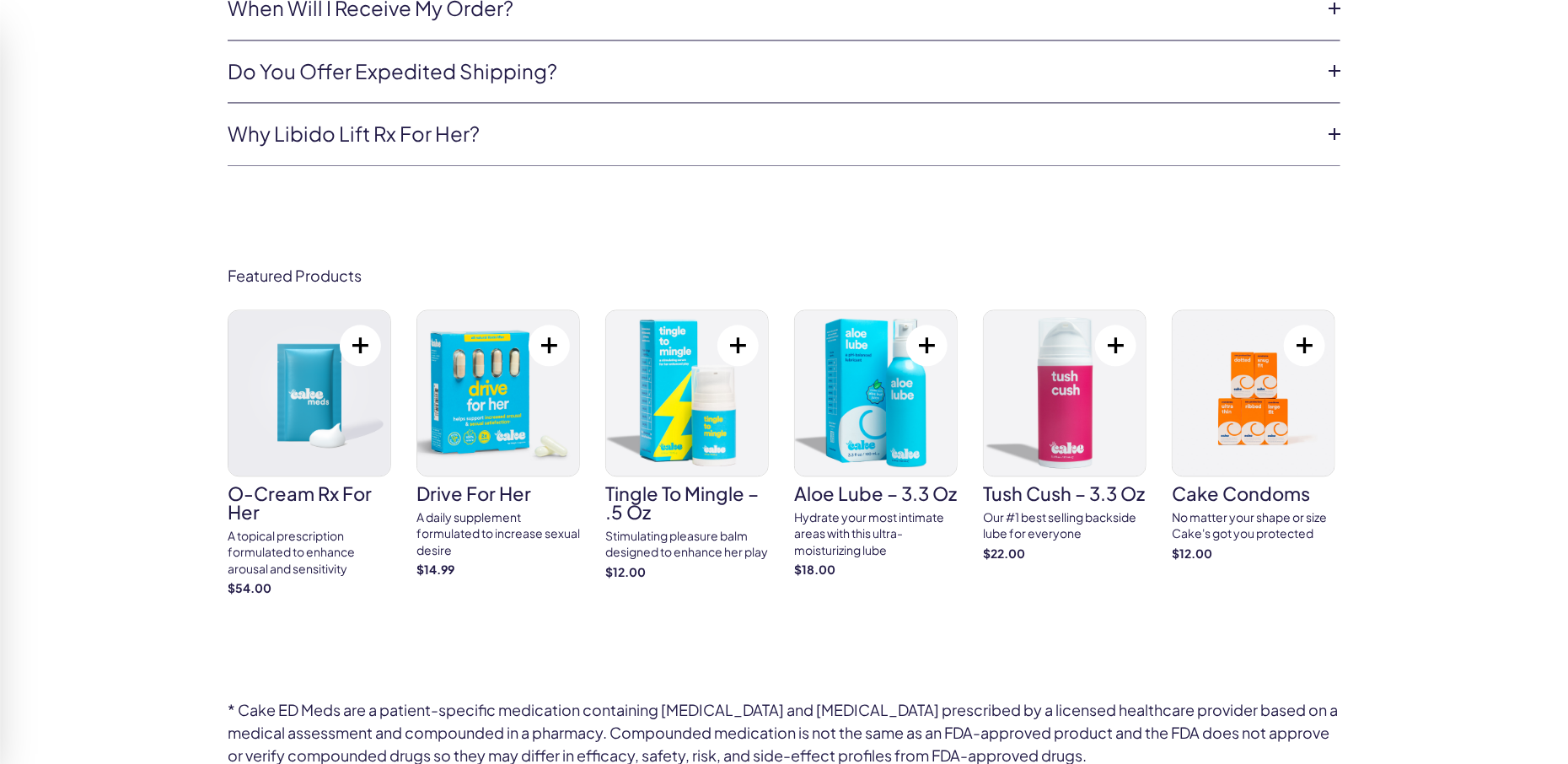
scroll to position [5142, 0]
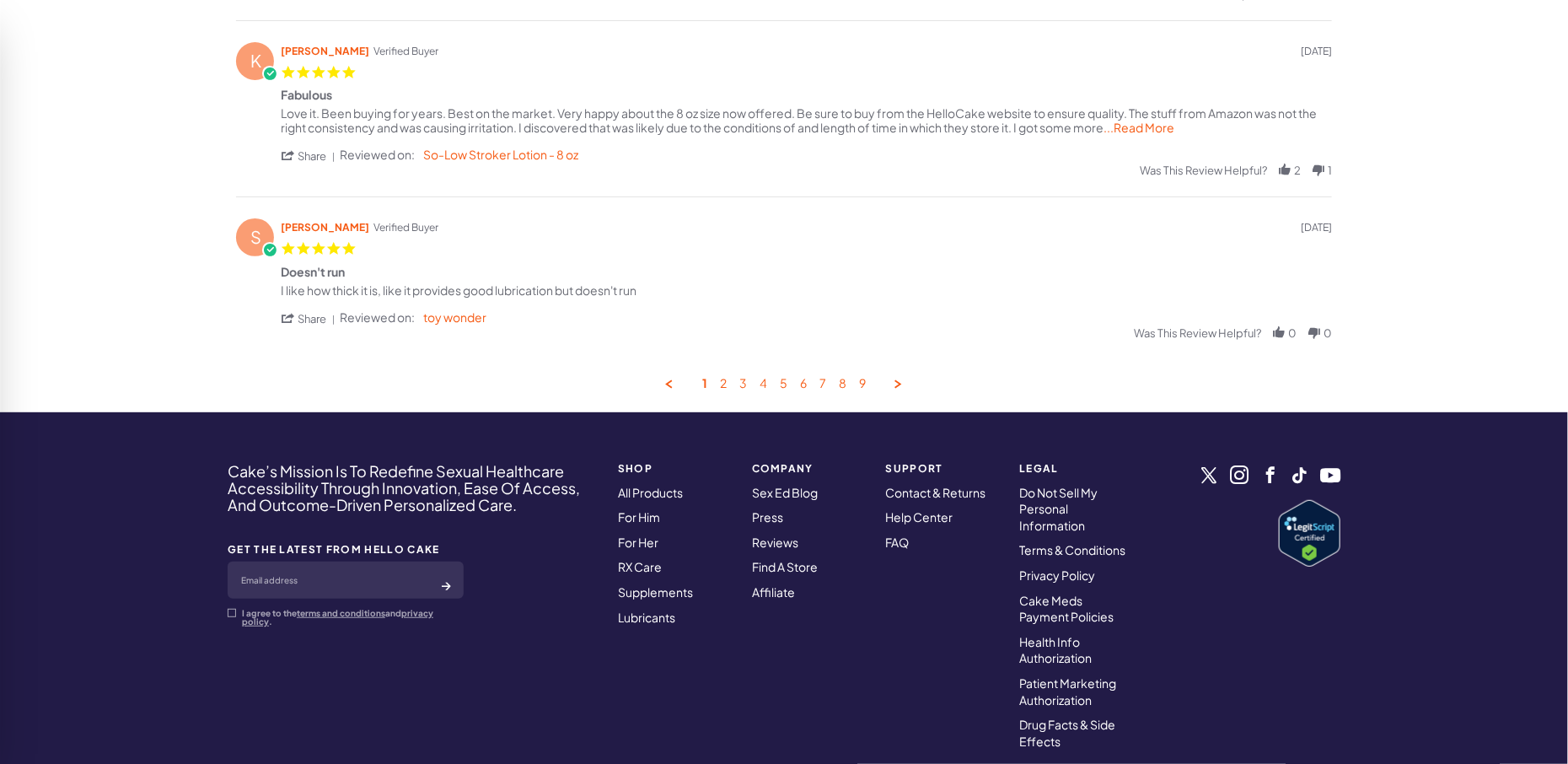
scroll to position [913, 0]
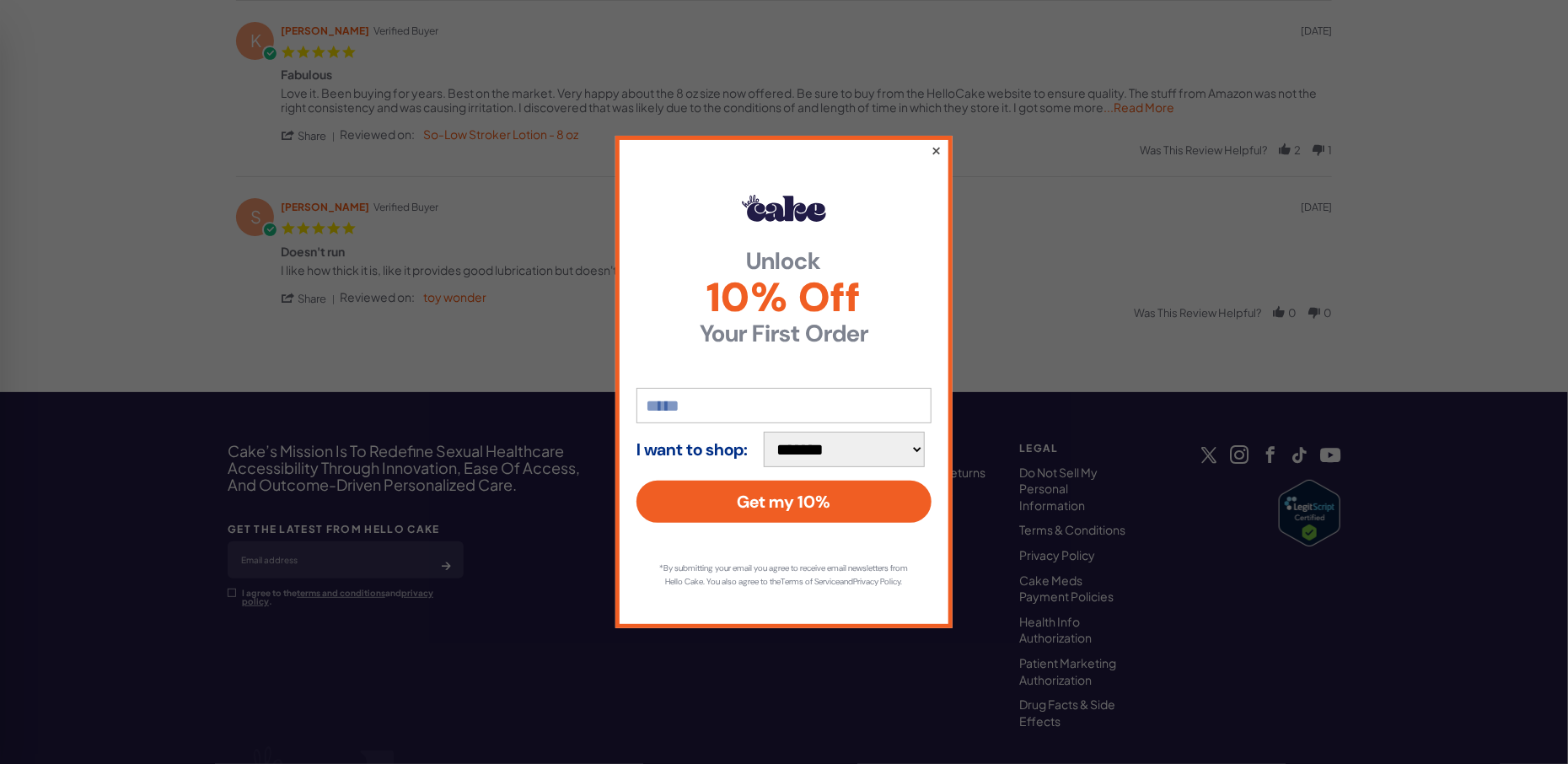
click at [933, 145] on button "×" at bounding box center [936, 150] width 11 height 20
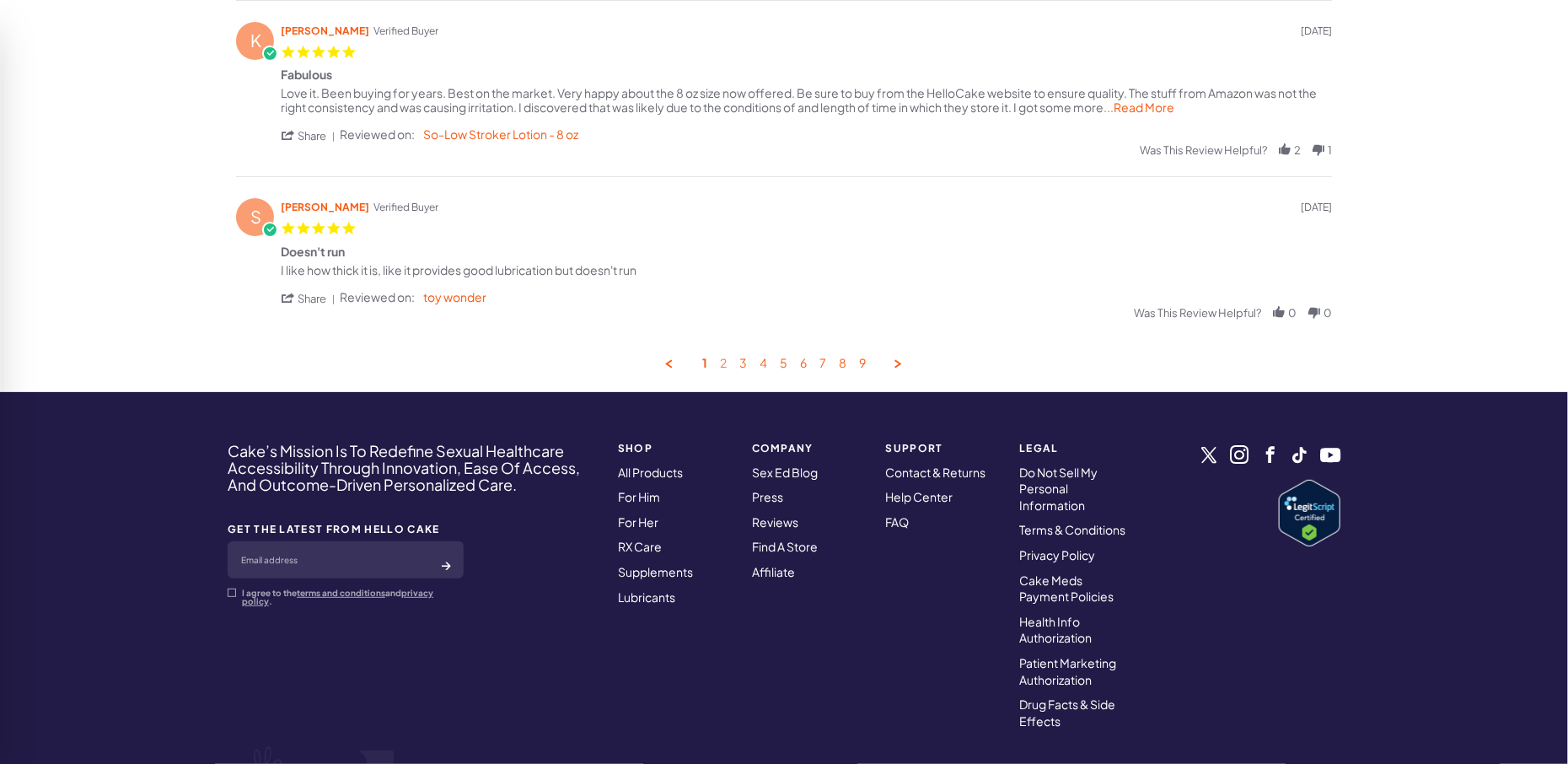
click at [725, 371] on link "2" at bounding box center [723, 364] width 6 height 16
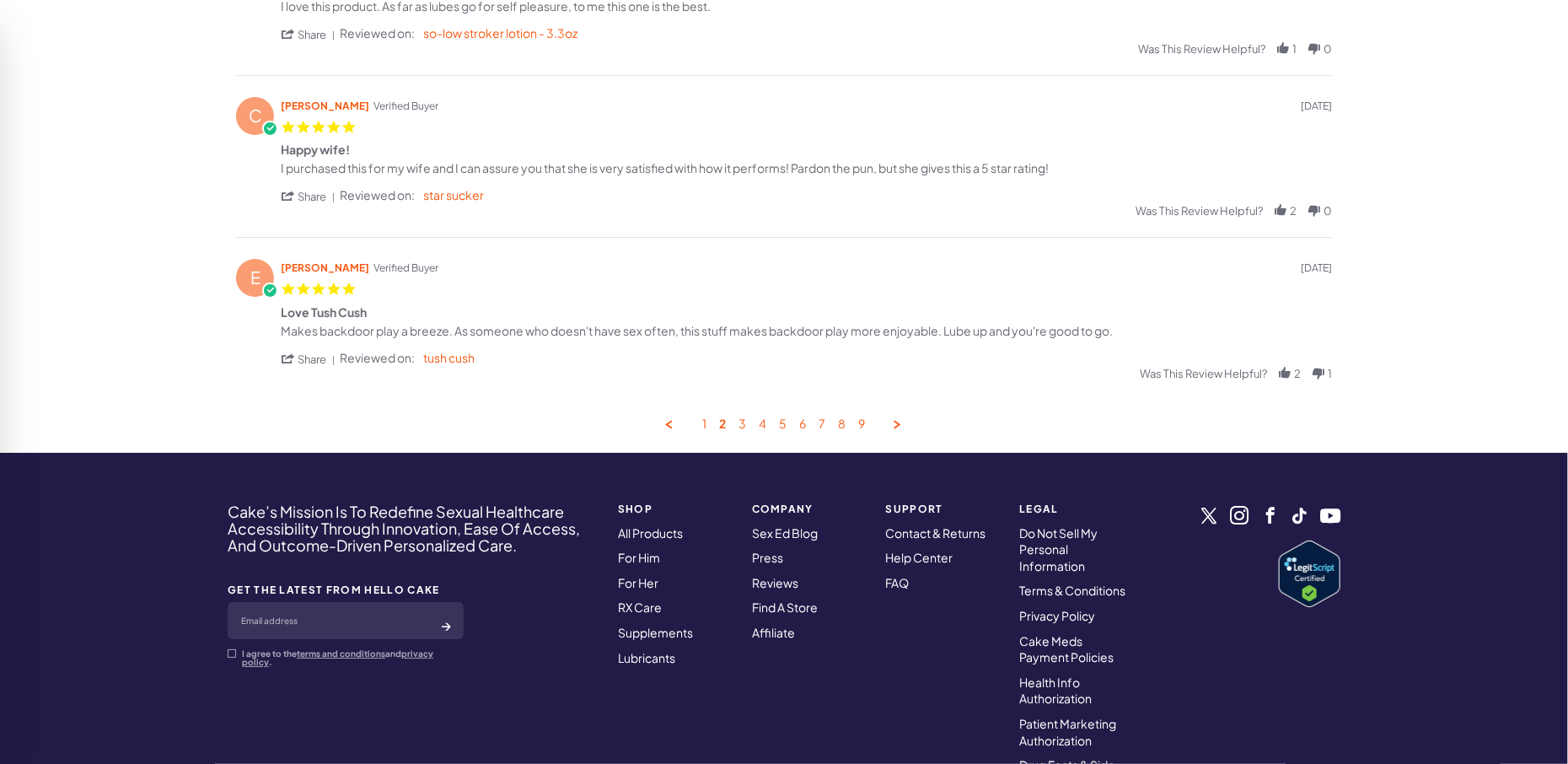
scroll to position [892, 0]
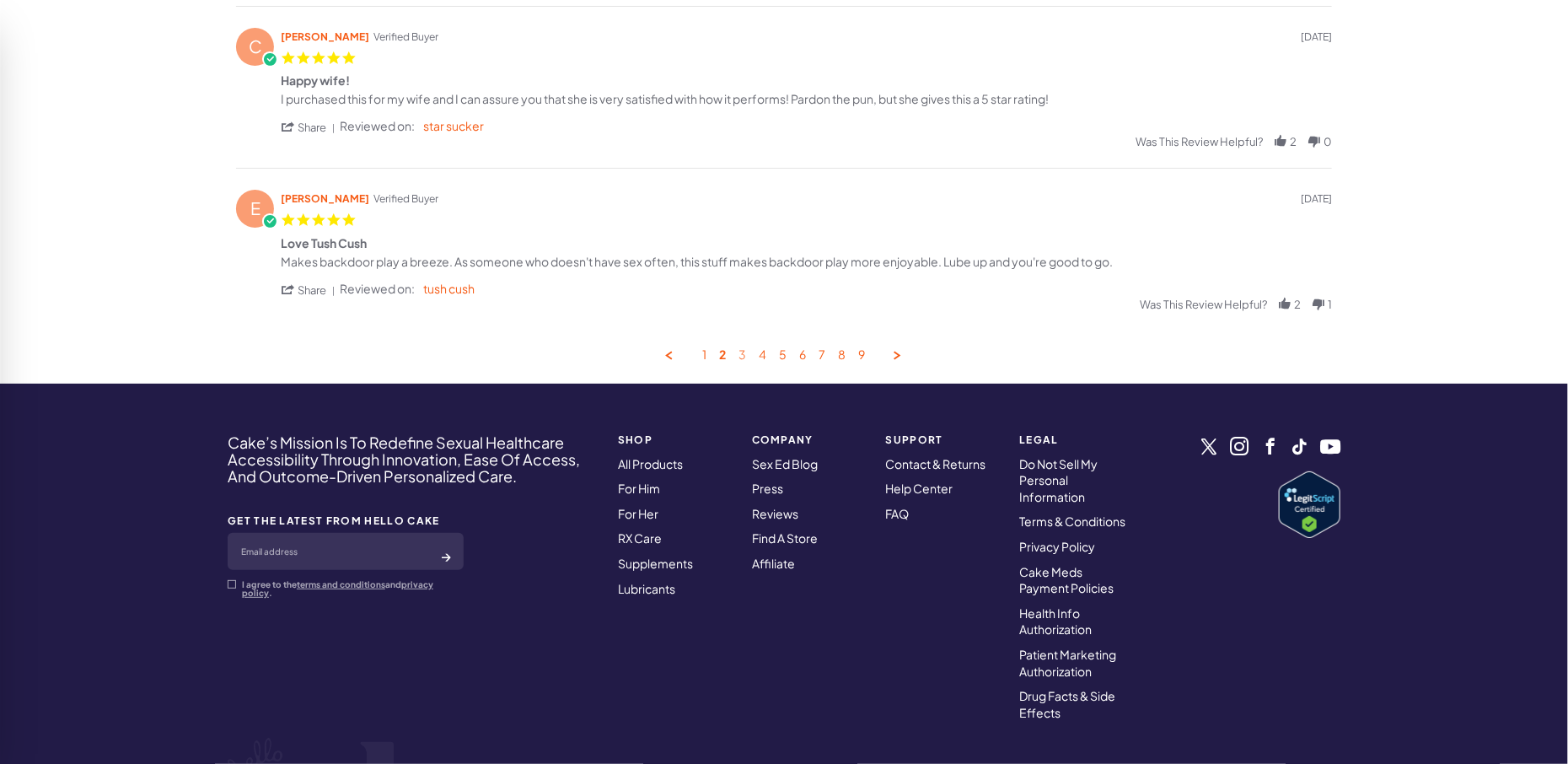
click at [745, 362] on link "3" at bounding box center [743, 355] width 7 height 16
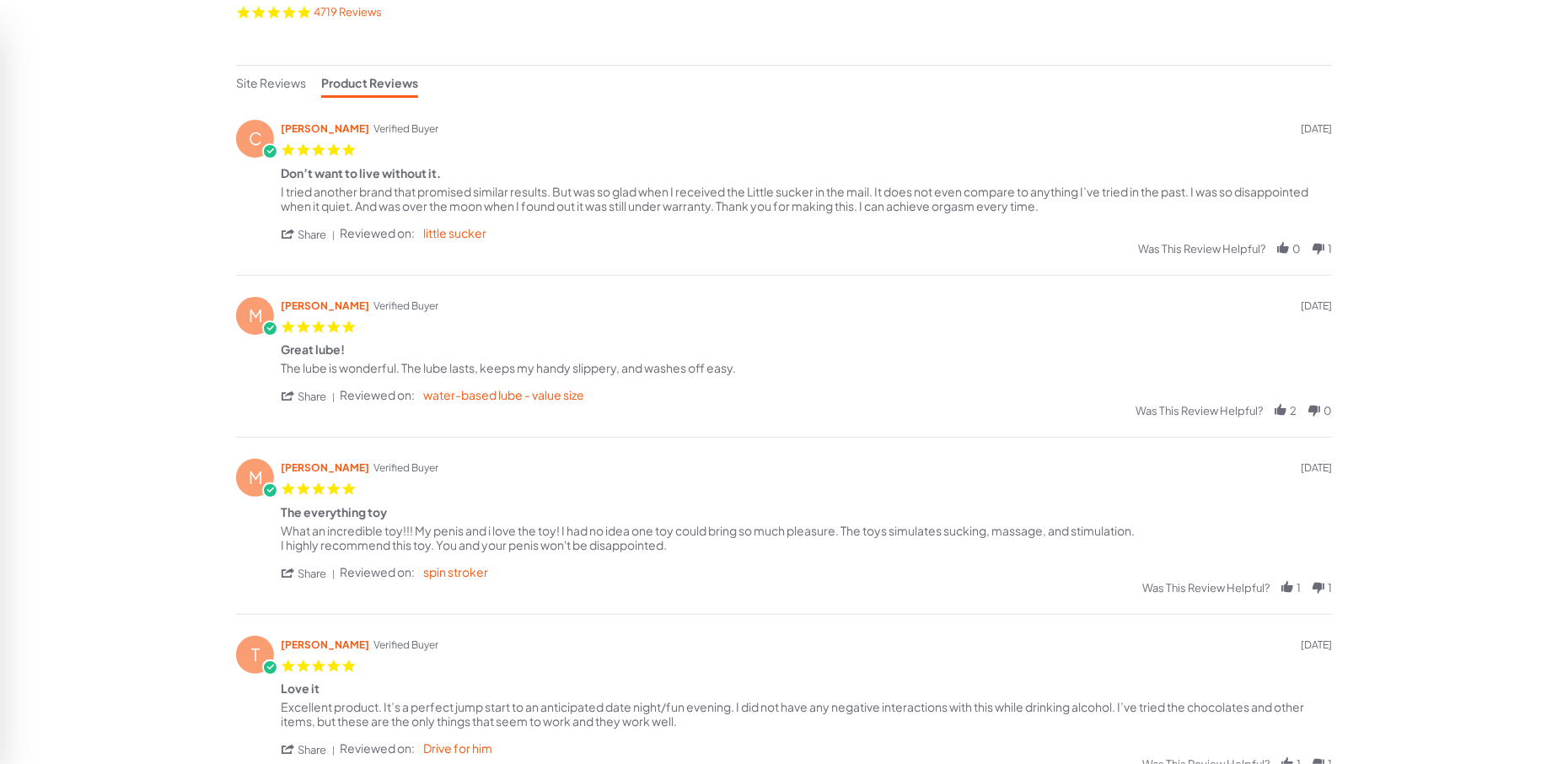
scroll to position [0, 0]
